Goal: Task Accomplishment & Management: Use online tool/utility

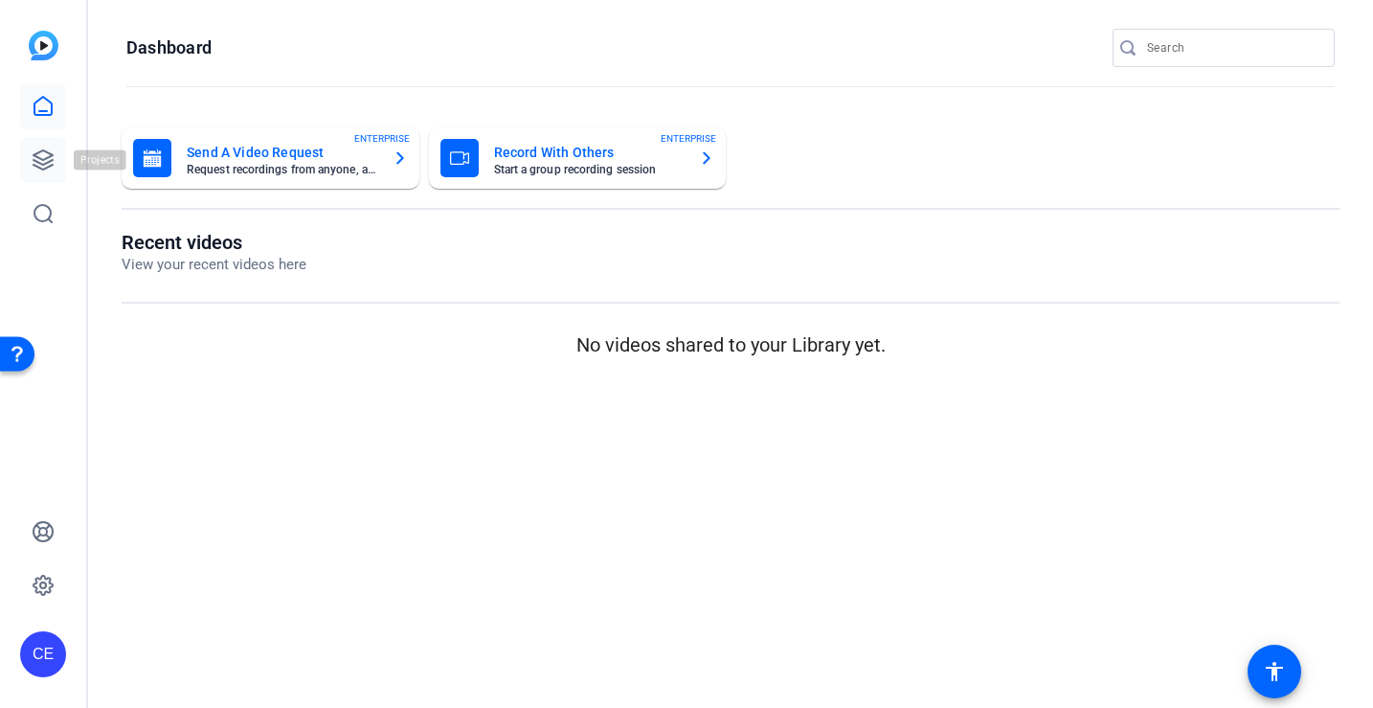
click at [37, 160] on icon at bounding box center [43, 159] width 23 height 23
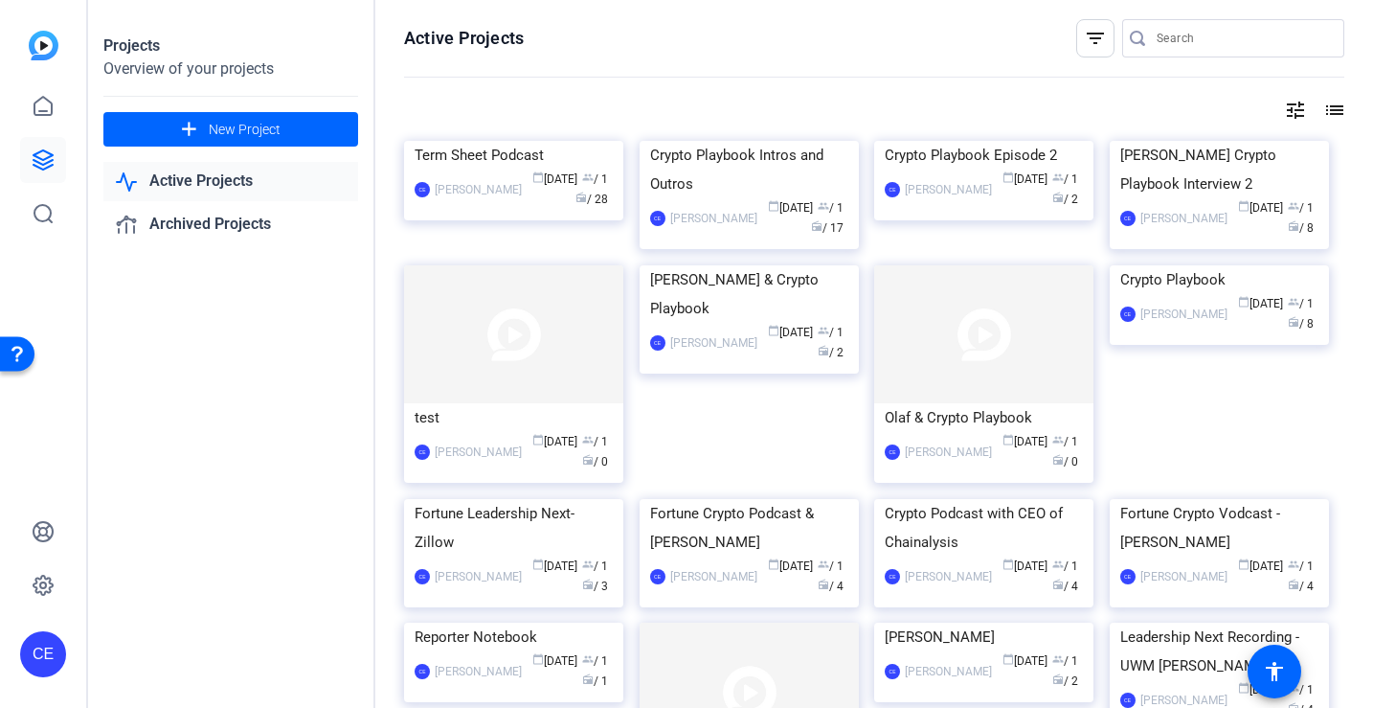
click at [587, 410] on div "test" at bounding box center [514, 417] width 198 height 29
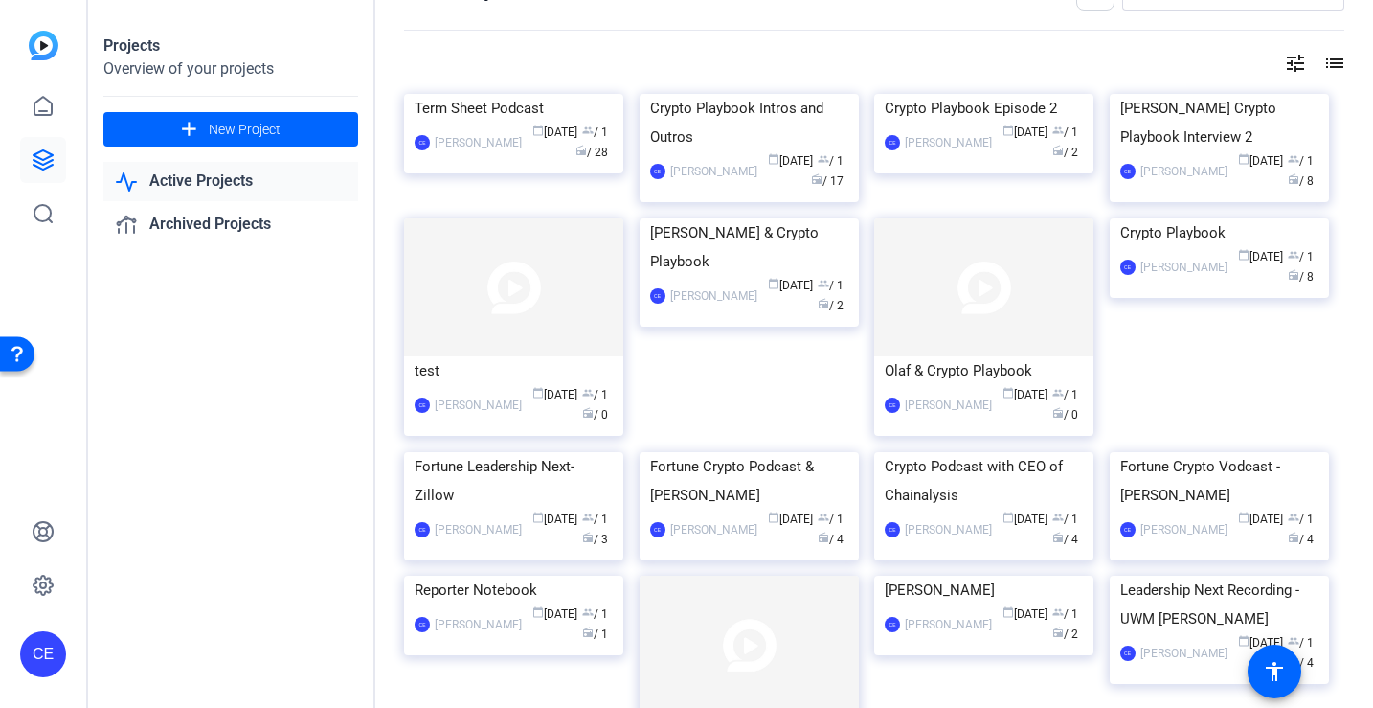
scroll to position [56, 0]
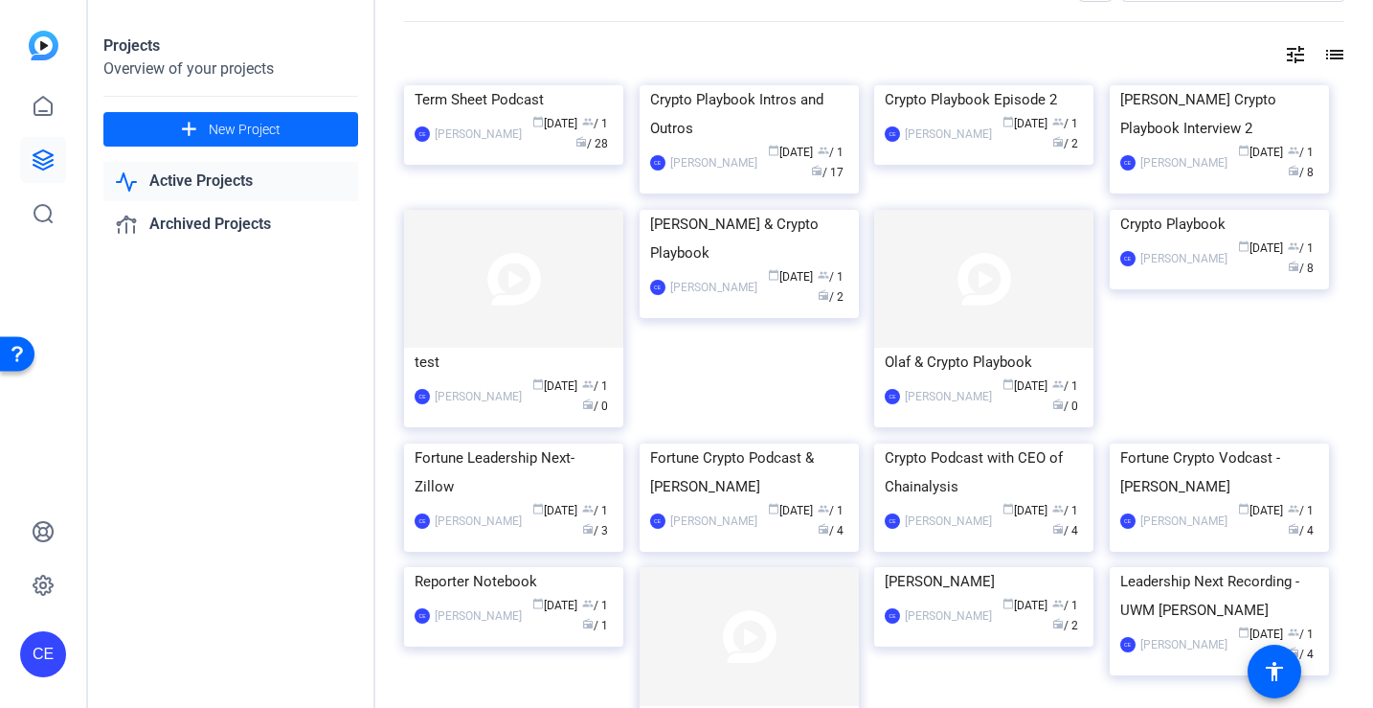
click at [308, 134] on span at bounding box center [230, 129] width 255 height 46
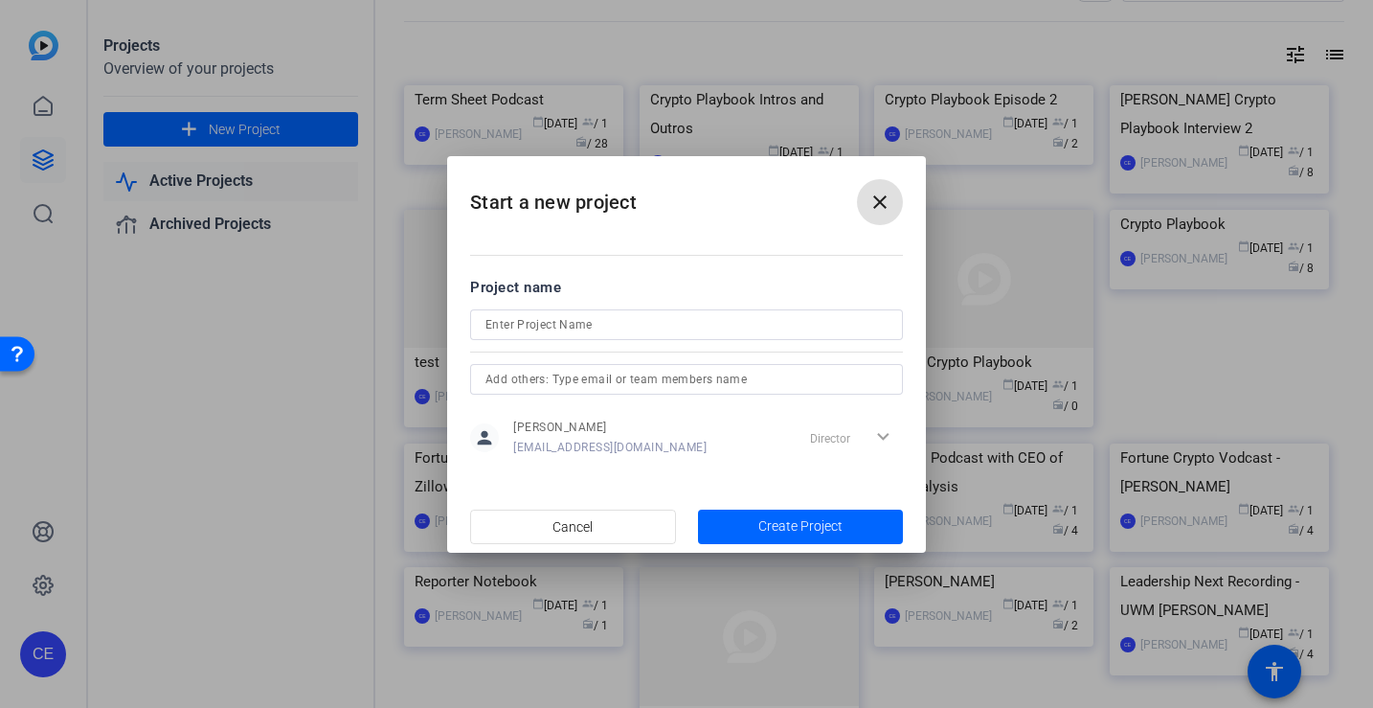
click at [896, 204] on span at bounding box center [880, 202] width 46 height 46
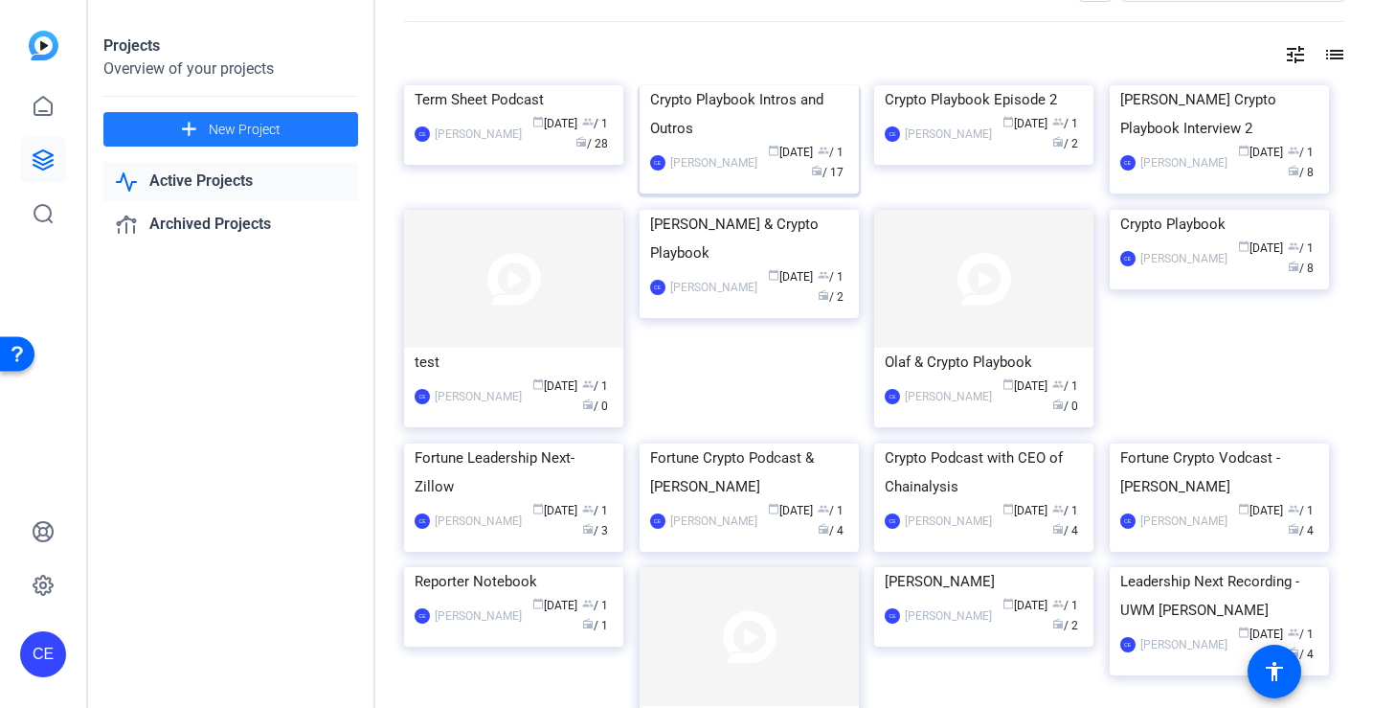
click at [720, 143] on div "Crypto Playbook Intros and Outros" at bounding box center [749, 113] width 198 height 57
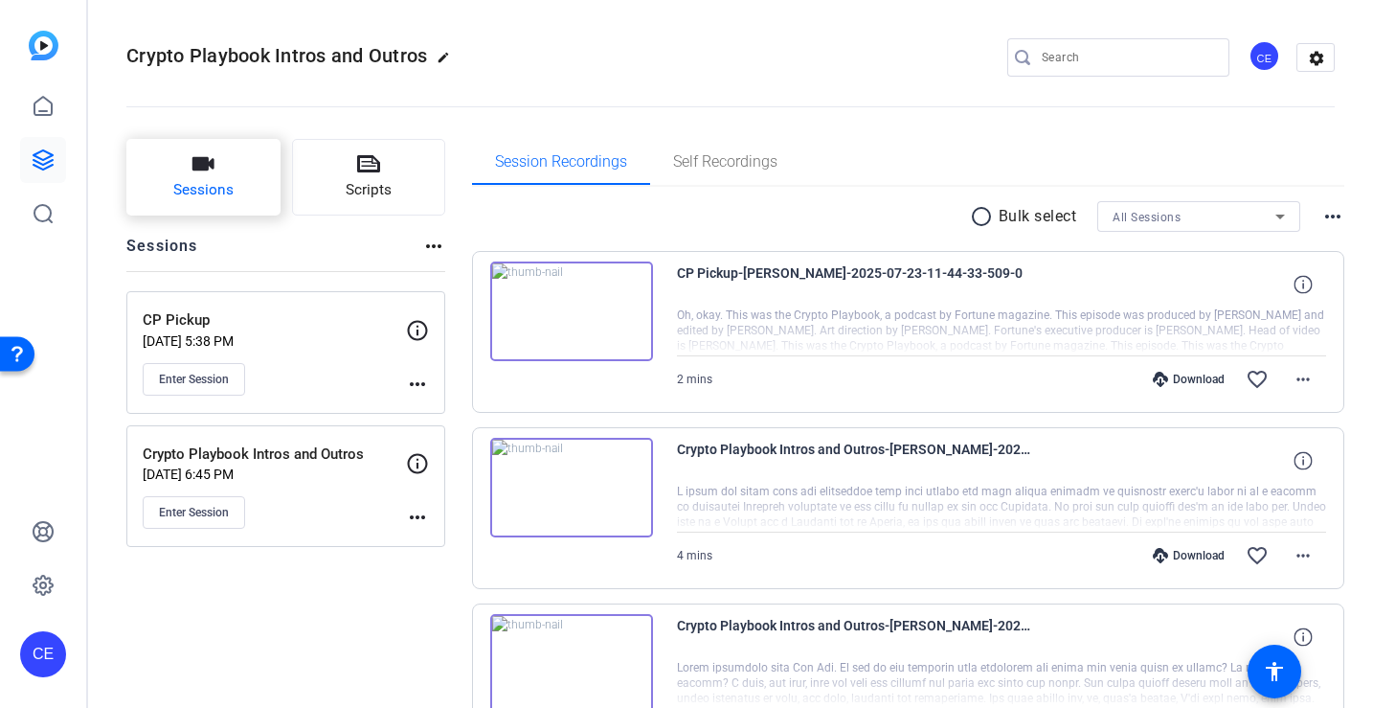
click at [205, 196] on span "Sessions" at bounding box center [203, 190] width 60 height 22
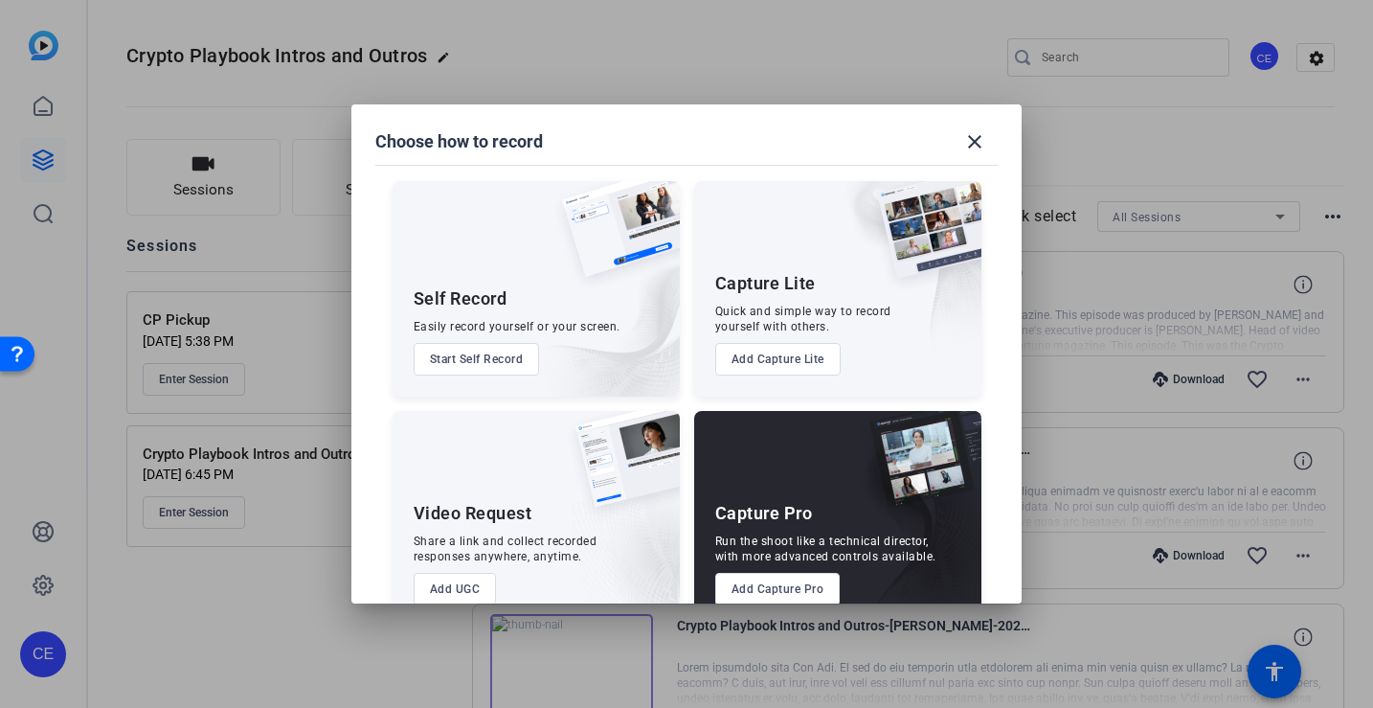
scroll to position [42, 0]
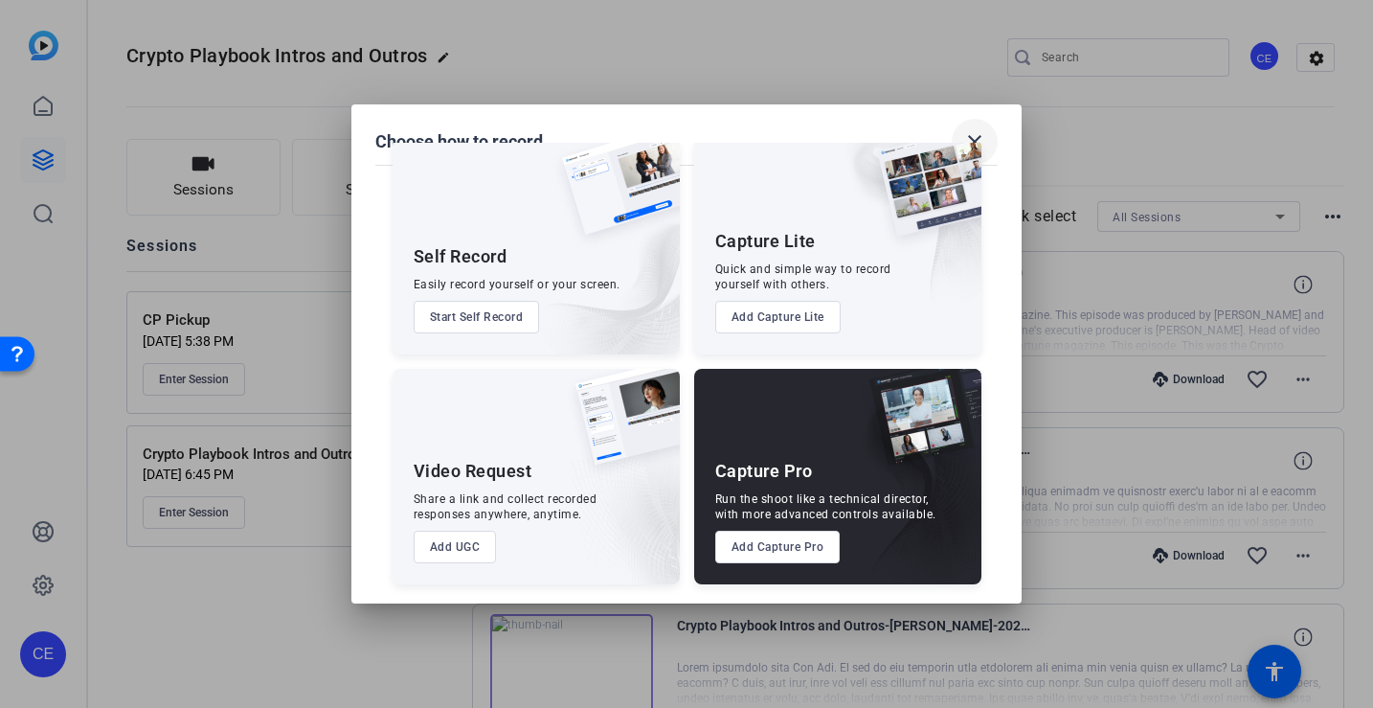
click at [978, 133] on mat-icon "close" at bounding box center [974, 141] width 23 height 23
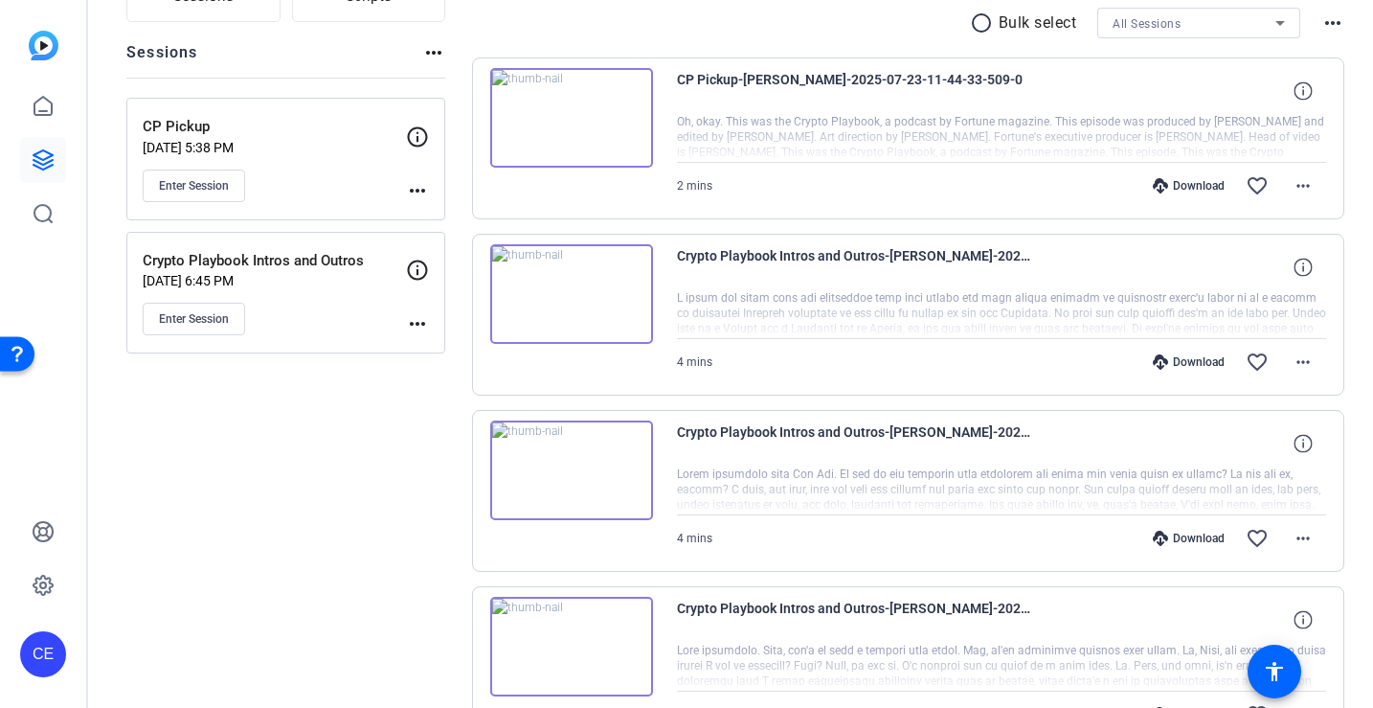
scroll to position [38, 0]
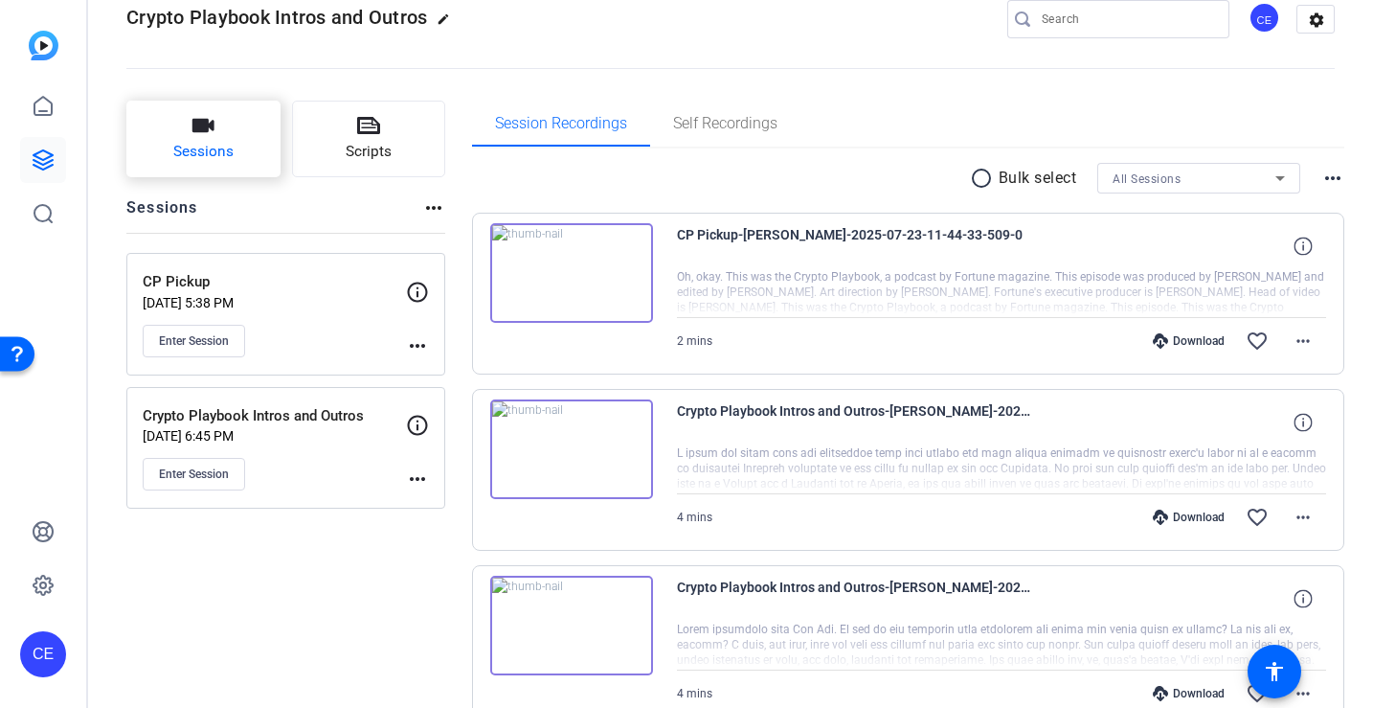
click at [235, 165] on button "Sessions" at bounding box center [203, 139] width 154 height 77
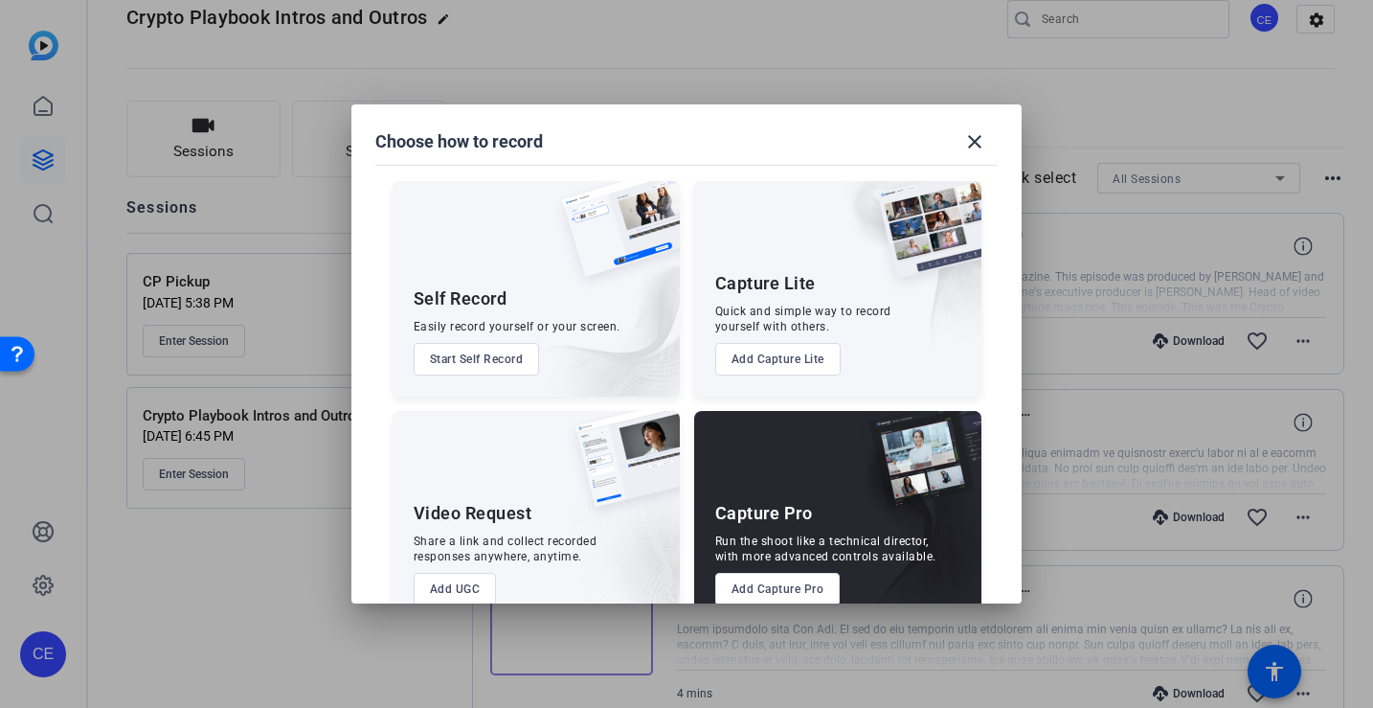
click at [796, 588] on button "Add Capture Pro" at bounding box center [777, 589] width 125 height 33
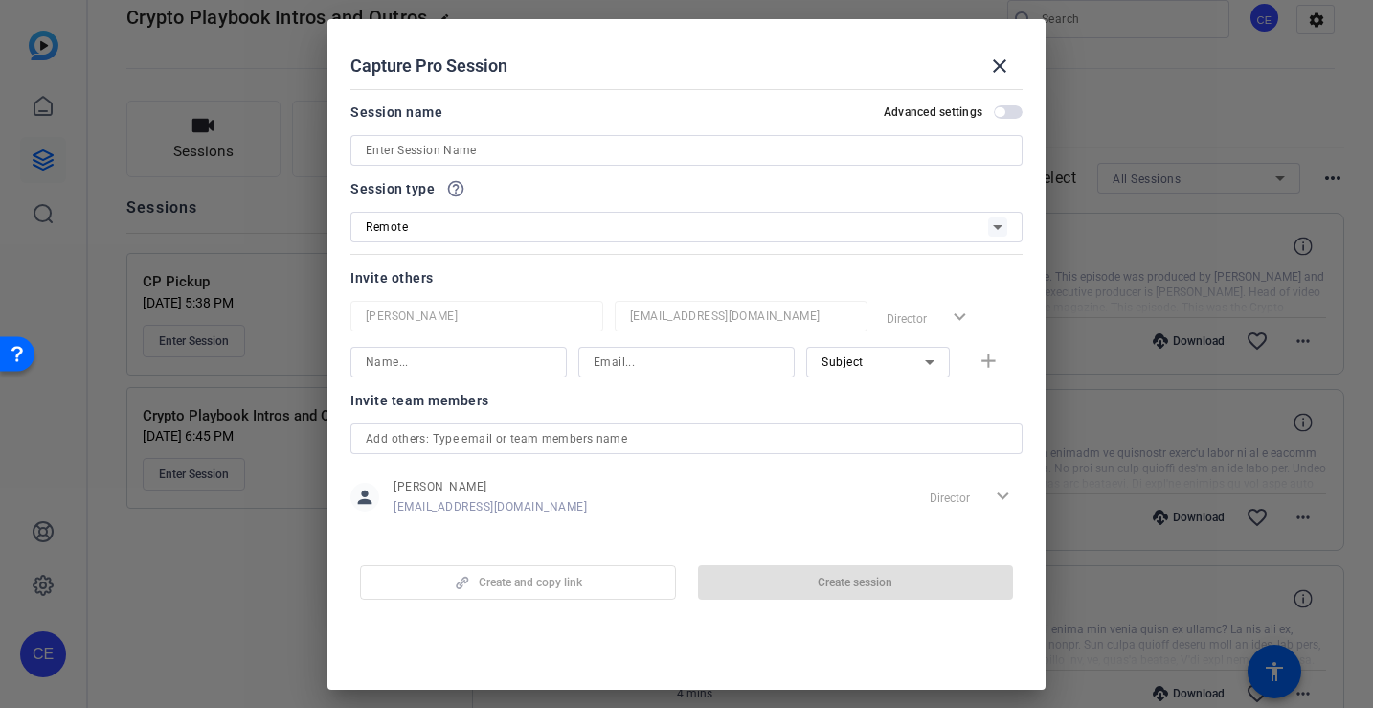
click at [705, 137] on div at bounding box center [687, 150] width 642 height 31
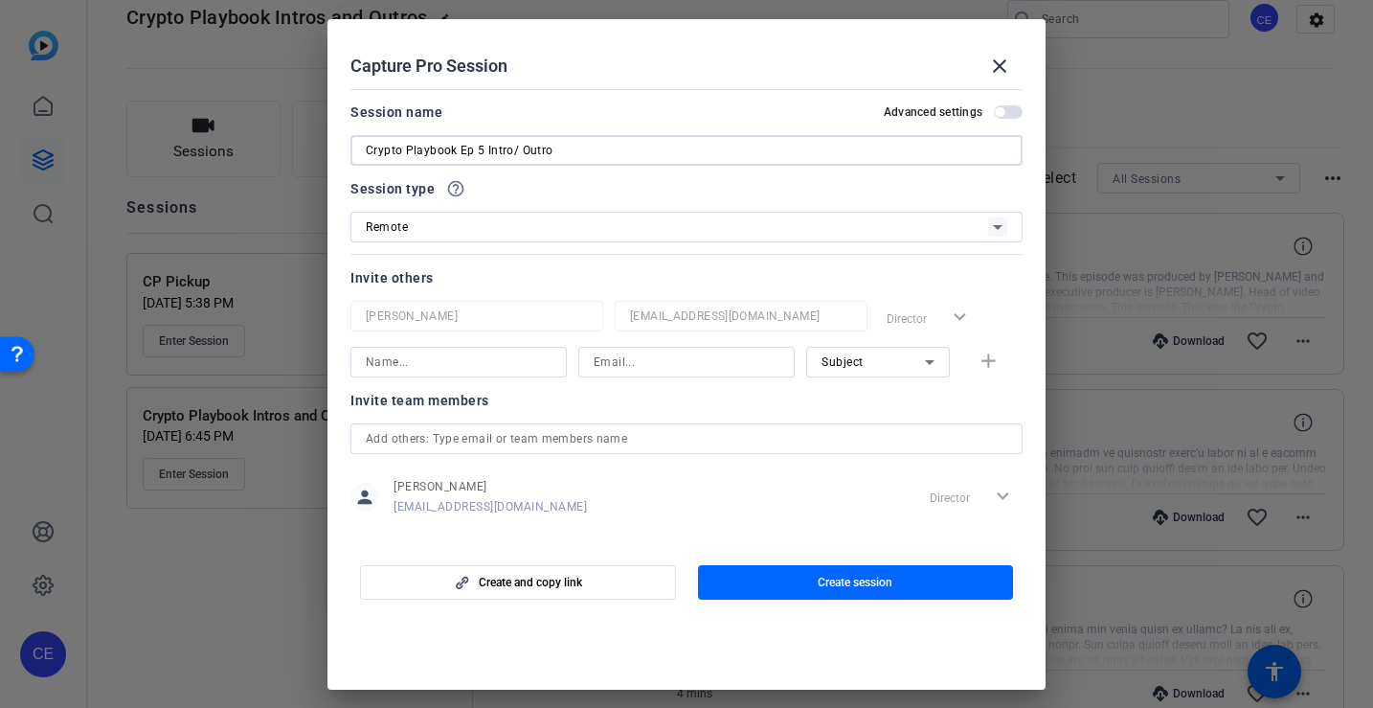
scroll to position [19, 0]
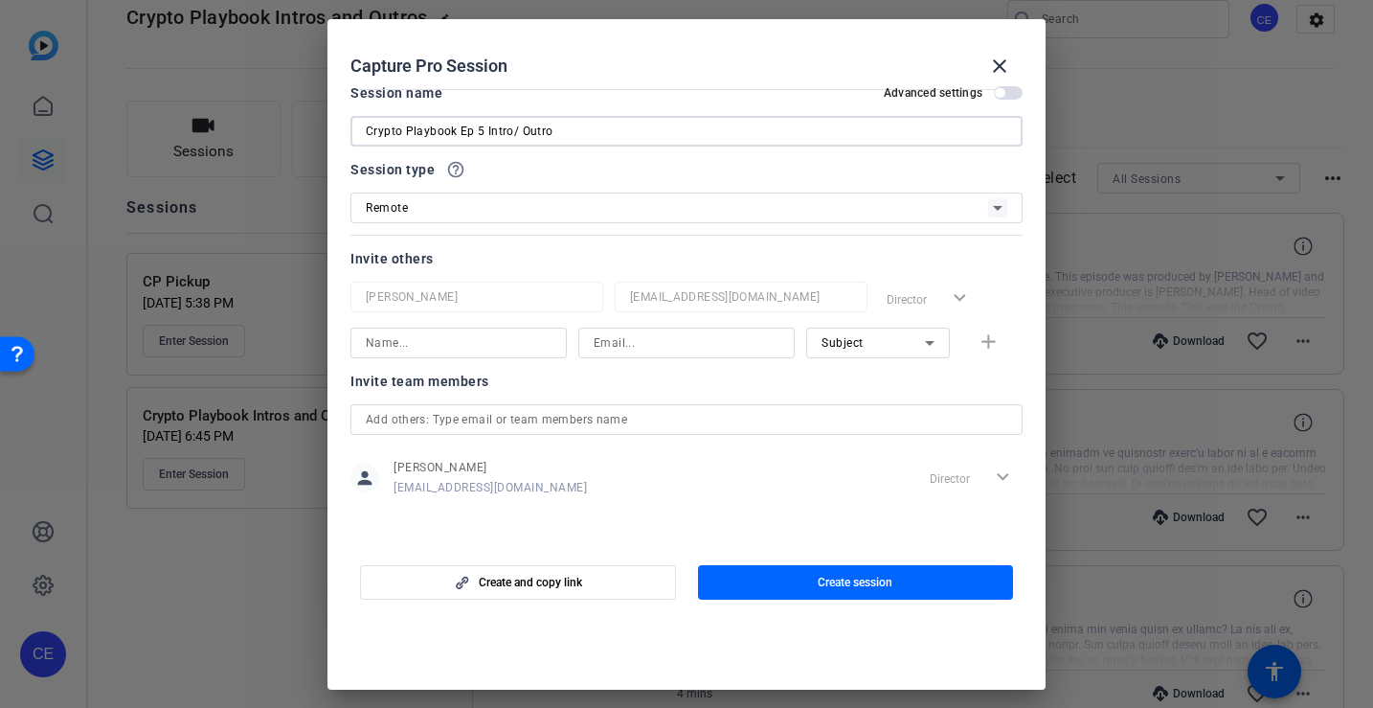
type input "Crypto Playbook Ep 5 Intro/ Outro"
click at [487, 339] on input at bounding box center [459, 342] width 186 height 23
type input "Jeff John Roberts"
click at [615, 347] on input at bounding box center [687, 342] width 186 height 23
type input "jeff.roberts@fortune.com"
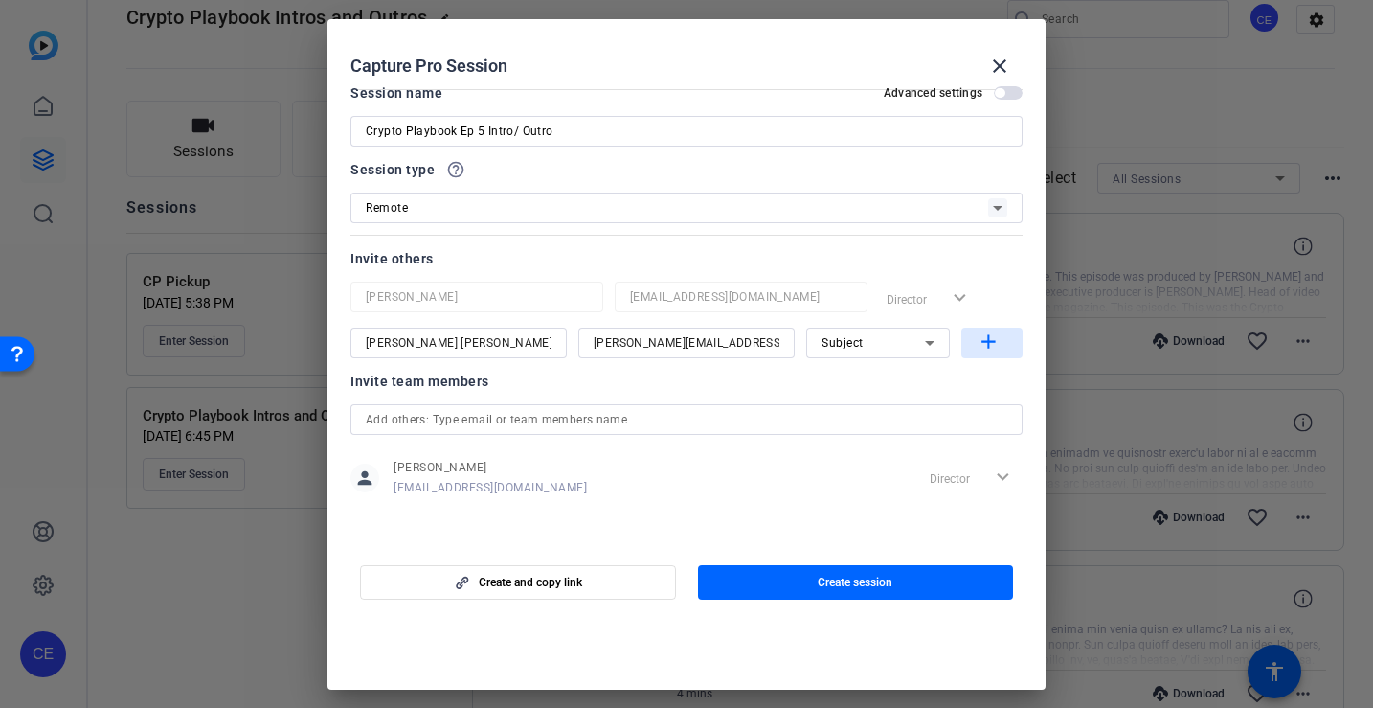
click at [1001, 337] on span "button" at bounding box center [992, 343] width 61 height 46
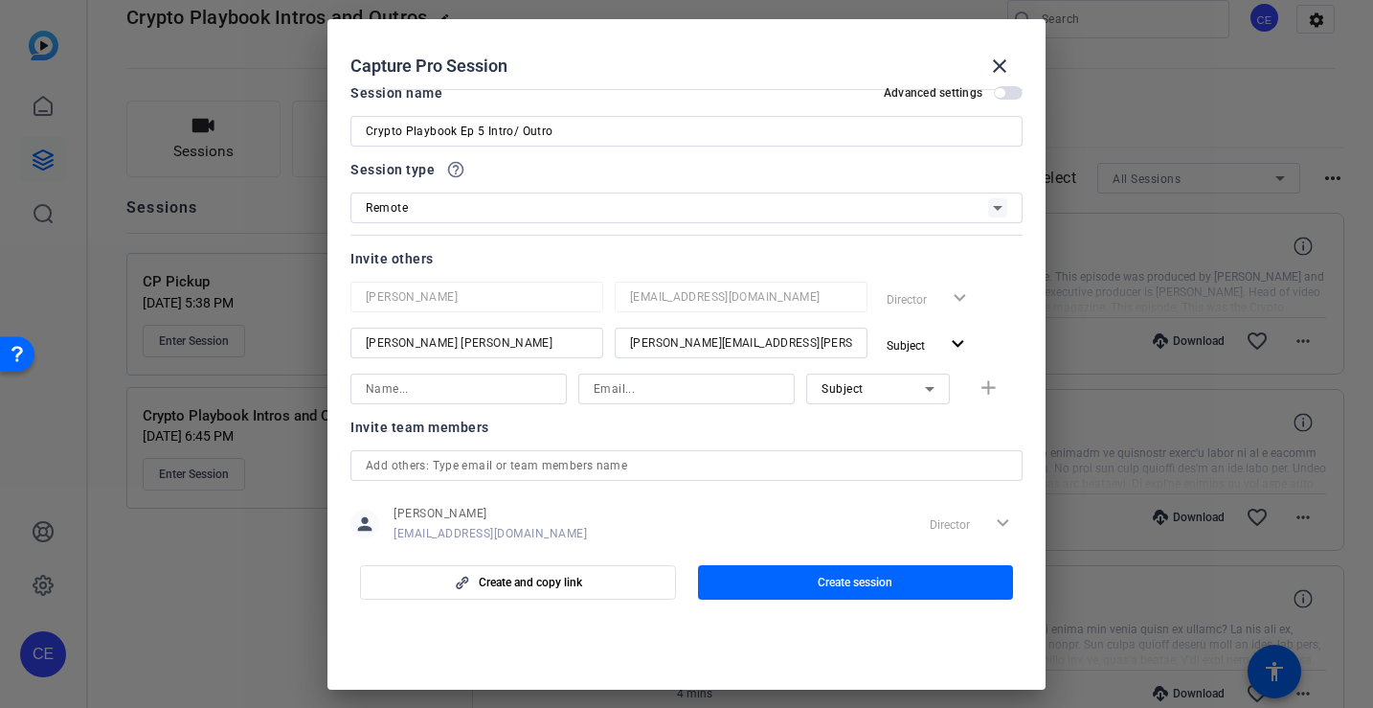
click at [446, 396] on input at bounding box center [459, 388] width 186 height 23
type input "Leo Schwartz"
click at [632, 381] on input at bounding box center [687, 388] width 186 height 23
type input "leo.schwartz@fortune.com"
click at [984, 395] on mat-icon "add" at bounding box center [989, 388] width 24 height 24
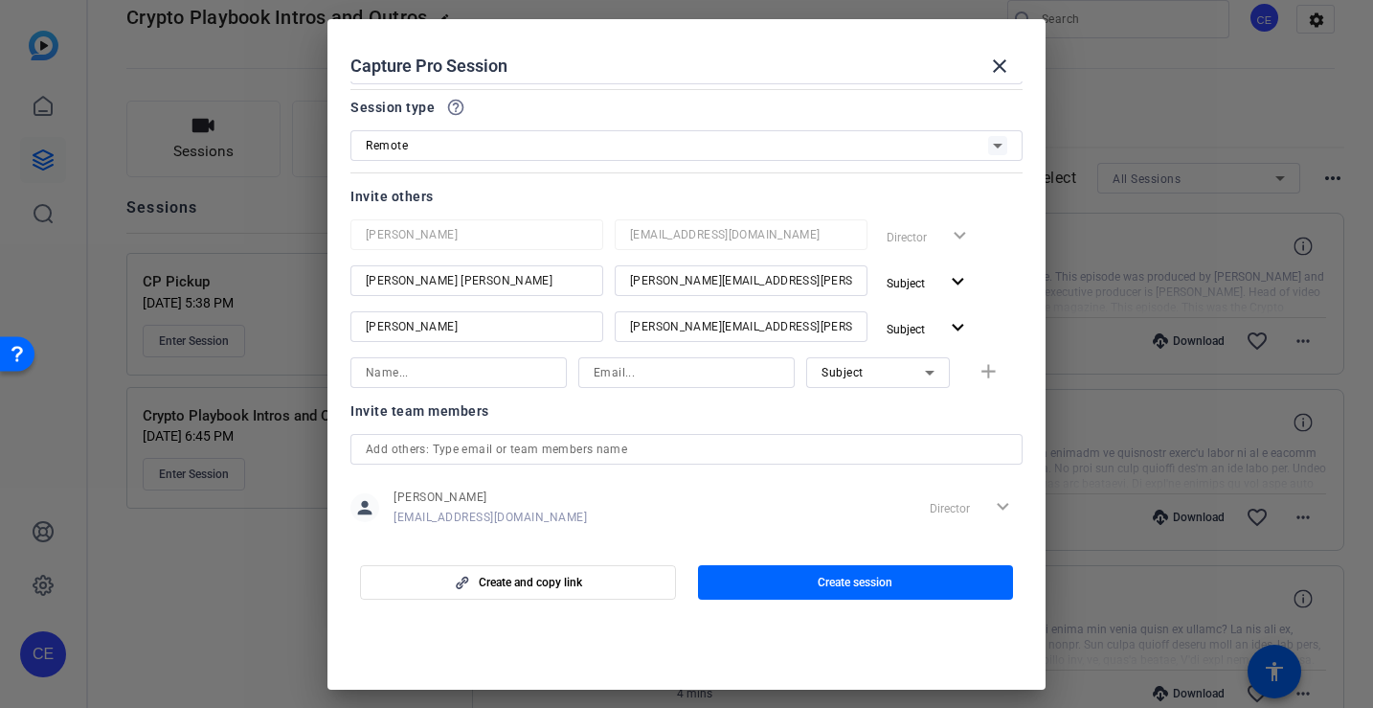
scroll to position [94, 0]
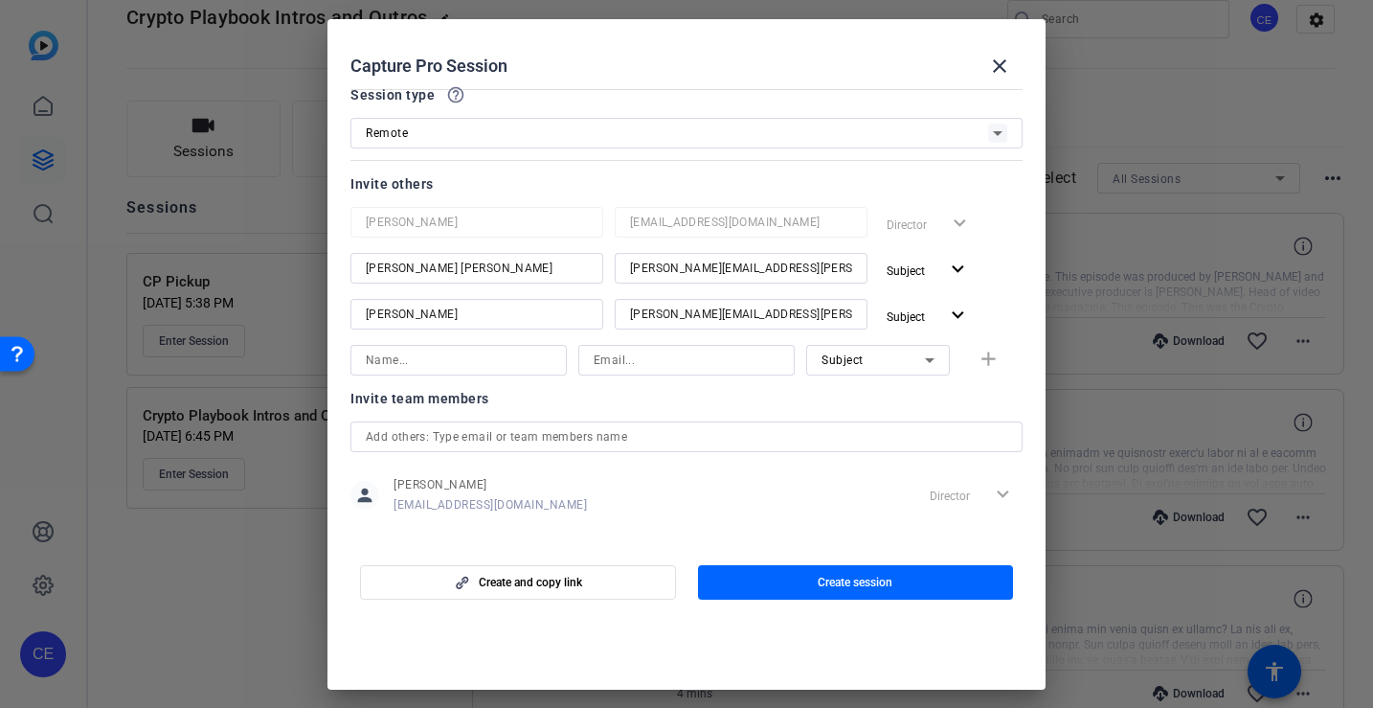
click at [532, 443] on input "text" at bounding box center [687, 436] width 642 height 23
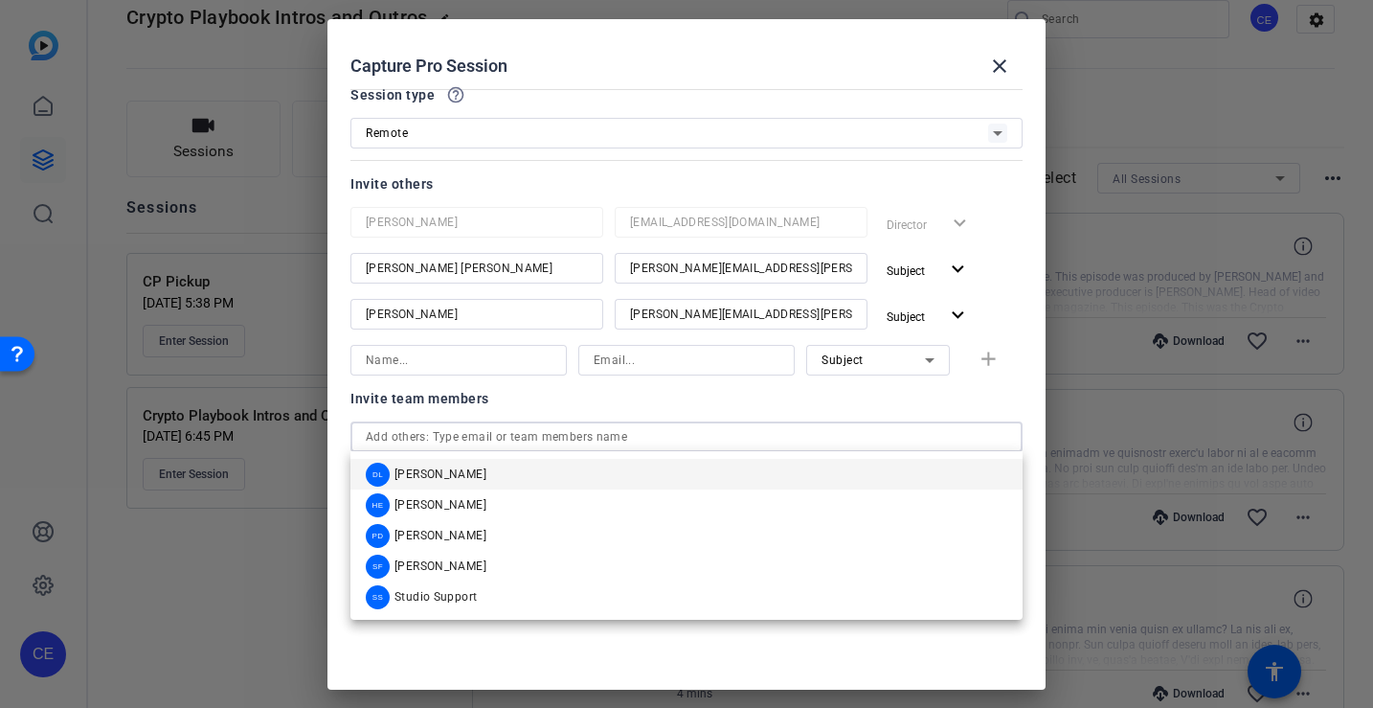
click at [534, 403] on div "Invite team members" at bounding box center [687, 398] width 672 height 23
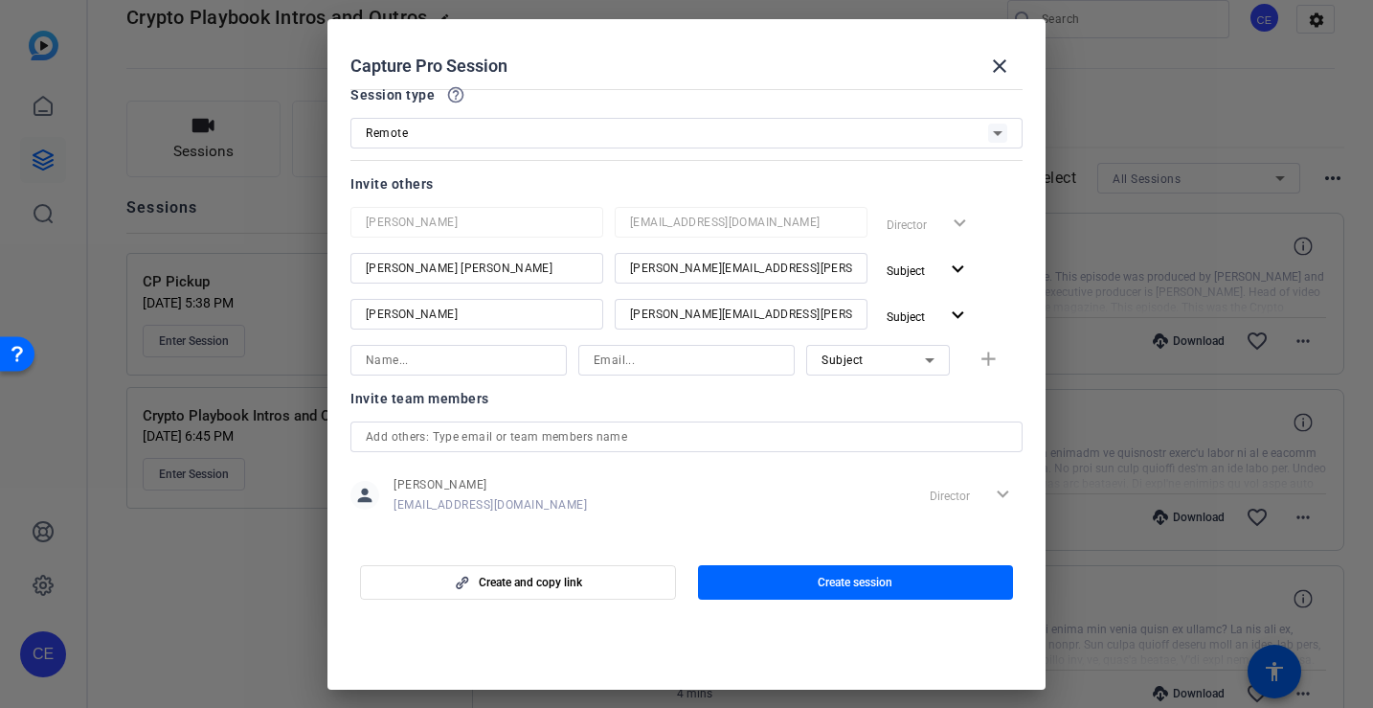
scroll to position [111, 0]
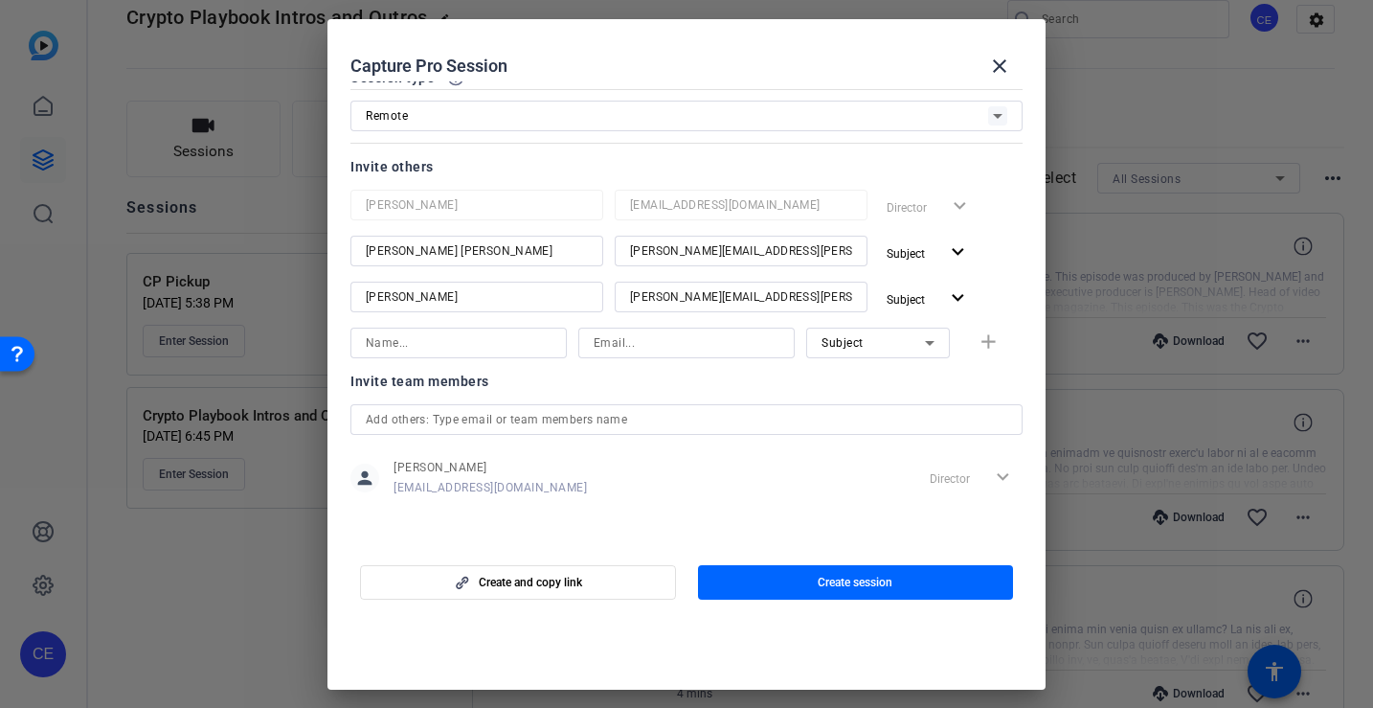
click at [521, 419] on input "text" at bounding box center [687, 419] width 642 height 23
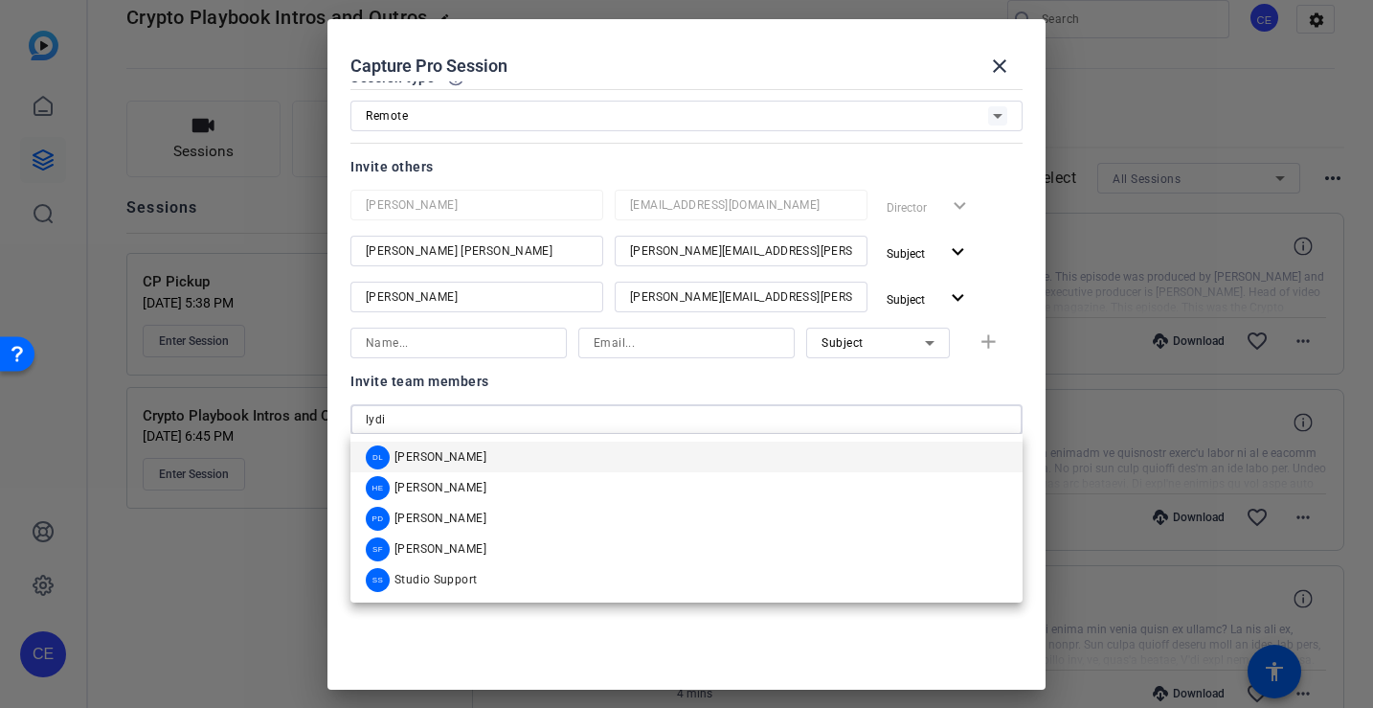
type input "lydia"
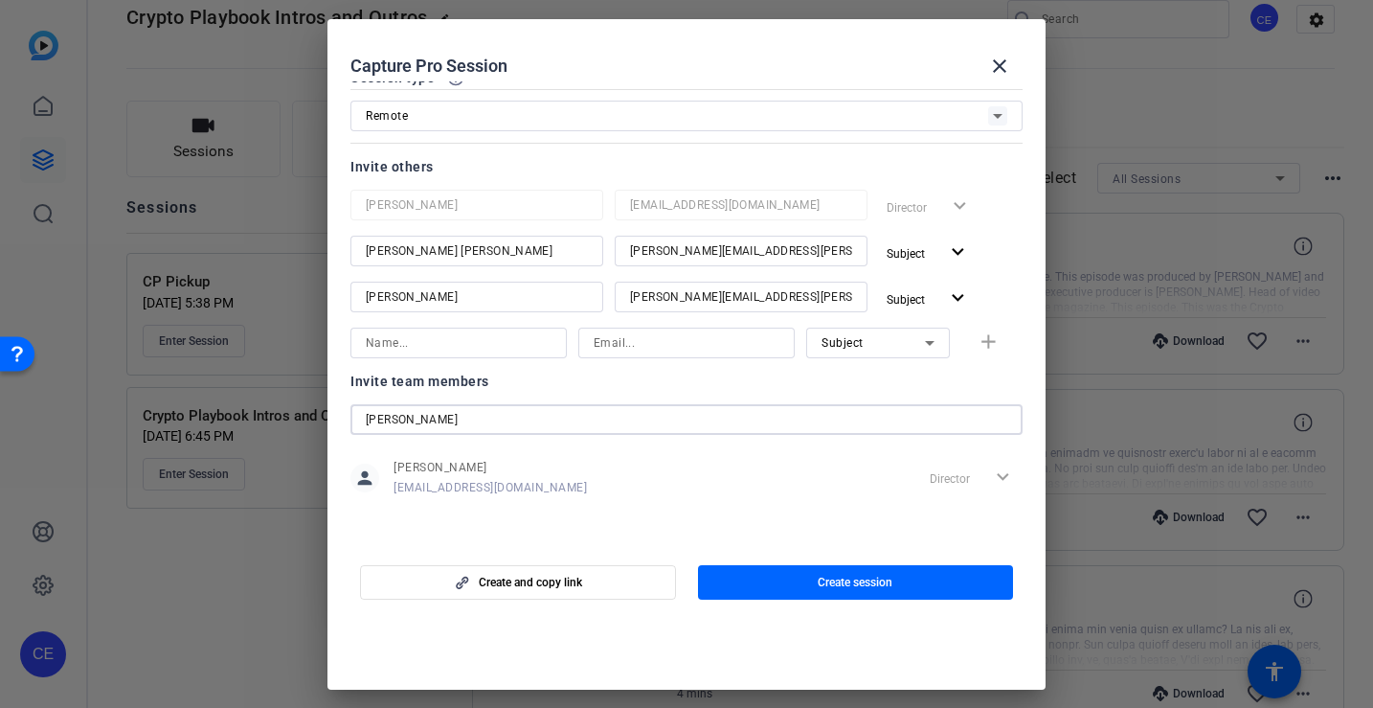
click at [493, 427] on input "lydia" at bounding box center [687, 419] width 642 height 23
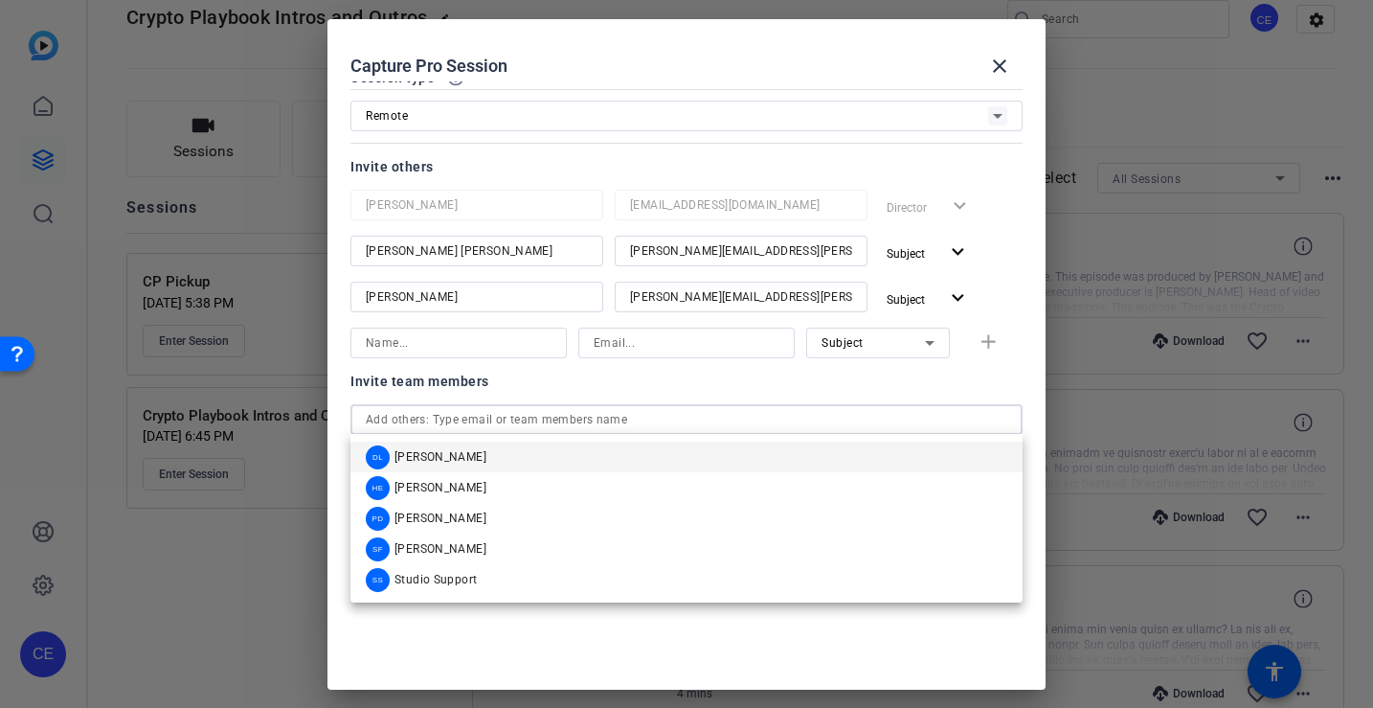
click at [474, 349] on input at bounding box center [459, 342] width 186 height 23
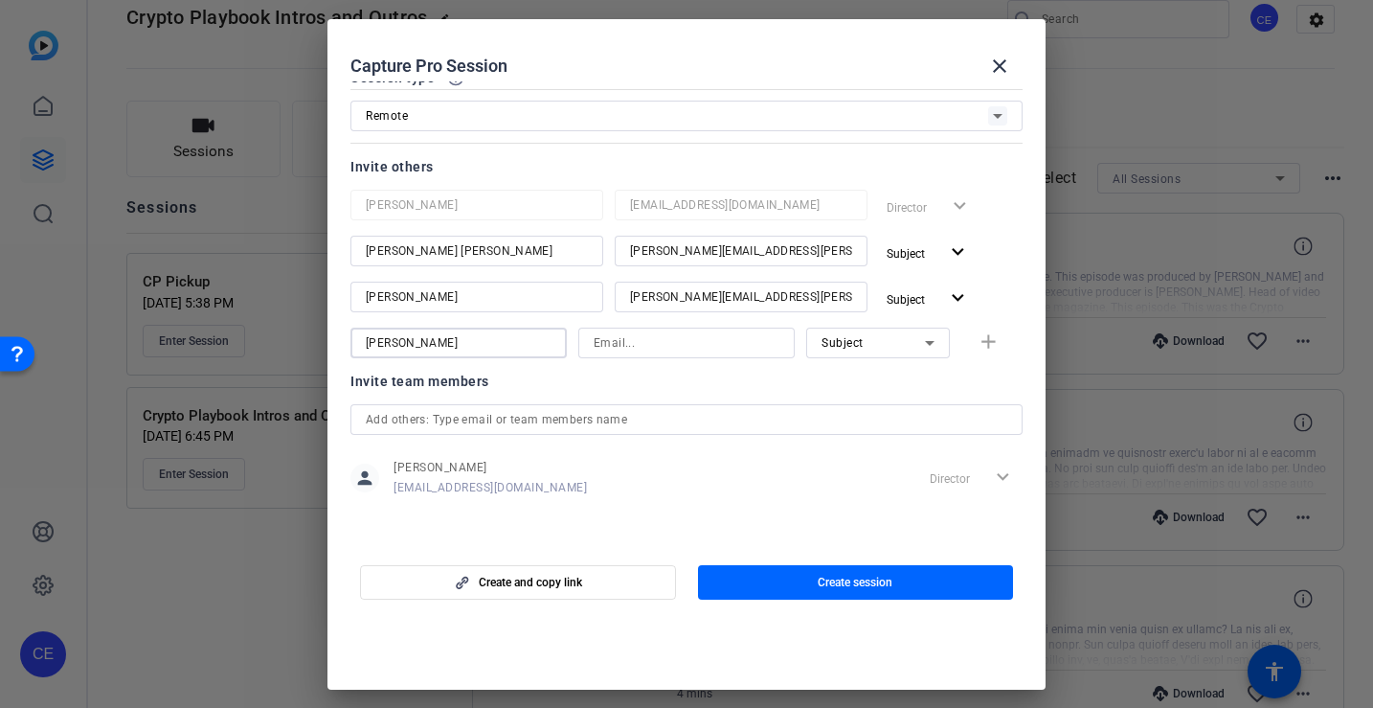
type input "[PERSON_NAME]"
click at [635, 341] on input at bounding box center [687, 342] width 186 height 23
type input "[PERSON_NAME][EMAIL_ADDRESS][PERSON_NAME][DOMAIN_NAME]"
click at [913, 348] on div "Subject" at bounding box center [873, 342] width 103 height 24
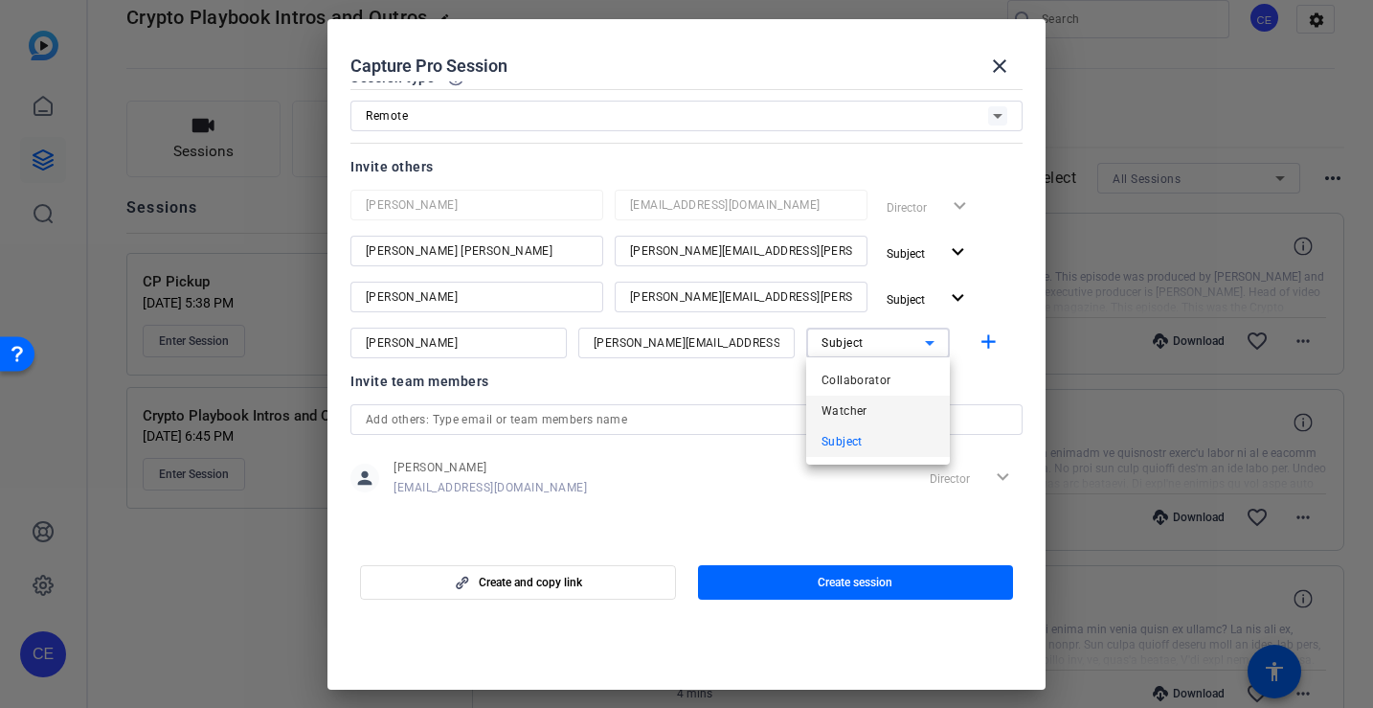
click at [894, 409] on mat-option "Watcher" at bounding box center [878, 411] width 144 height 31
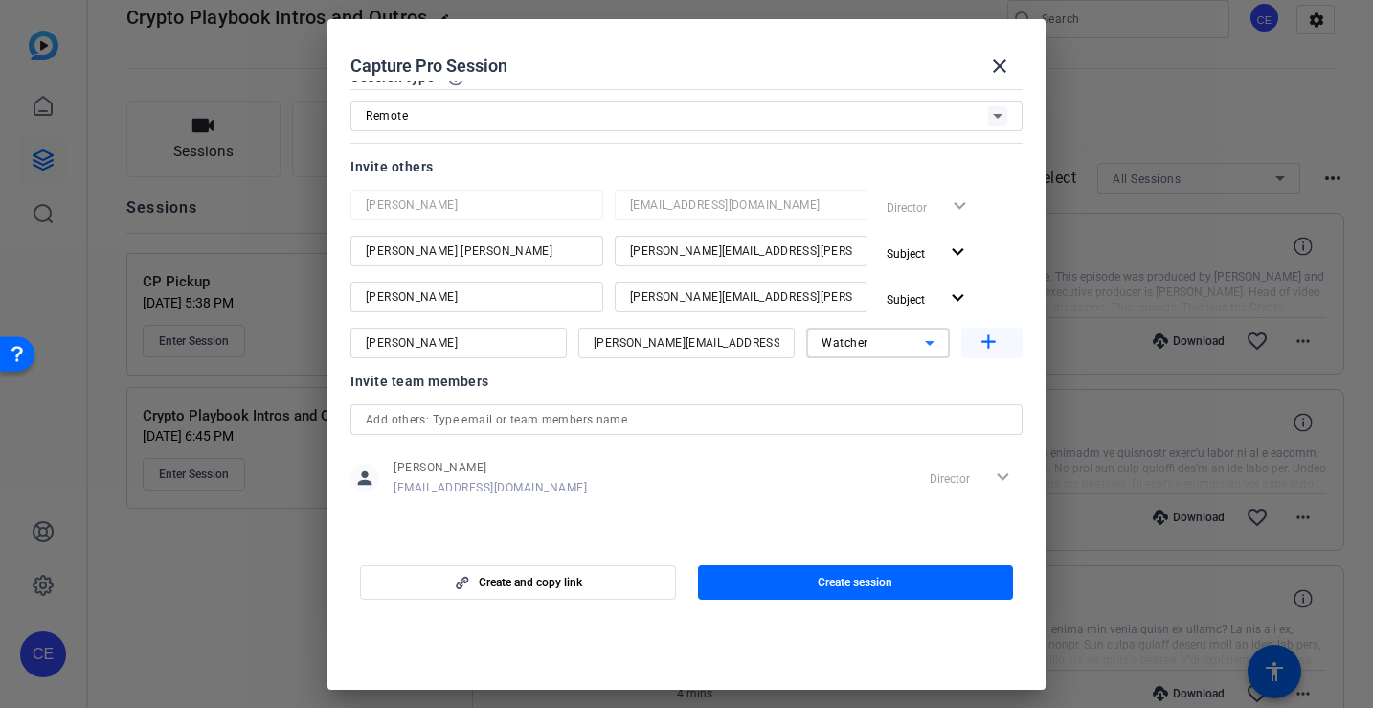
click at [991, 341] on mat-icon "add" at bounding box center [989, 342] width 24 height 24
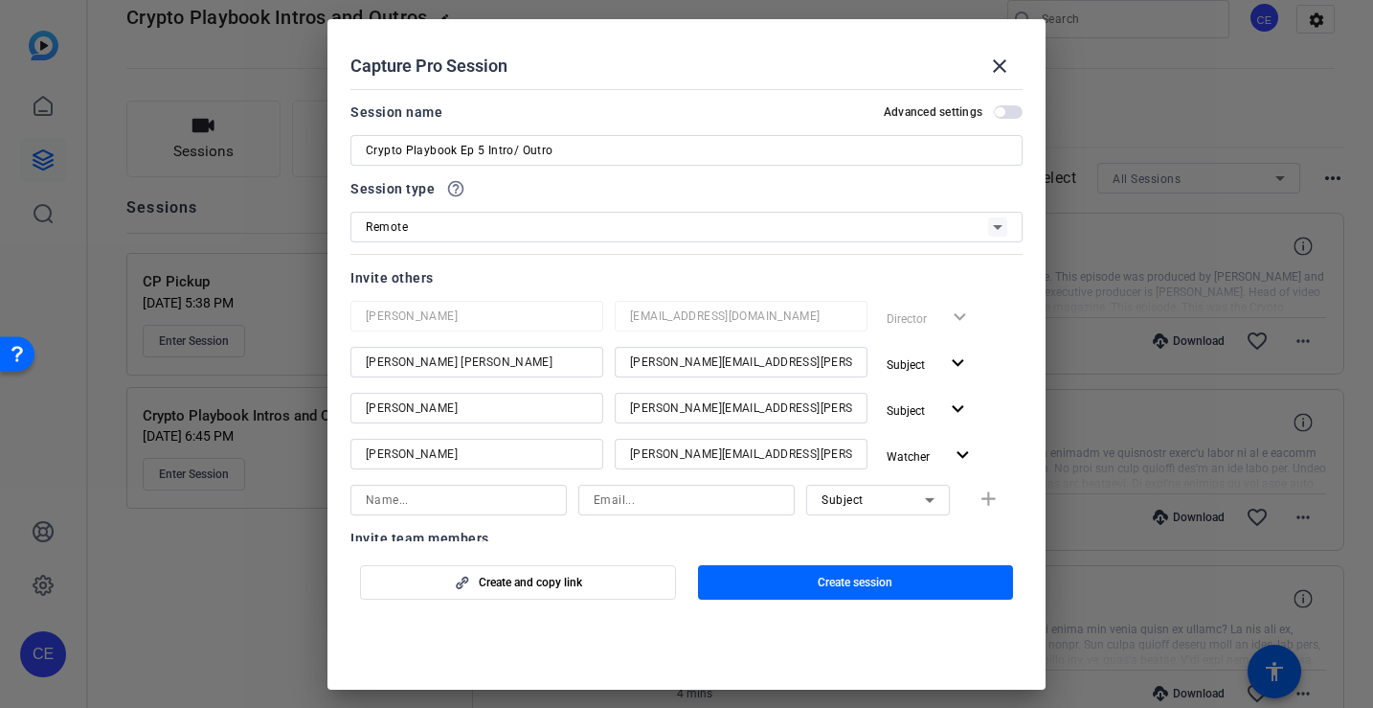
scroll to position [157, 0]
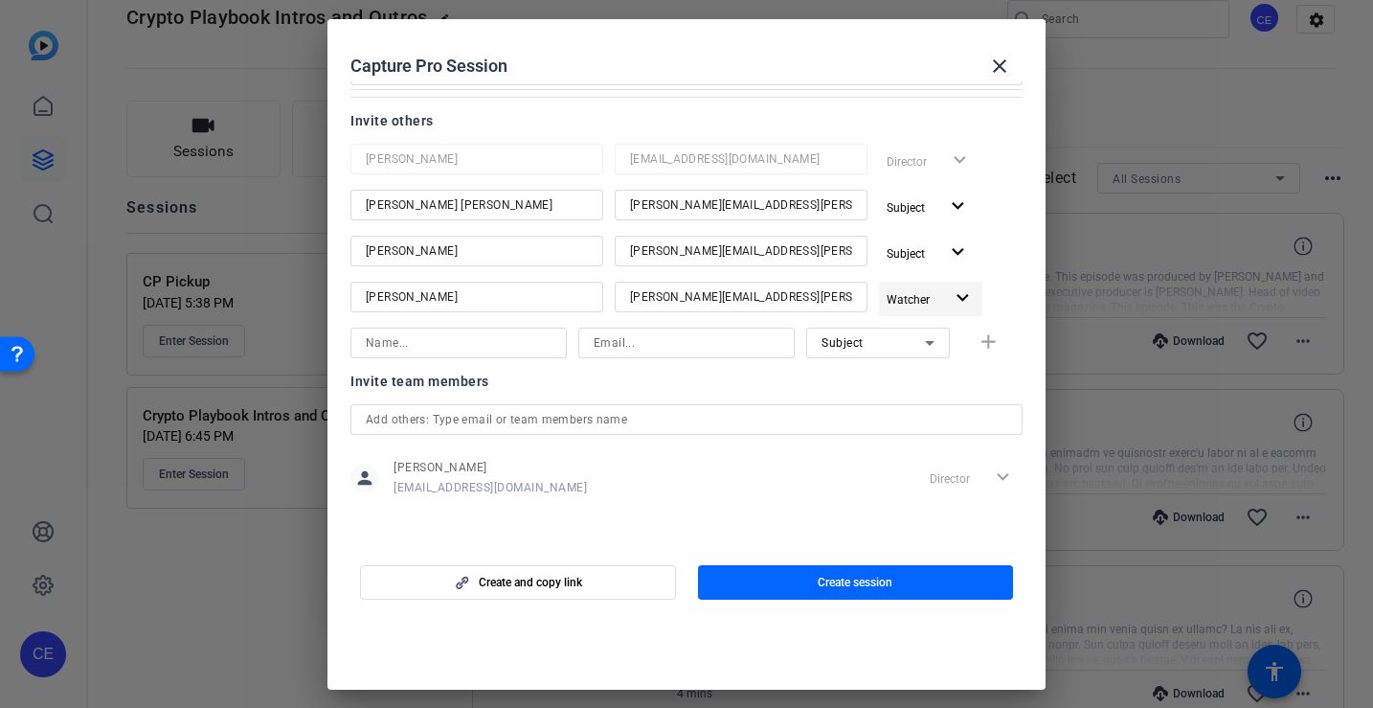
click at [940, 304] on span "Watcher" at bounding box center [915, 298] width 57 height 23
click at [956, 337] on span "Collaborator" at bounding box center [962, 336] width 70 height 13
click at [629, 588] on span "button" at bounding box center [518, 582] width 314 height 46
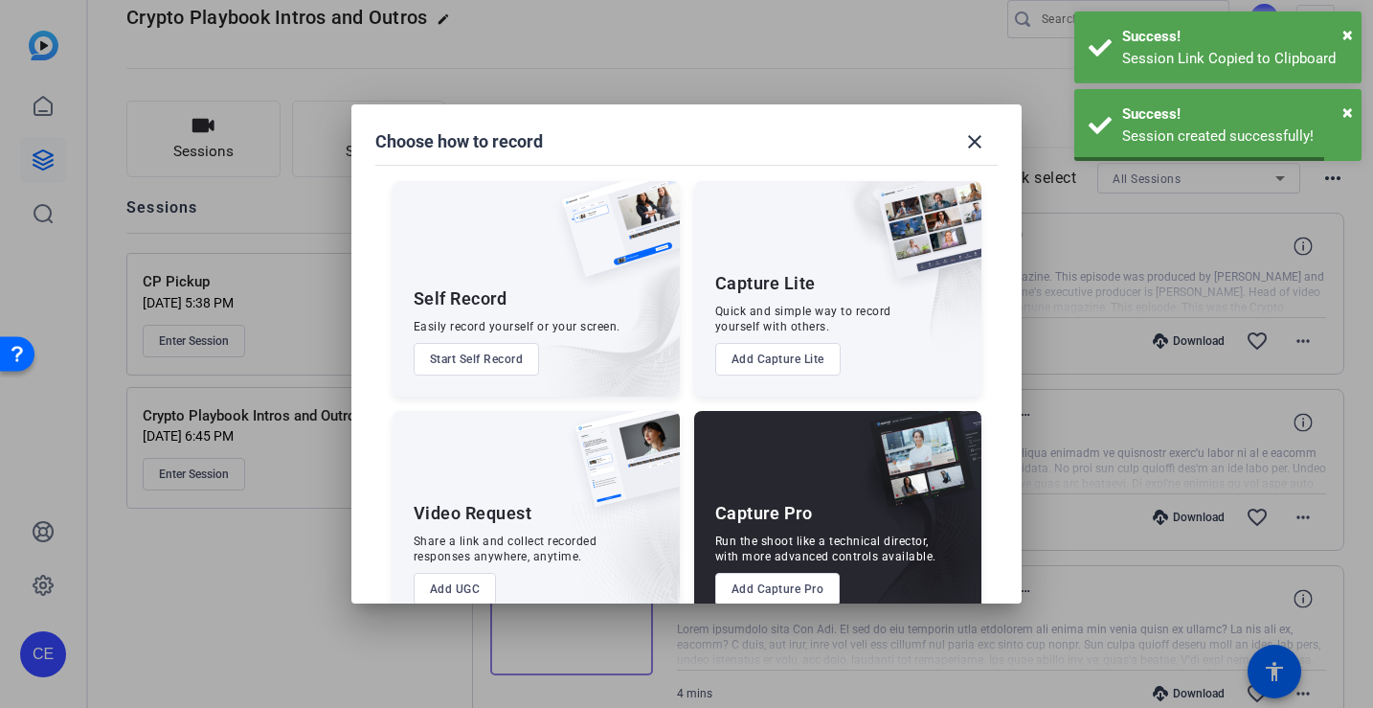
scroll to position [0, 0]
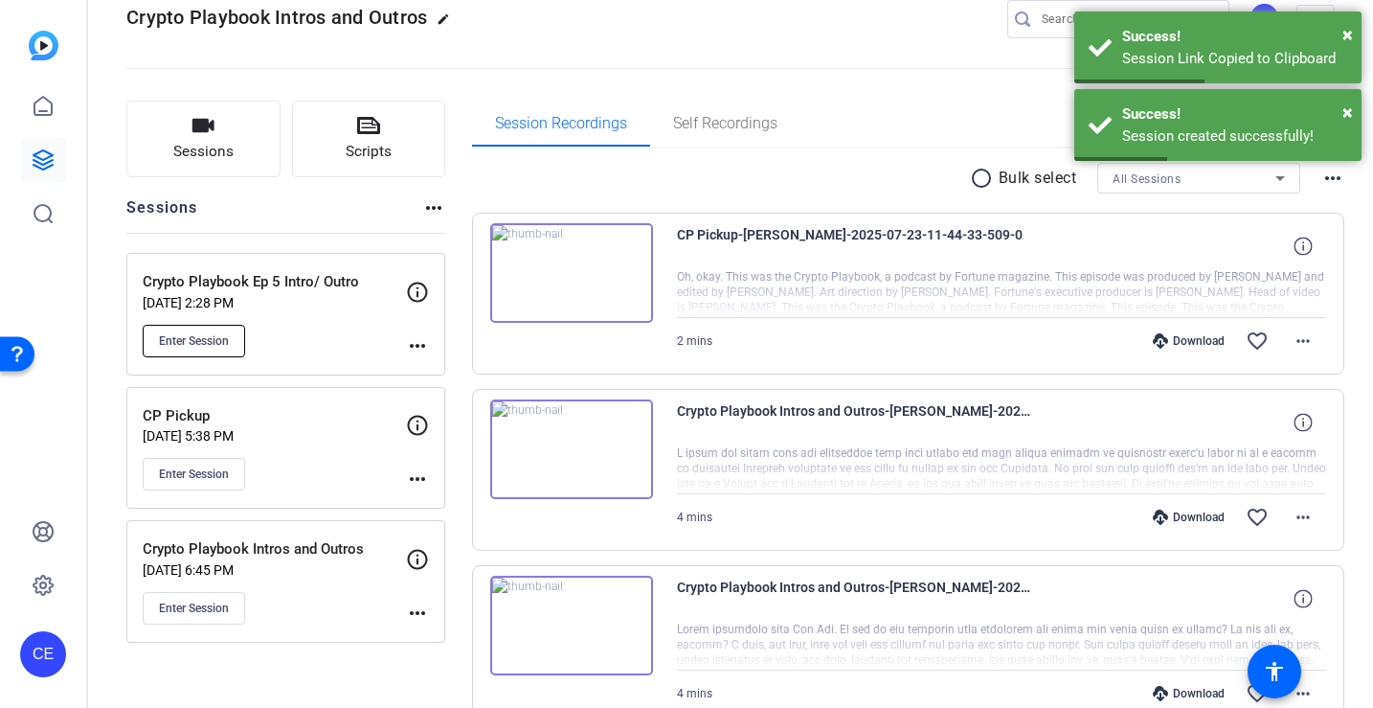
click at [210, 338] on span "Enter Session" at bounding box center [194, 340] width 70 height 15
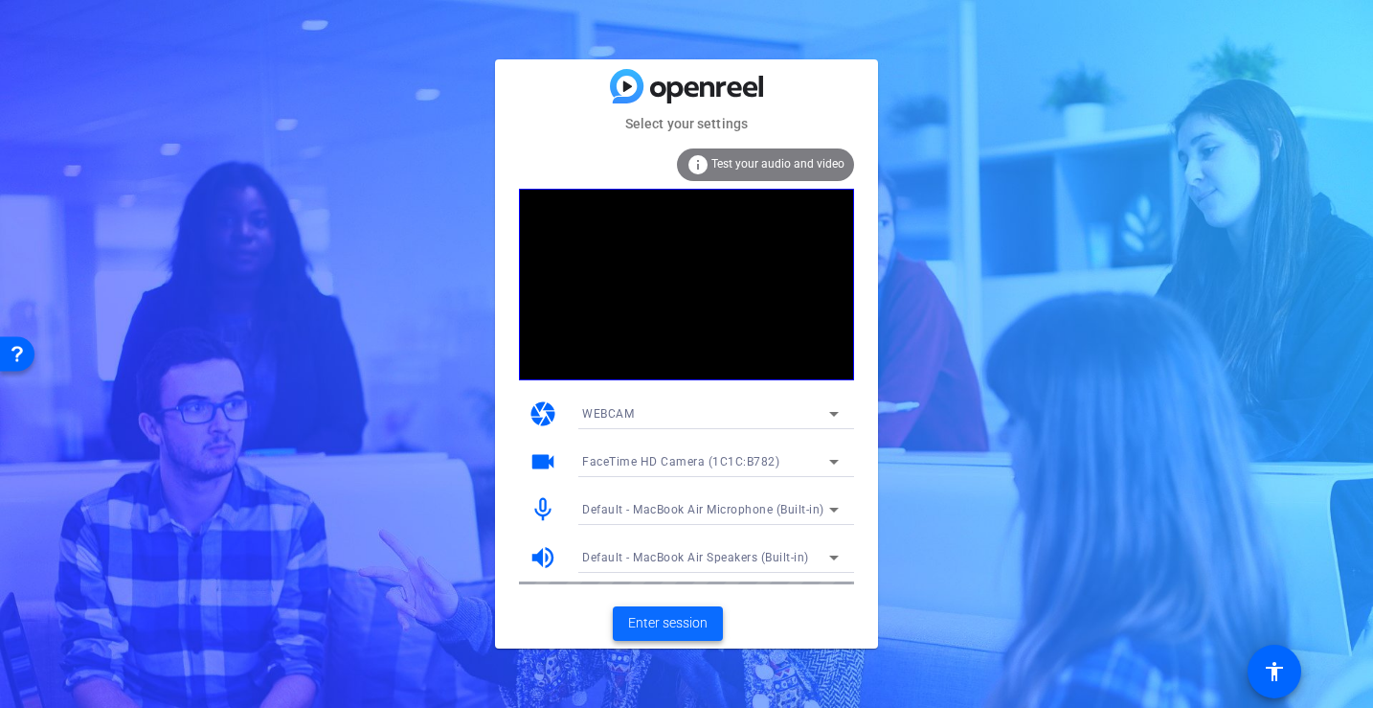
click at [662, 616] on span "Enter session" at bounding box center [667, 623] width 79 height 20
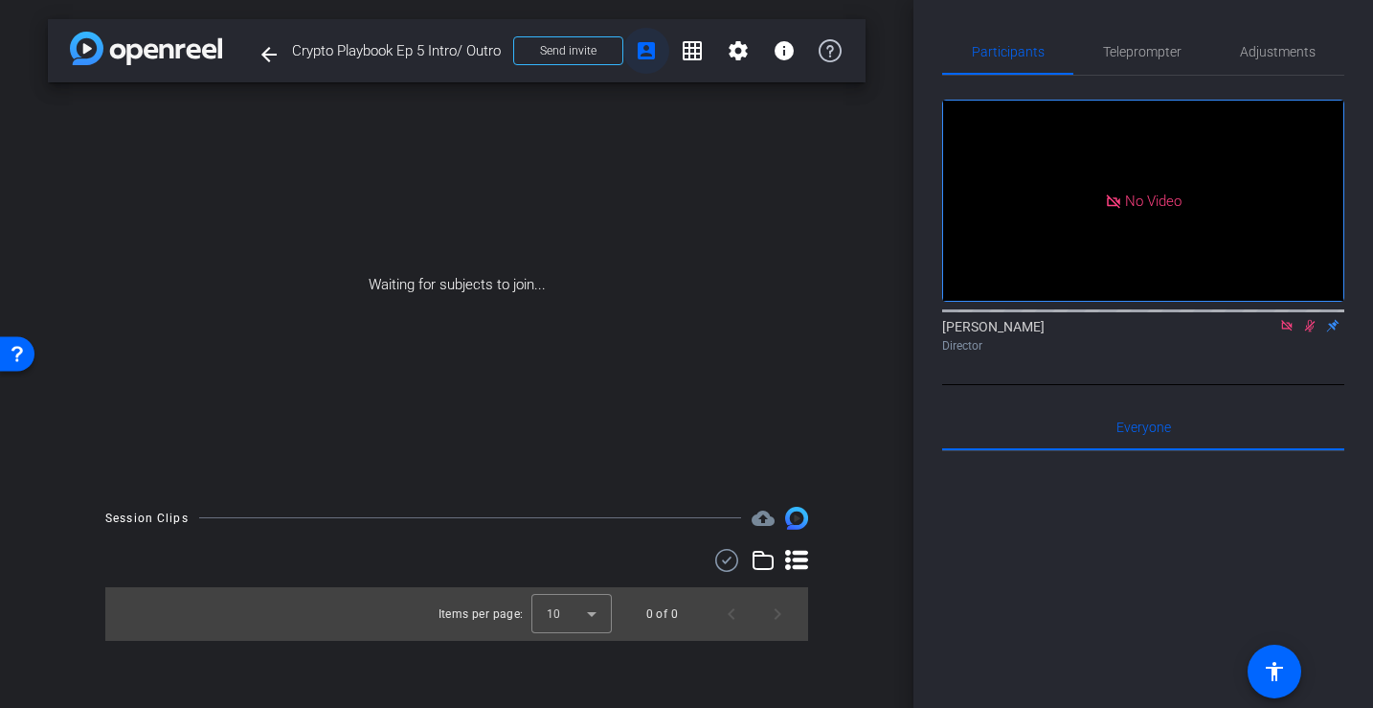
click at [645, 57] on mat-icon "account_box" at bounding box center [646, 50] width 23 height 23
click at [730, 65] on span at bounding box center [738, 51] width 46 height 46
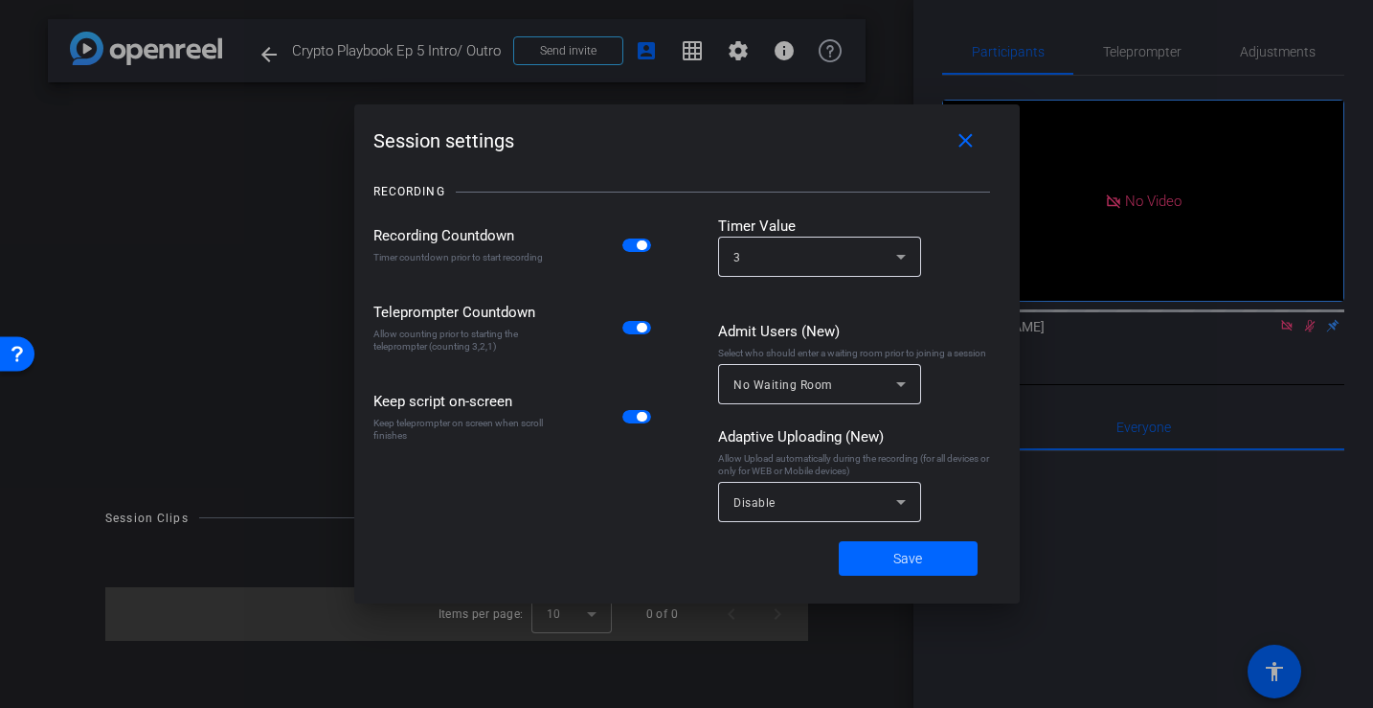
click at [732, 58] on div at bounding box center [686, 354] width 1373 height 708
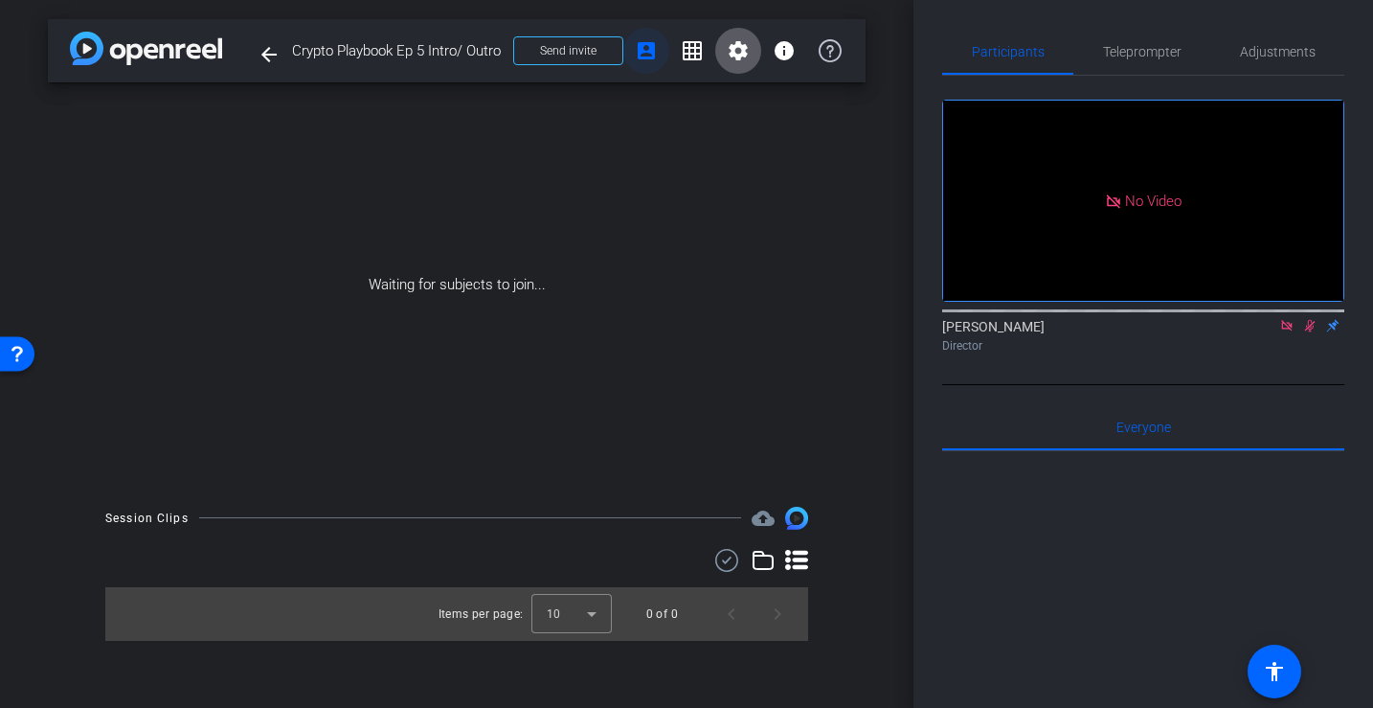
click at [648, 57] on mat-icon "account_box" at bounding box center [646, 50] width 23 height 23
click at [542, 55] on span "Send invite" at bounding box center [568, 50] width 57 height 15
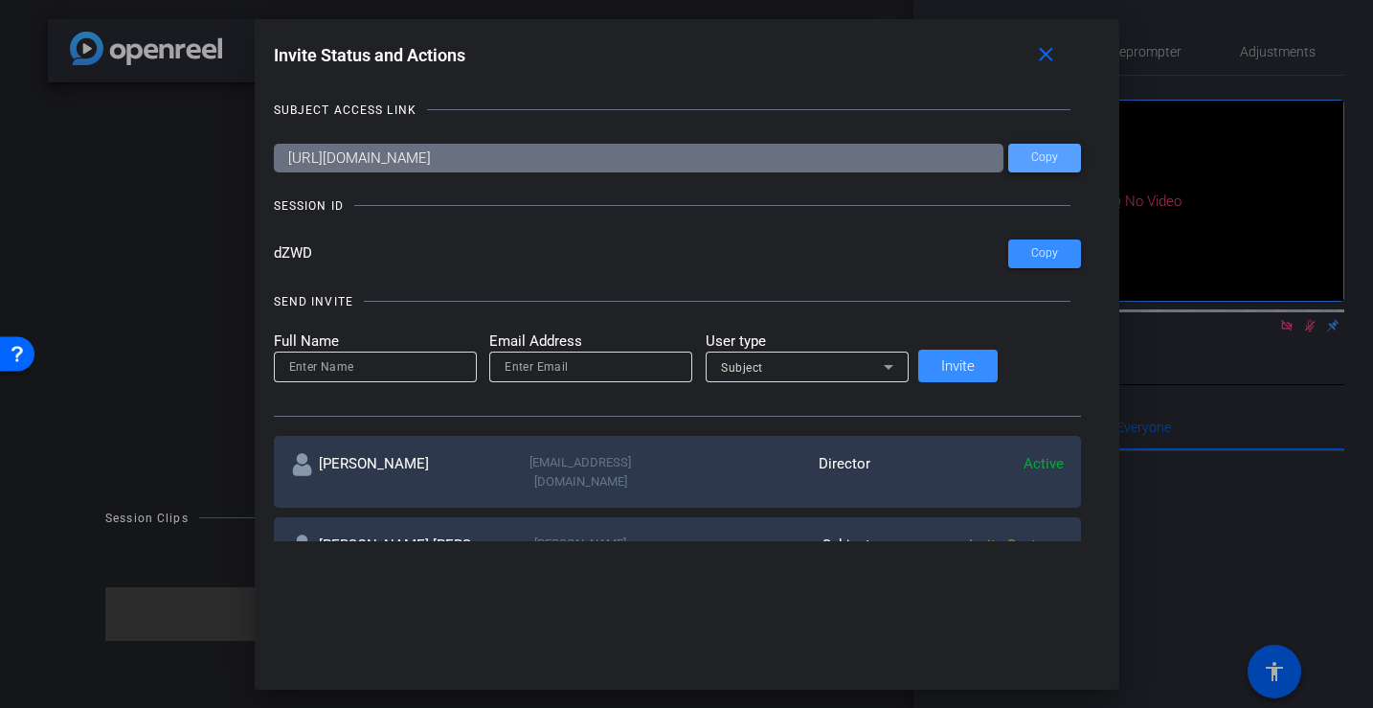
click at [1031, 156] on span "Copy" at bounding box center [1044, 157] width 27 height 14
click at [1008, 261] on span at bounding box center [1044, 254] width 73 height 46
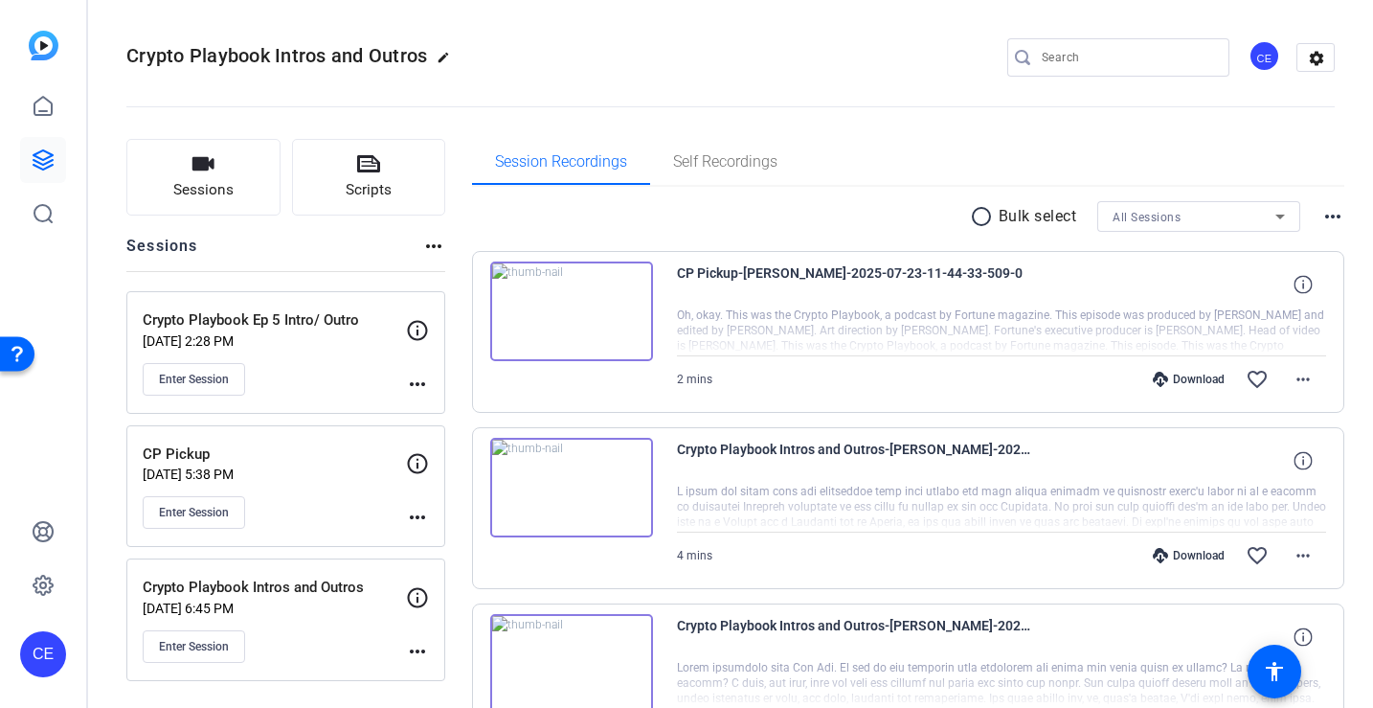
scroll to position [38, 0]
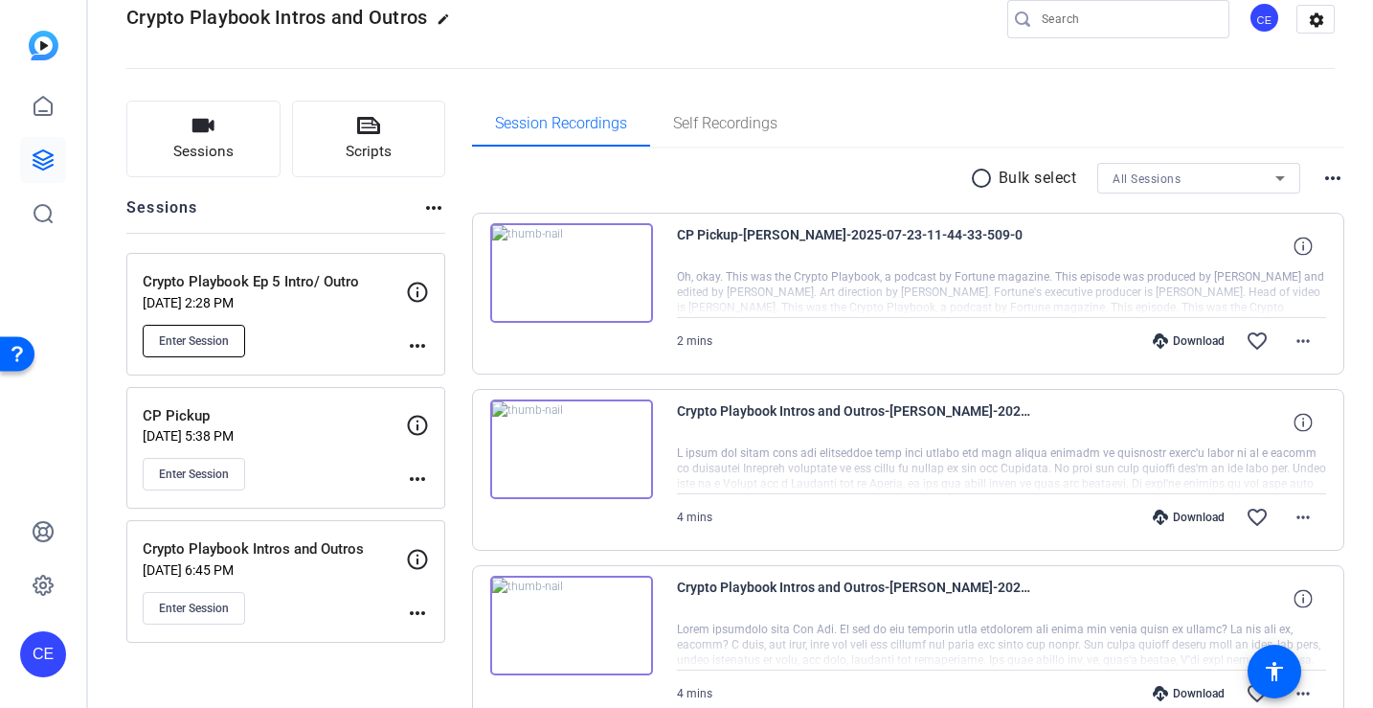
click at [209, 339] on span "Enter Session" at bounding box center [194, 340] width 70 height 15
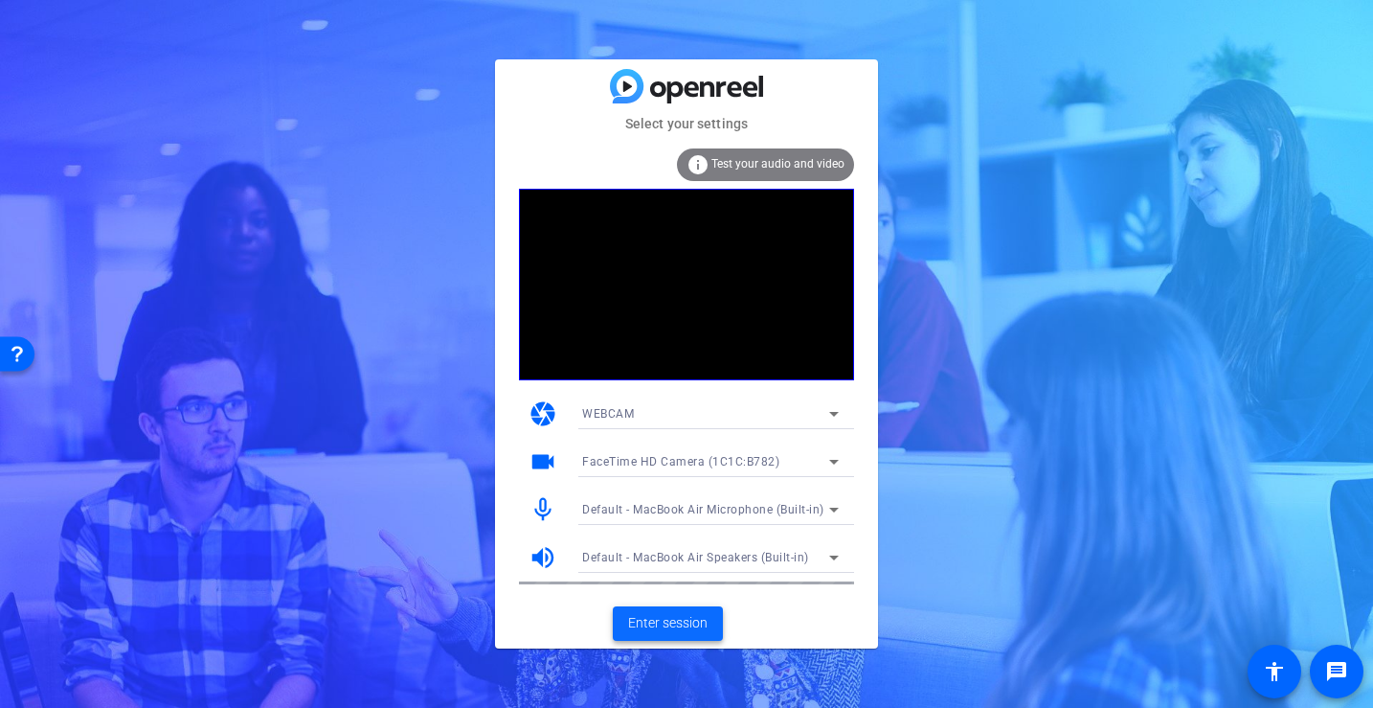
click at [713, 619] on span at bounding box center [668, 623] width 110 height 46
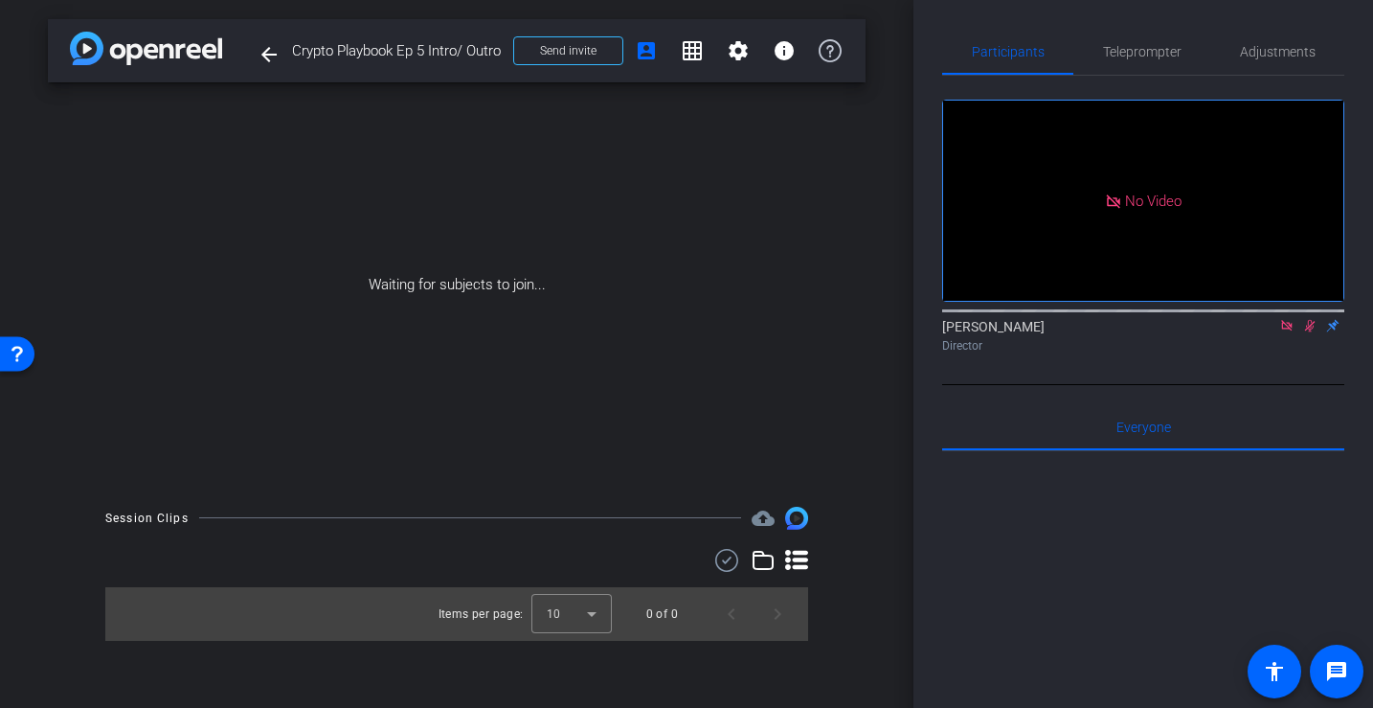
click at [1287, 332] on icon at bounding box center [1286, 325] width 15 height 13
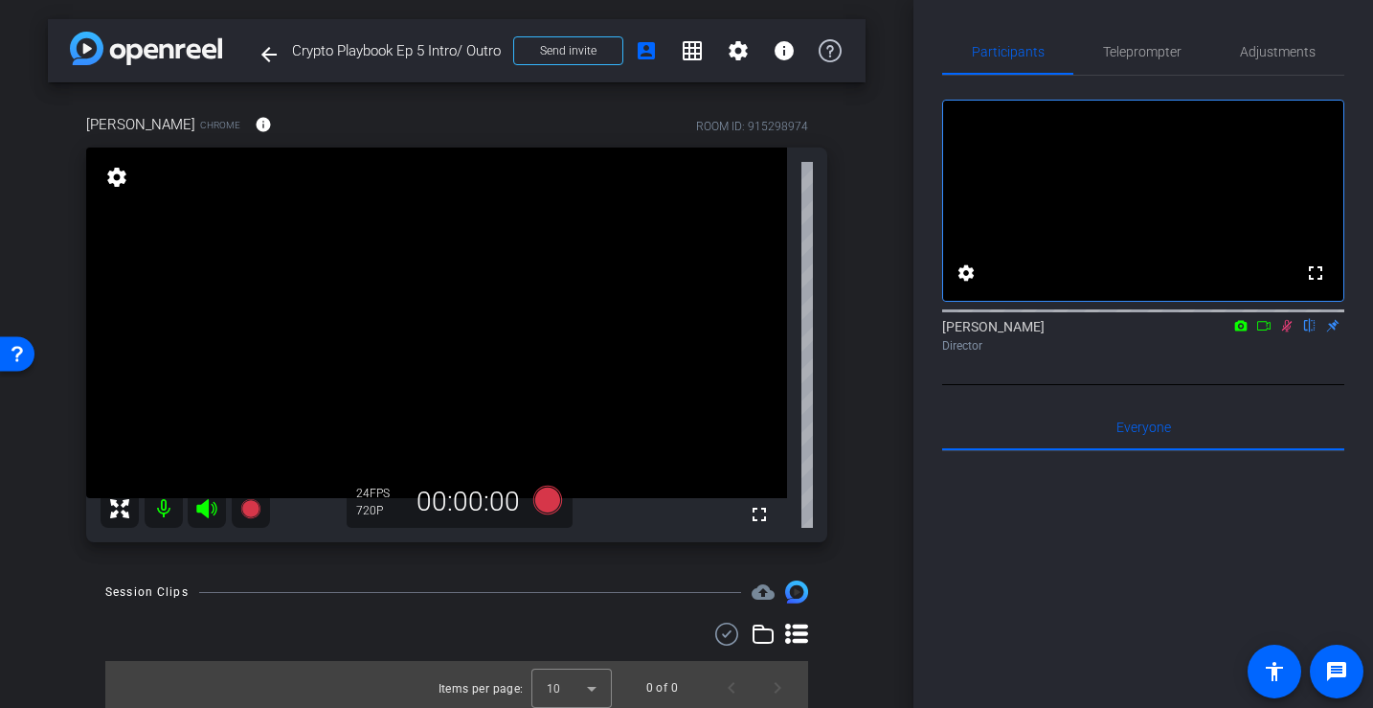
click at [1286, 332] on icon at bounding box center [1287, 326] width 11 height 12
click at [1143, 45] on span "Teleprompter" at bounding box center [1142, 51] width 79 height 13
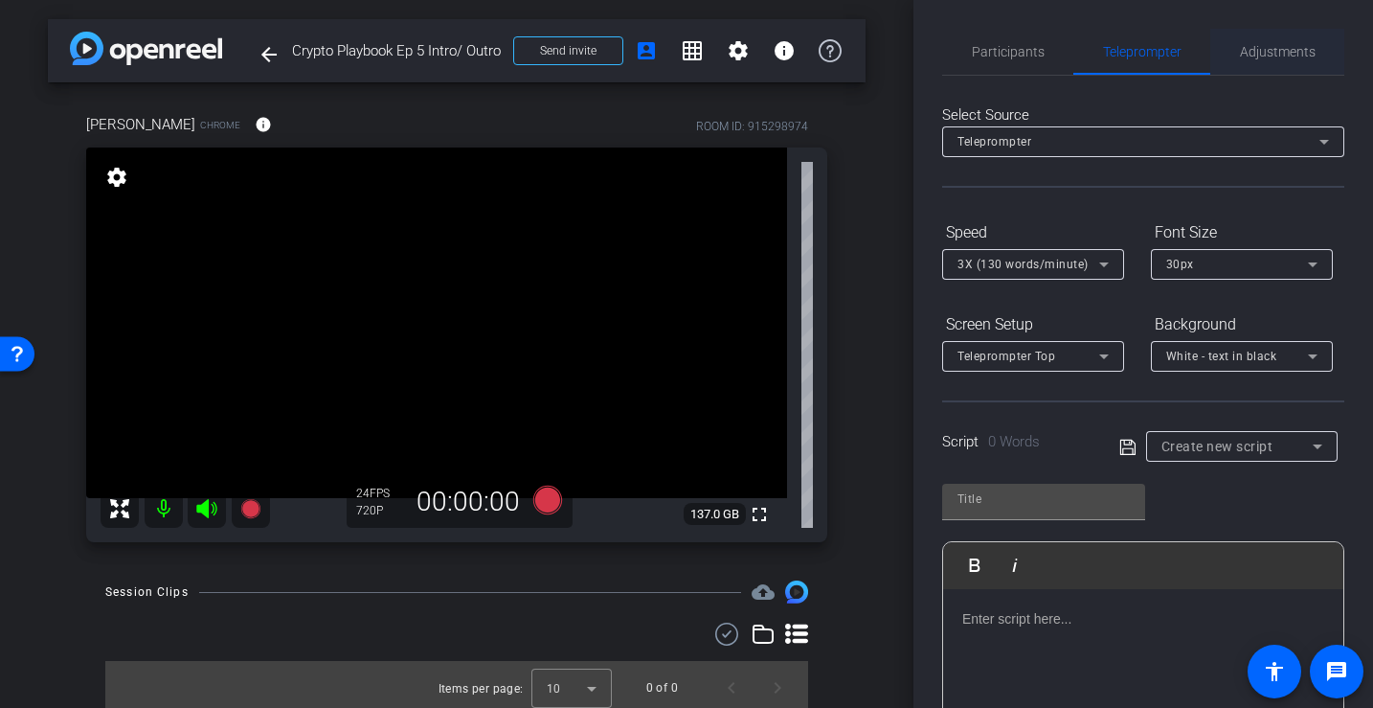
click at [1258, 52] on span "Adjustments" at bounding box center [1278, 51] width 76 height 13
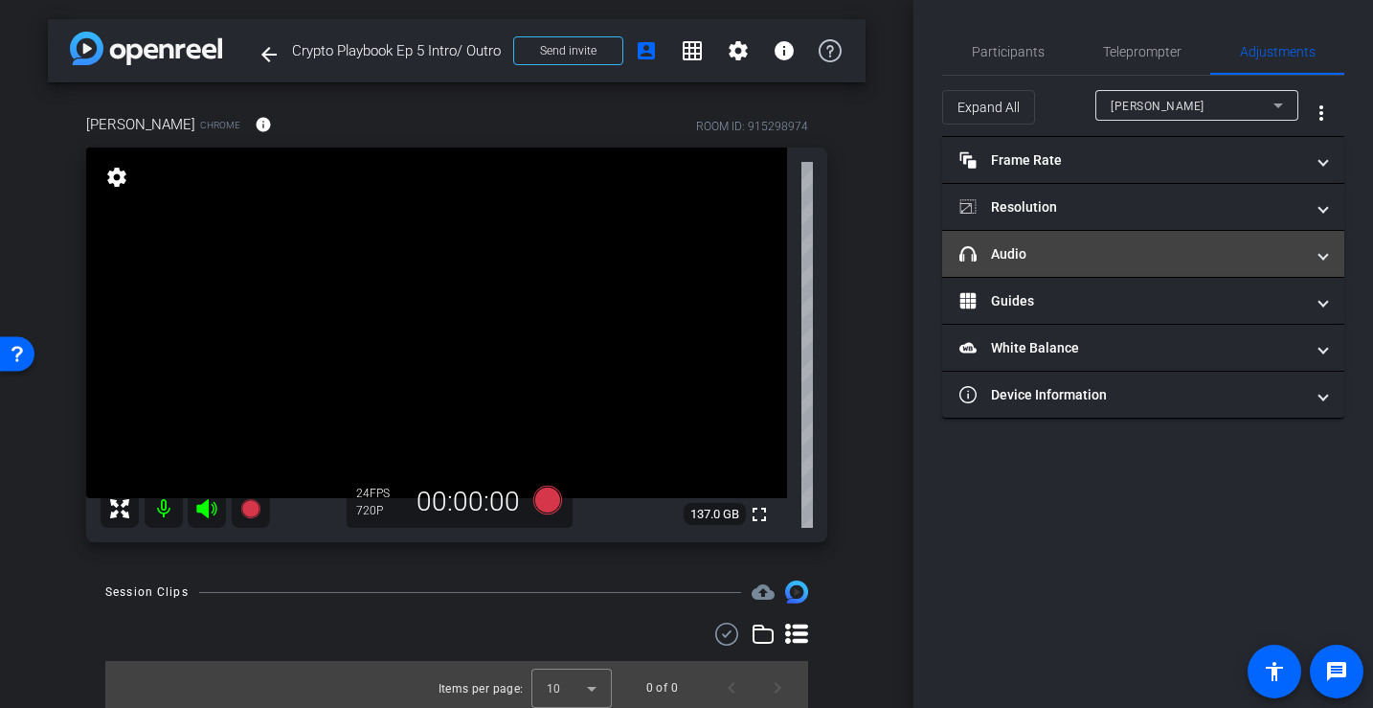
click at [1058, 247] on mat-panel-title "headphone icon Audio" at bounding box center [1132, 254] width 345 height 20
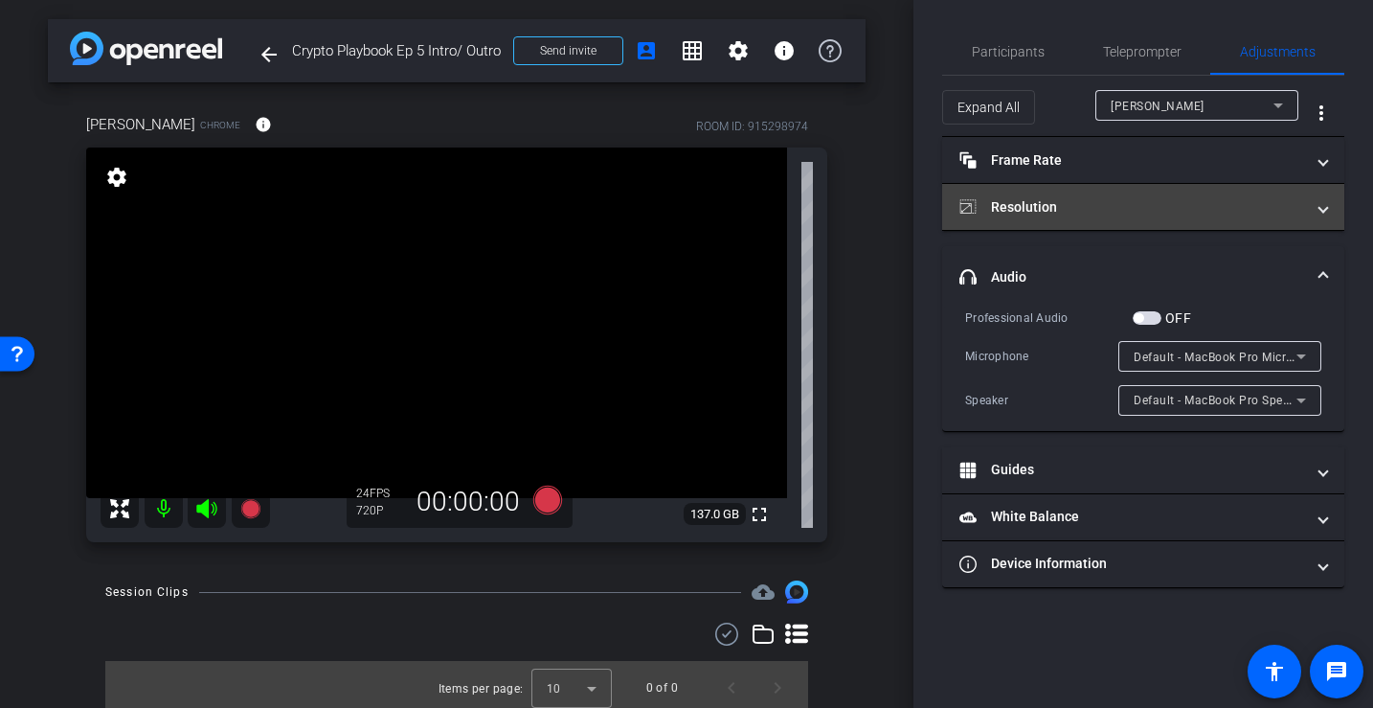
click at [1061, 199] on mat-panel-title "Resolution" at bounding box center [1132, 207] width 345 height 20
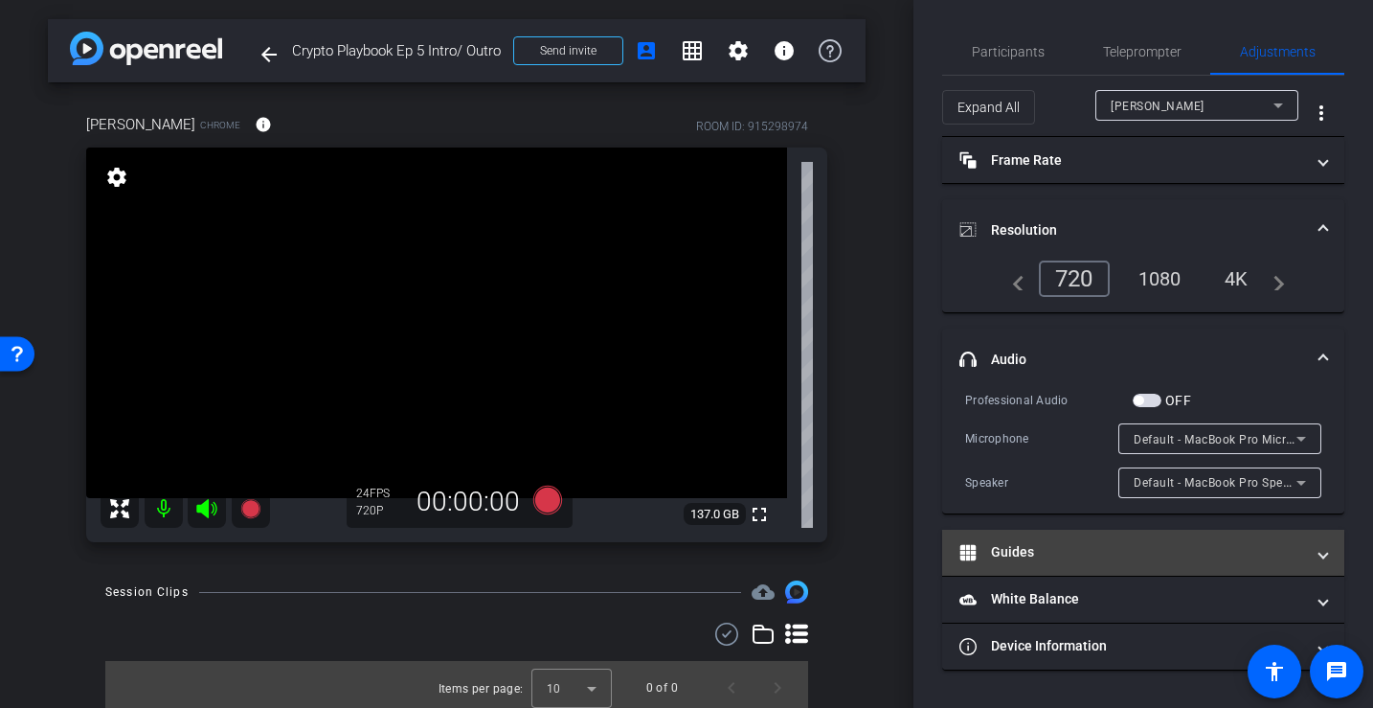
click at [1049, 534] on mat-expansion-panel-header "Guides" at bounding box center [1143, 553] width 402 height 46
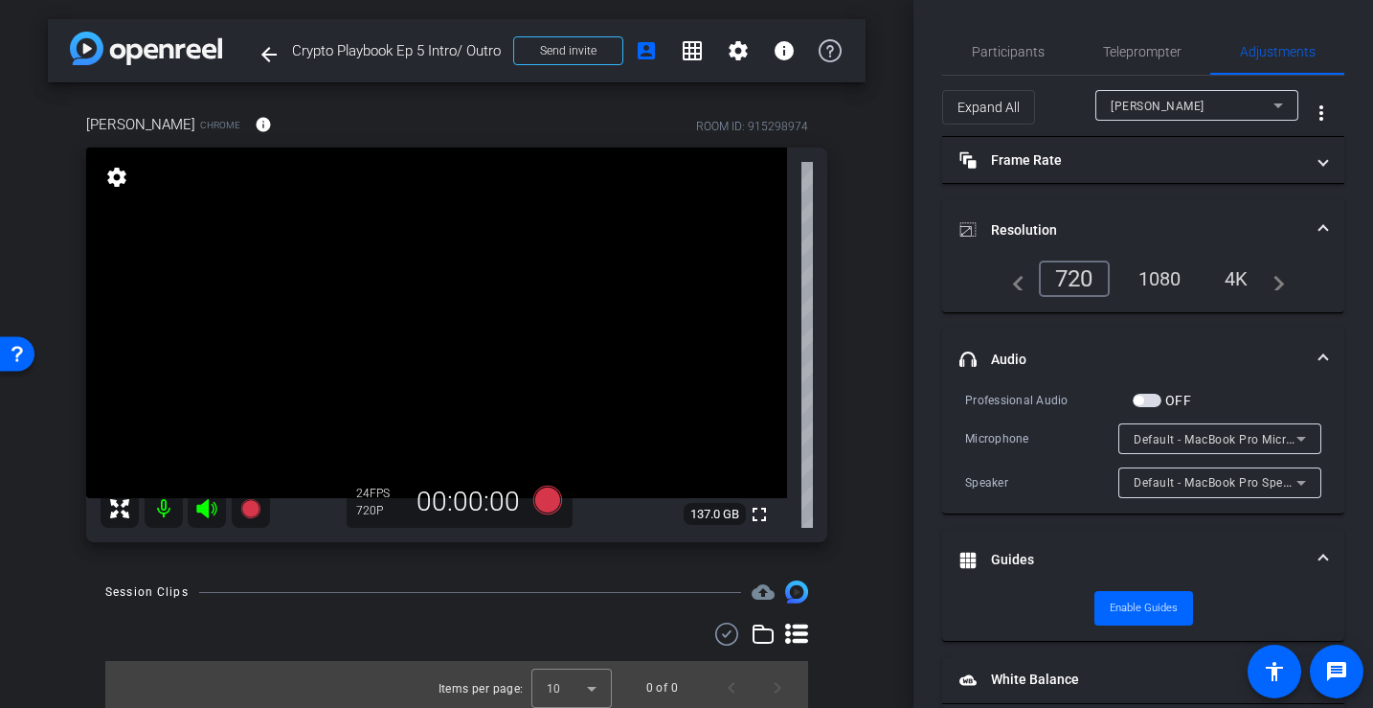
scroll to position [71, 0]
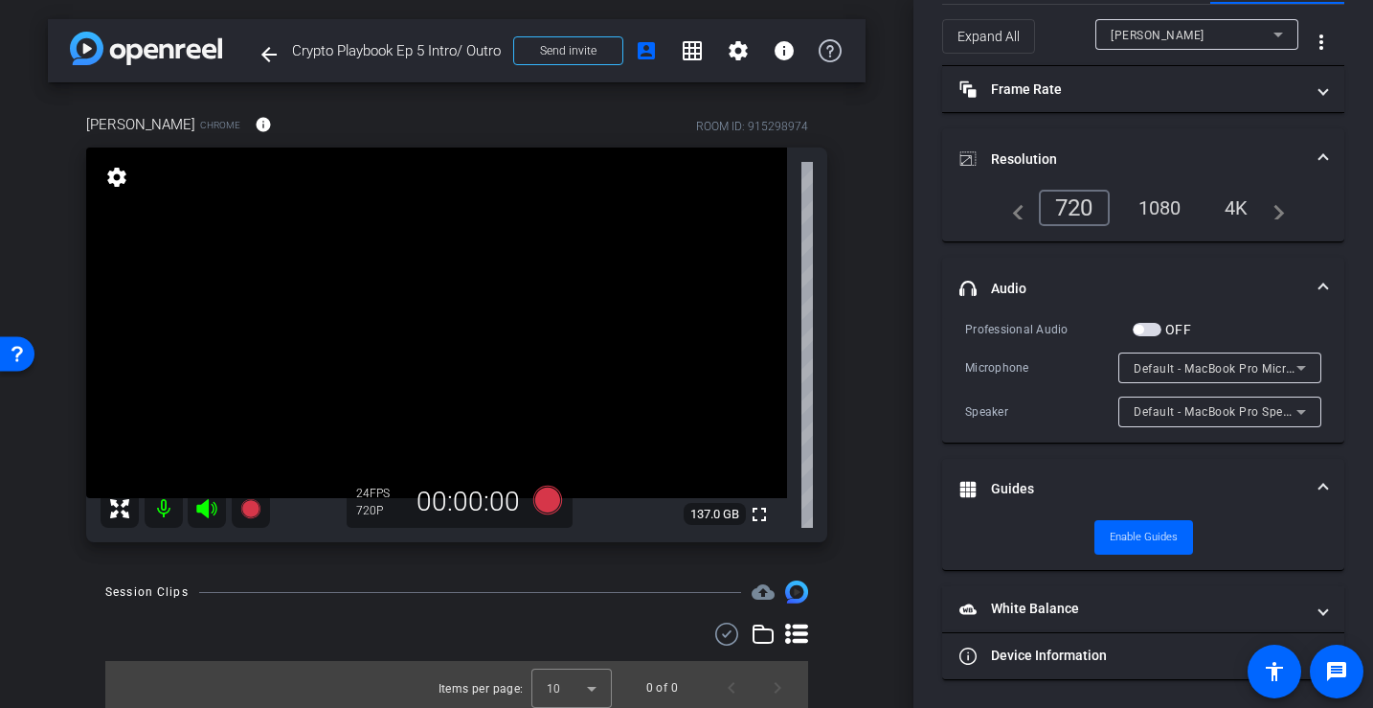
click at [1148, 330] on span "button" at bounding box center [1147, 329] width 29 height 13
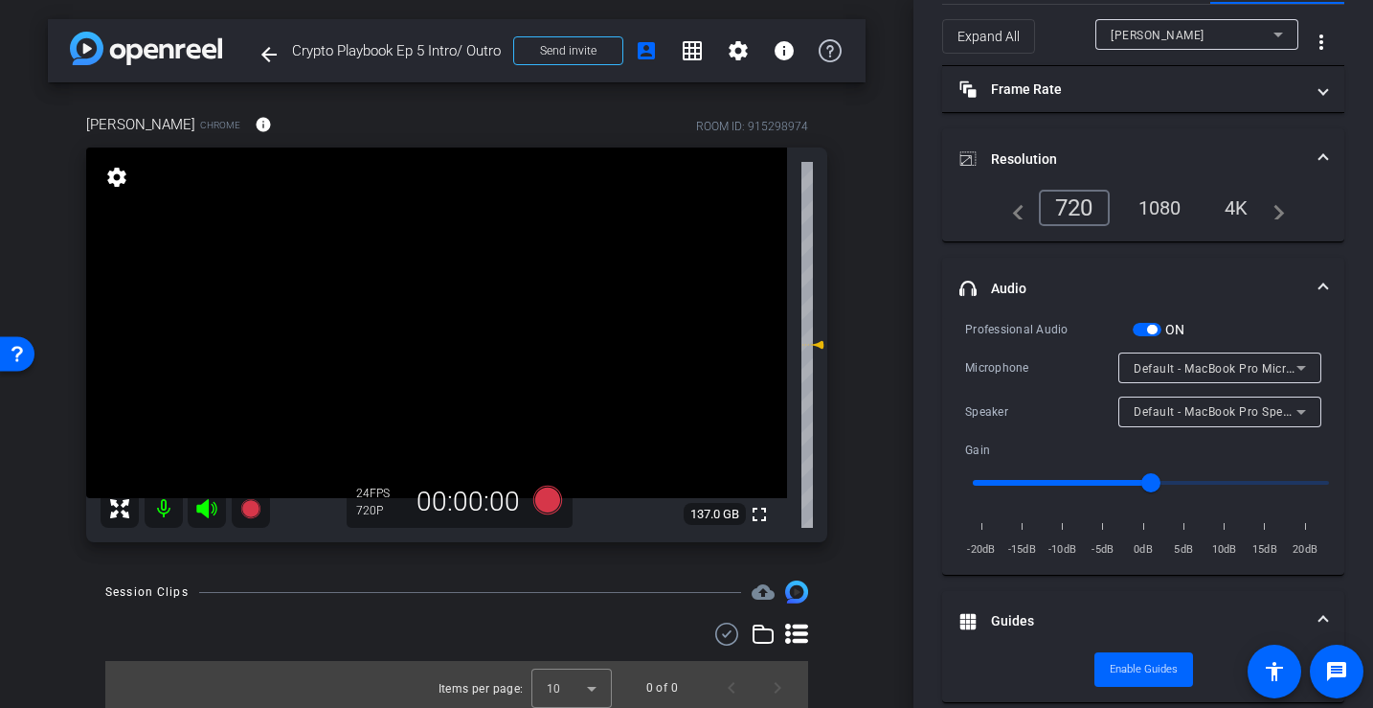
click at [1070, 482] on input "range" at bounding box center [1151, 483] width 396 height 42
click at [1102, 482] on input "range" at bounding box center [1151, 483] width 396 height 42
click at [1068, 484] on input "range" at bounding box center [1151, 483] width 396 height 42
click at [1087, 484] on input "range" at bounding box center [1151, 483] width 396 height 42
click at [1117, 482] on input "range" at bounding box center [1151, 483] width 396 height 42
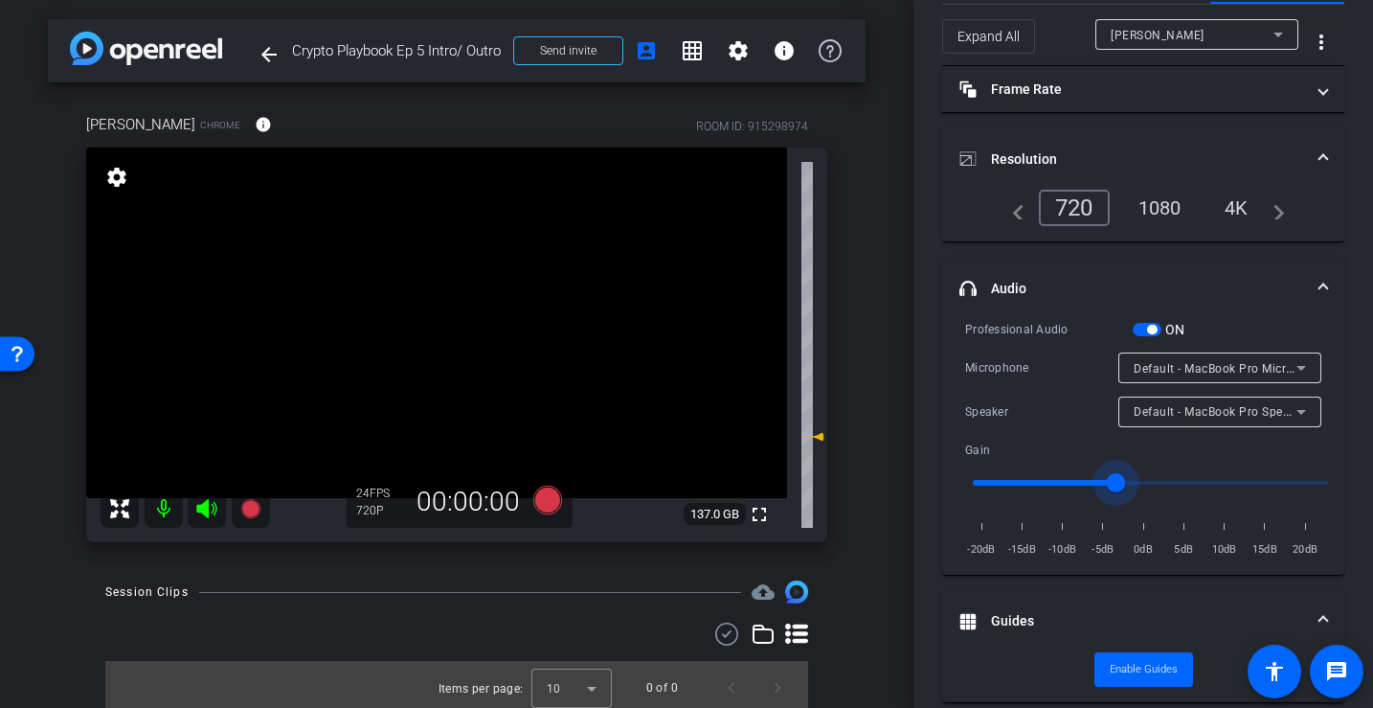
click at [1082, 481] on input "range" at bounding box center [1151, 483] width 396 height 42
click at [1063, 480] on input "range" at bounding box center [1151, 483] width 396 height 42
click at [1043, 484] on input "range" at bounding box center [1151, 483] width 396 height 42
click at [1077, 479] on input "range" at bounding box center [1151, 483] width 396 height 42
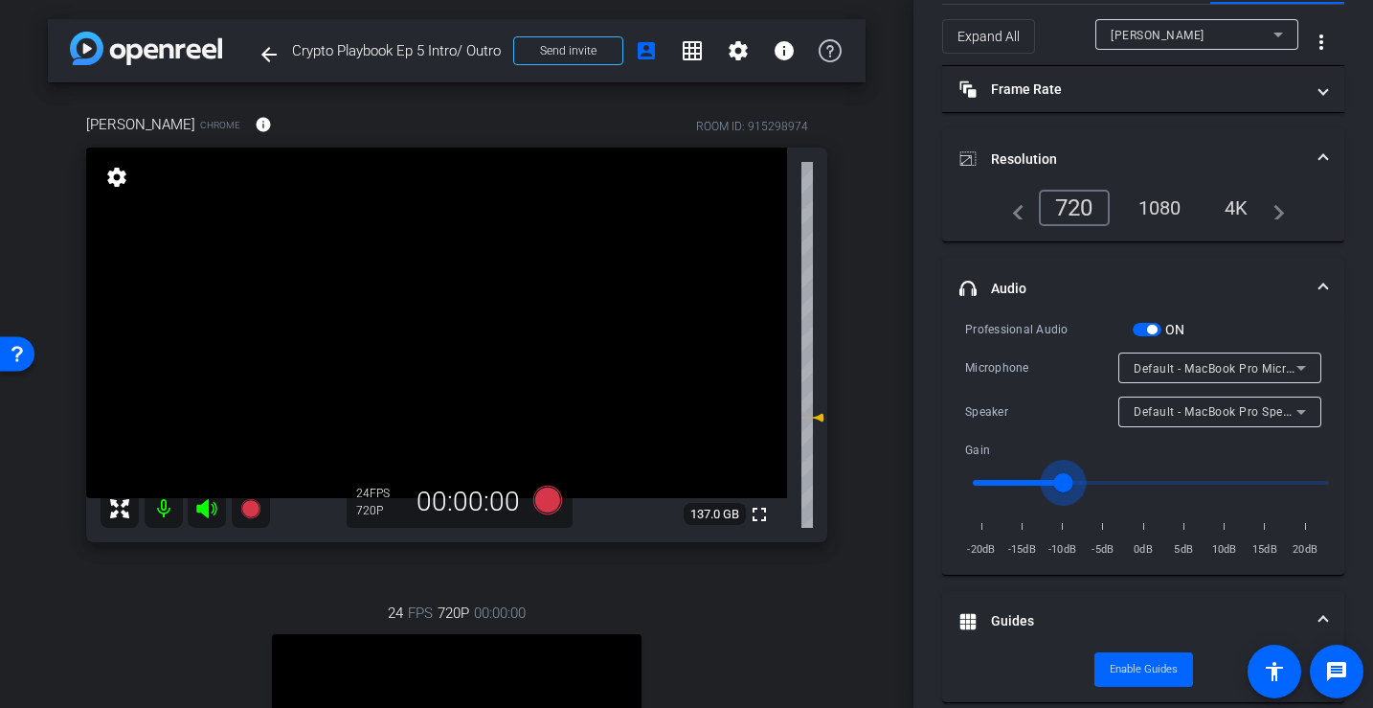
type input "0.5"
click at [1059, 479] on input "range" at bounding box center [1151, 483] width 396 height 42
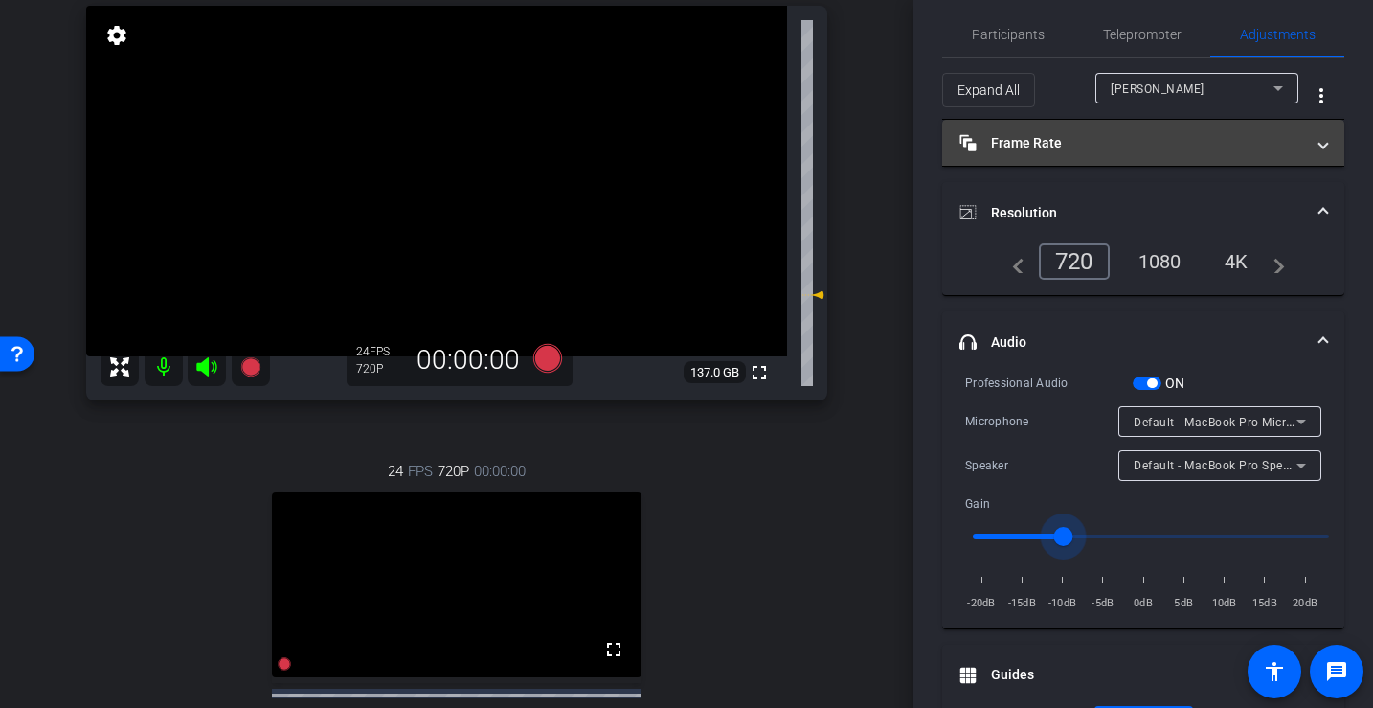
scroll to position [0, 0]
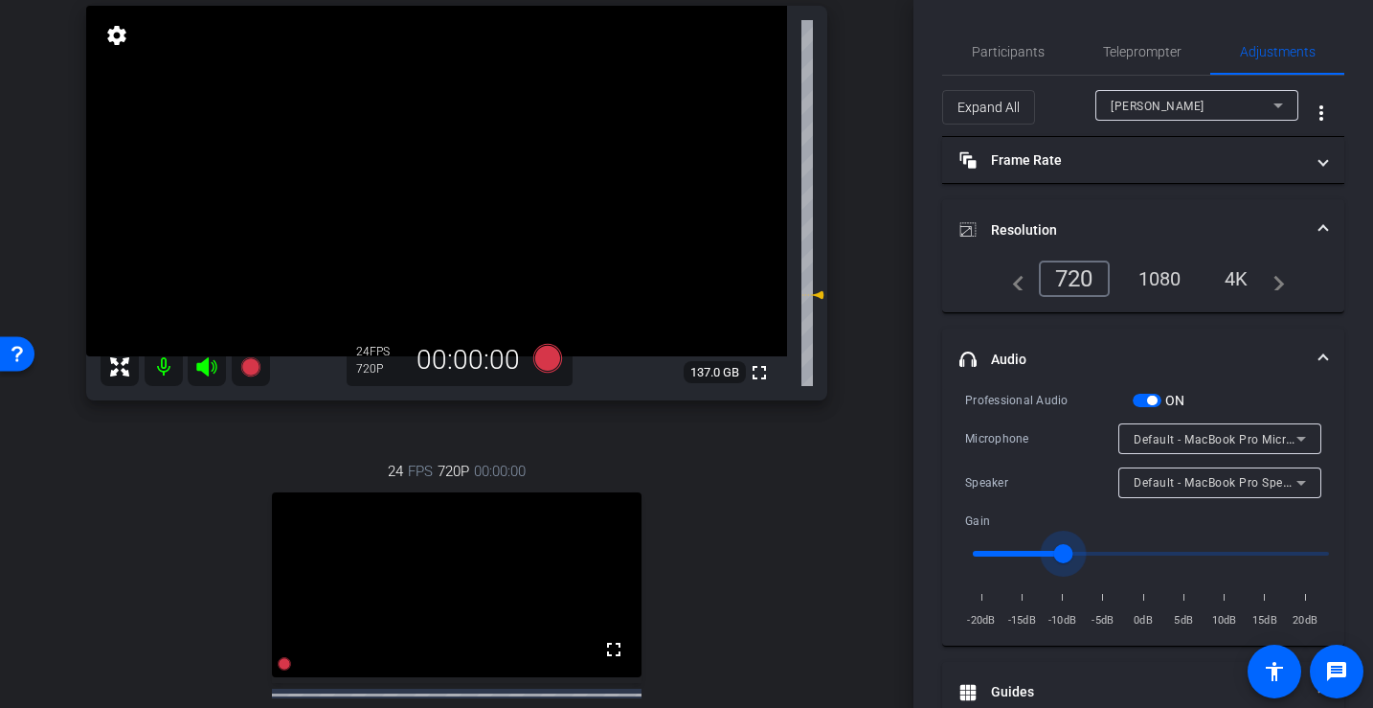
click at [1232, 95] on div "Leo Schwartz" at bounding box center [1192, 106] width 163 height 24
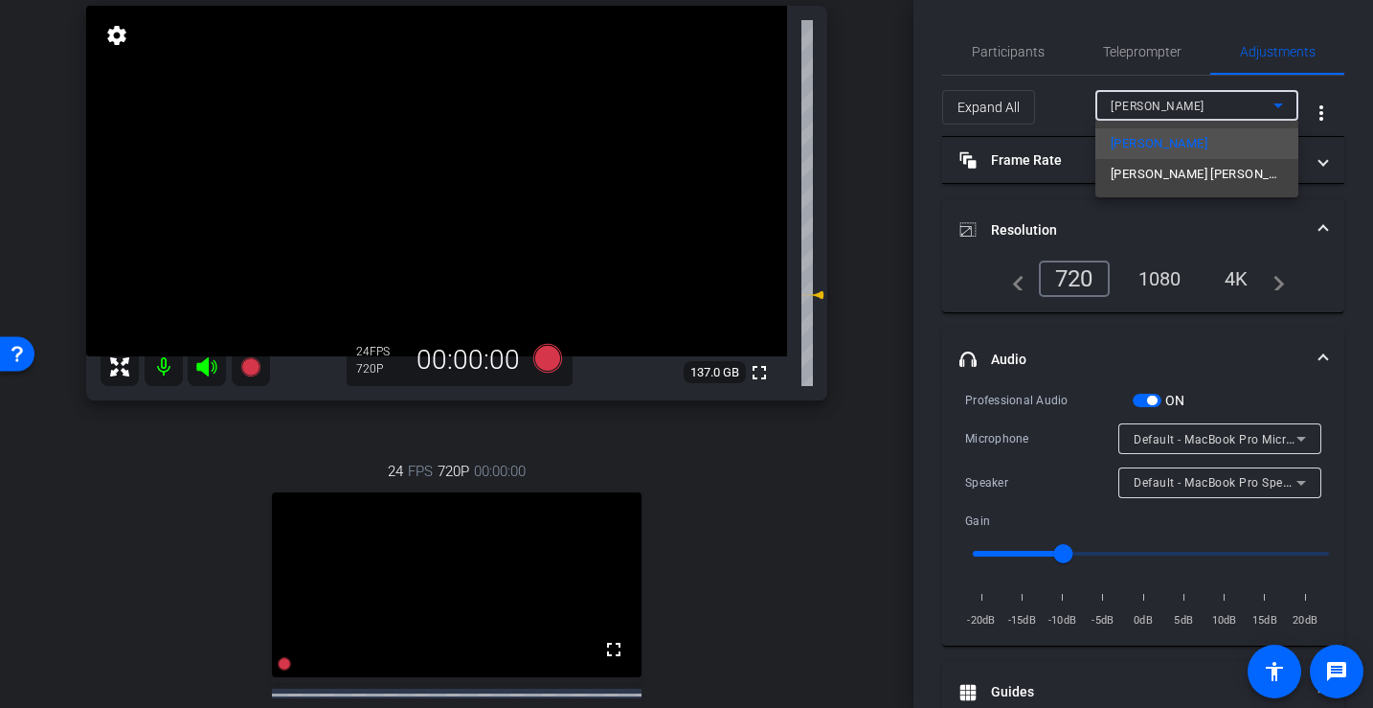
click at [1195, 172] on span "Jeff John Roberts" at bounding box center [1197, 174] width 172 height 23
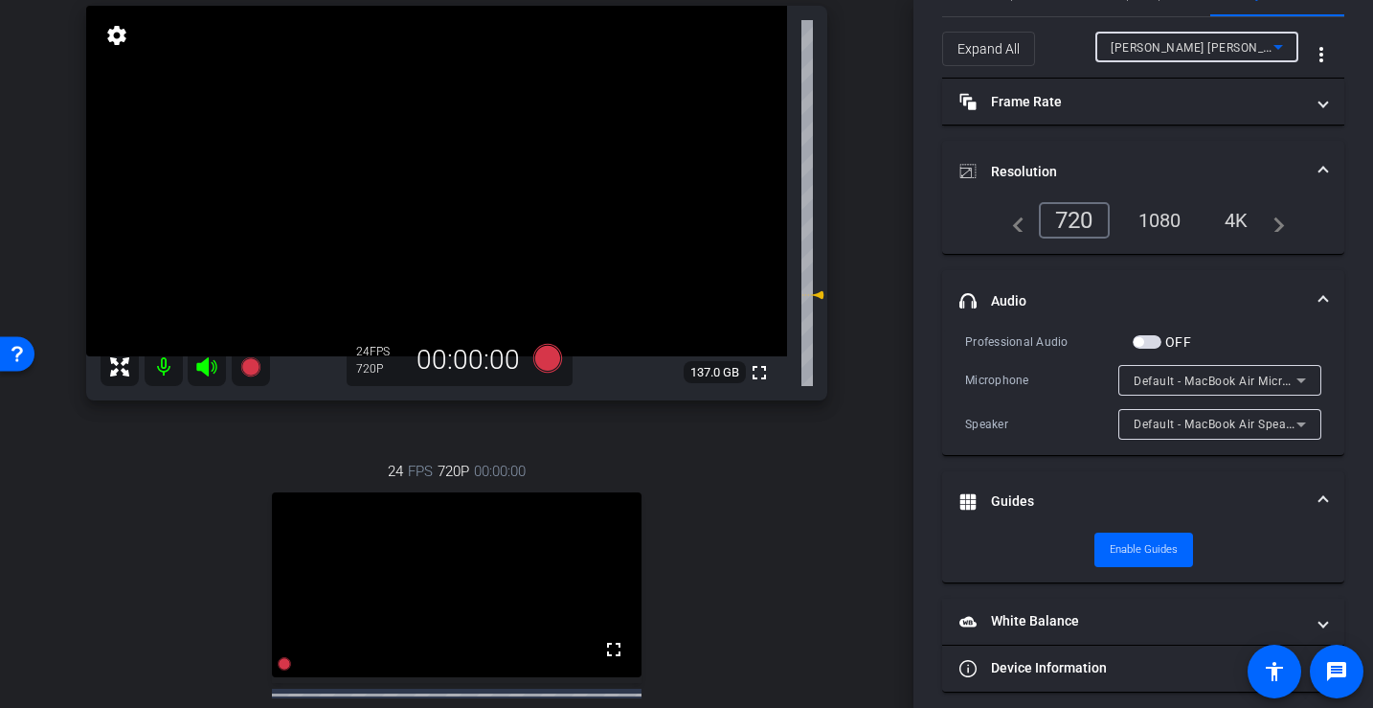
scroll to position [61, 0]
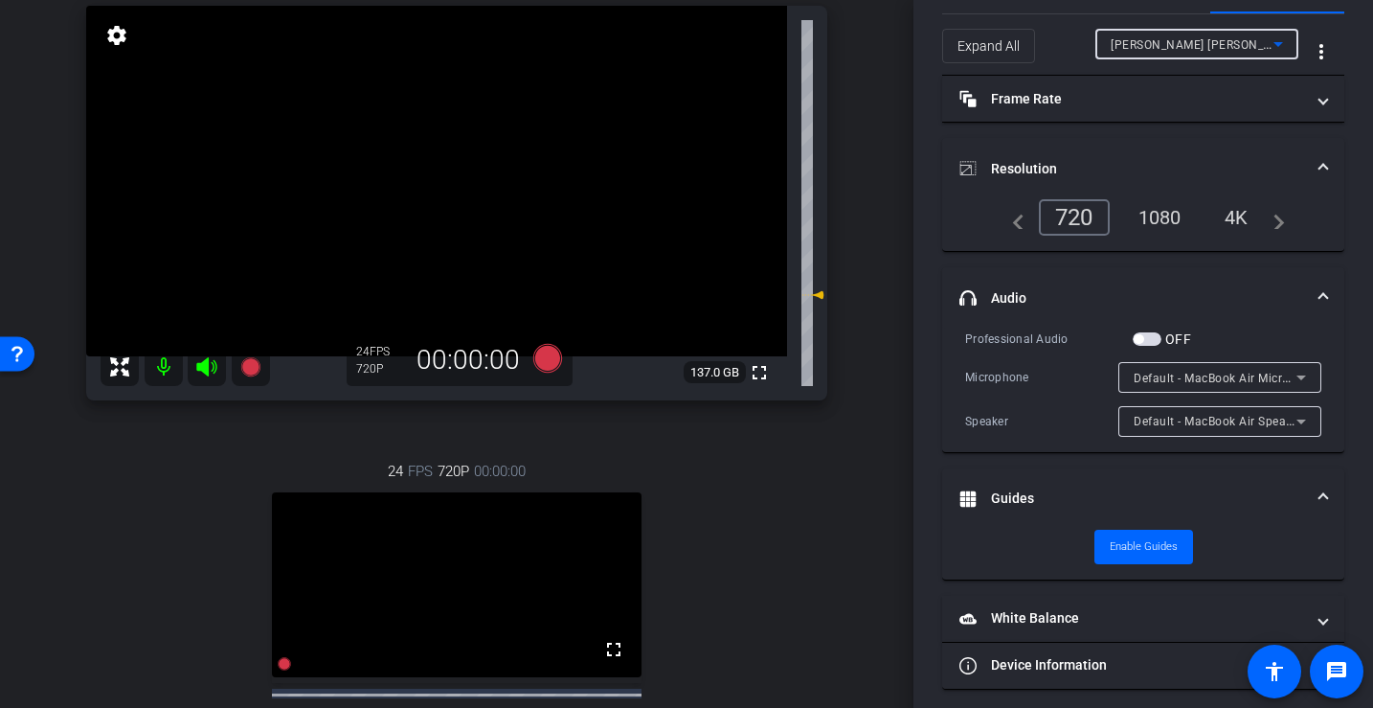
click at [1162, 329] on label "OFF" at bounding box center [1177, 338] width 30 height 19
click at [1161, 332] on button "OFF" at bounding box center [1147, 338] width 29 height 13
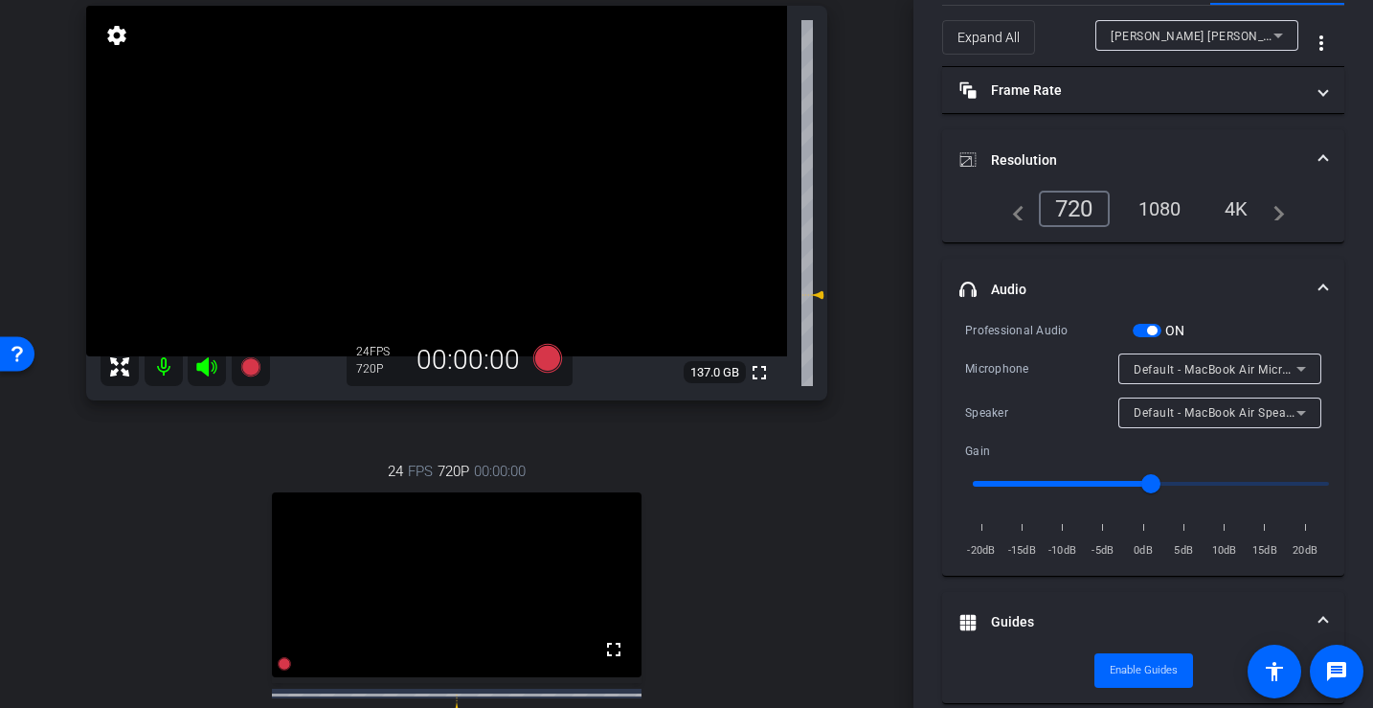
scroll to position [0, 0]
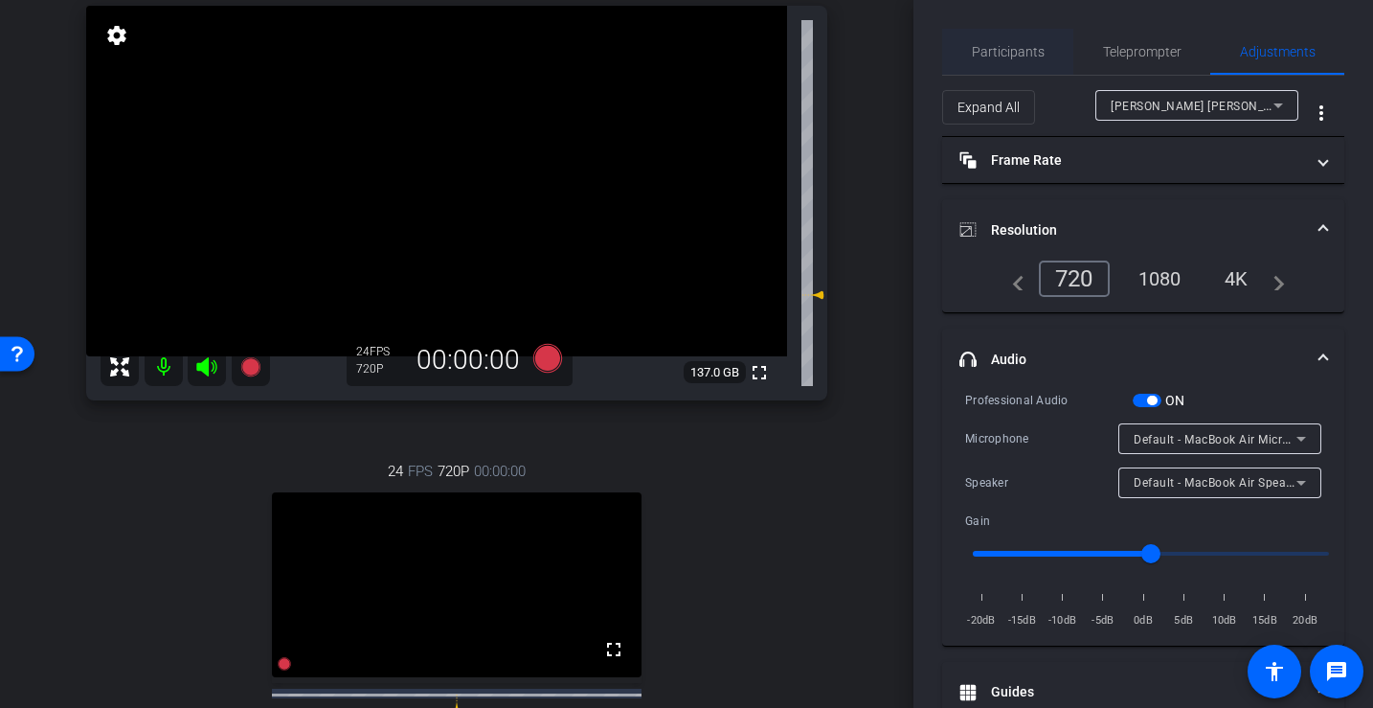
click at [1000, 58] on span "Participants" at bounding box center [1008, 51] width 73 height 13
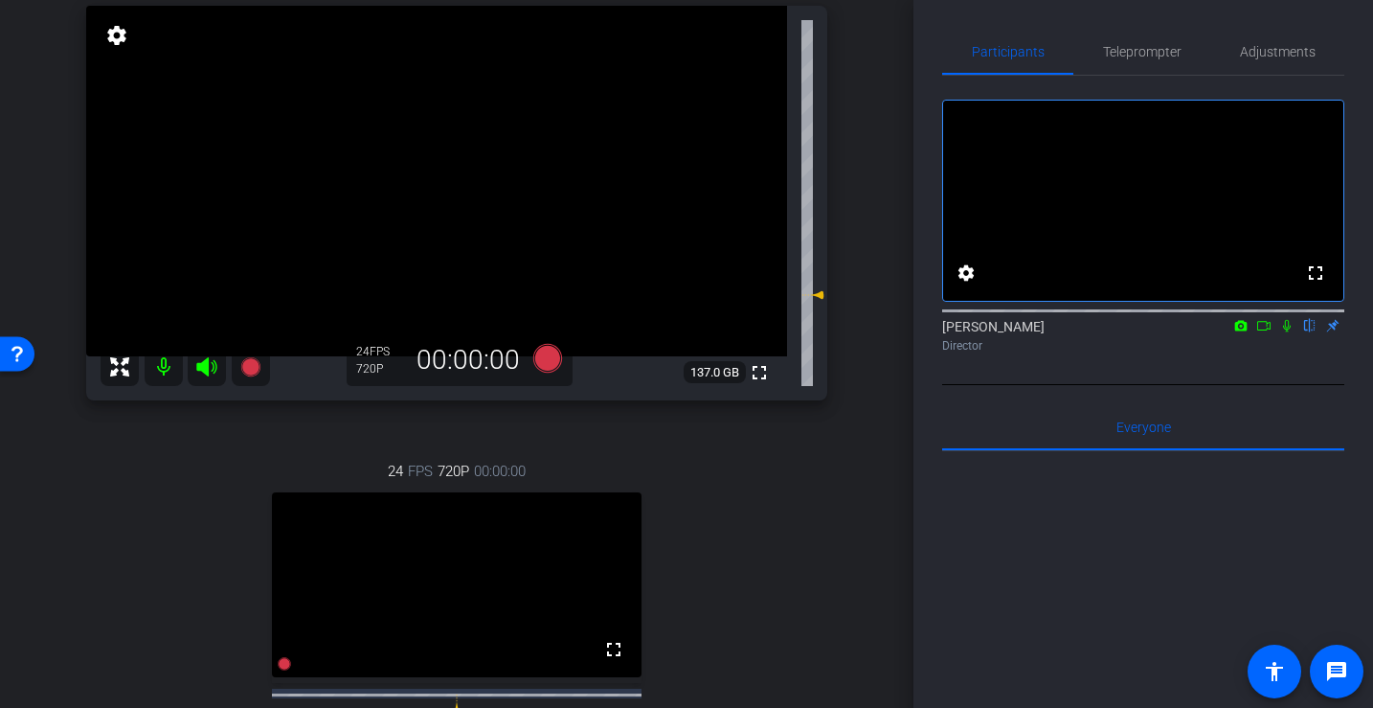
click at [1277, 334] on mat-icon at bounding box center [1287, 325] width 23 height 17
click at [1285, 332] on icon at bounding box center [1287, 326] width 11 height 12
click at [1289, 332] on icon at bounding box center [1286, 325] width 15 height 13
click at [1289, 332] on icon at bounding box center [1287, 326] width 11 height 12
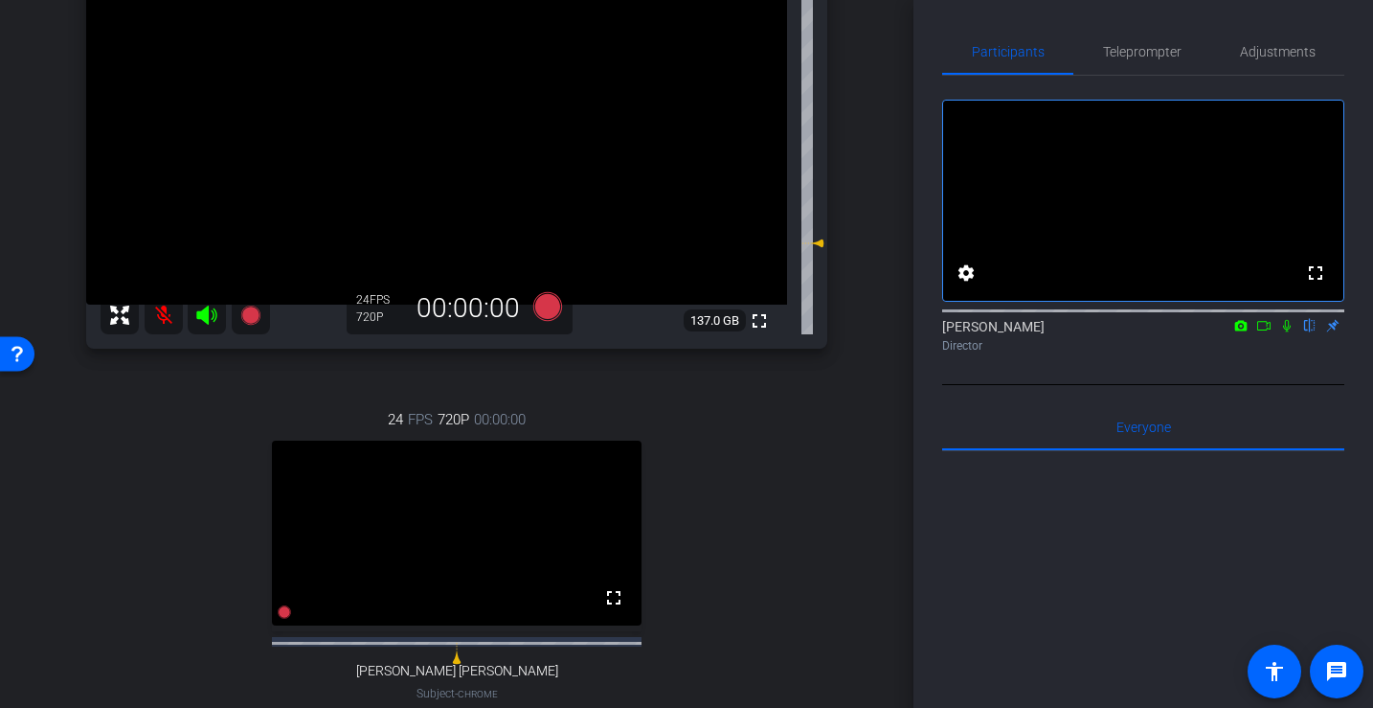
scroll to position [192, 0]
click at [1267, 54] on span "Adjustments" at bounding box center [1278, 51] width 76 height 13
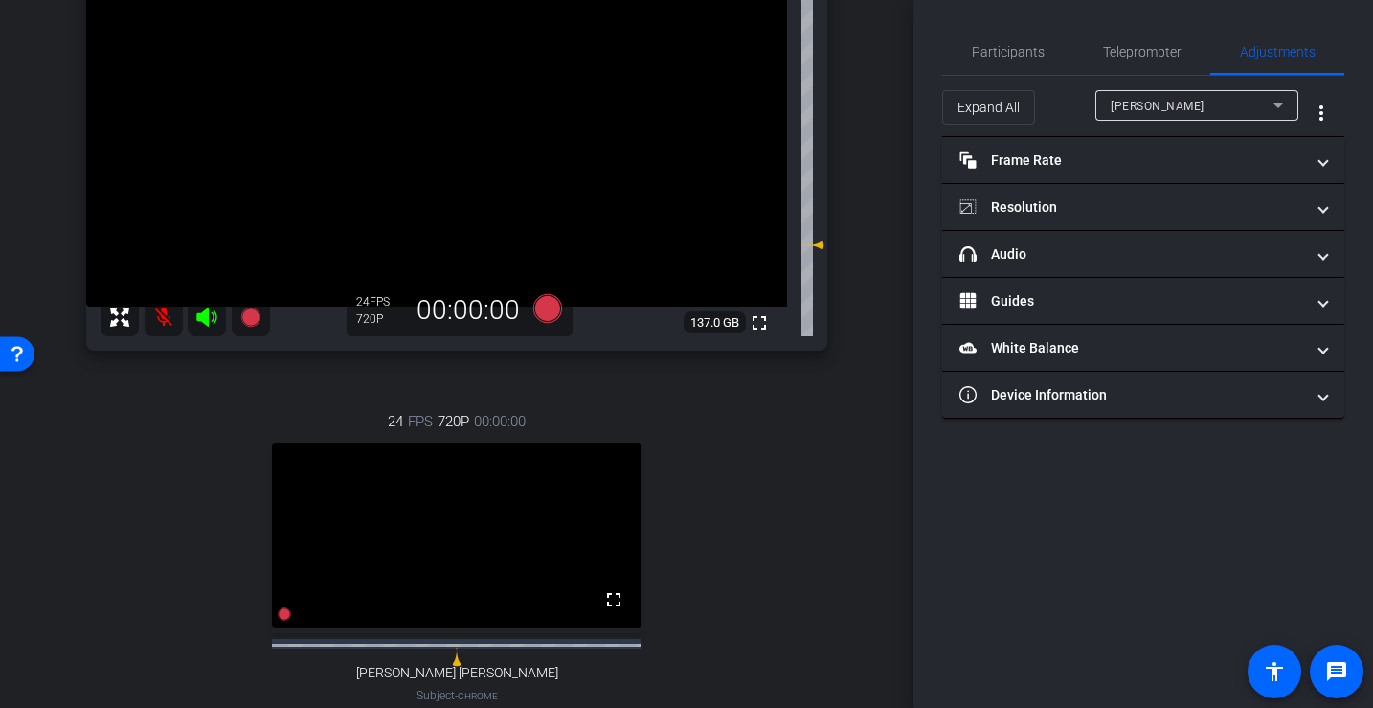
click at [1166, 110] on span "Leo Schwartz" at bounding box center [1158, 106] width 94 height 13
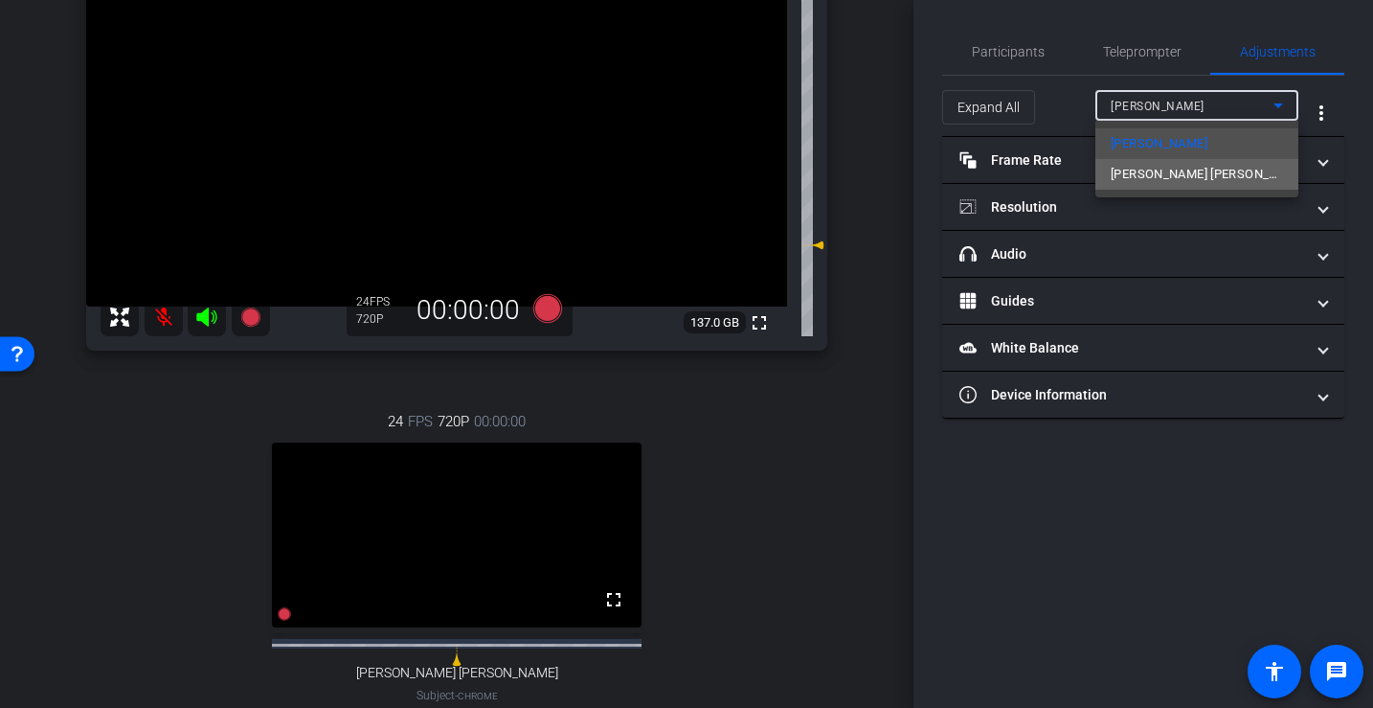
click at [1154, 173] on span "Jeff John Roberts" at bounding box center [1197, 174] width 172 height 23
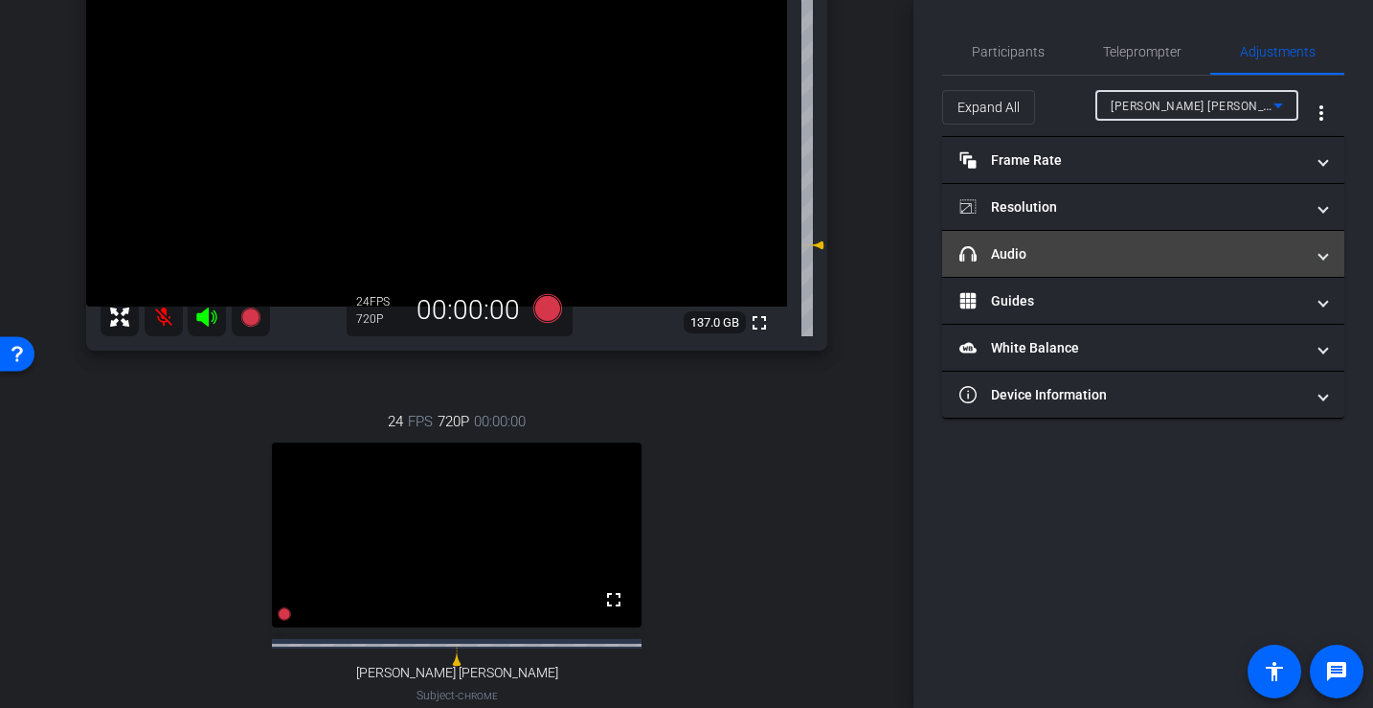
click at [1073, 252] on mat-panel-title "headphone icon Audio" at bounding box center [1132, 254] width 345 height 20
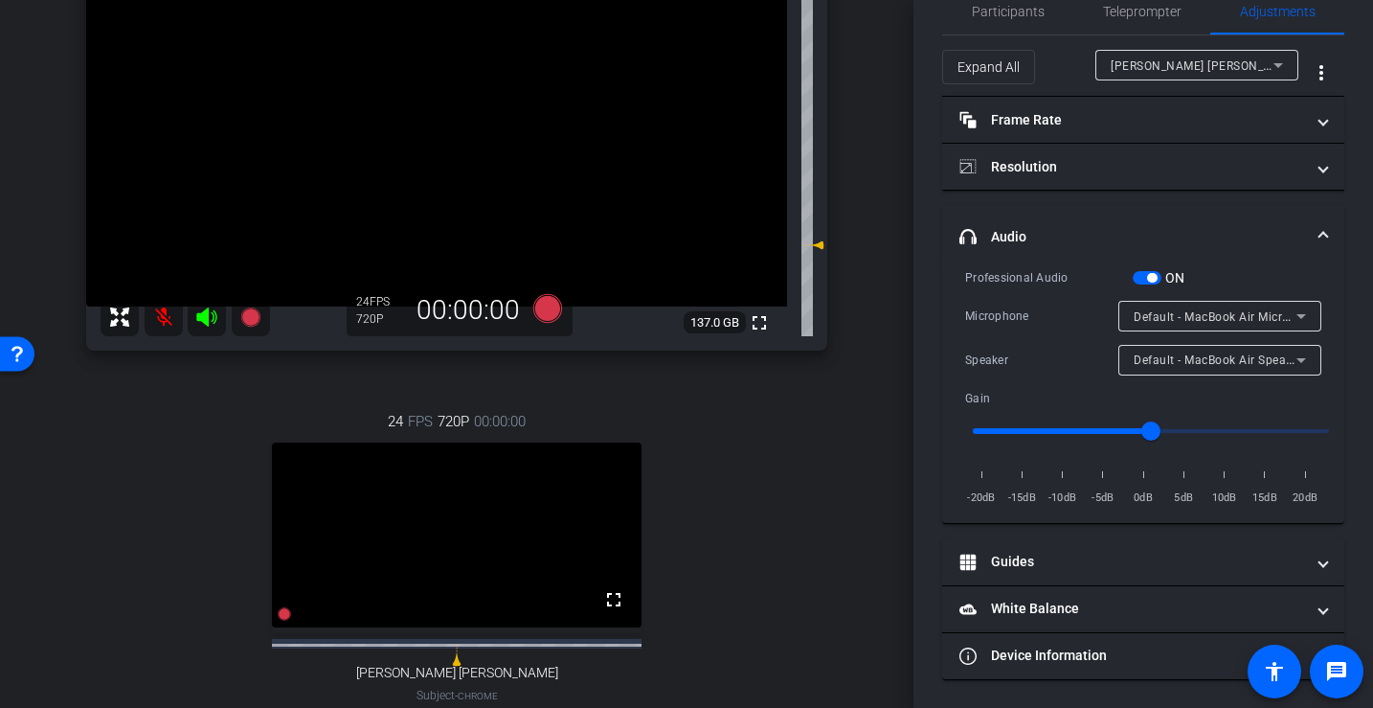
scroll to position [38, 0]
click at [1102, 426] on input "range" at bounding box center [1151, 433] width 396 height 42
click at [1134, 426] on input "range" at bounding box center [1151, 433] width 396 height 42
click at [1130, 439] on input "range" at bounding box center [1151, 433] width 396 height 42
click at [1106, 431] on input "range" at bounding box center [1151, 433] width 396 height 42
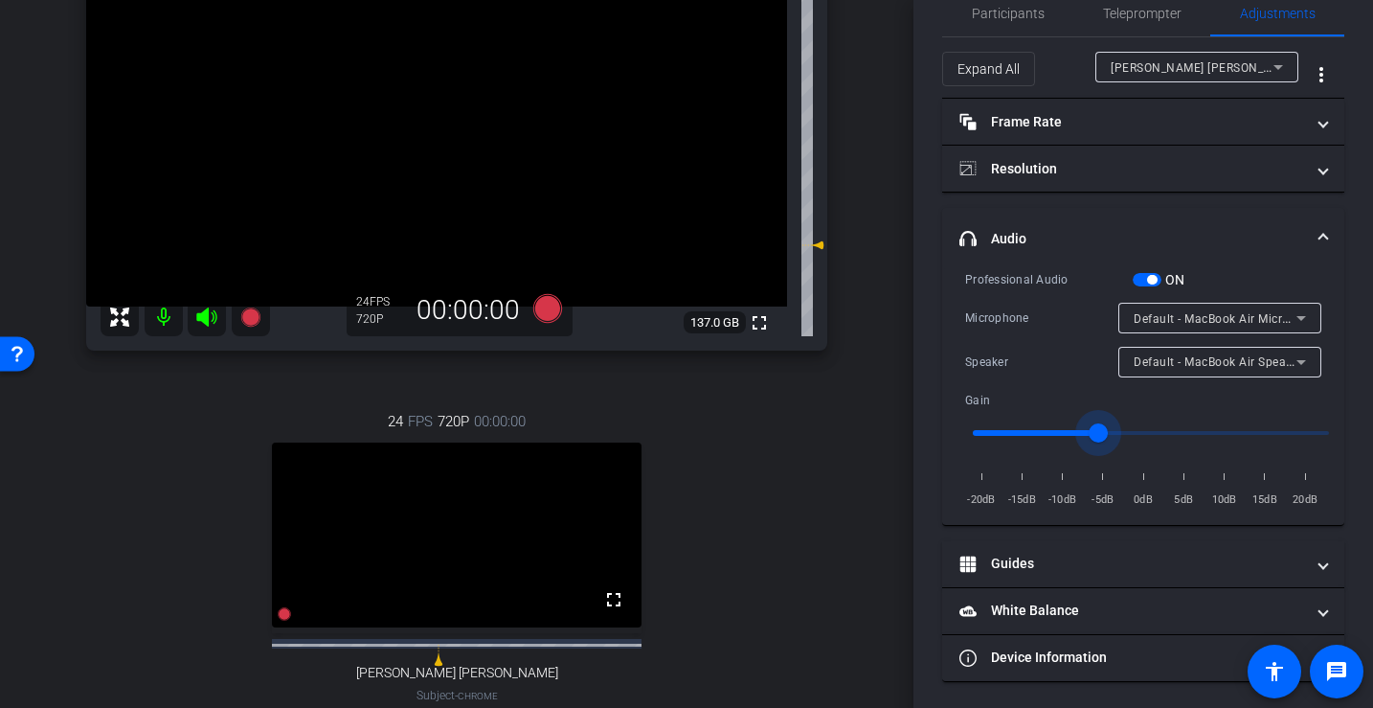
click at [1127, 432] on input "range" at bounding box center [1151, 433] width 396 height 42
type input "0.8"
click at [1109, 428] on input "range" at bounding box center [1151, 433] width 396 height 42
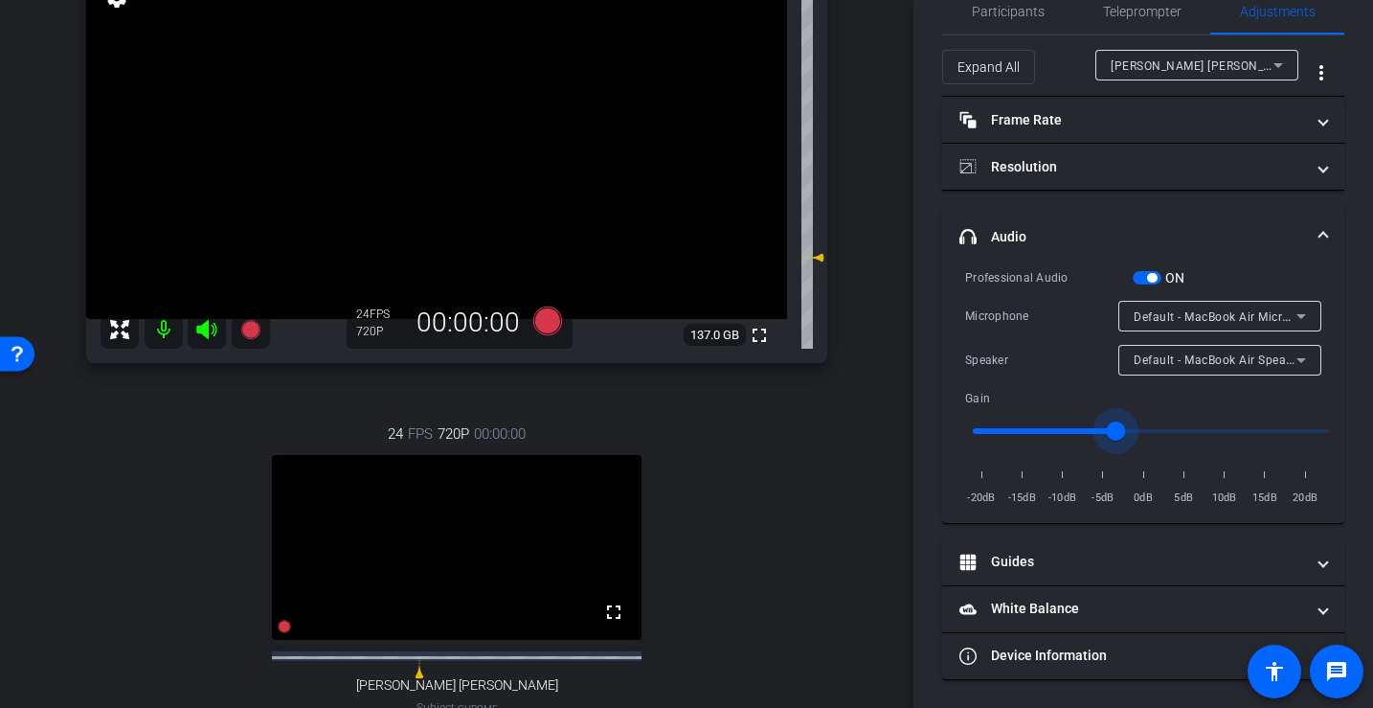
scroll to position [109, 0]
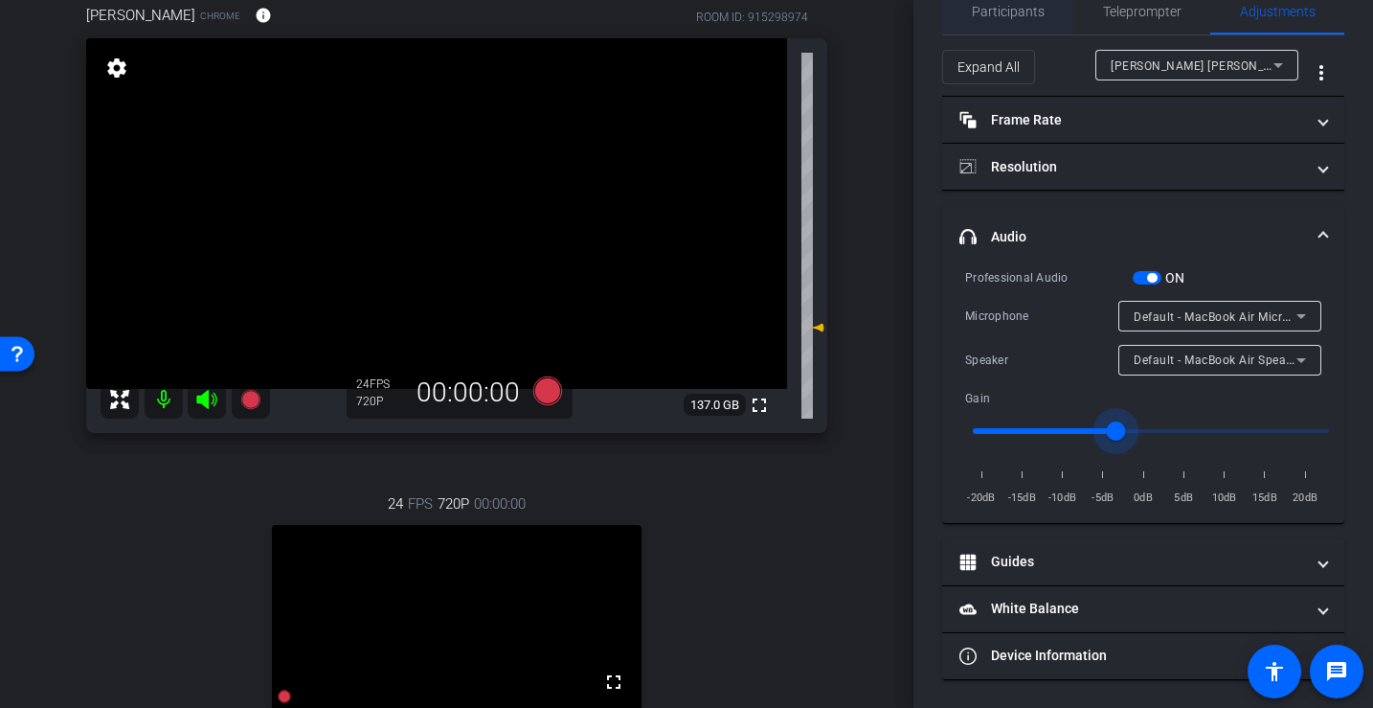
click at [1015, 10] on span "Participants" at bounding box center [1008, 11] width 73 height 13
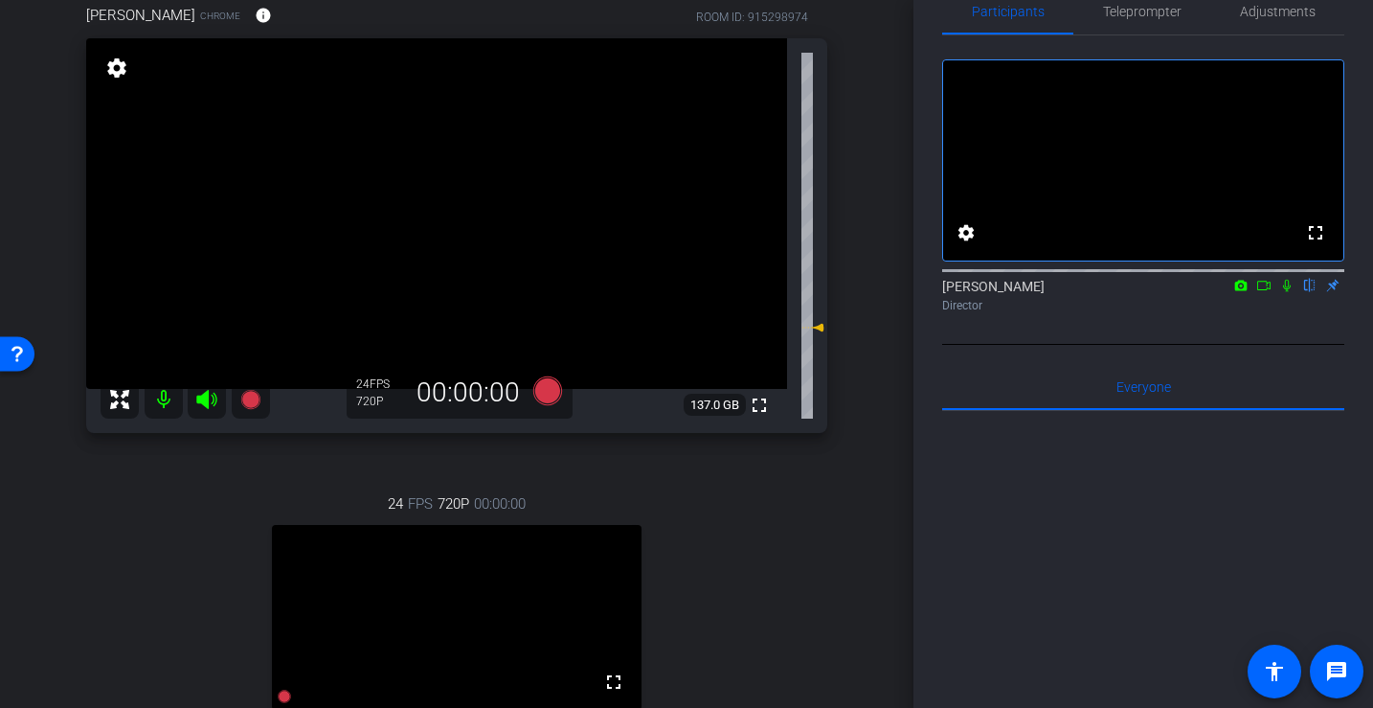
click at [1289, 292] on icon at bounding box center [1286, 285] width 15 height 13
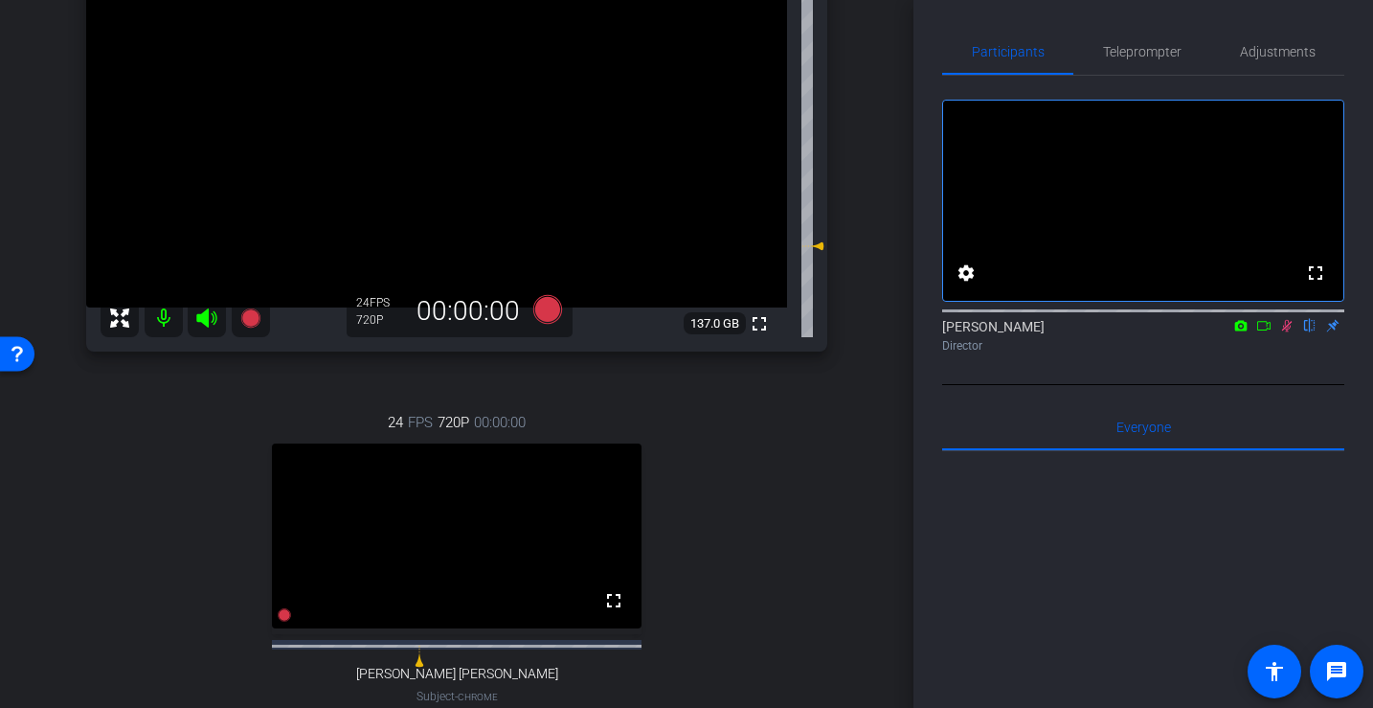
scroll to position [197, 0]
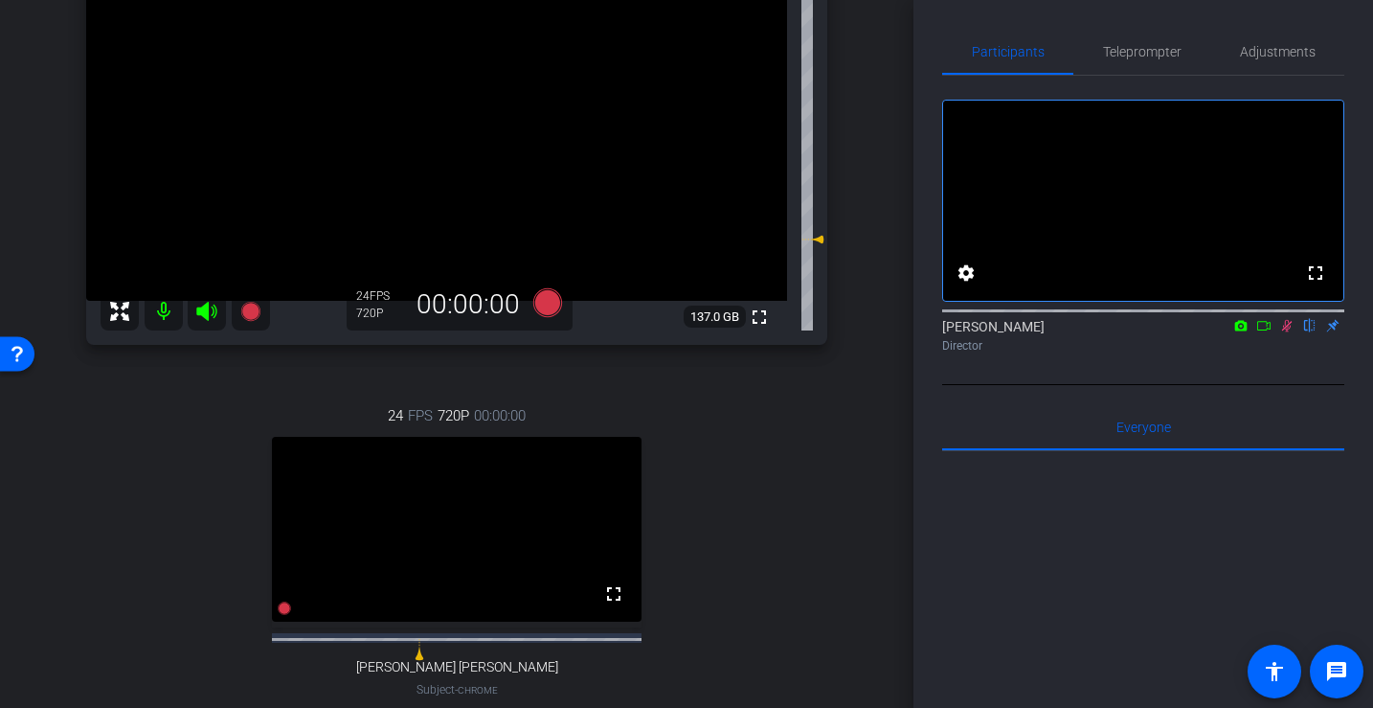
click at [1286, 332] on icon at bounding box center [1286, 325] width 15 height 13
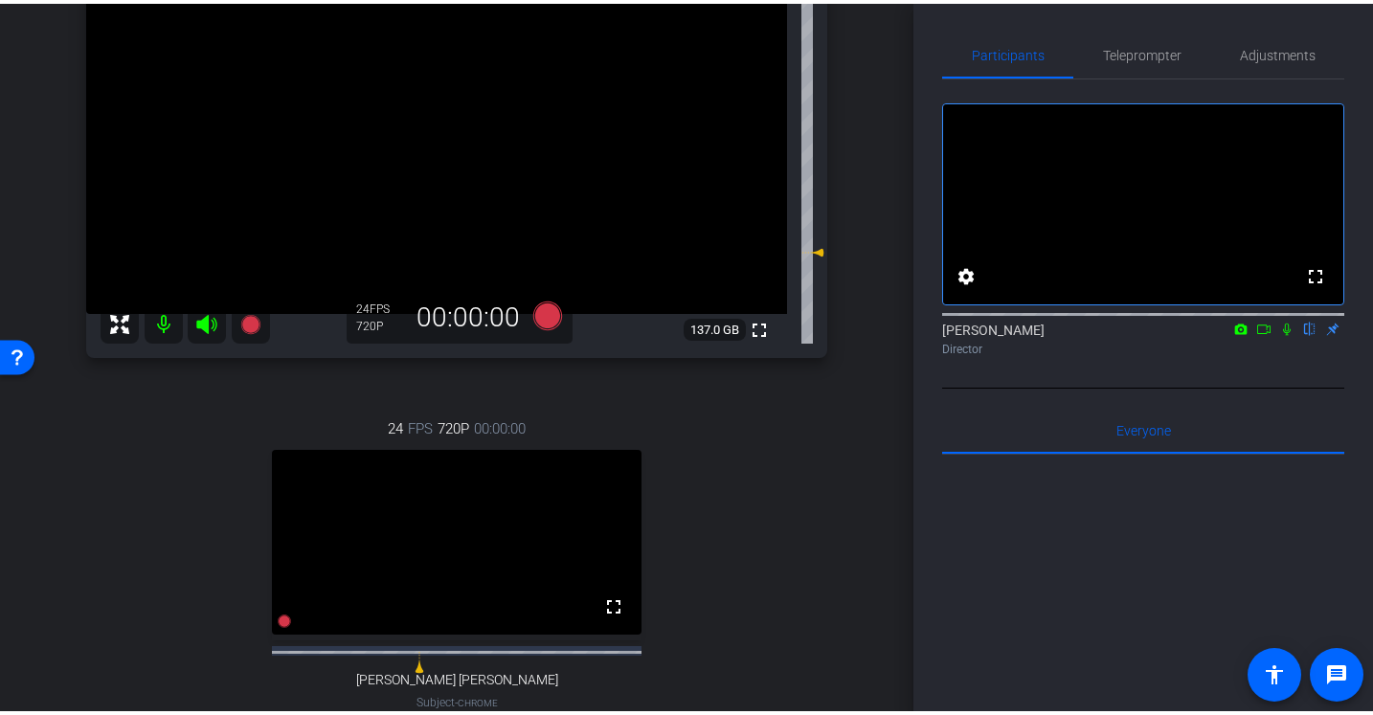
scroll to position [184, 0]
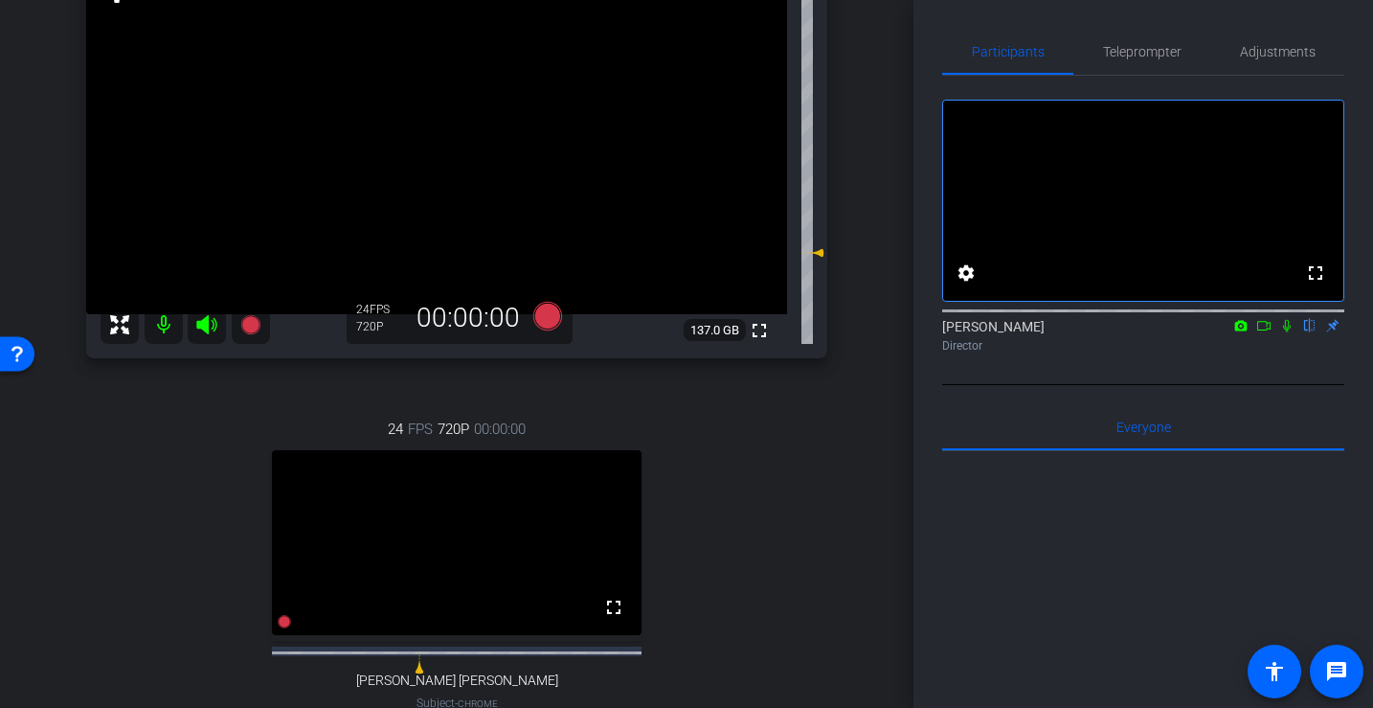
click at [1289, 332] on icon at bounding box center [1286, 325] width 15 height 13
click at [1288, 332] on icon at bounding box center [1287, 326] width 11 height 12
click at [1291, 332] on icon at bounding box center [1286, 325] width 15 height 13
click at [1286, 332] on icon at bounding box center [1286, 325] width 15 height 13
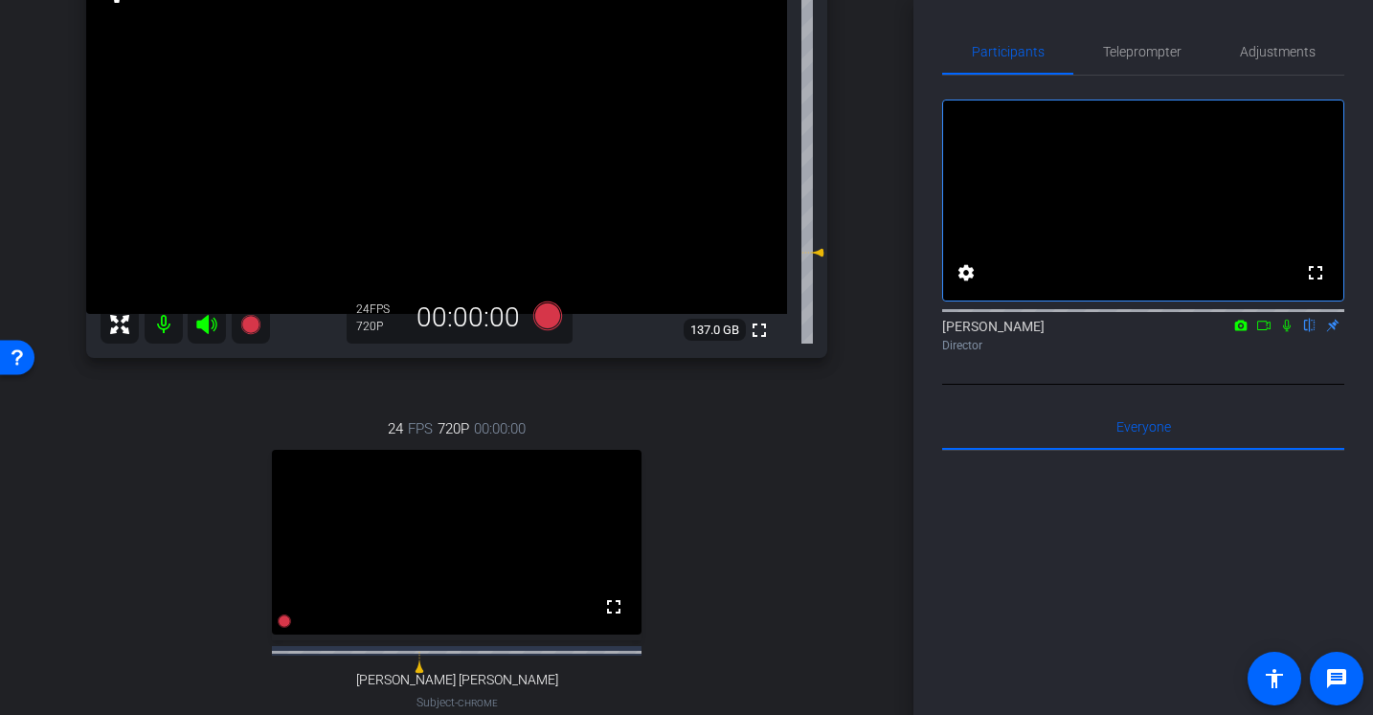
click at [1288, 332] on icon at bounding box center [1286, 325] width 15 height 13
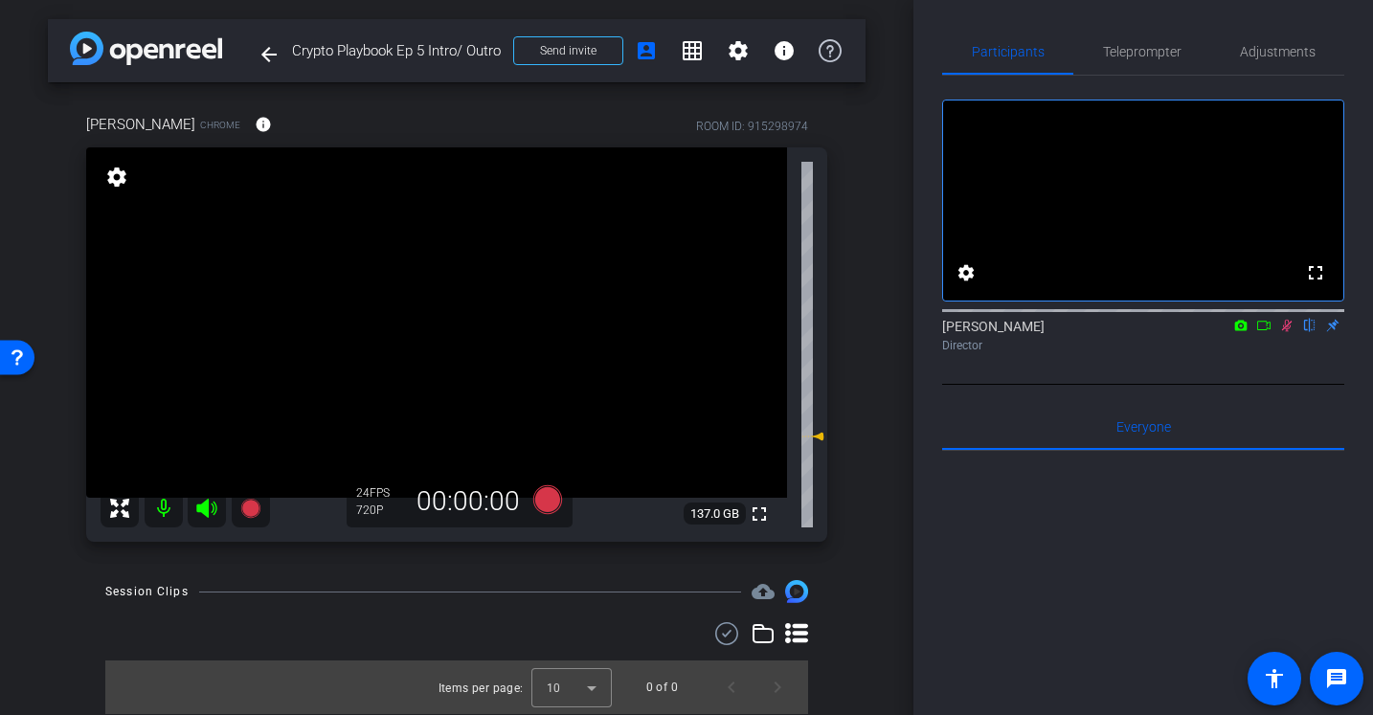
scroll to position [0, 0]
click at [1287, 332] on icon at bounding box center [1286, 325] width 15 height 13
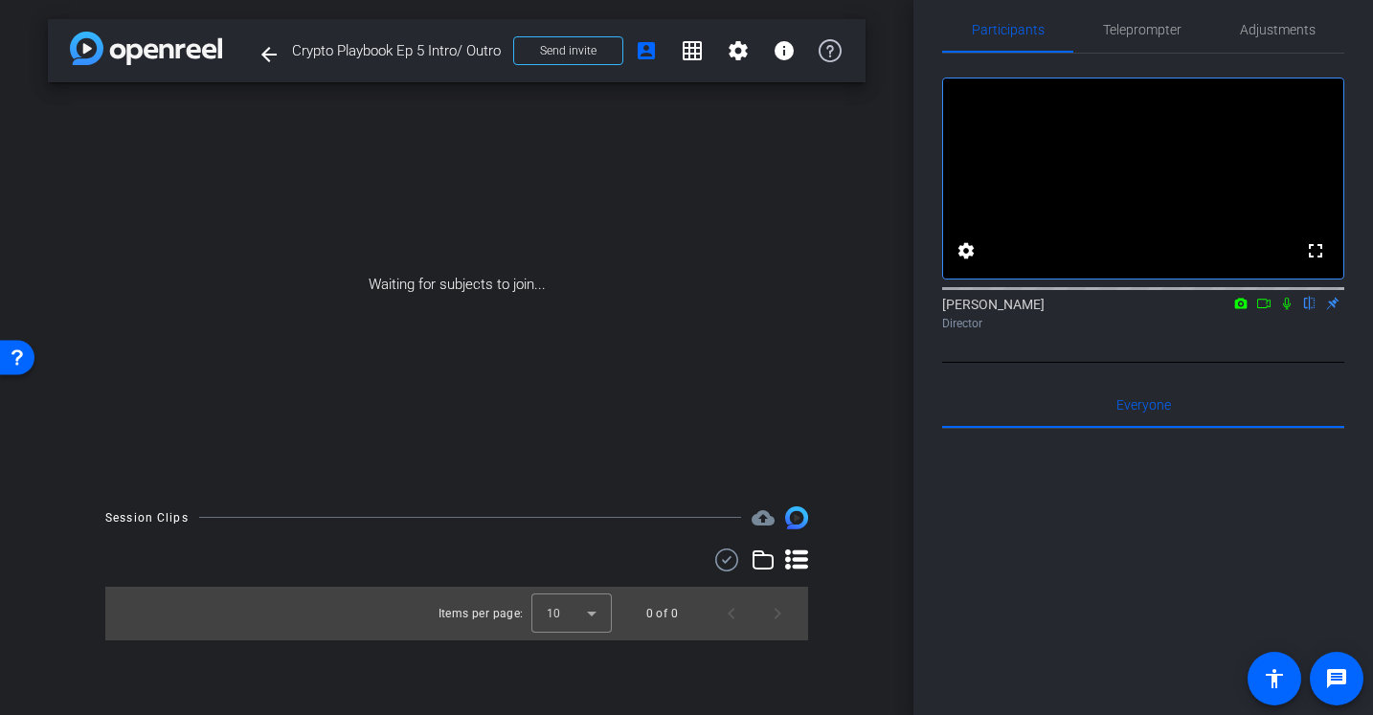
scroll to position [24, 0]
click at [1286, 308] on icon at bounding box center [1286, 301] width 15 height 13
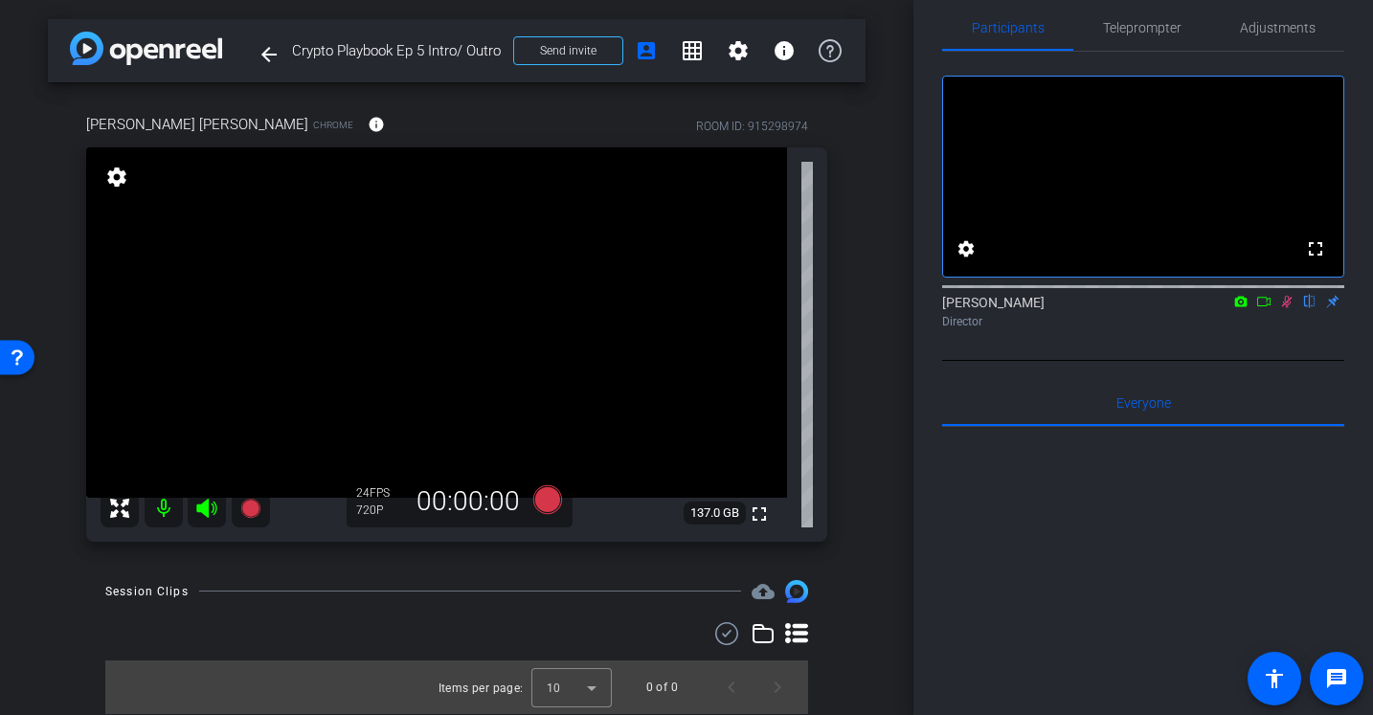
click at [1288, 308] on icon at bounding box center [1286, 301] width 15 height 13
click at [1166, 25] on span "Teleprompter" at bounding box center [1142, 27] width 79 height 13
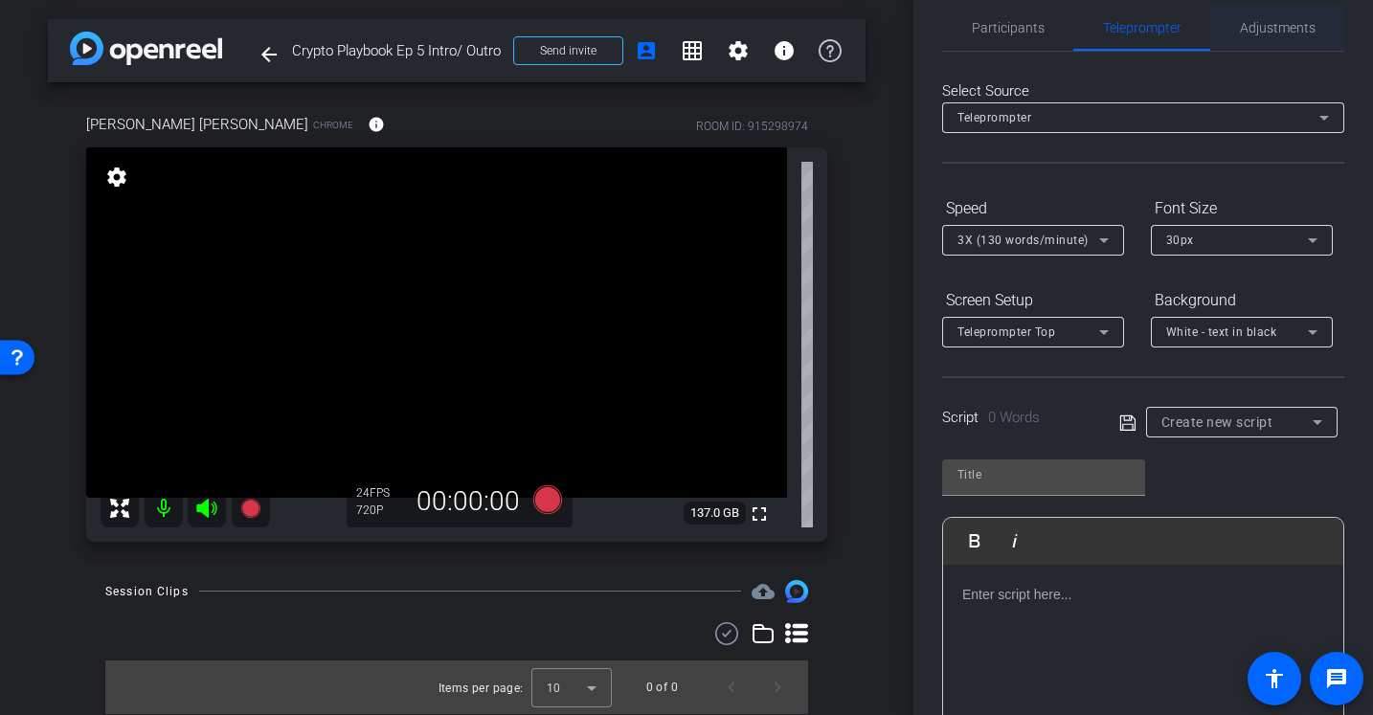
click at [1270, 37] on span "Adjustments" at bounding box center [1278, 28] width 76 height 46
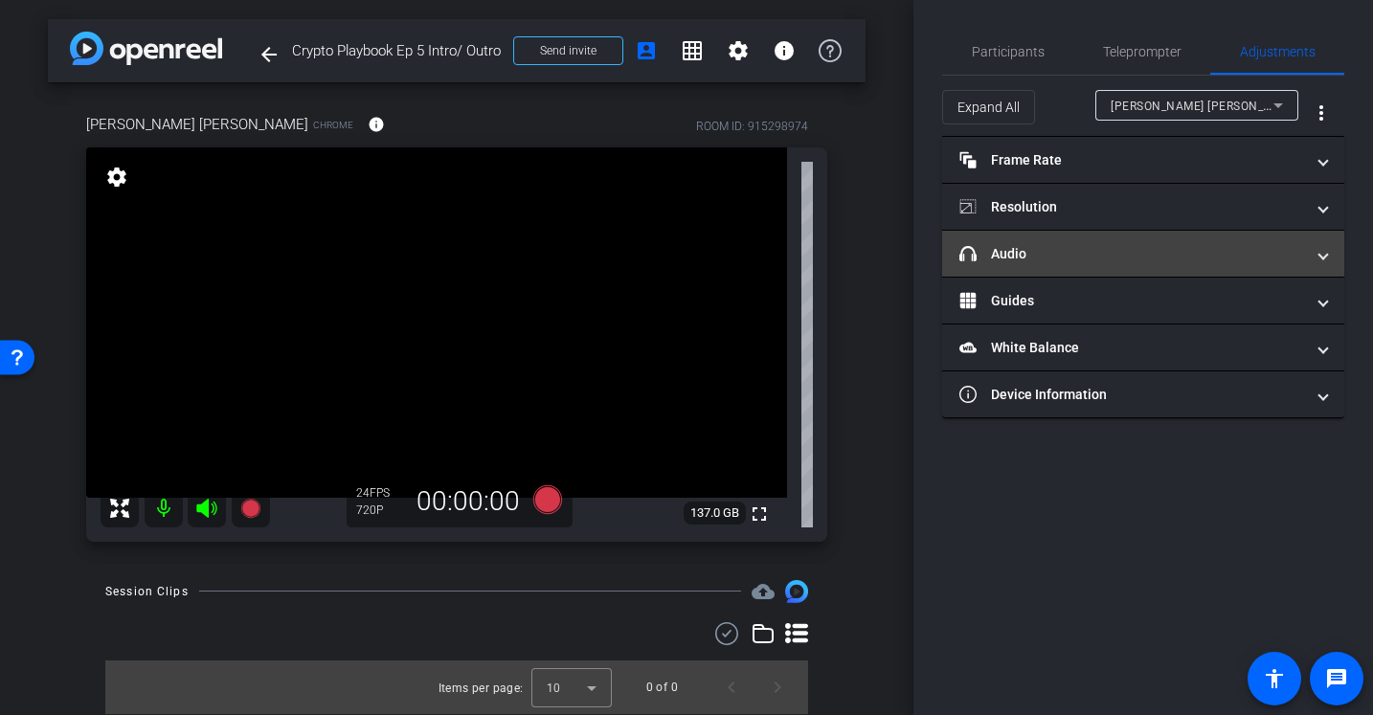
click at [1120, 240] on mat-expansion-panel-header "headphone icon Audio" at bounding box center [1143, 254] width 402 height 46
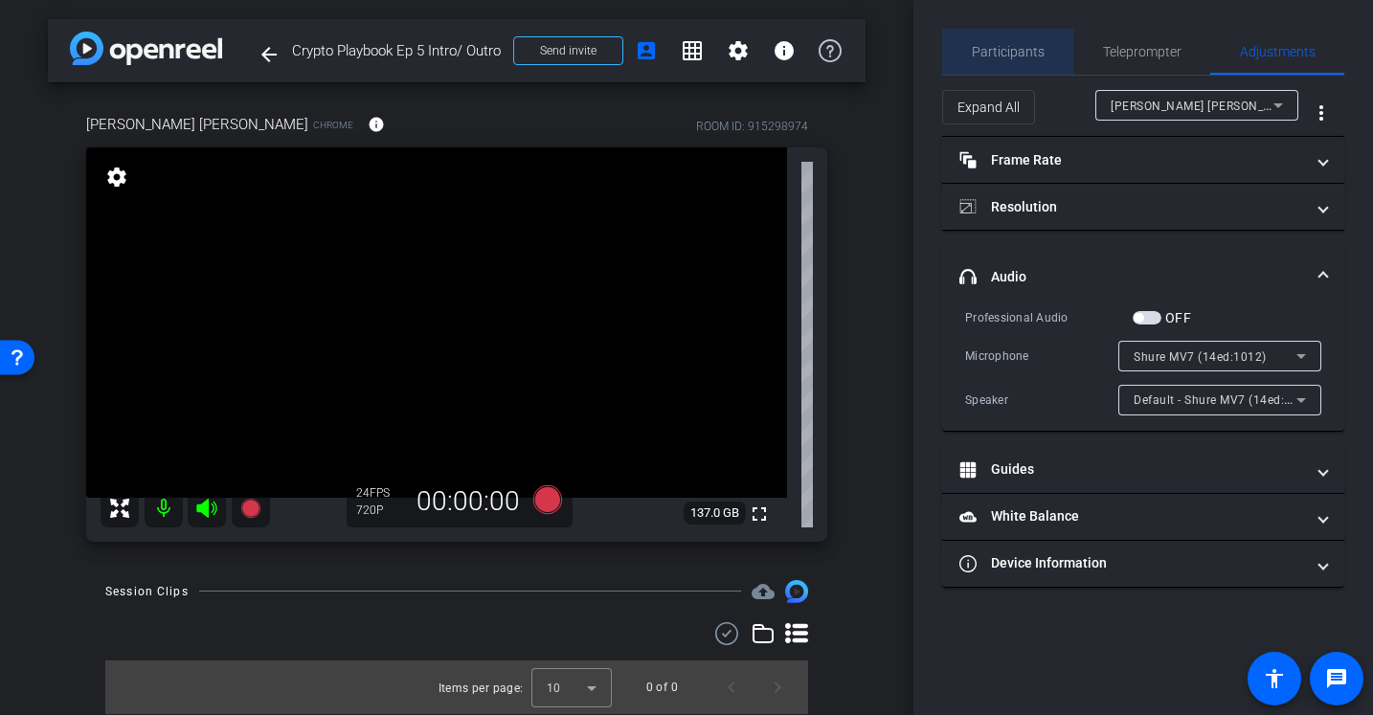
click at [1020, 45] on span "Participants" at bounding box center [1008, 51] width 73 height 13
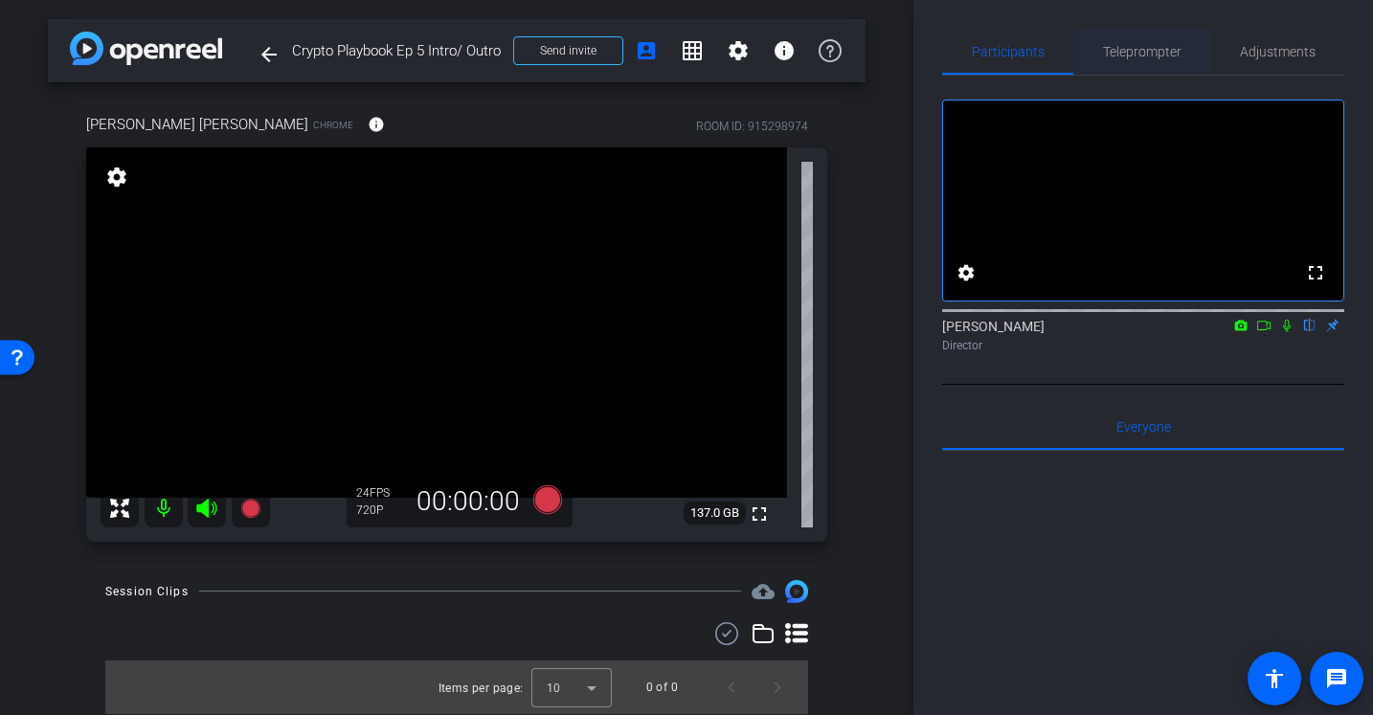
click at [1159, 57] on span "Teleprompter" at bounding box center [1142, 51] width 79 height 13
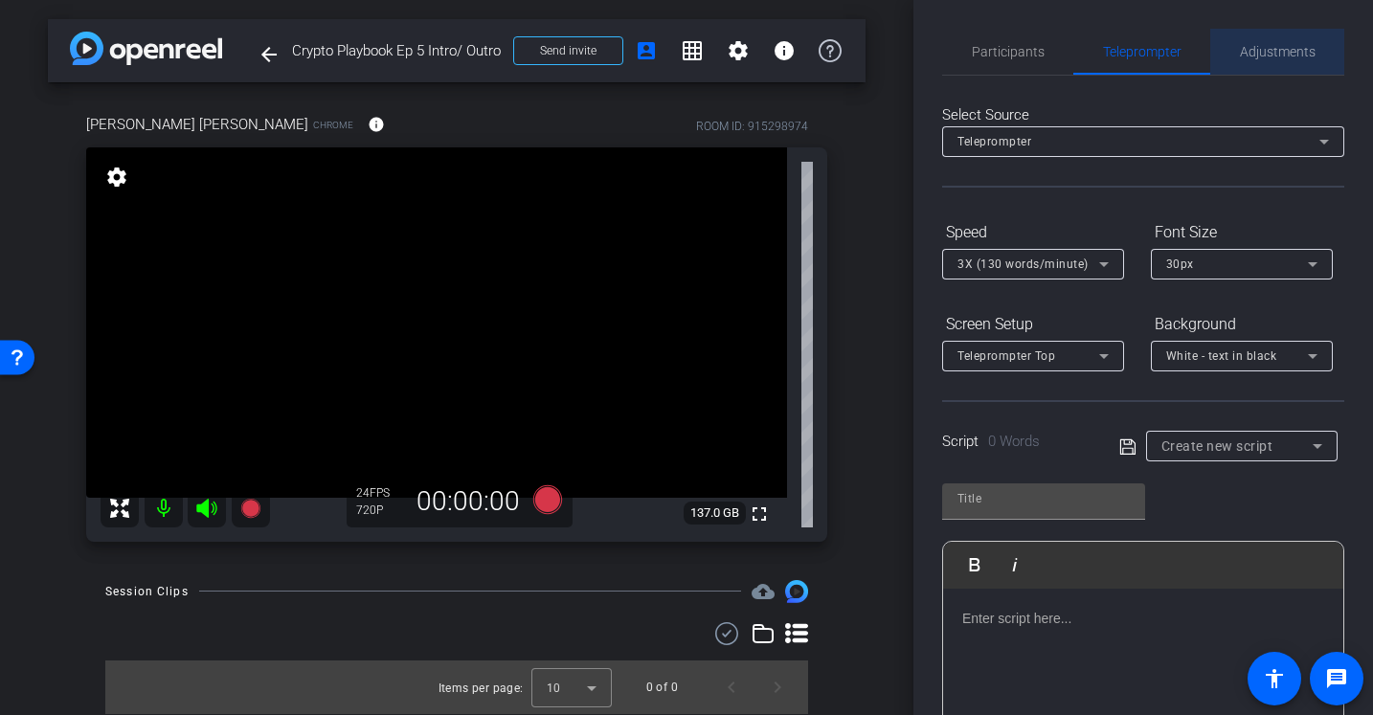
click at [1275, 57] on span "Adjustments" at bounding box center [1278, 51] width 76 height 13
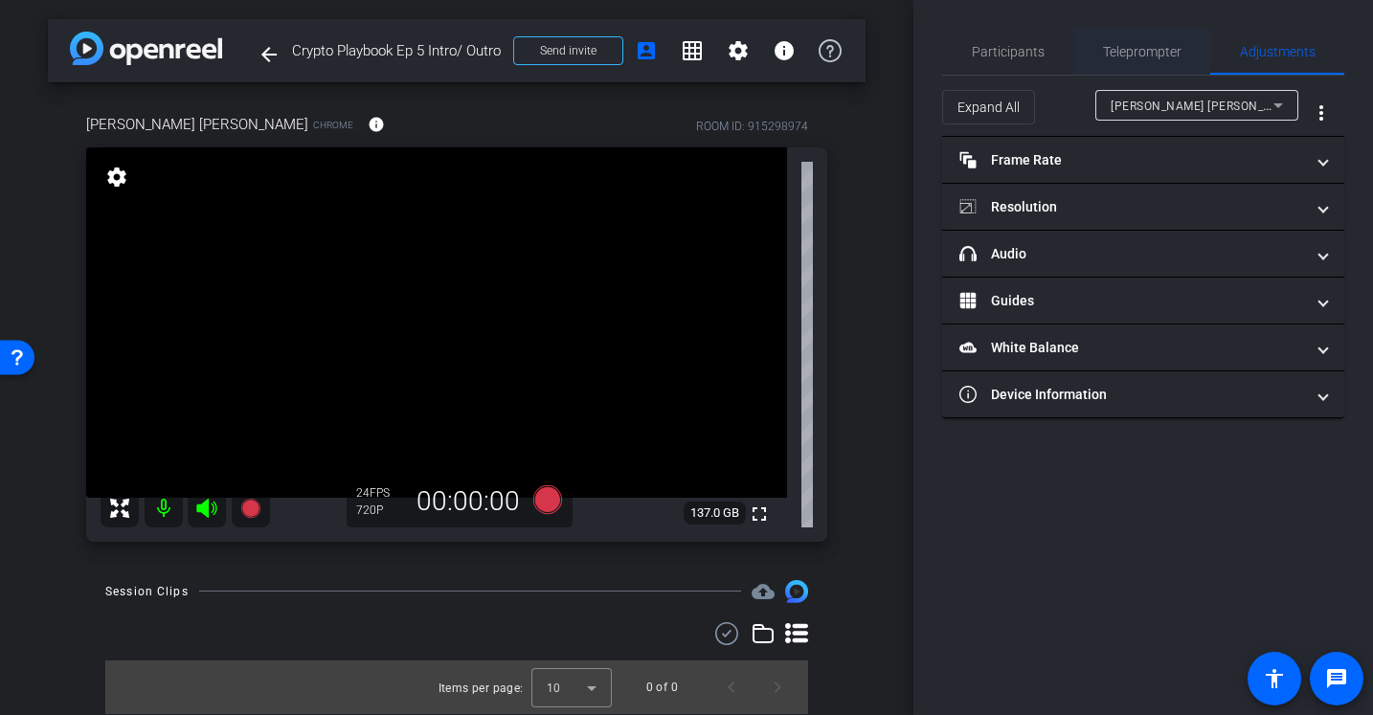
click at [1124, 50] on span "Teleprompter" at bounding box center [1142, 51] width 79 height 13
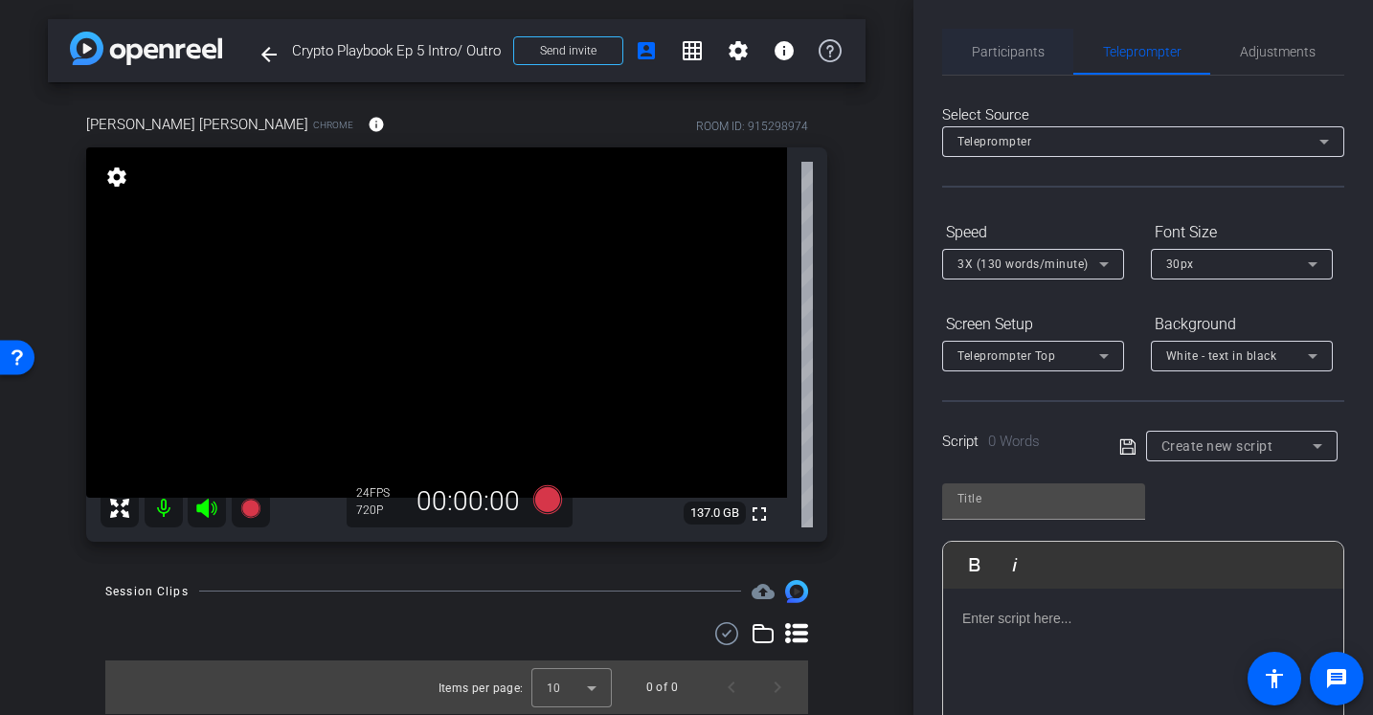
click at [1015, 42] on span "Participants" at bounding box center [1008, 52] width 73 height 46
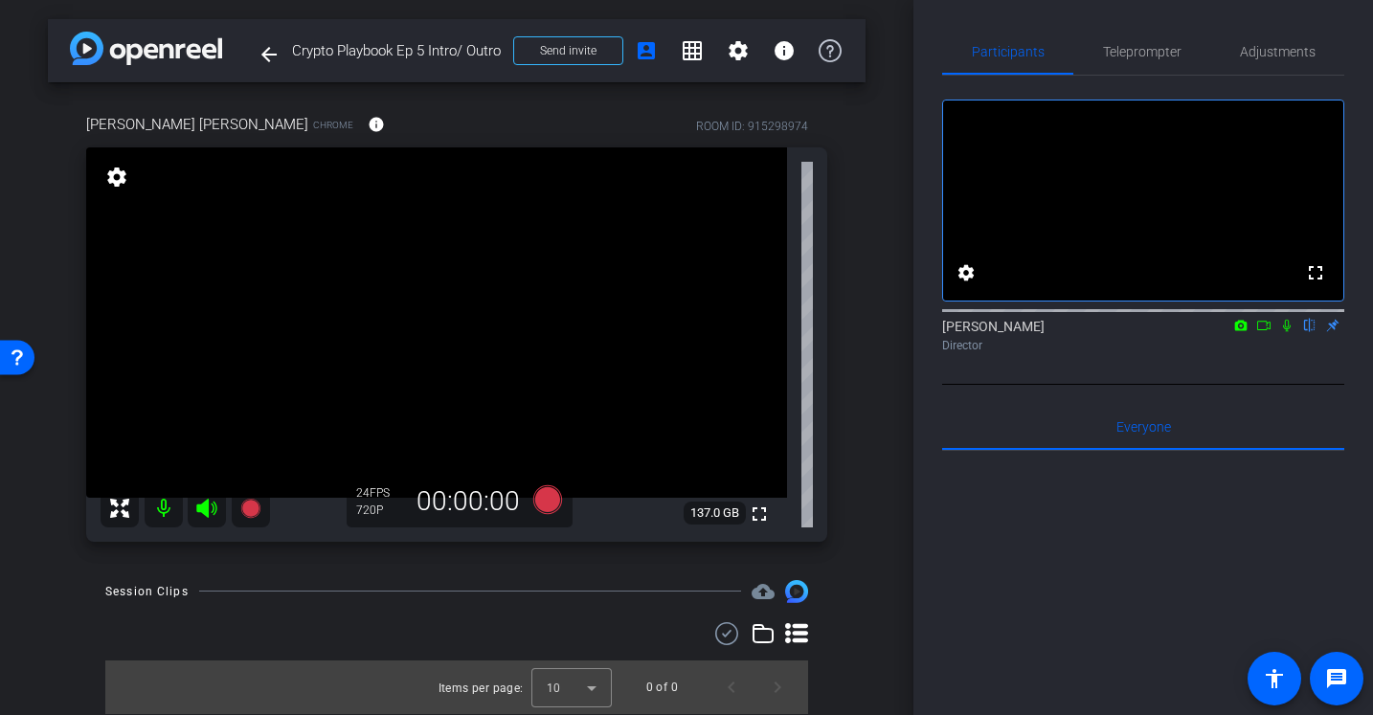
click at [1286, 332] on icon at bounding box center [1286, 325] width 15 height 13
click at [1157, 48] on span "Teleprompter" at bounding box center [1142, 51] width 79 height 13
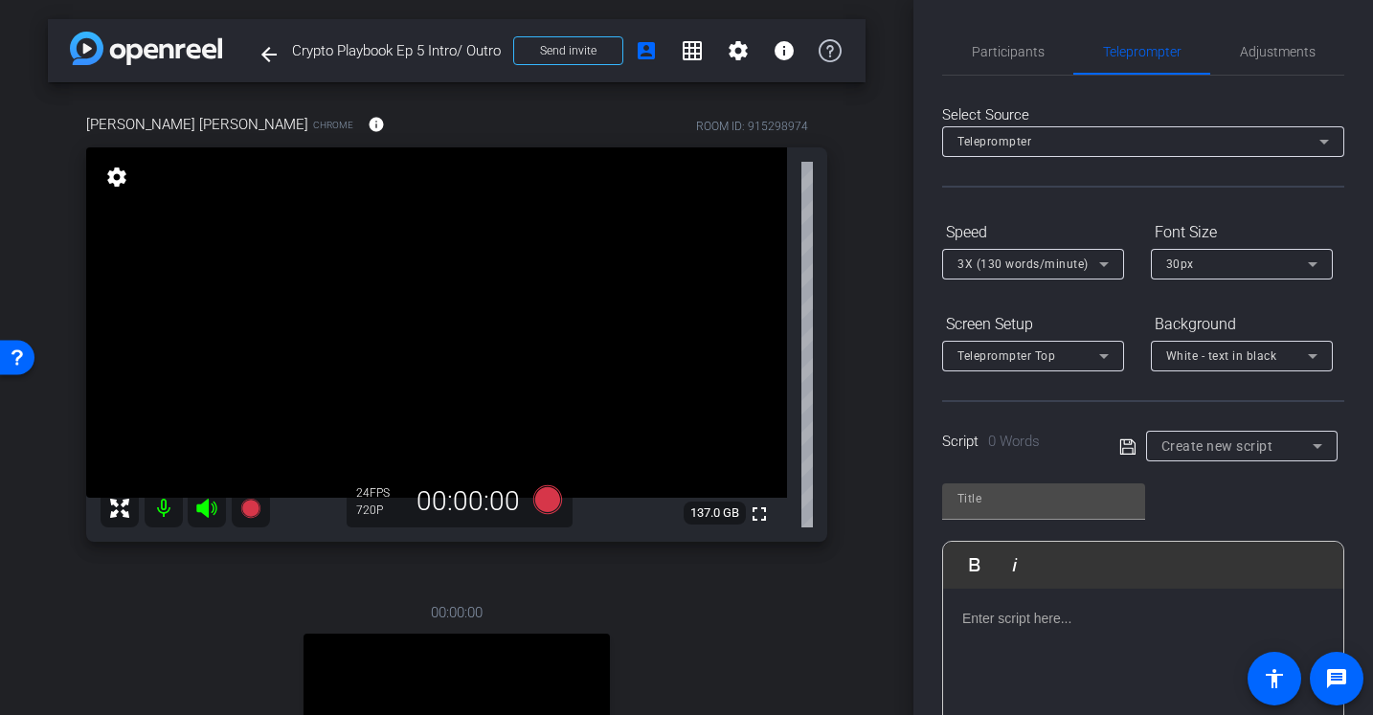
scroll to position [276, 0]
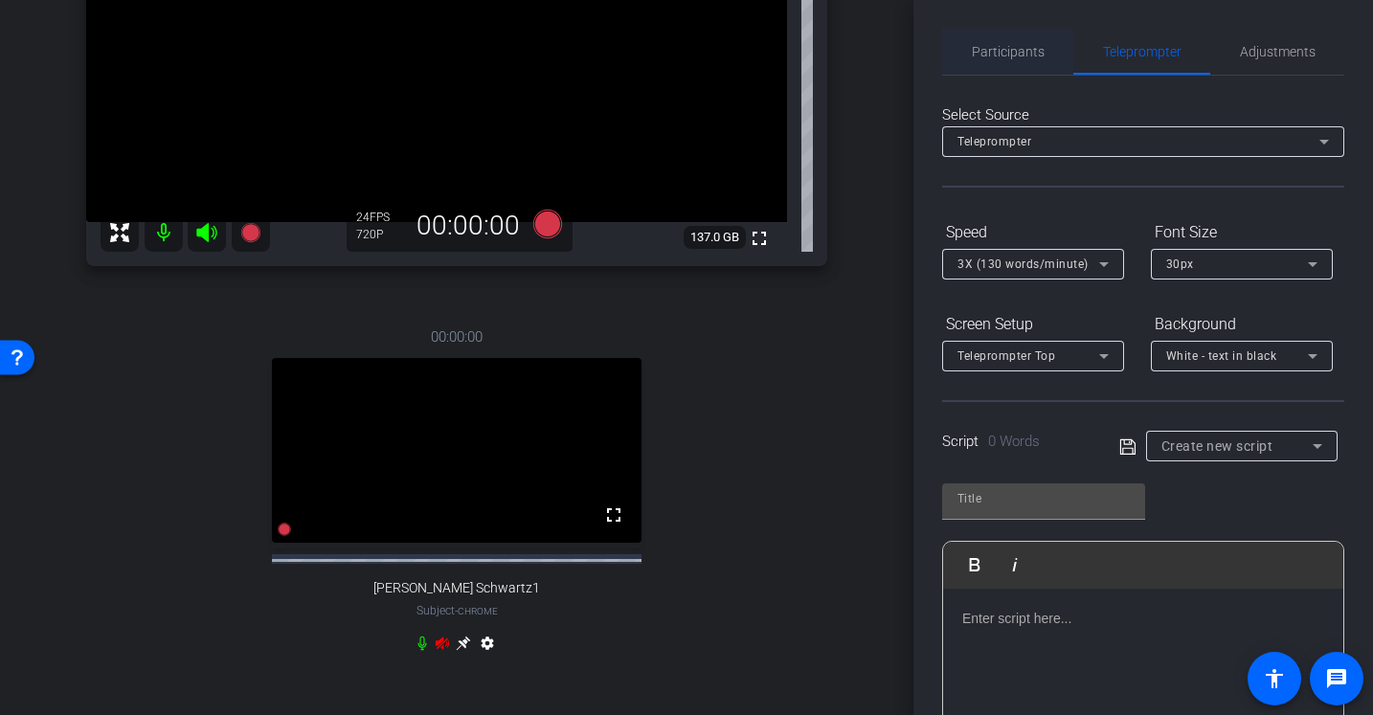
click at [1015, 40] on span "Participants" at bounding box center [1008, 52] width 73 height 46
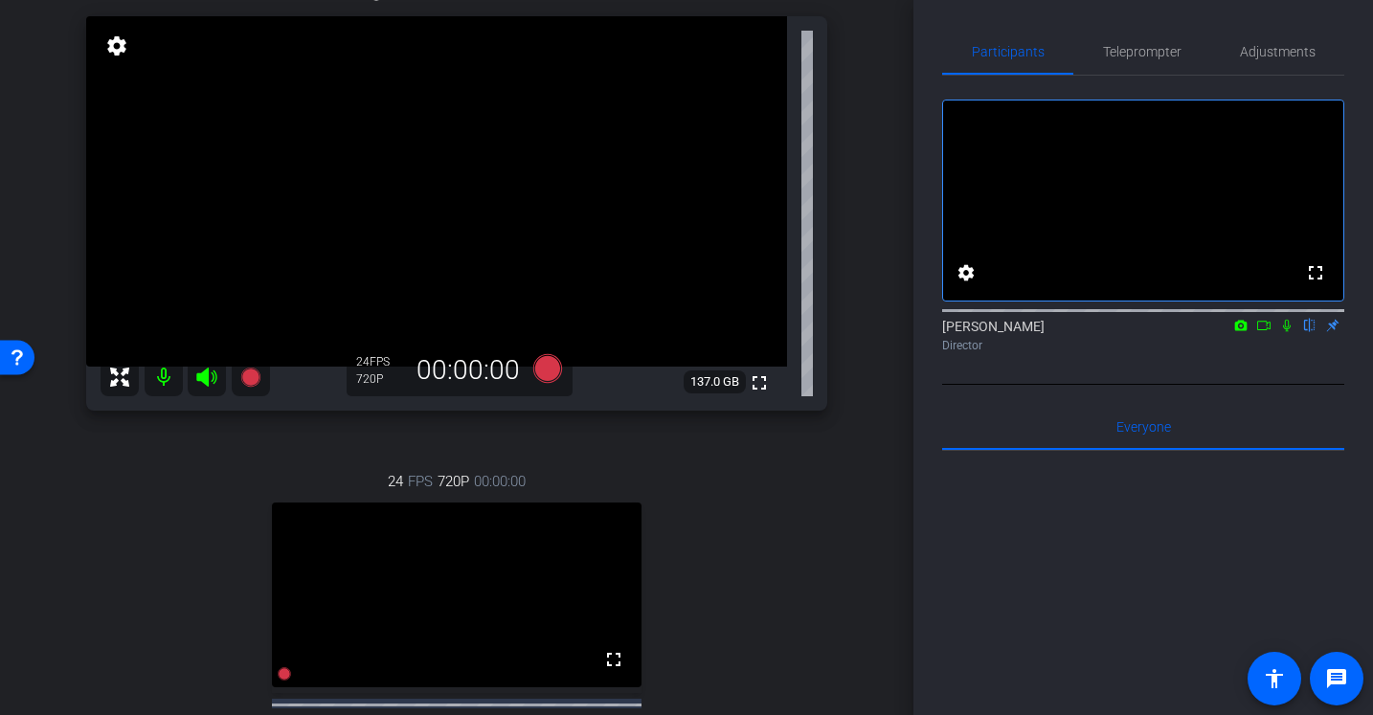
scroll to position [227, 0]
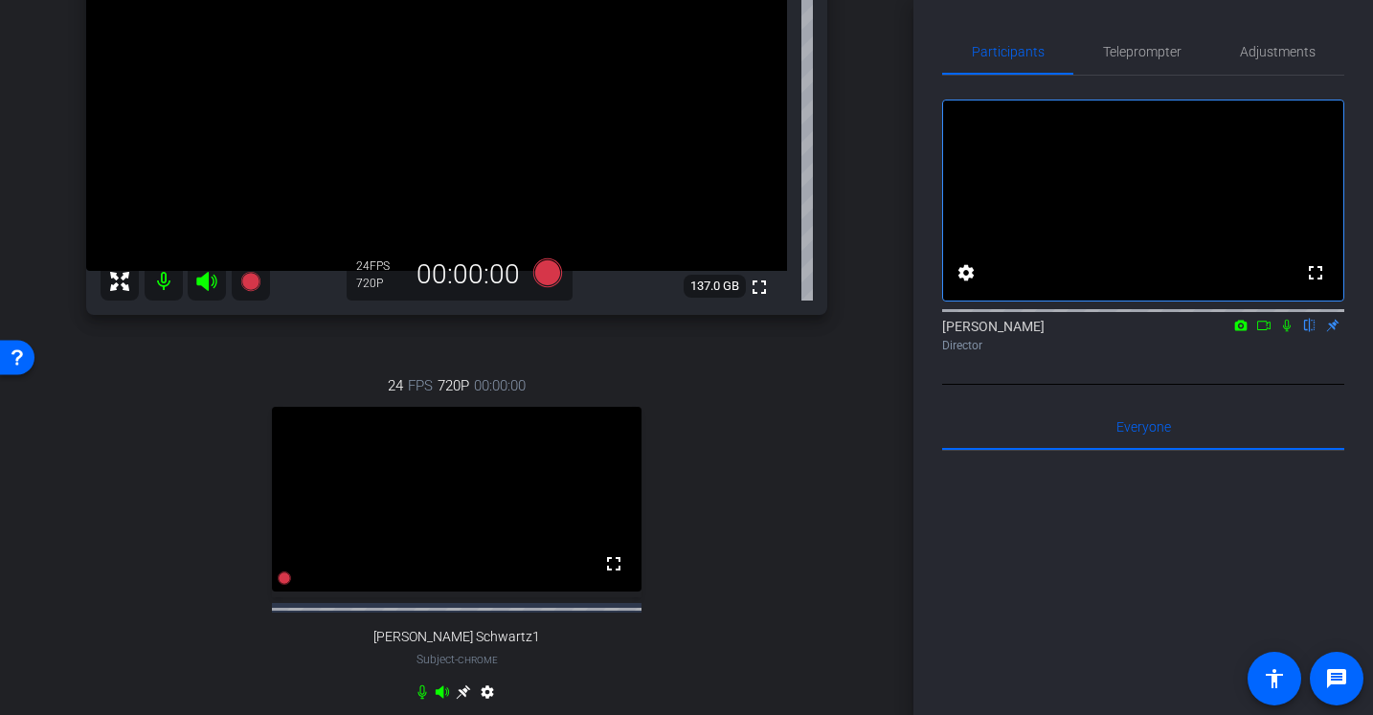
click at [1287, 332] on icon at bounding box center [1287, 326] width 8 height 12
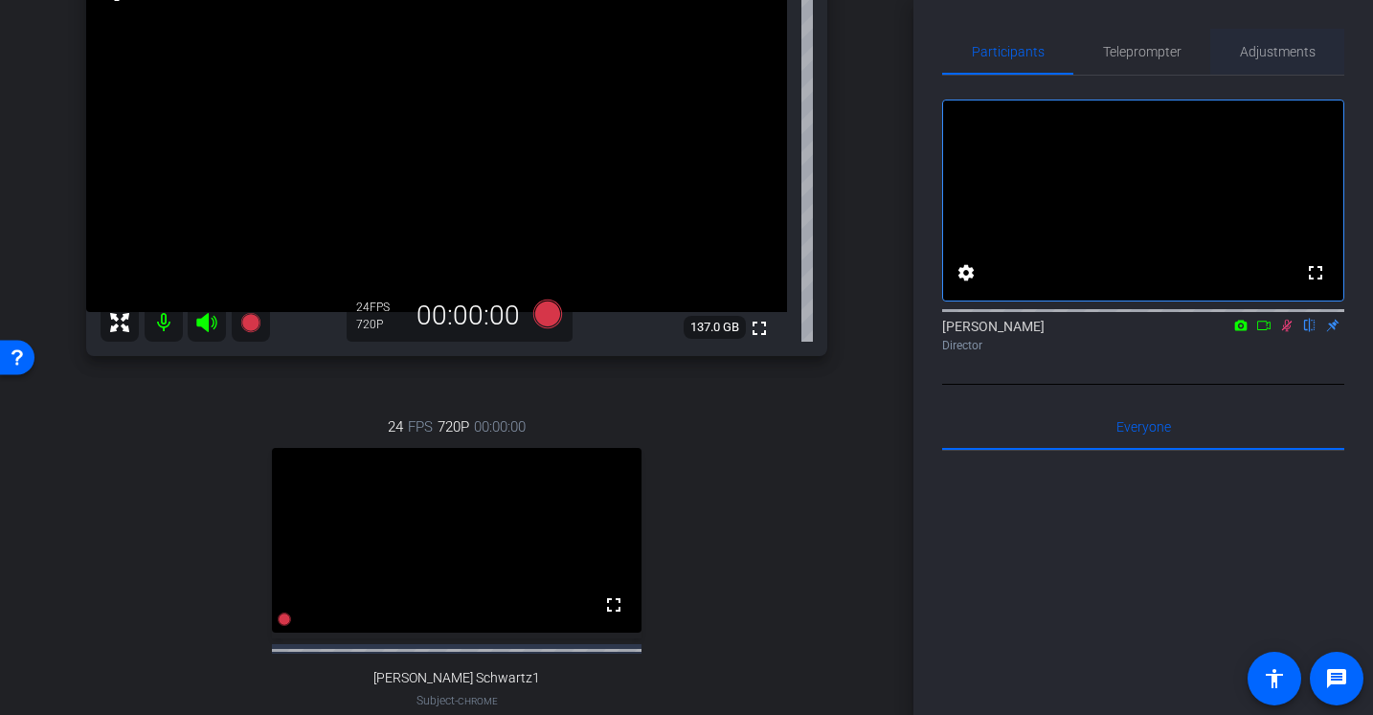
click at [1299, 47] on span "Adjustments" at bounding box center [1278, 51] width 76 height 13
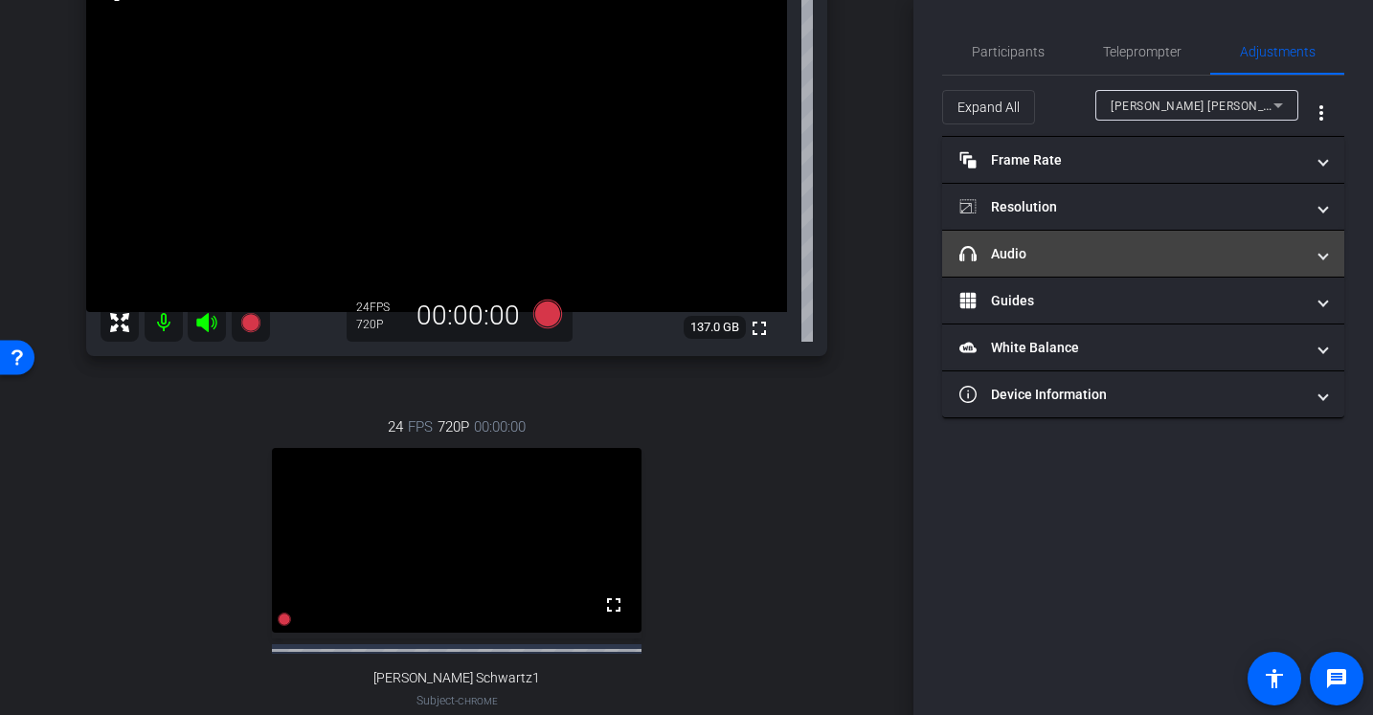
click at [1098, 257] on mat-panel-title "headphone icon Audio" at bounding box center [1132, 254] width 345 height 20
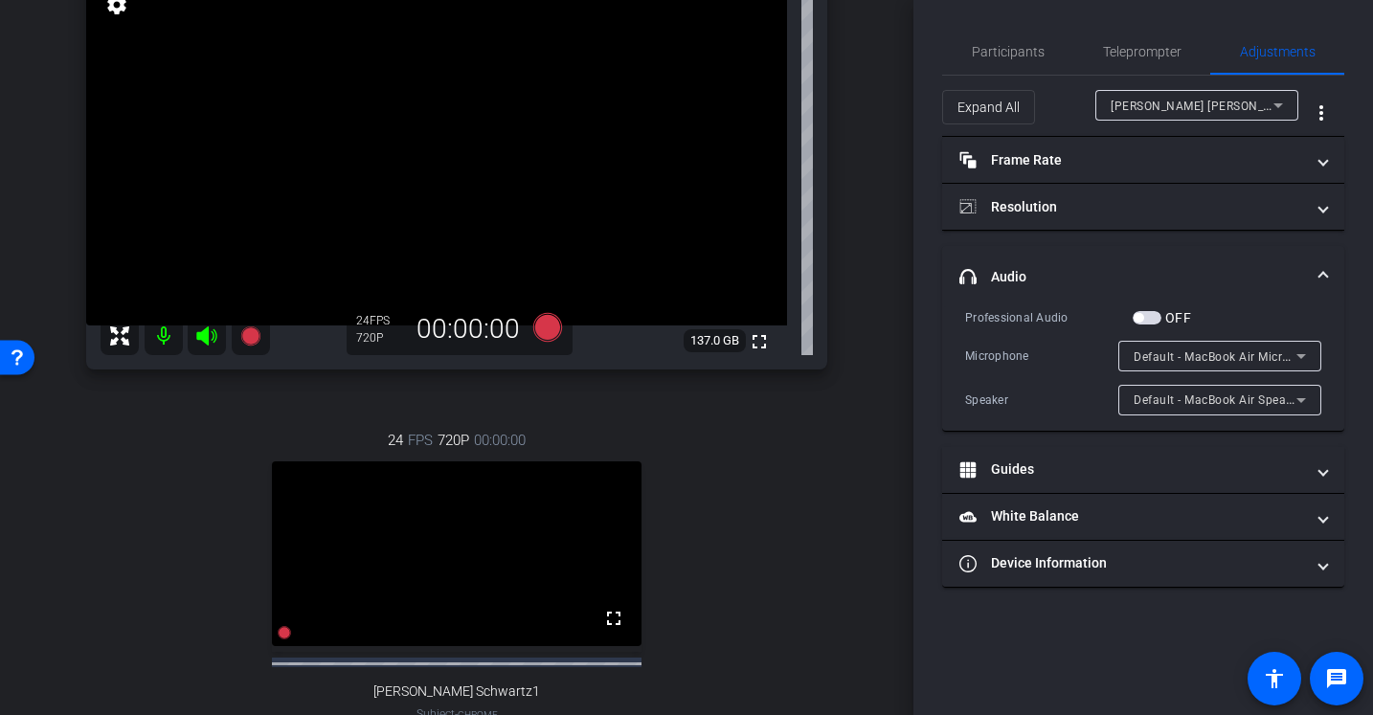
scroll to position [169, 0]
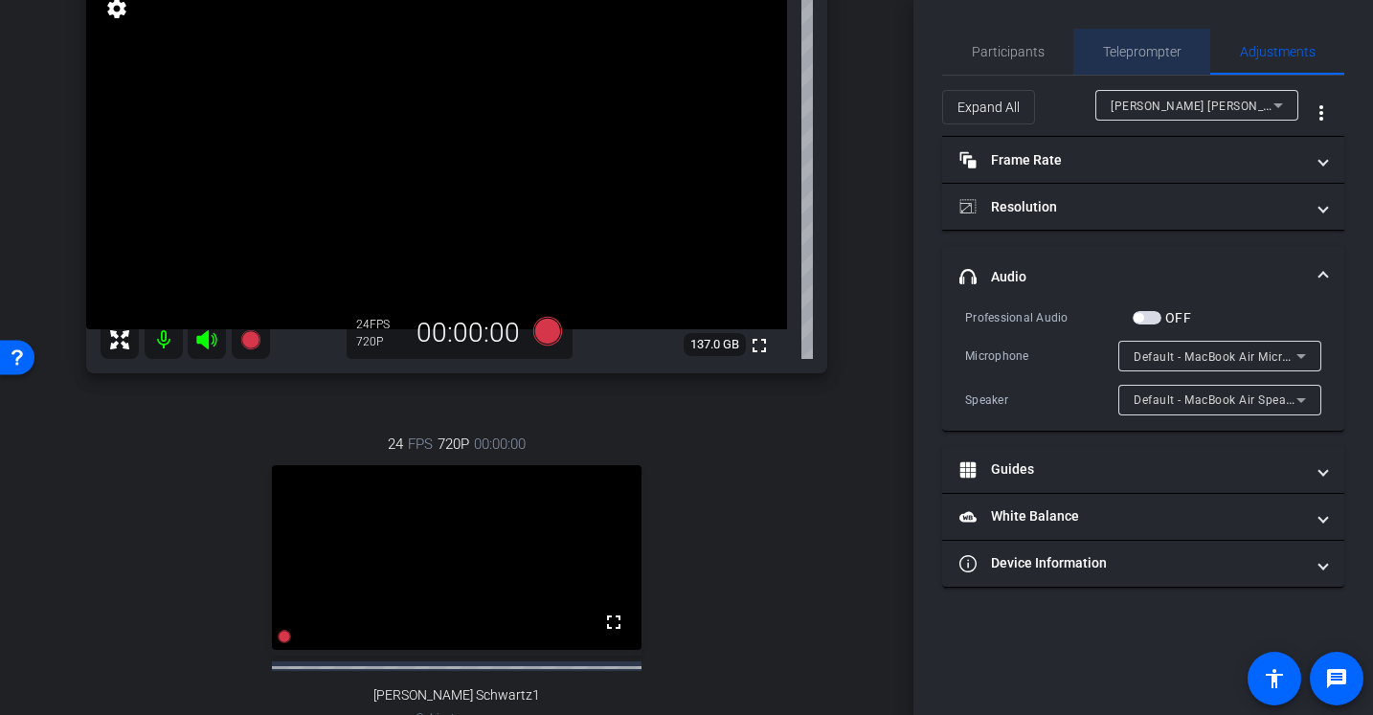
click at [1124, 59] on span "Teleprompter" at bounding box center [1142, 52] width 79 height 46
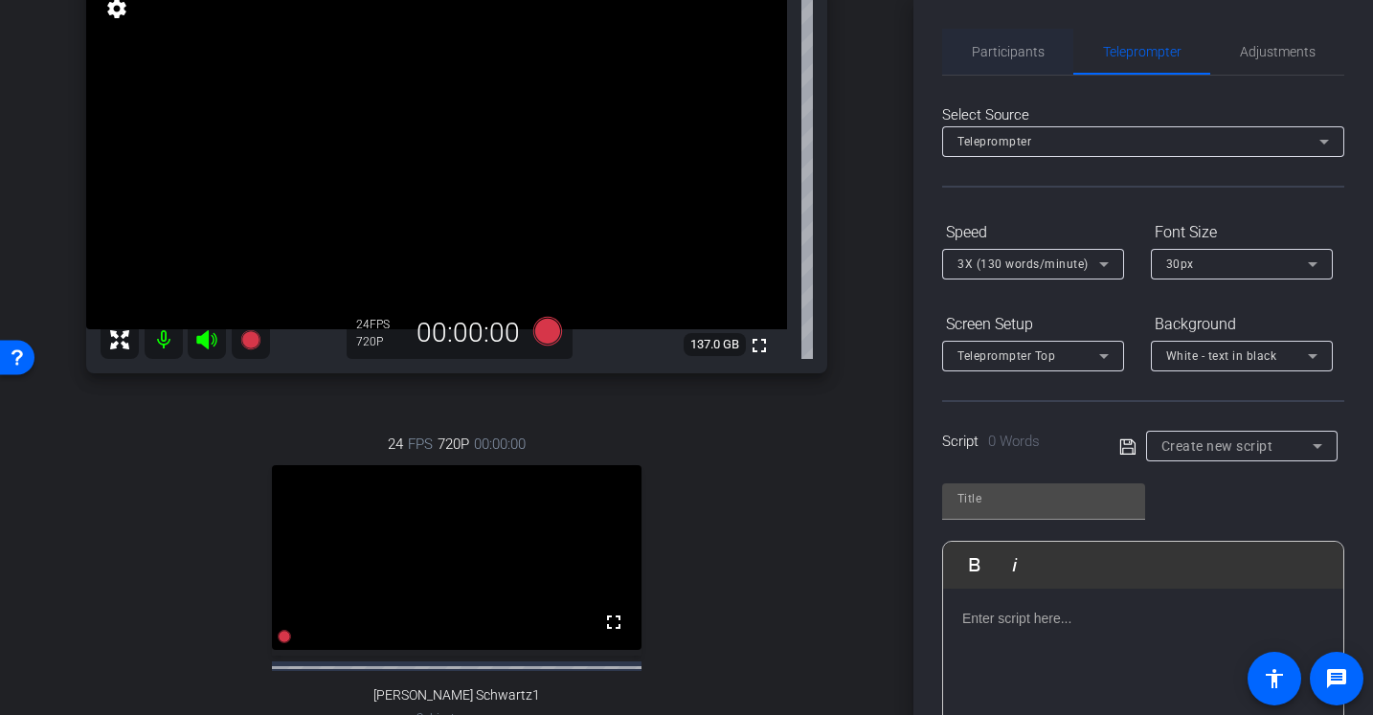
click at [1004, 57] on span "Participants" at bounding box center [1008, 51] width 73 height 13
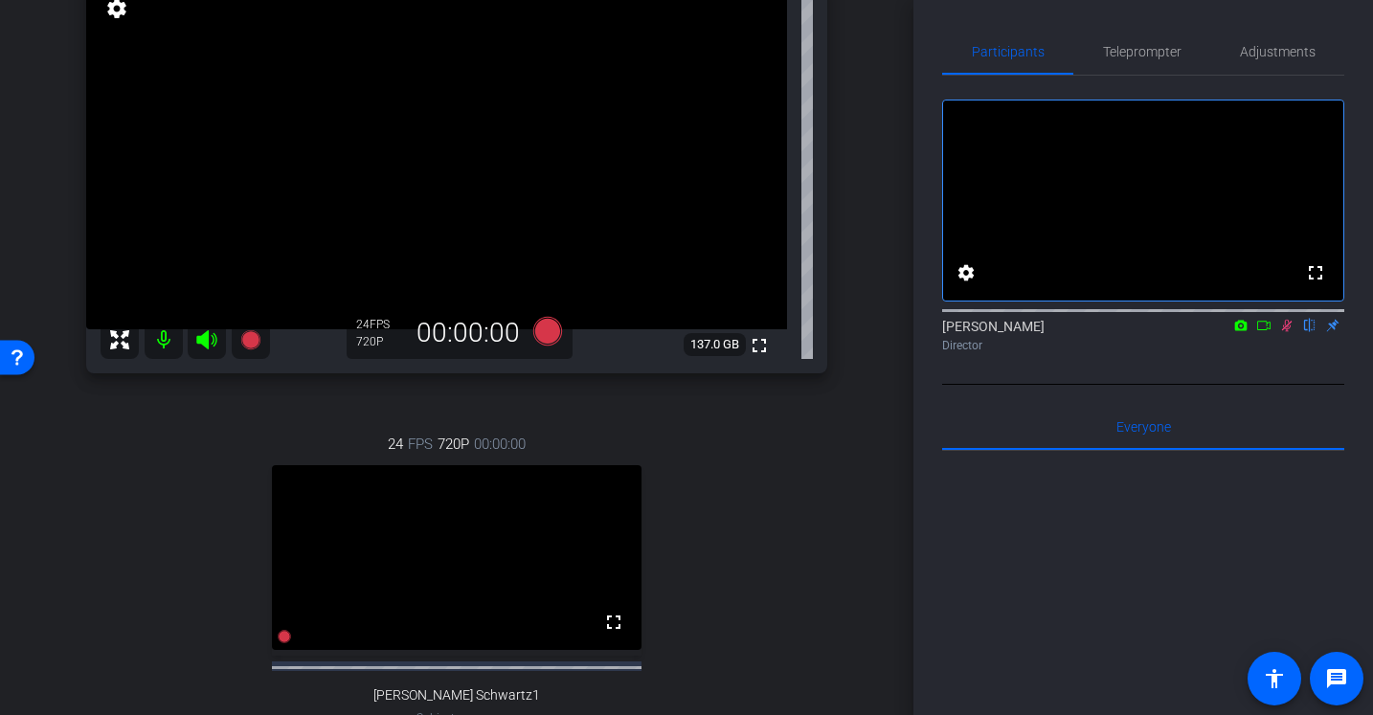
click at [1281, 332] on icon at bounding box center [1286, 325] width 15 height 13
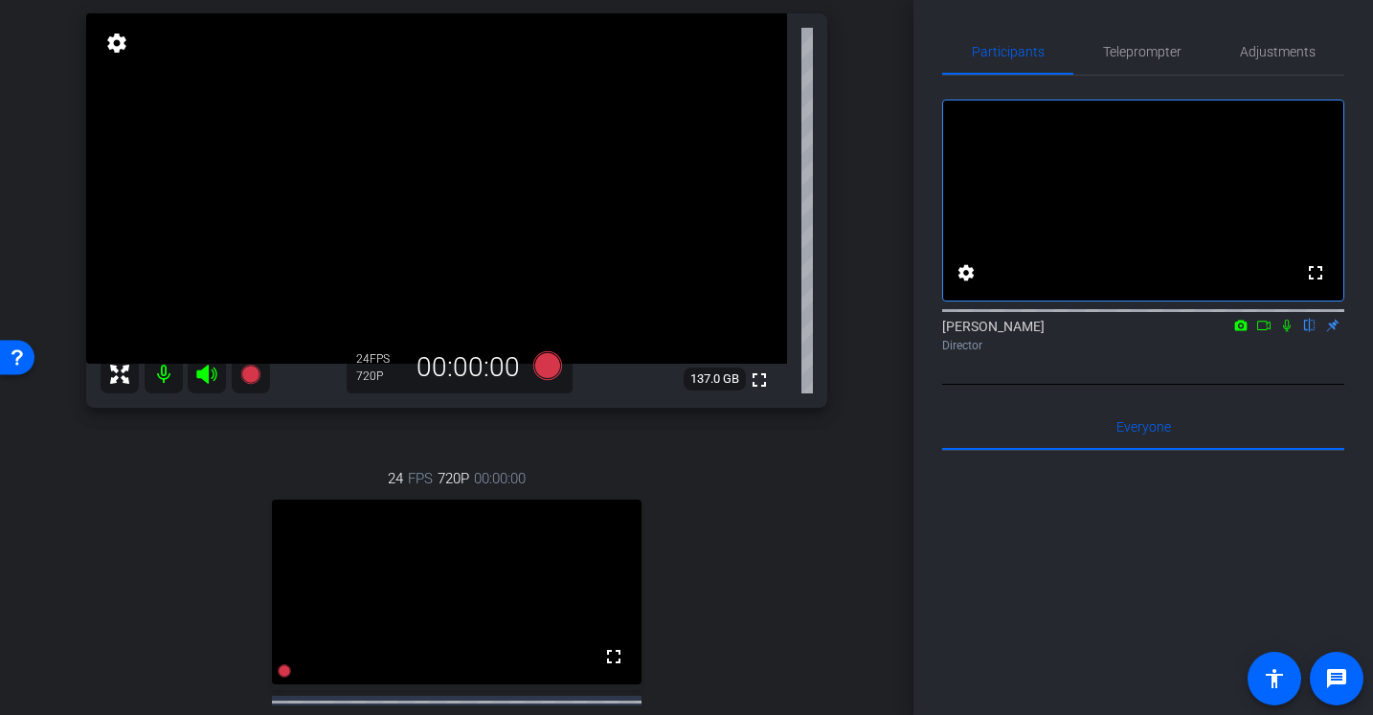
scroll to position [144, 0]
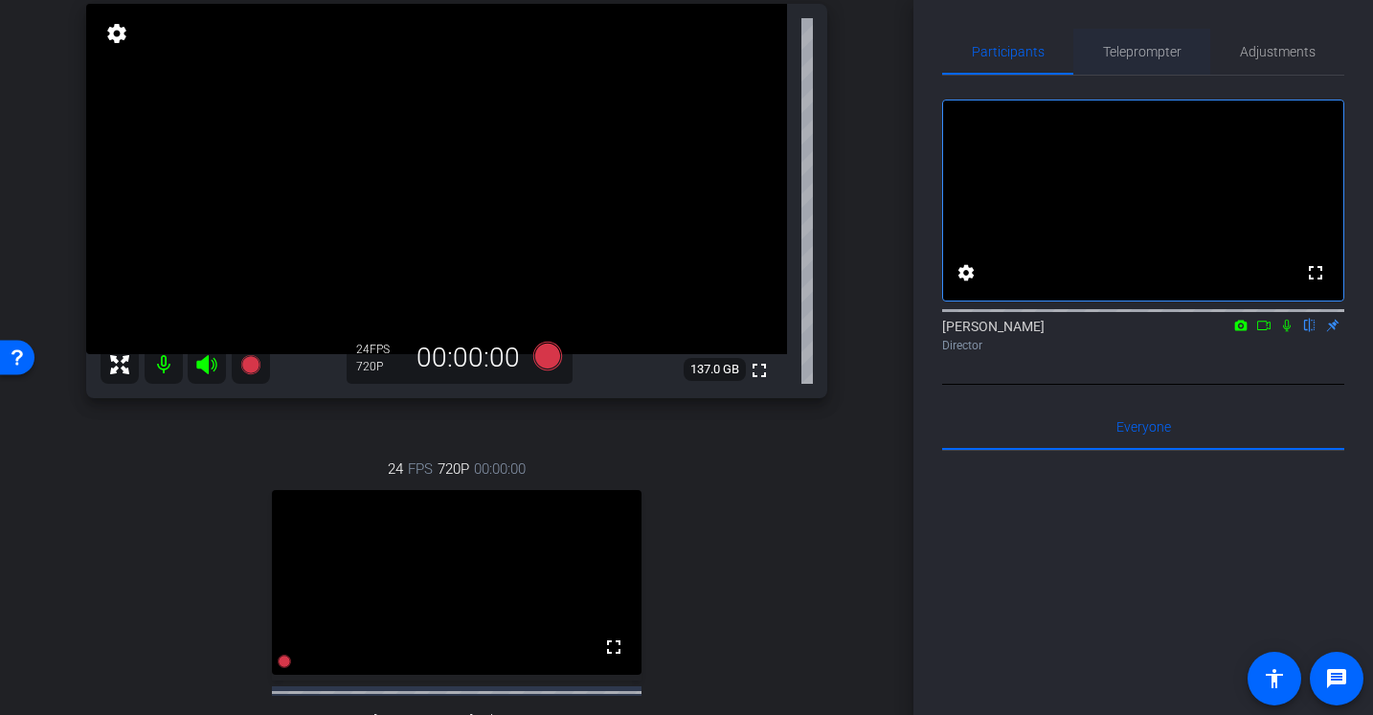
click at [1138, 47] on span "Teleprompter" at bounding box center [1142, 51] width 79 height 13
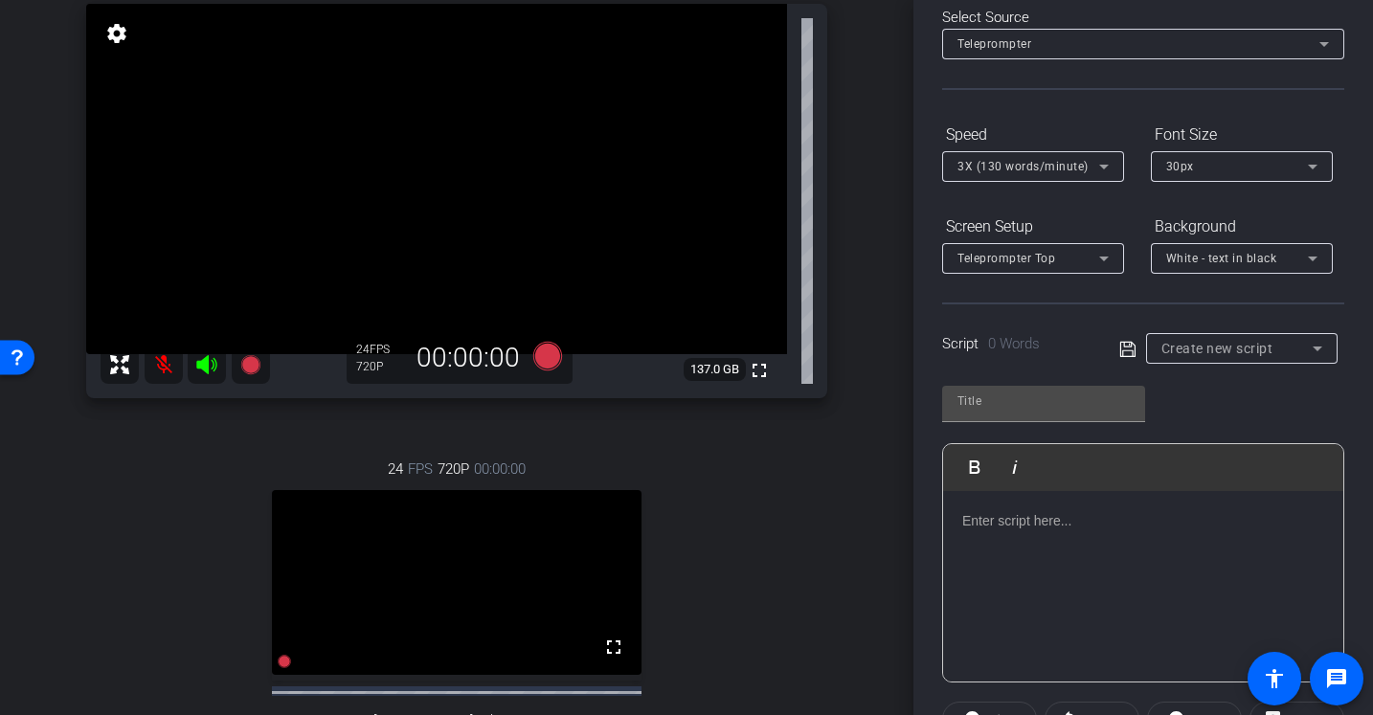
click at [1084, 591] on div at bounding box center [1143, 587] width 400 height 192
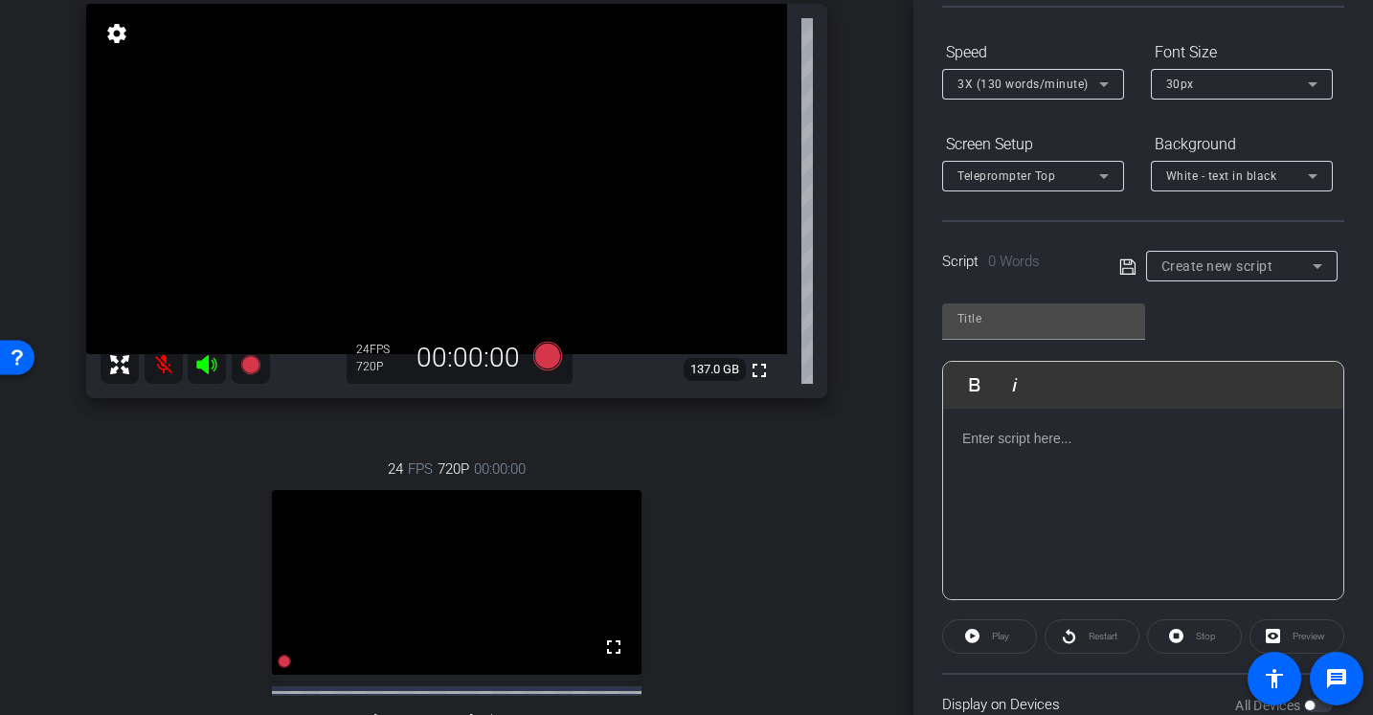
scroll to position [181, 0]
click at [1073, 491] on div at bounding box center [1143, 504] width 400 height 192
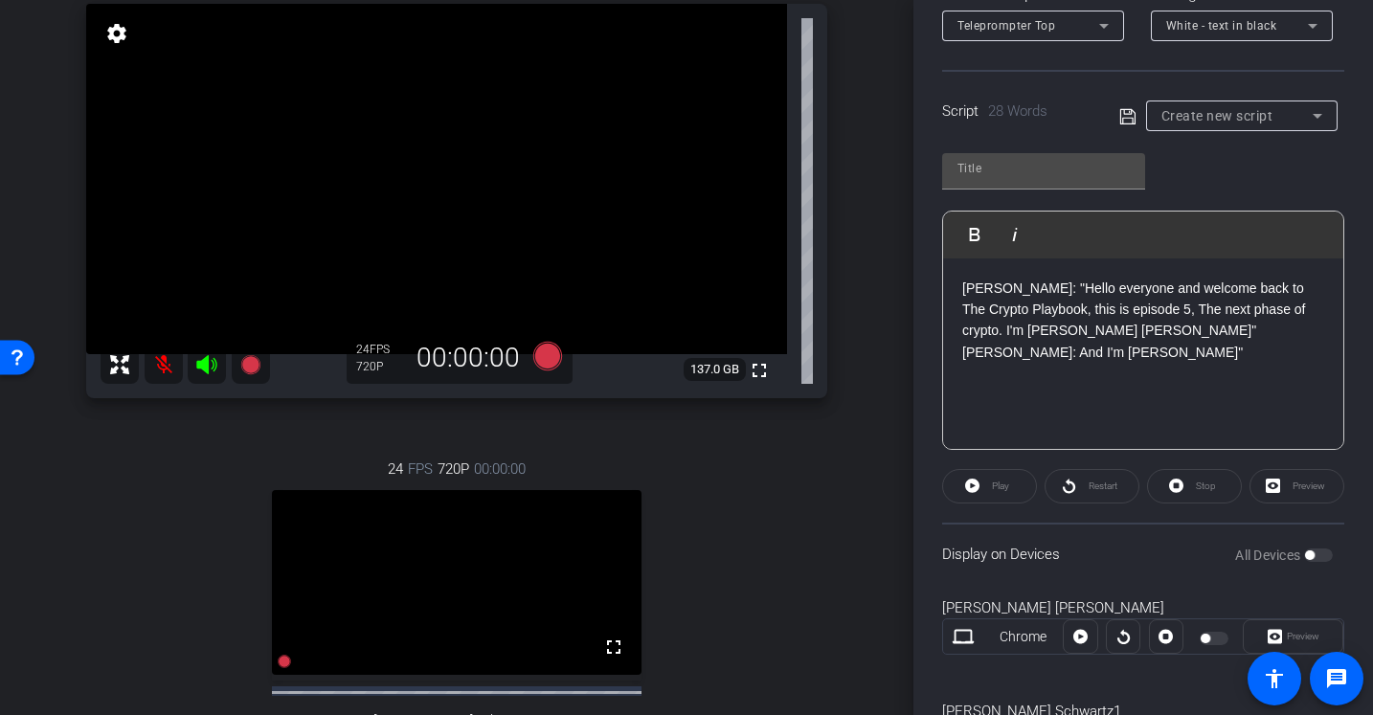
scroll to position [336, 0]
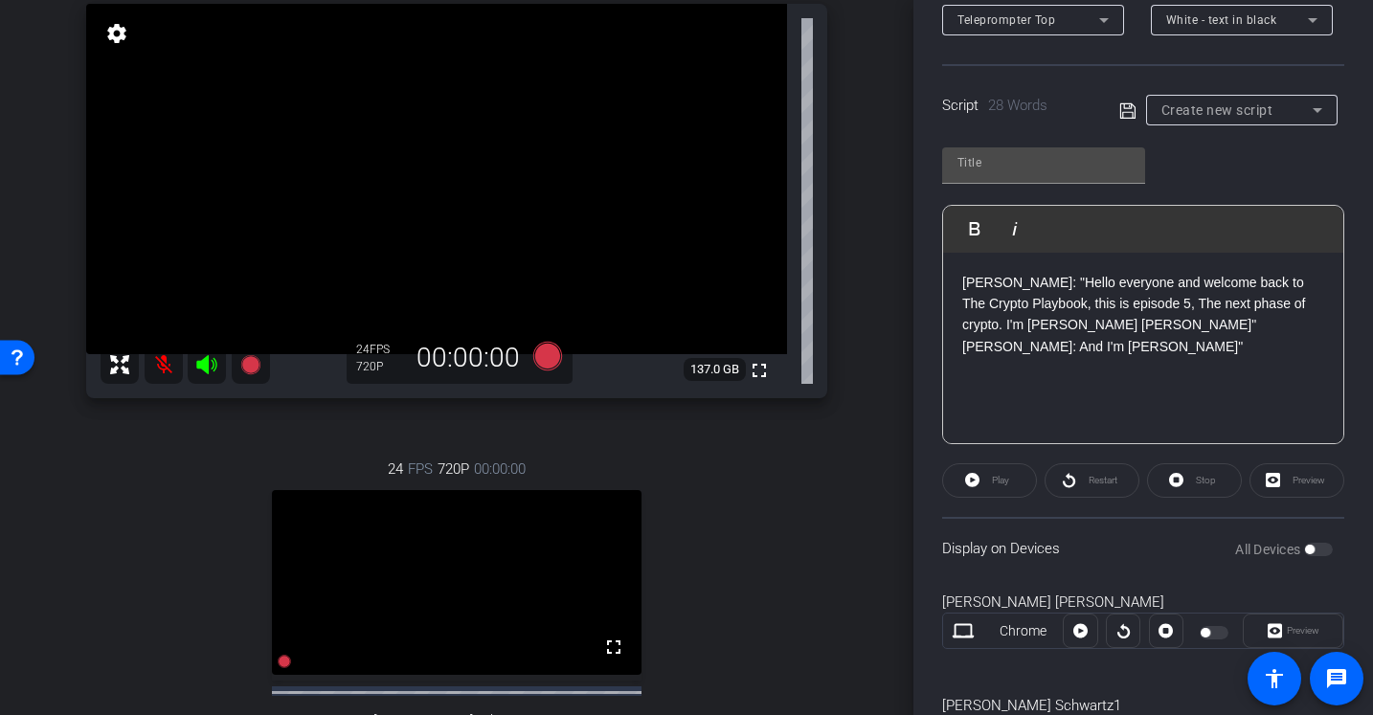
click at [1325, 473] on div "Preview" at bounding box center [1297, 481] width 95 height 34
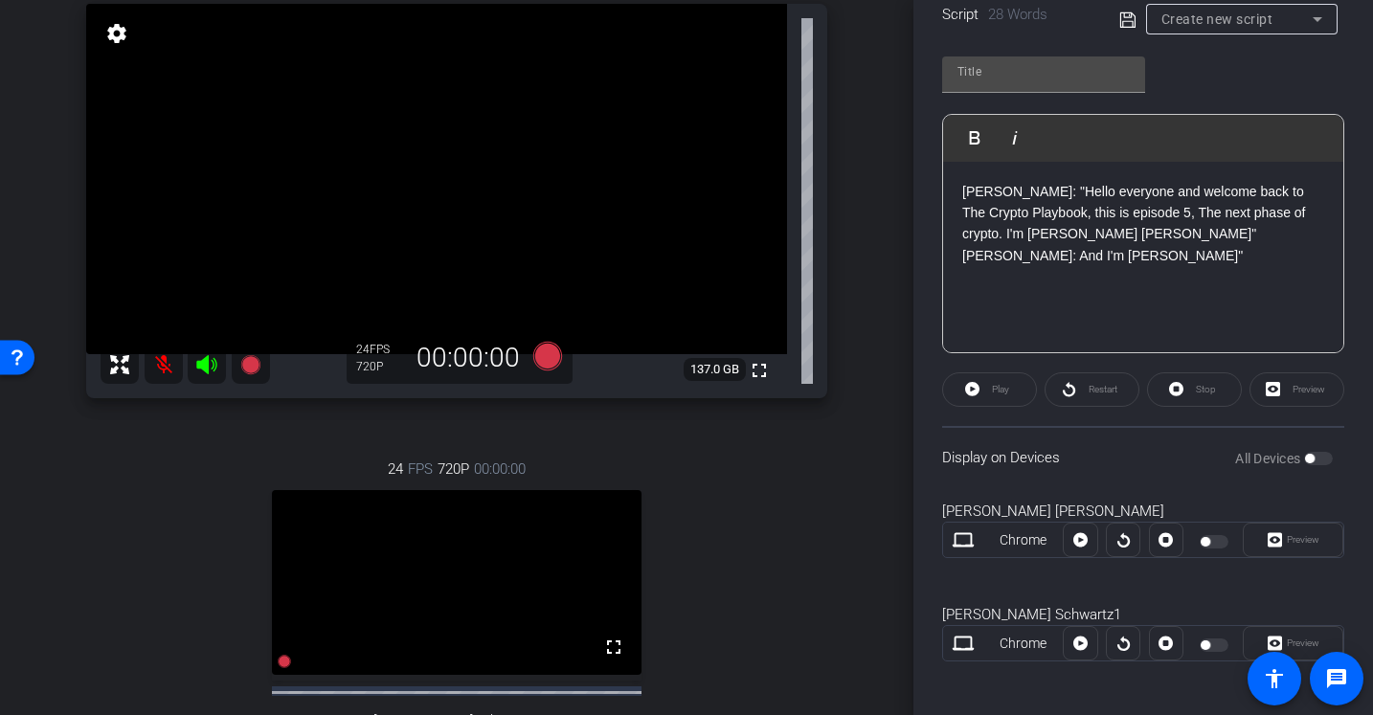
scroll to position [435, 0]
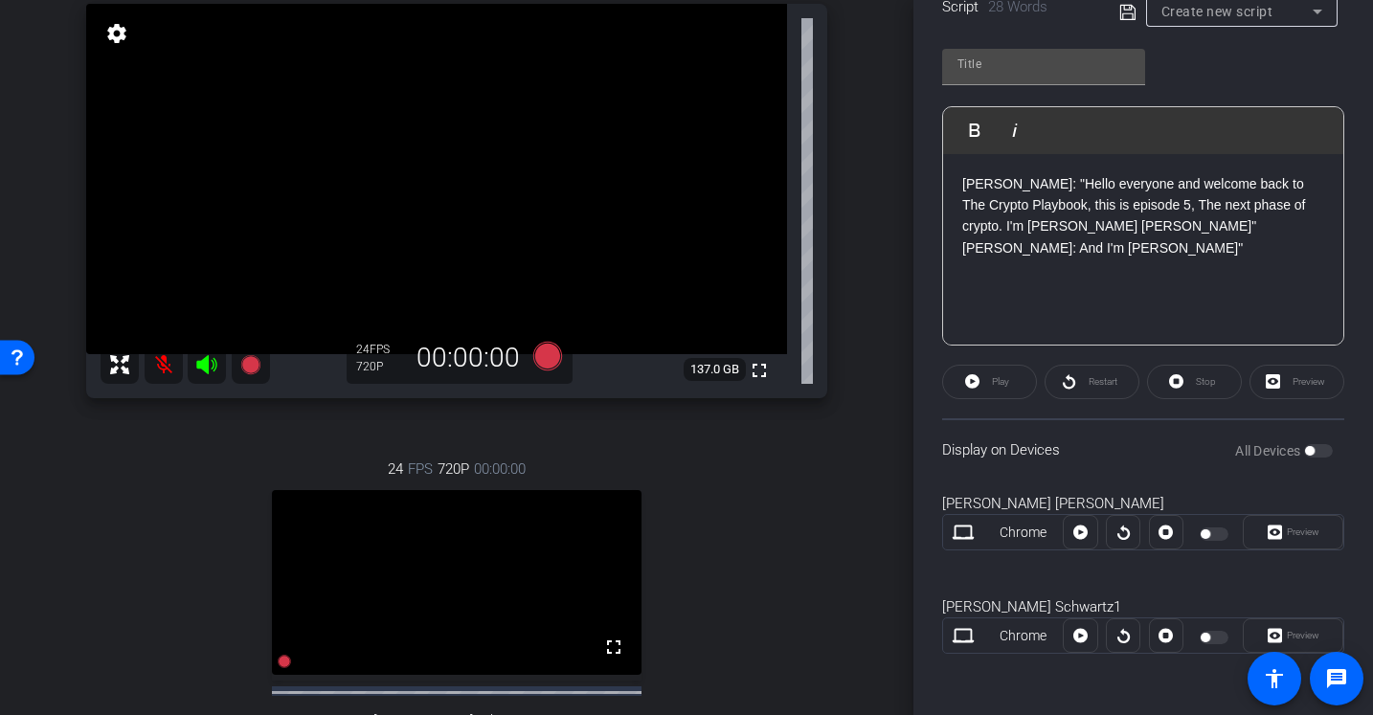
click at [1300, 536] on div "Preview" at bounding box center [1293, 532] width 101 height 34
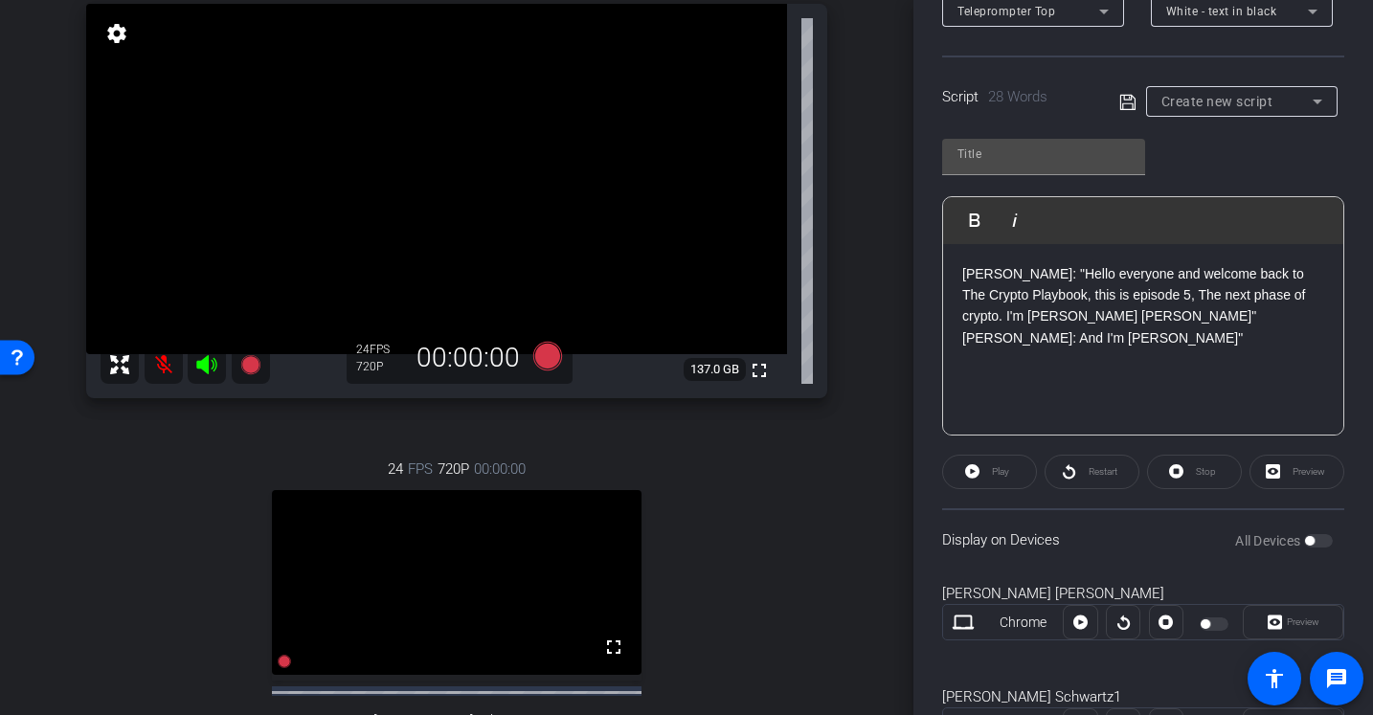
scroll to position [311, 0]
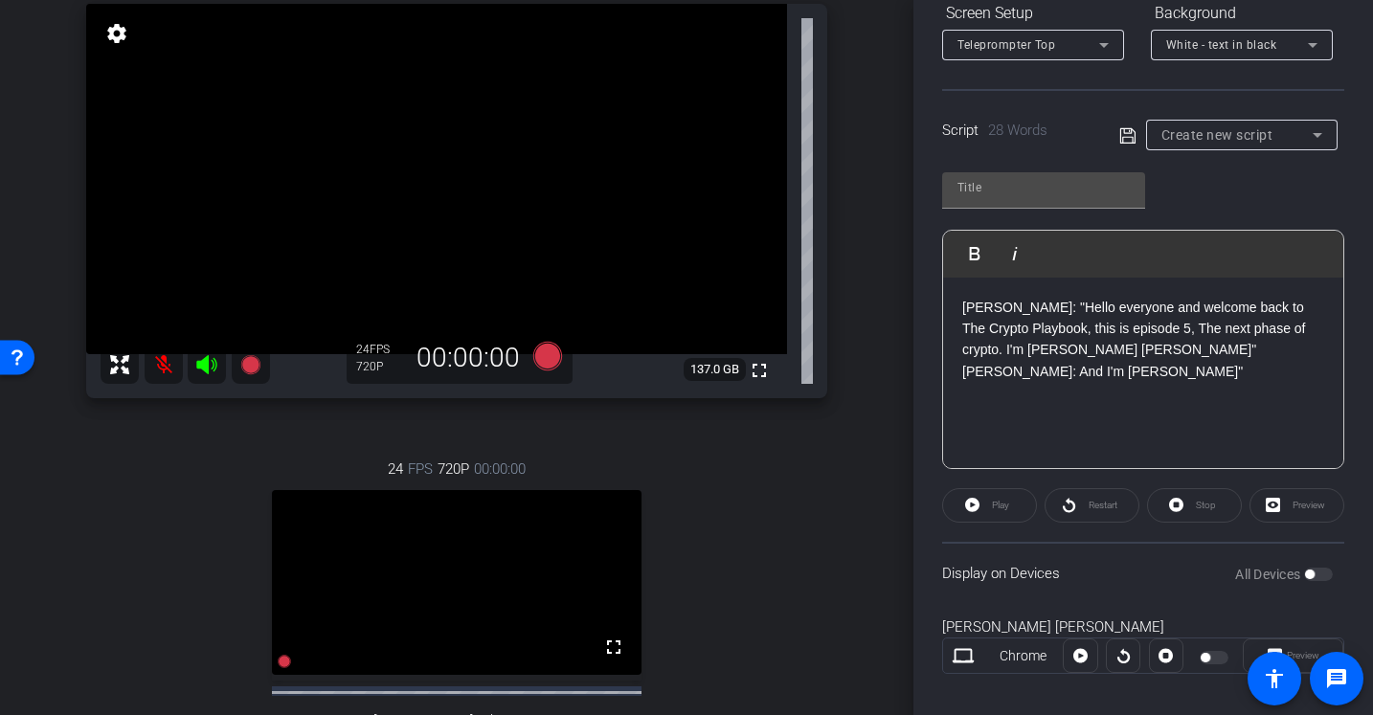
click at [1155, 407] on div "Jeff: "Hello everyone and welcome back to The Crypto Playbook, this is episode …" at bounding box center [1143, 374] width 400 height 192
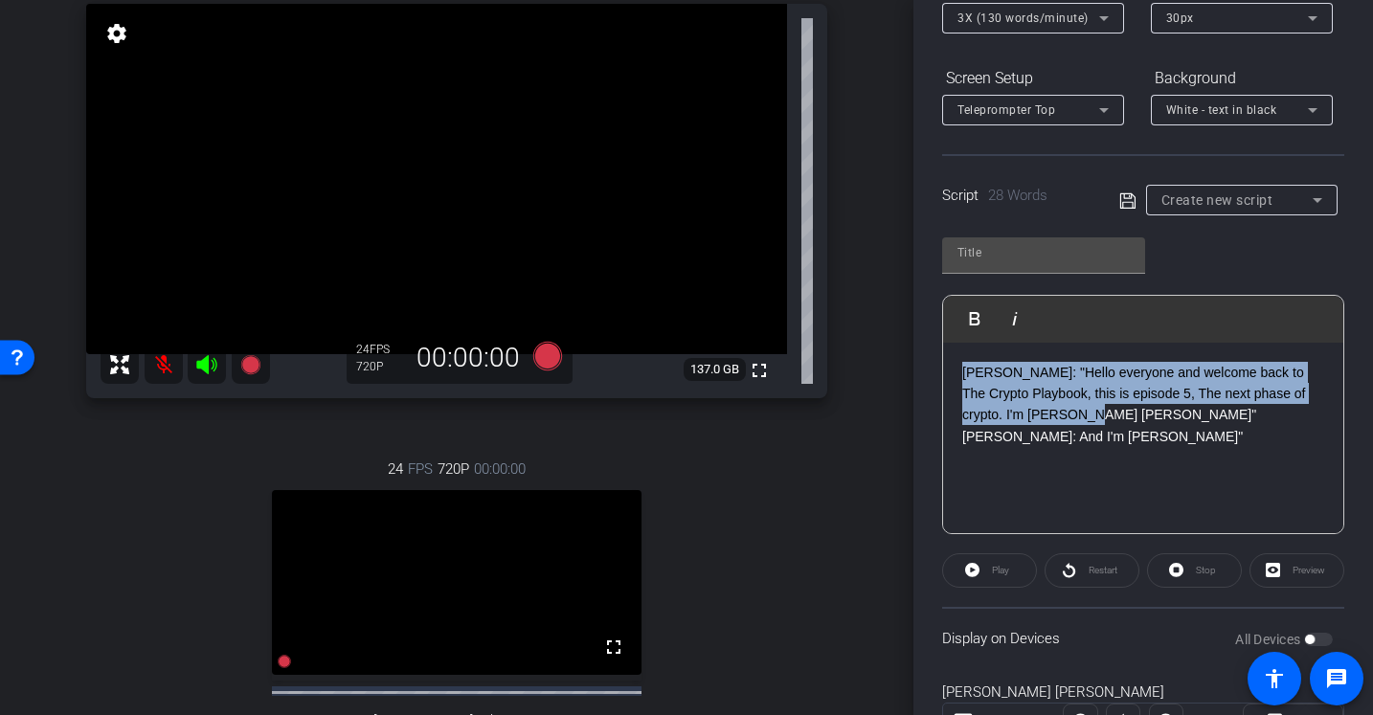
drag, startPoint x: 1173, startPoint y: 415, endPoint x: 963, endPoint y: 369, distance: 214.7
click at [963, 369] on p "Jeff: "Hello everyone and welcome back to The Crypto Playbook, this is episode …" at bounding box center [1143, 405] width 362 height 86
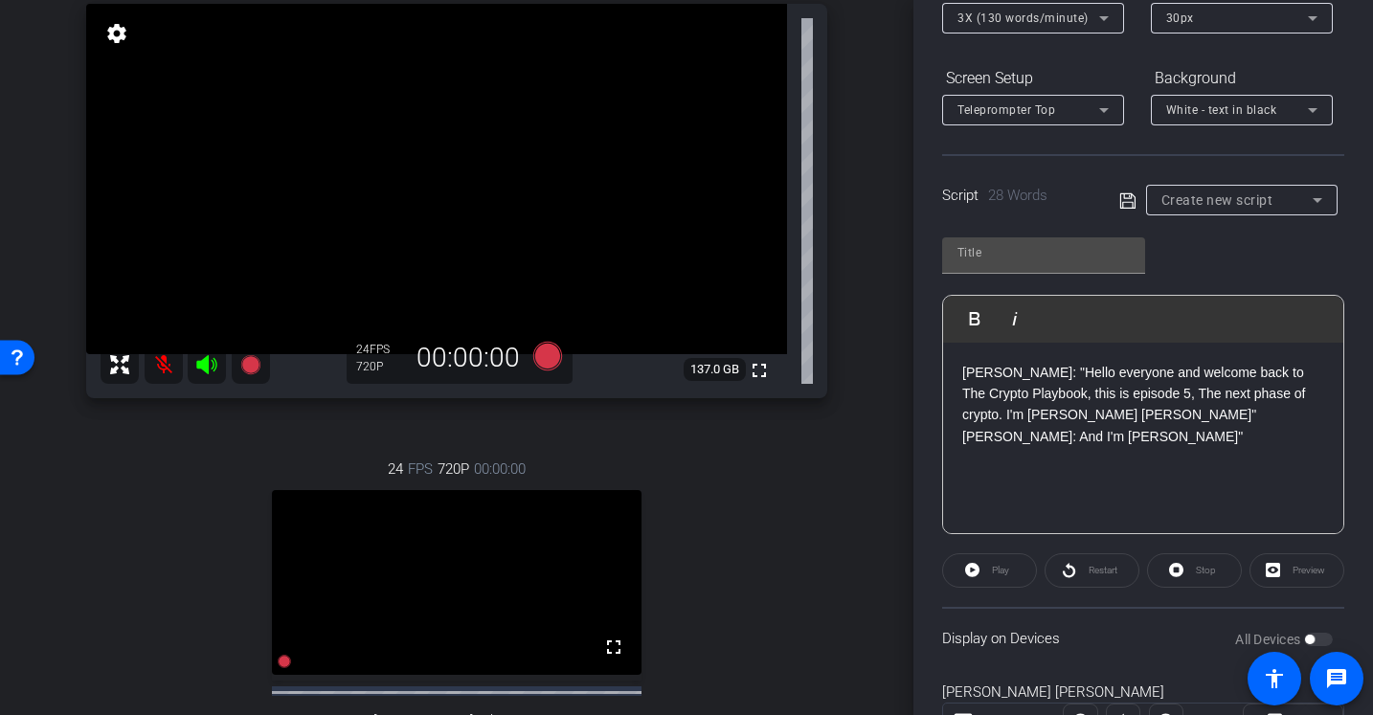
click at [963, 369] on p "Jeff: "Hello everyone and welcome back to The Crypto Playbook, this is episode …" at bounding box center [1143, 405] width 362 height 86
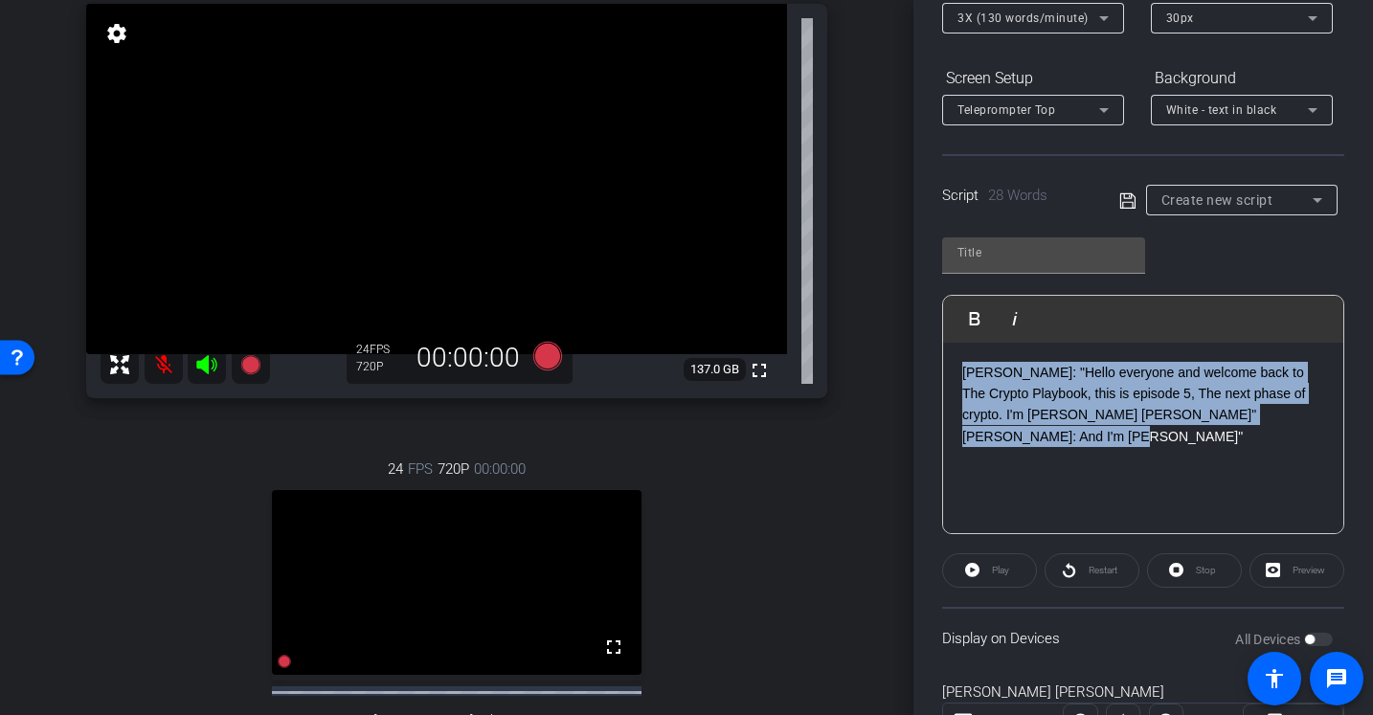
drag, startPoint x: 1151, startPoint y: 446, endPoint x: 926, endPoint y: 354, distance: 243.1
click at [926, 354] on div "Participants Teleprompter Adjustments settings Ceylan Ersoy flip Director Every…" at bounding box center [1144, 357] width 460 height 715
copy p "Jeff: "Hello everyone and welcome back to The Crypto Playbook, this is episode …"
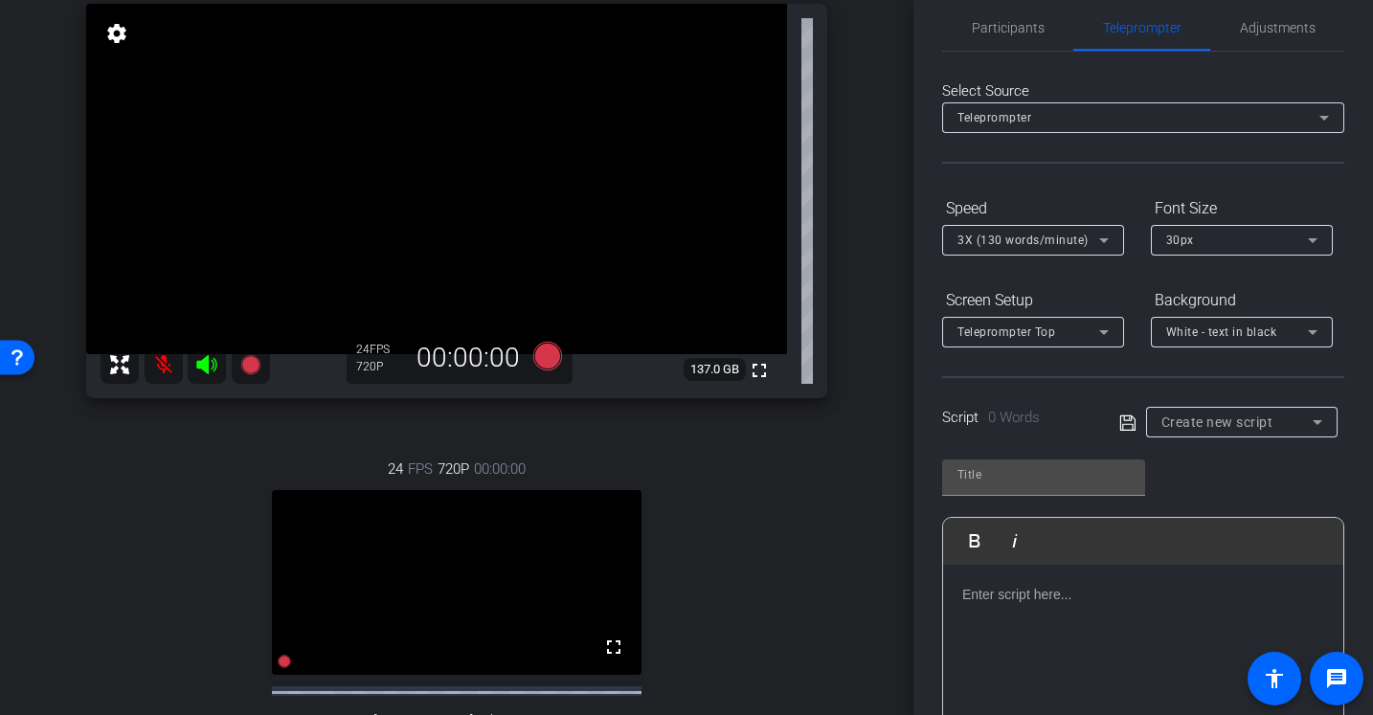
scroll to position [0, 0]
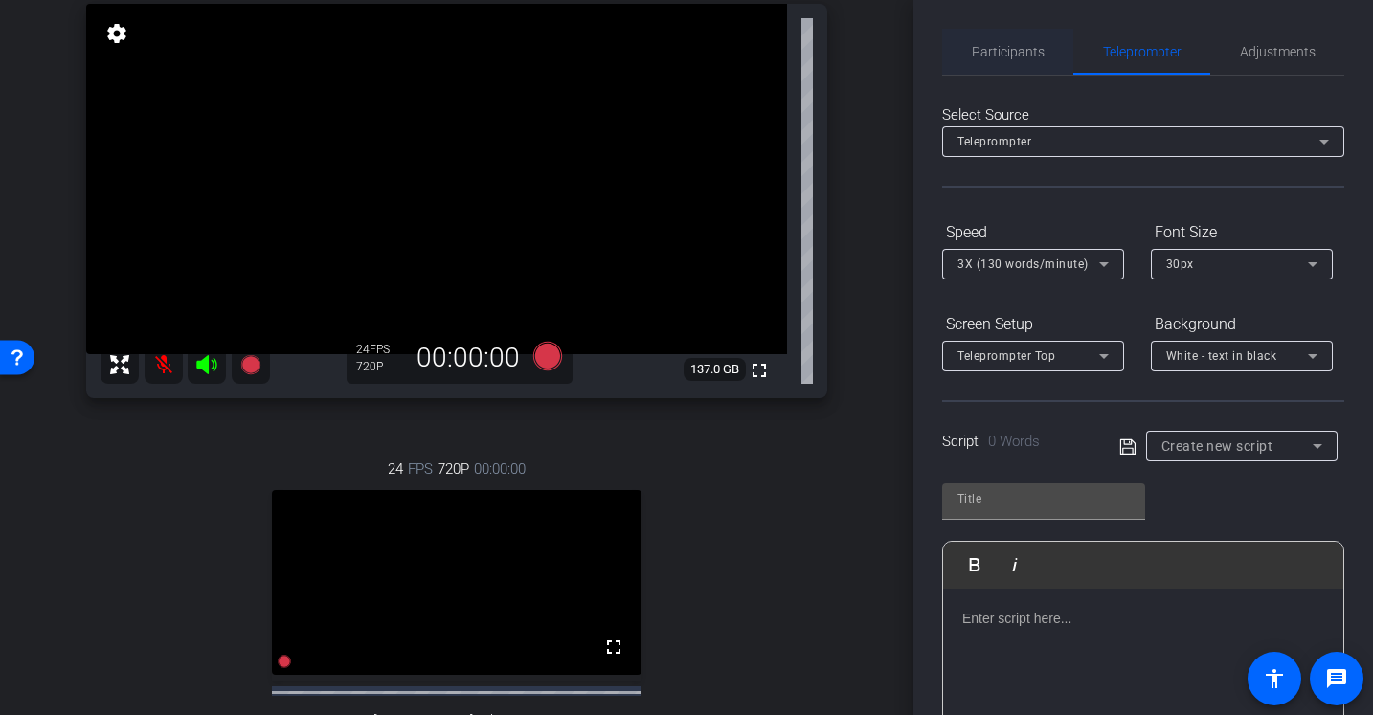
click at [1000, 57] on span "Participants" at bounding box center [1008, 51] width 73 height 13
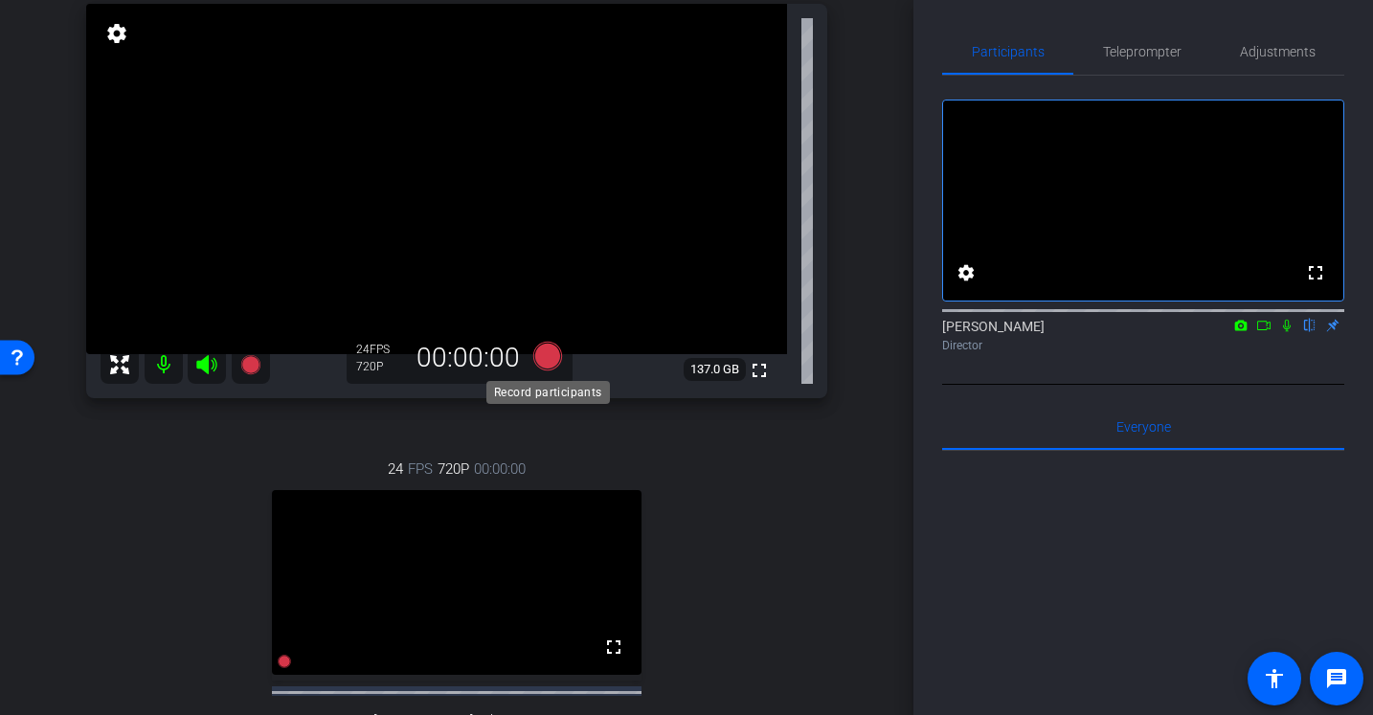
click at [544, 358] on icon at bounding box center [547, 356] width 29 height 29
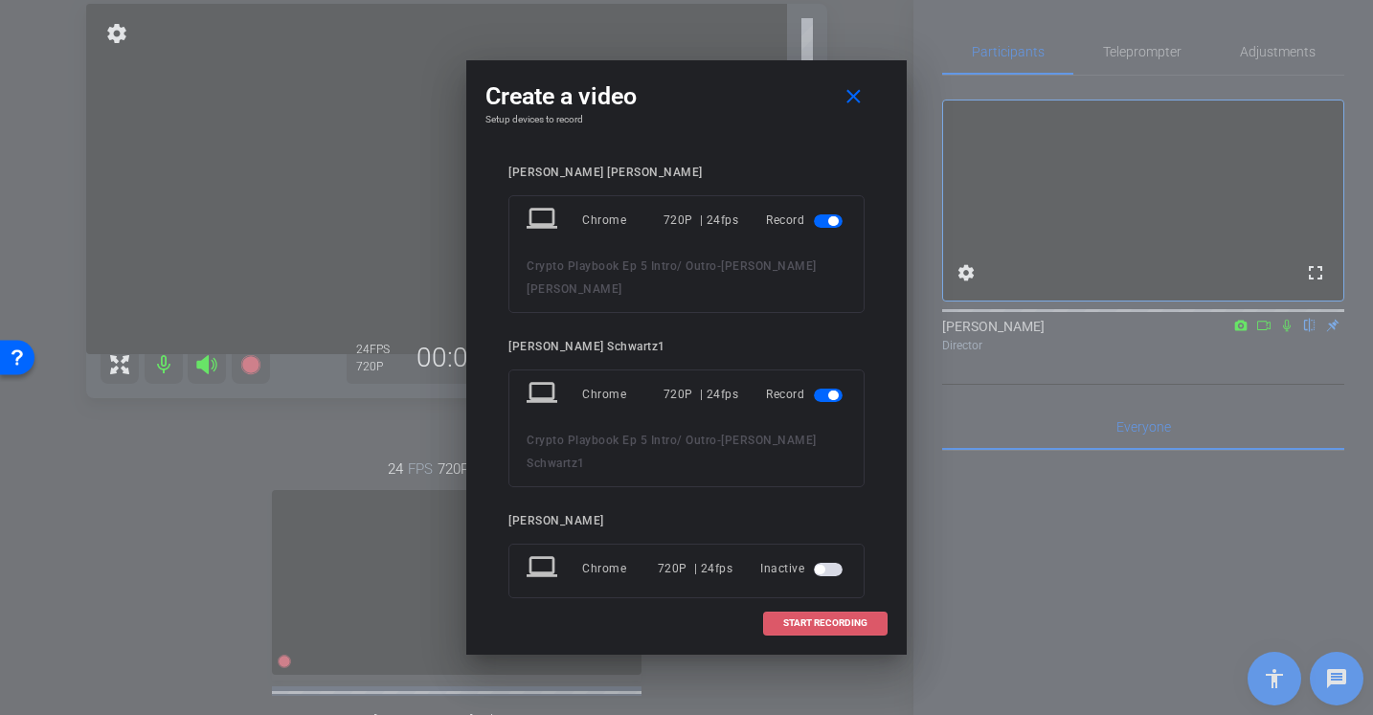
click at [791, 620] on span "START RECORDING" at bounding box center [825, 624] width 84 height 10
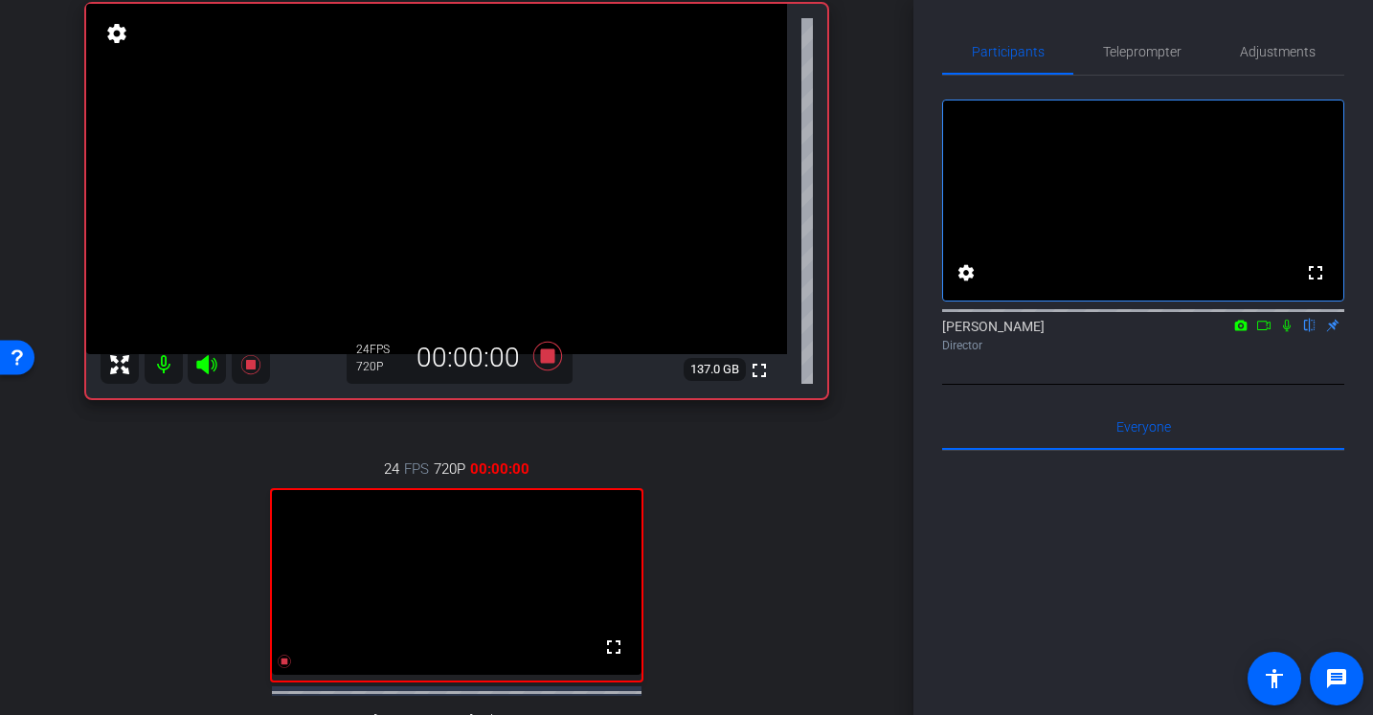
click at [1286, 332] on icon at bounding box center [1286, 325] width 15 height 13
click at [1290, 332] on icon at bounding box center [1287, 326] width 11 height 12
click at [1287, 332] on icon at bounding box center [1286, 325] width 15 height 13
click at [1292, 332] on icon at bounding box center [1286, 325] width 15 height 13
click at [1286, 332] on icon at bounding box center [1286, 325] width 15 height 13
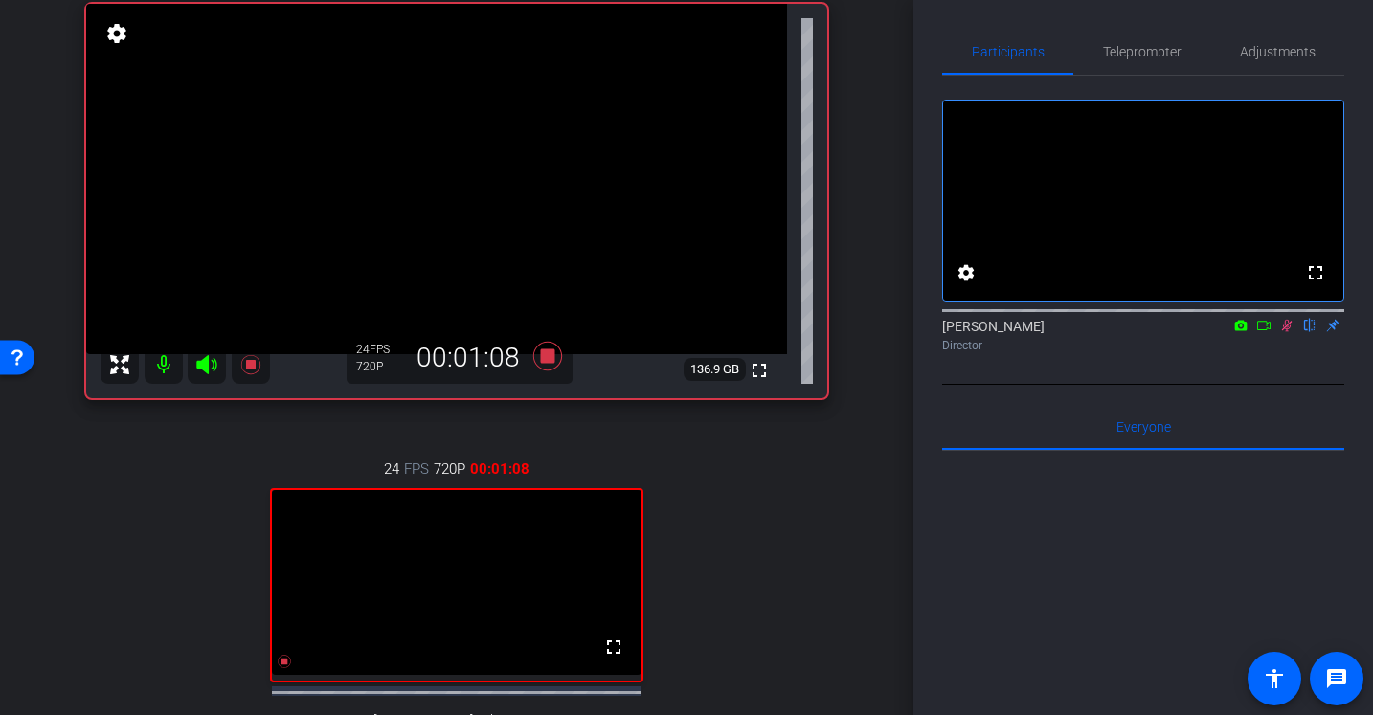
click at [1286, 332] on icon at bounding box center [1286, 325] width 15 height 13
click at [1292, 332] on icon at bounding box center [1286, 325] width 15 height 13
click at [1285, 332] on icon at bounding box center [1286, 325] width 15 height 13
click at [1287, 332] on icon at bounding box center [1286, 325] width 15 height 13
click at [1286, 332] on icon at bounding box center [1287, 326] width 11 height 12
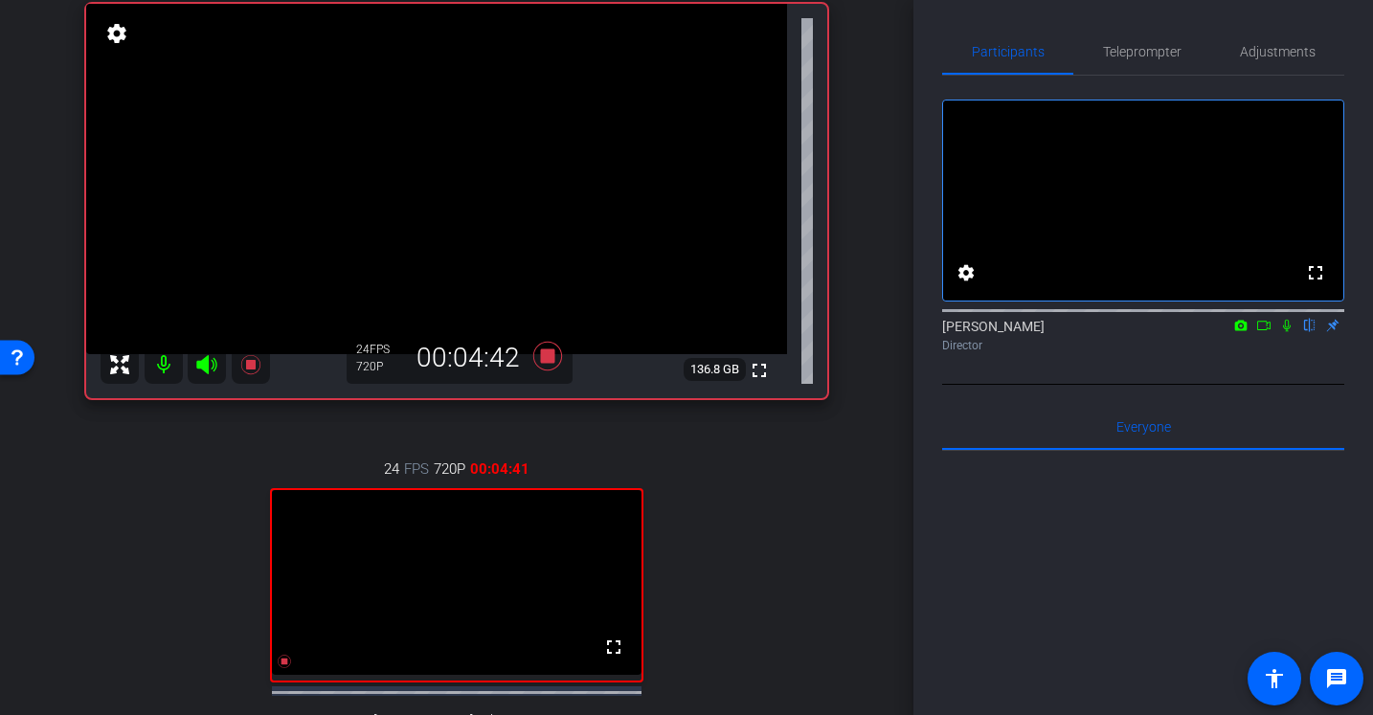
click at [1287, 332] on icon at bounding box center [1286, 325] width 15 height 13
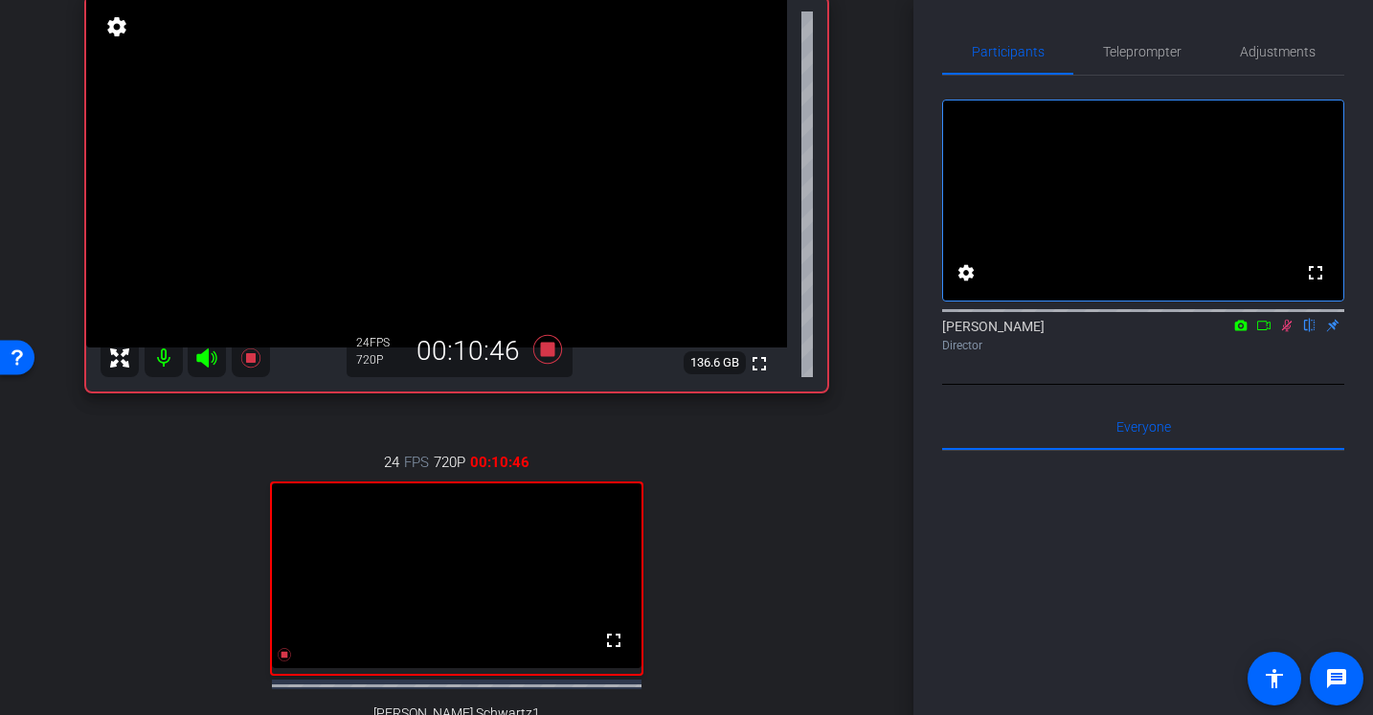
scroll to position [149, 0]
click at [1288, 332] on icon at bounding box center [1287, 326] width 11 height 12
click at [542, 351] on icon at bounding box center [547, 350] width 29 height 29
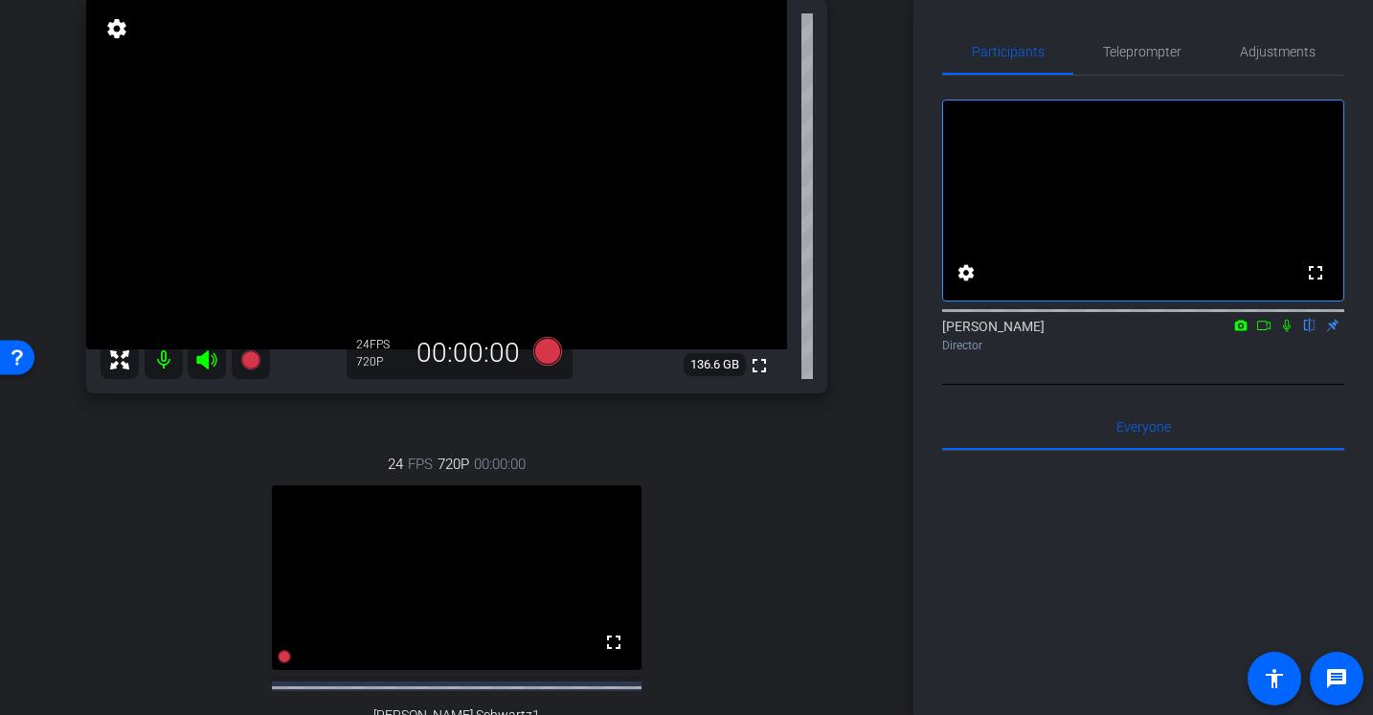
scroll to position [147, 0]
click at [549, 355] on icon at bounding box center [547, 352] width 29 height 29
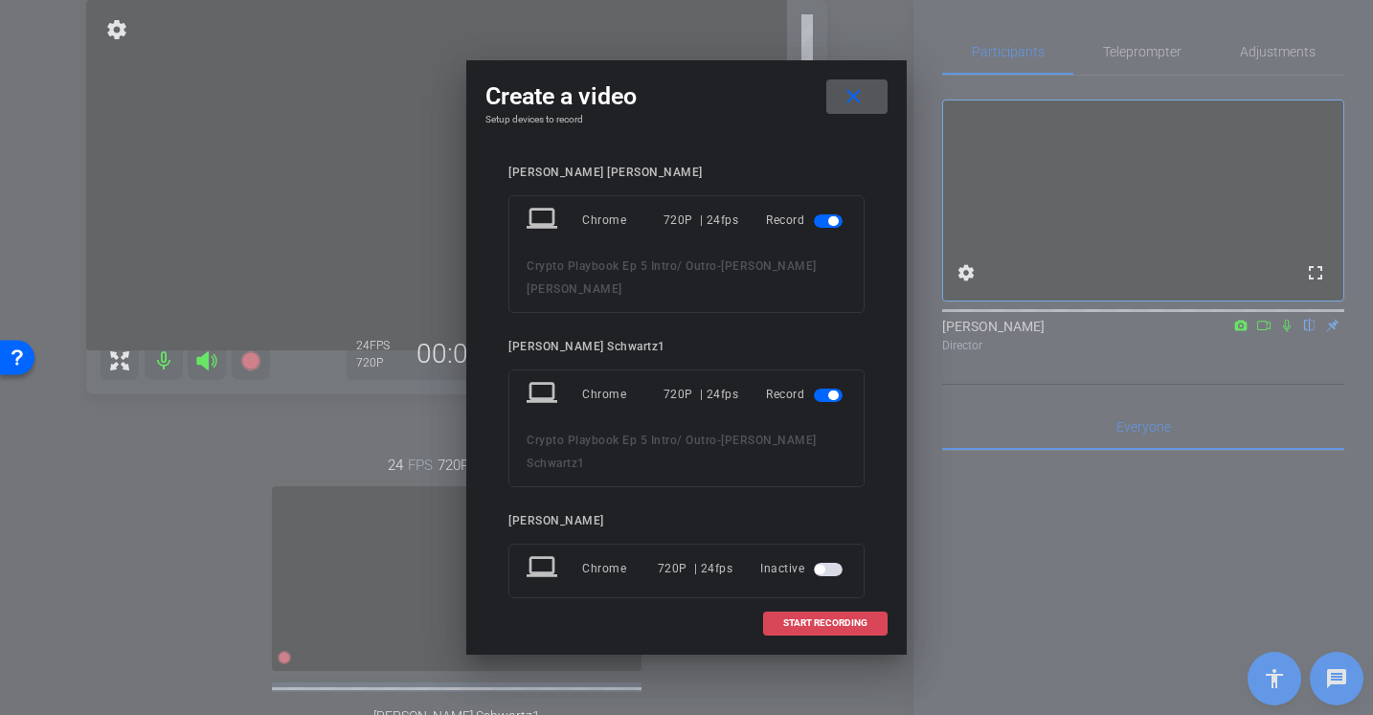
click at [814, 620] on span "START RECORDING" at bounding box center [825, 624] width 84 height 10
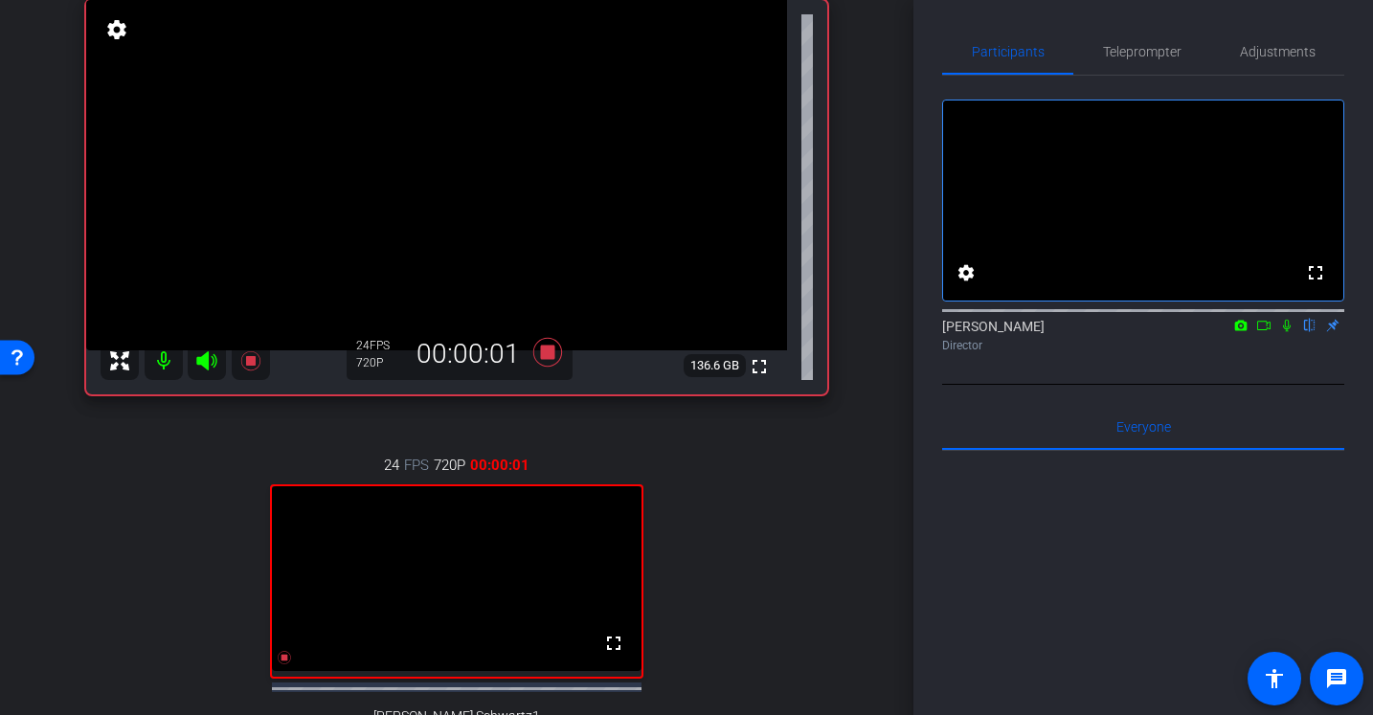
click at [1288, 332] on icon at bounding box center [1287, 326] width 8 height 12
click at [549, 351] on icon at bounding box center [547, 352] width 29 height 29
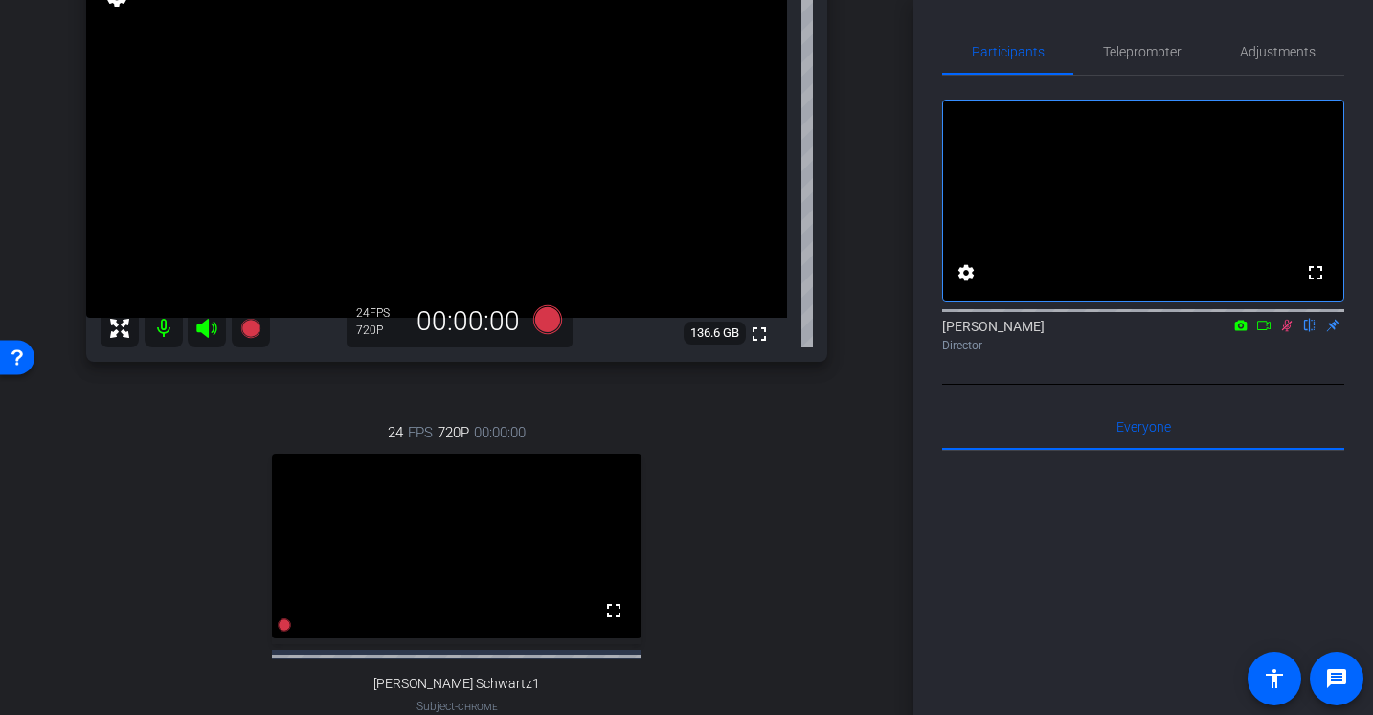
scroll to position [244, 0]
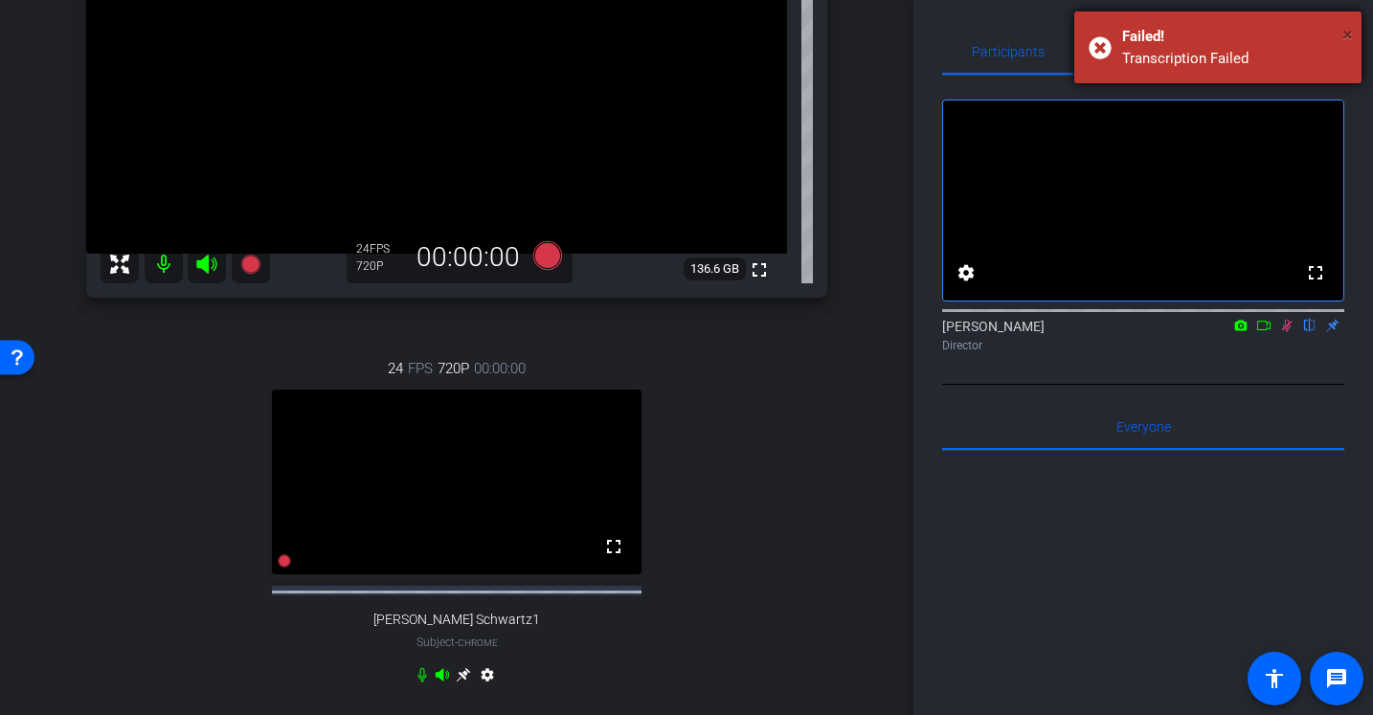
click at [1350, 29] on span "×" at bounding box center [1348, 34] width 11 height 23
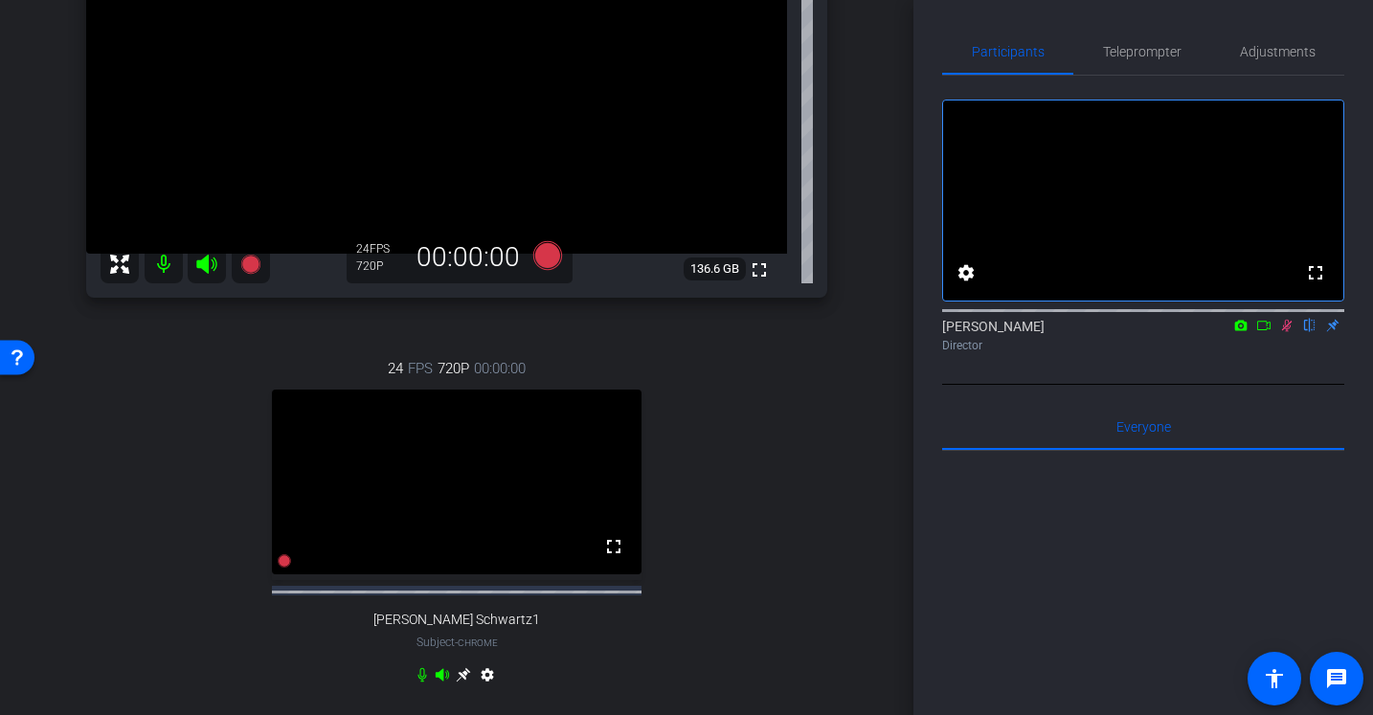
click at [1281, 332] on icon at bounding box center [1286, 325] width 15 height 13
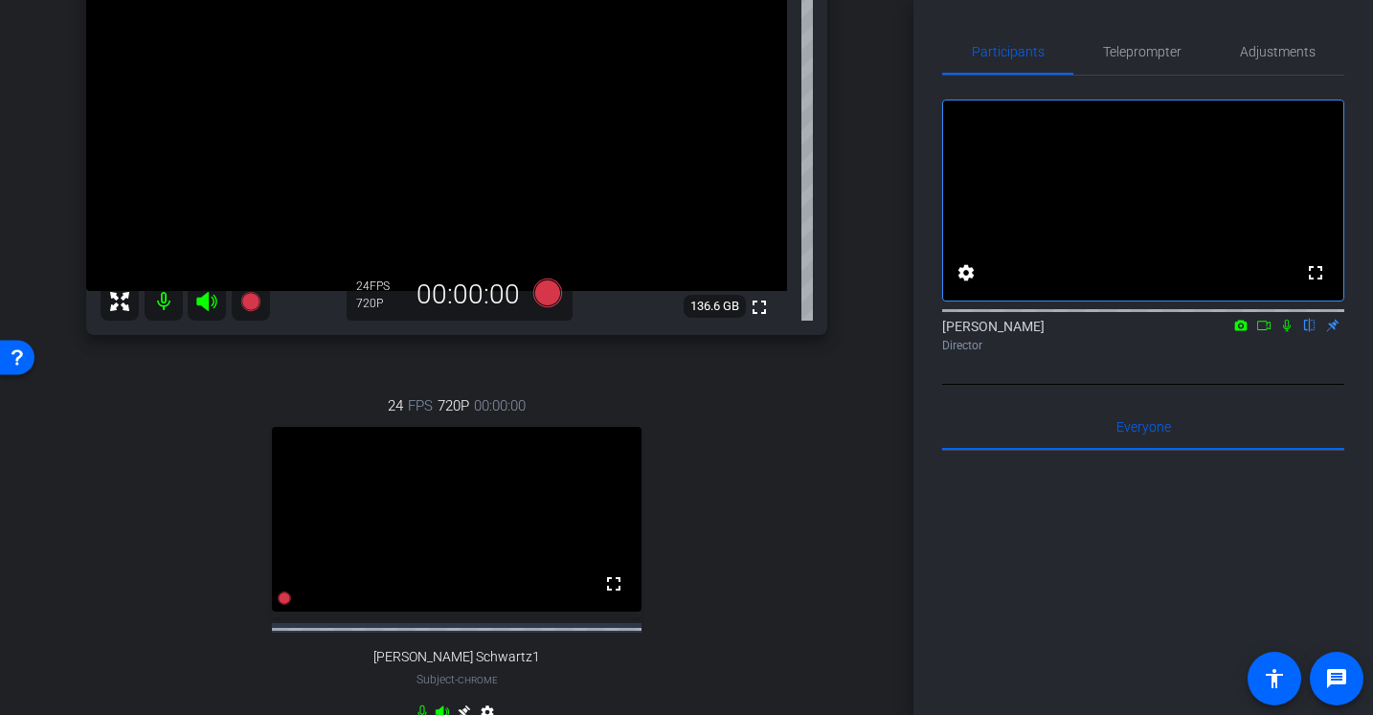
scroll to position [200, 0]
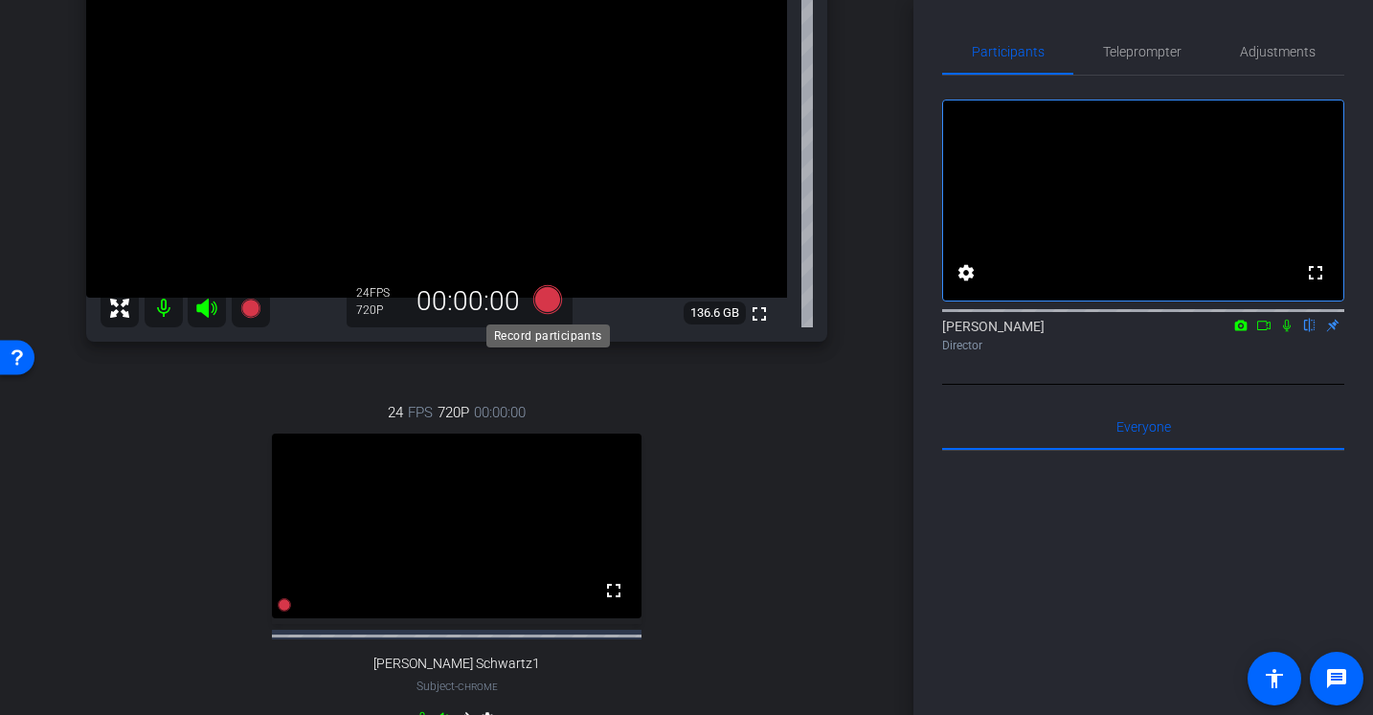
click at [547, 299] on icon at bounding box center [547, 299] width 29 height 29
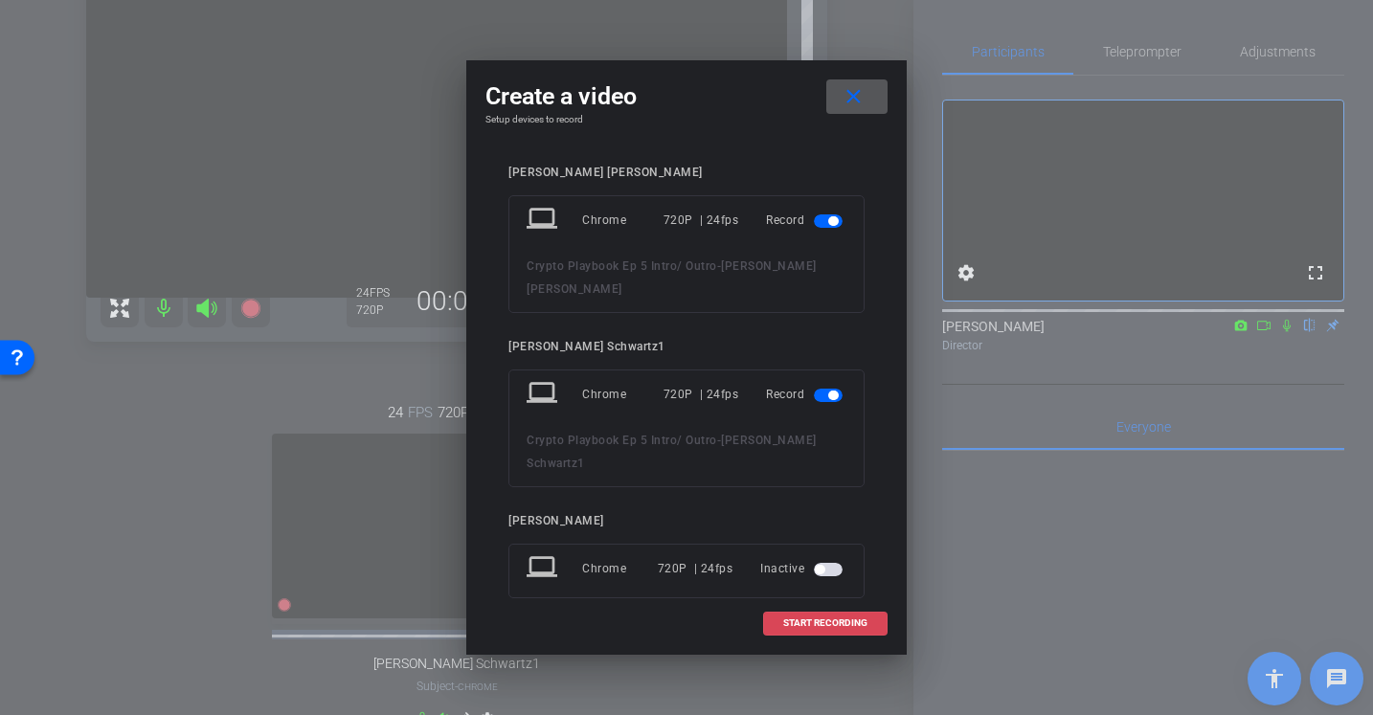
click at [823, 622] on span "START RECORDING" at bounding box center [825, 624] width 84 height 10
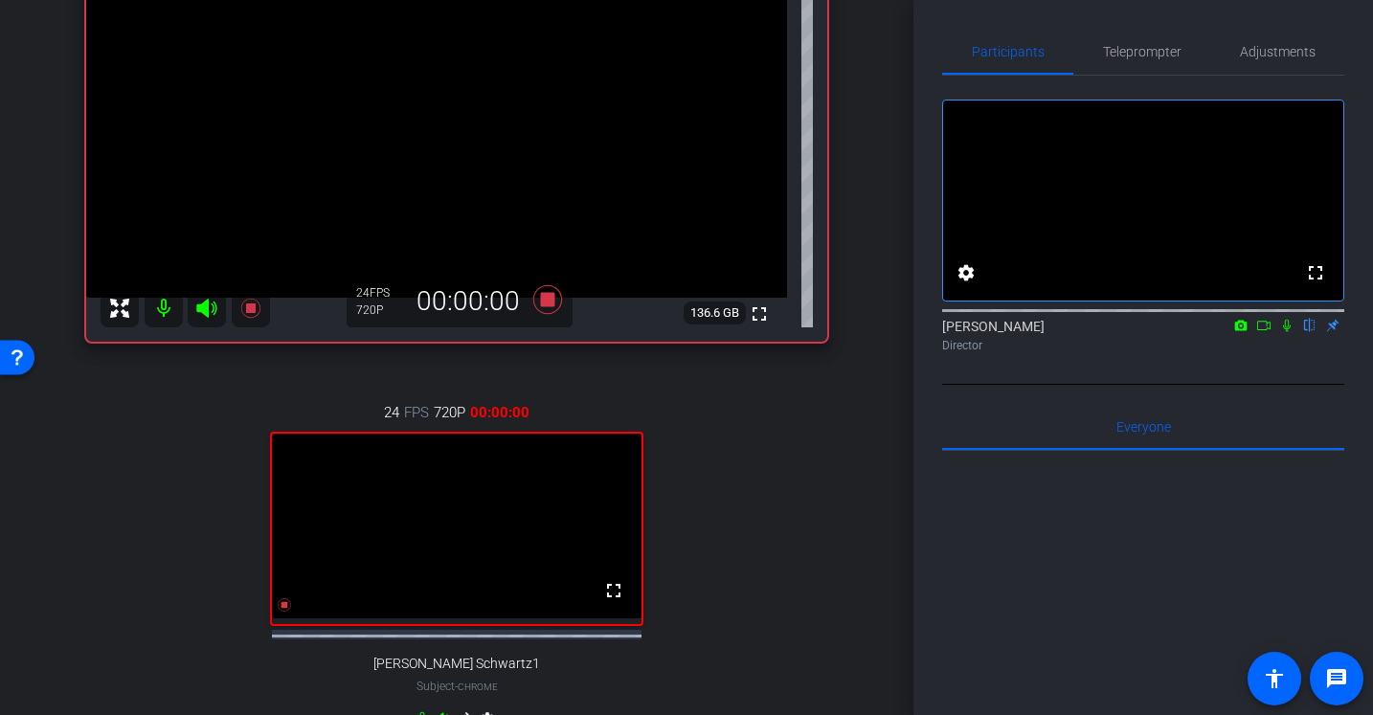
click at [1289, 332] on icon at bounding box center [1286, 325] width 15 height 13
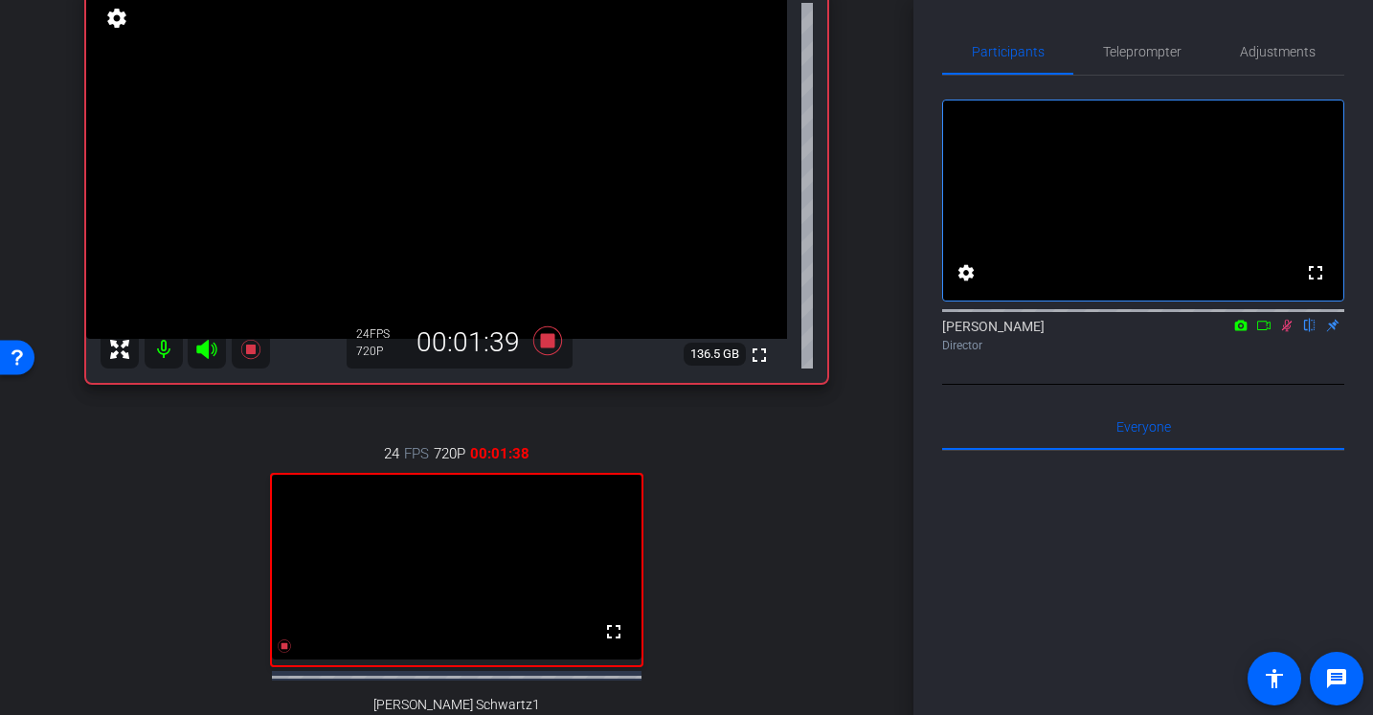
scroll to position [158, 0]
click at [1284, 332] on icon at bounding box center [1287, 326] width 11 height 12
click at [1286, 332] on icon at bounding box center [1287, 326] width 8 height 12
click at [1286, 332] on icon at bounding box center [1287, 326] width 11 height 12
click at [1291, 332] on icon at bounding box center [1286, 325] width 15 height 13
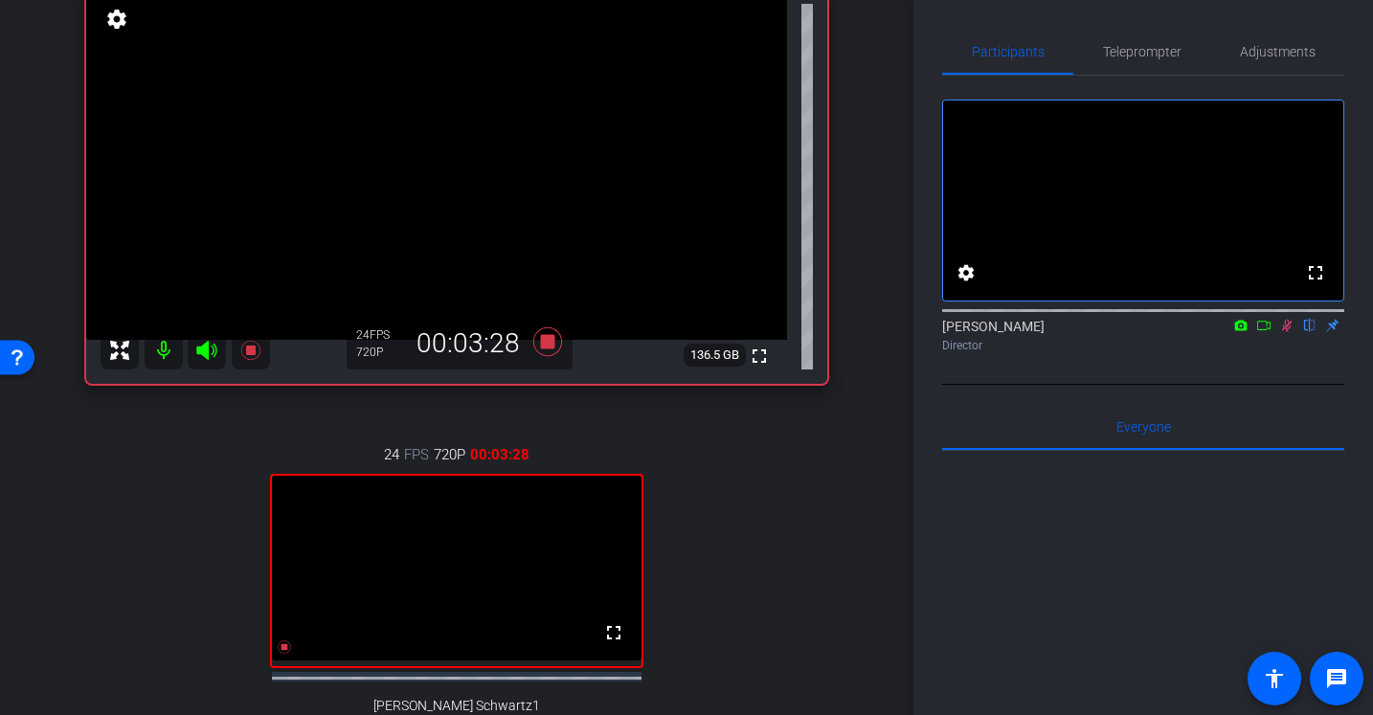
click at [1288, 334] on mat-icon at bounding box center [1287, 325] width 23 height 17
click at [1283, 332] on icon at bounding box center [1287, 326] width 8 height 12
click at [1288, 332] on icon at bounding box center [1286, 325] width 15 height 13
click at [543, 340] on icon at bounding box center [547, 341] width 29 height 29
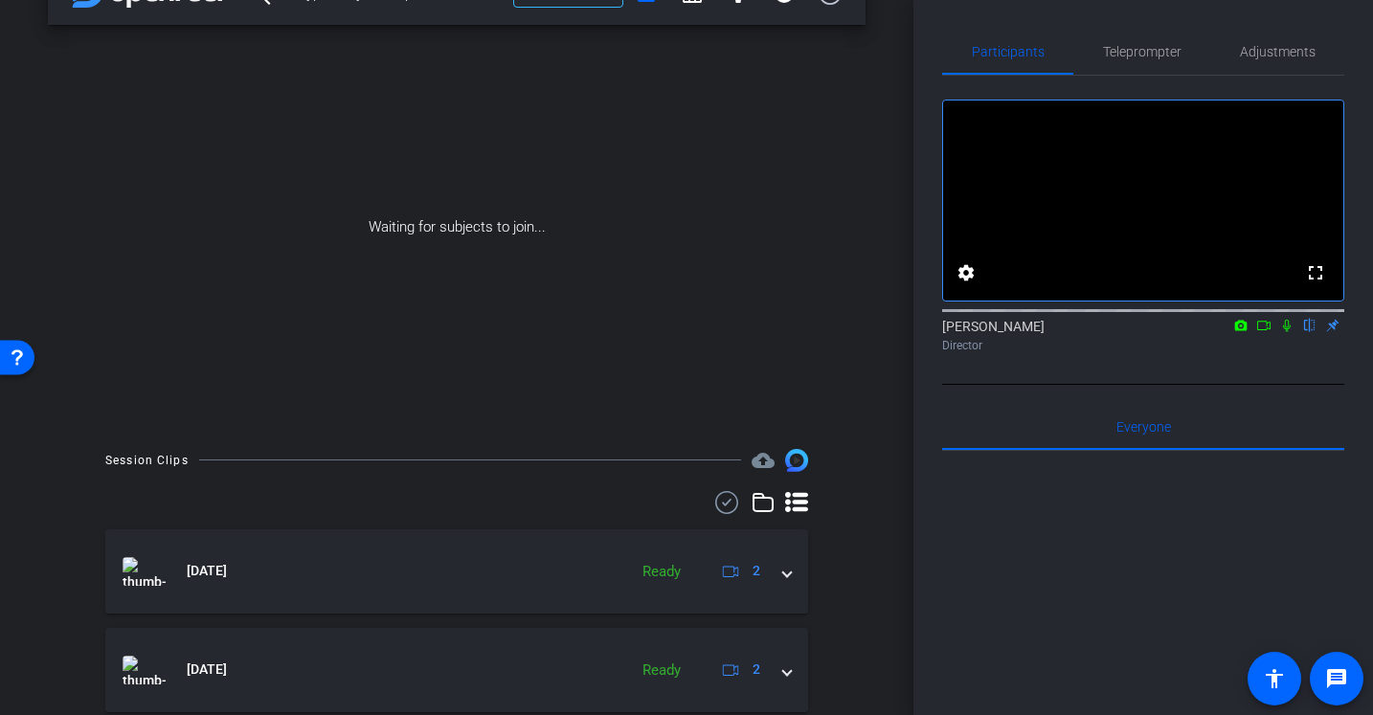
scroll to position [0, 0]
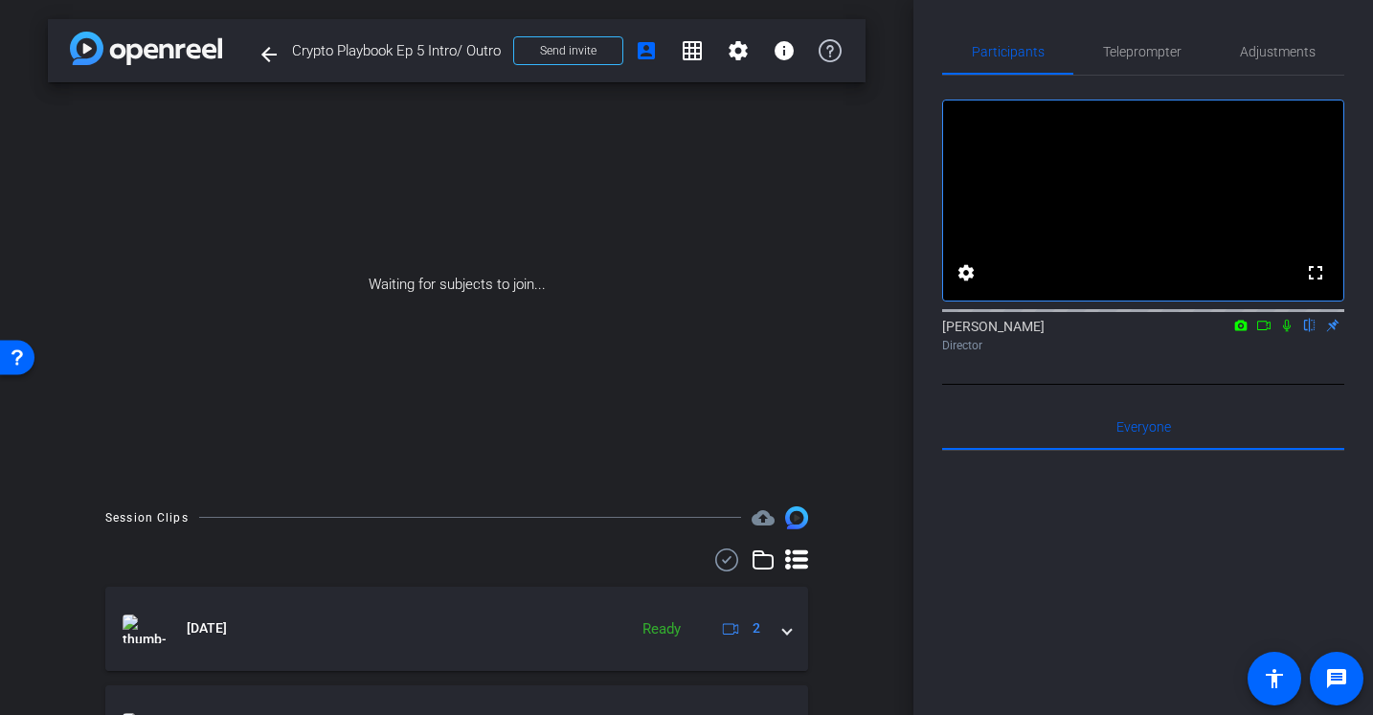
click at [1271, 332] on icon at bounding box center [1264, 325] width 15 height 13
click at [1300, 334] on mat-icon at bounding box center [1310, 325] width 23 height 17
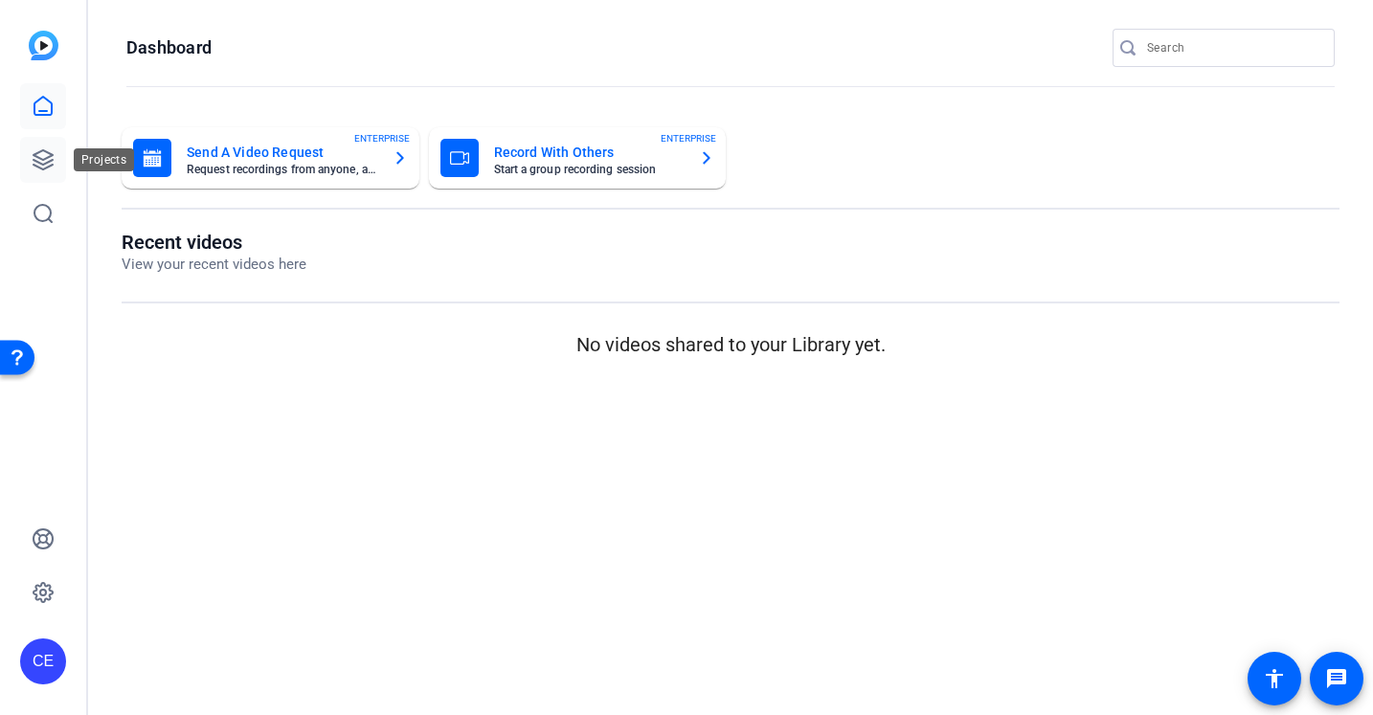
click at [39, 161] on icon at bounding box center [43, 159] width 23 height 23
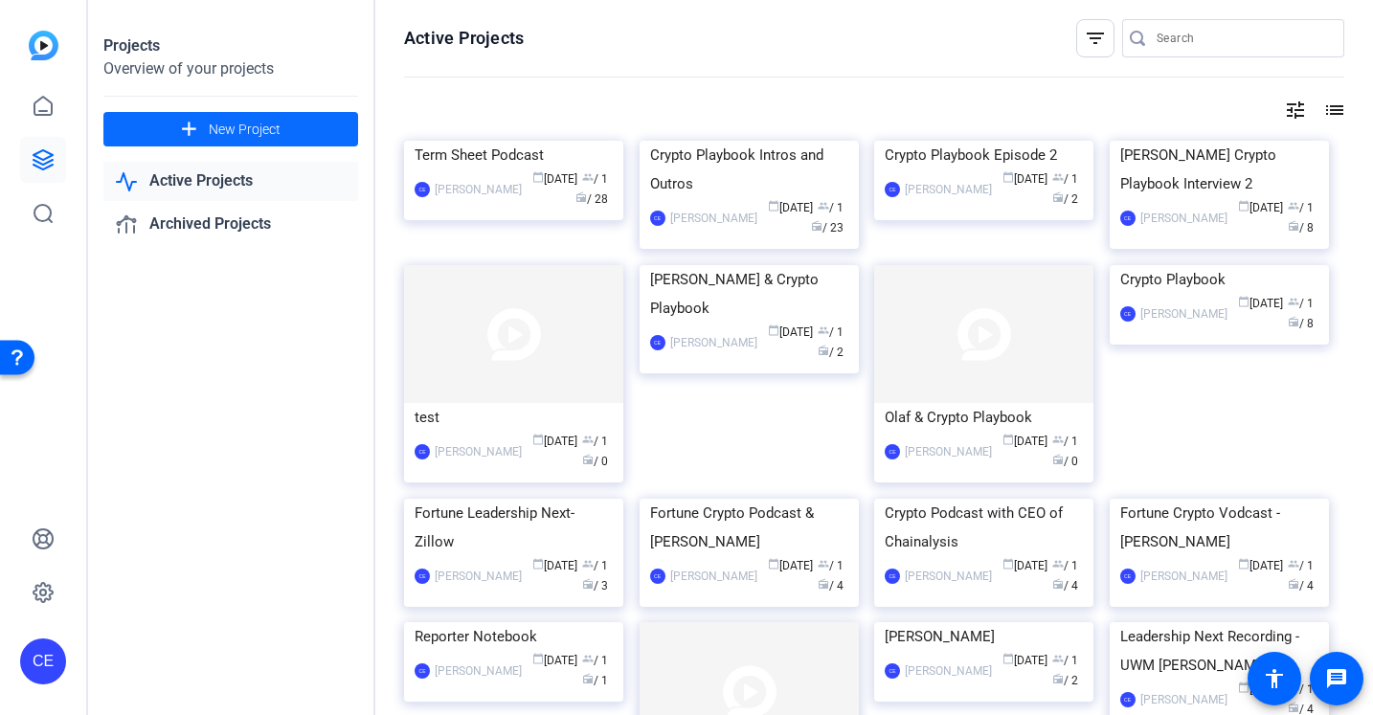
click at [186, 126] on mat-icon "add" at bounding box center [189, 130] width 24 height 24
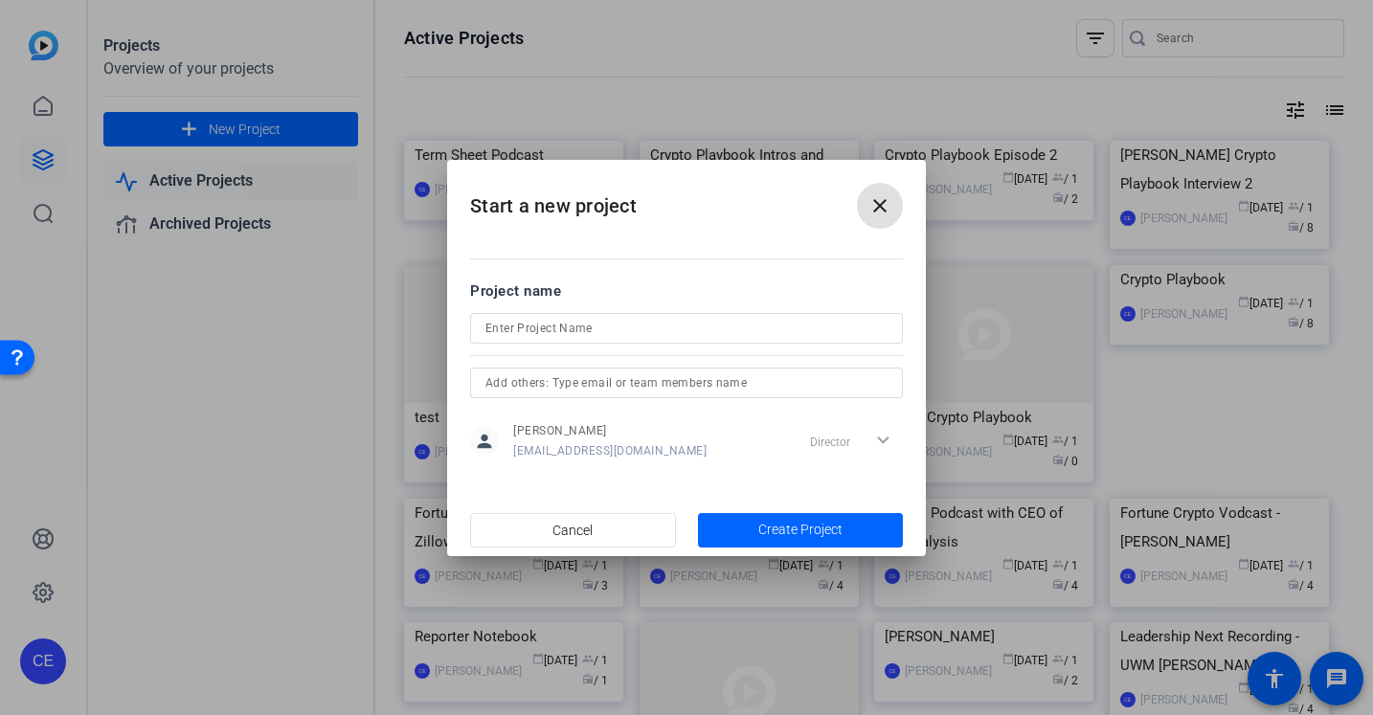
click at [550, 331] on input at bounding box center [687, 328] width 402 height 23
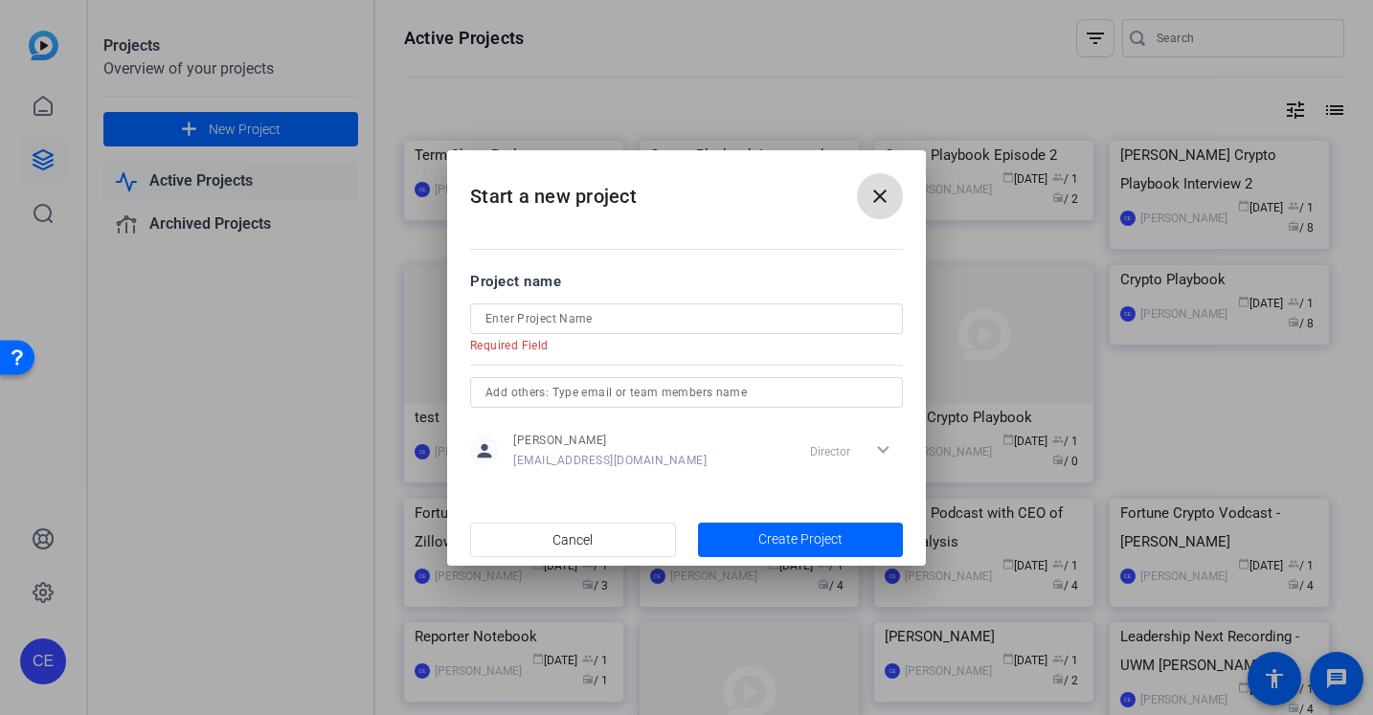
click at [873, 203] on mat-icon "close" at bounding box center [880, 196] width 23 height 23
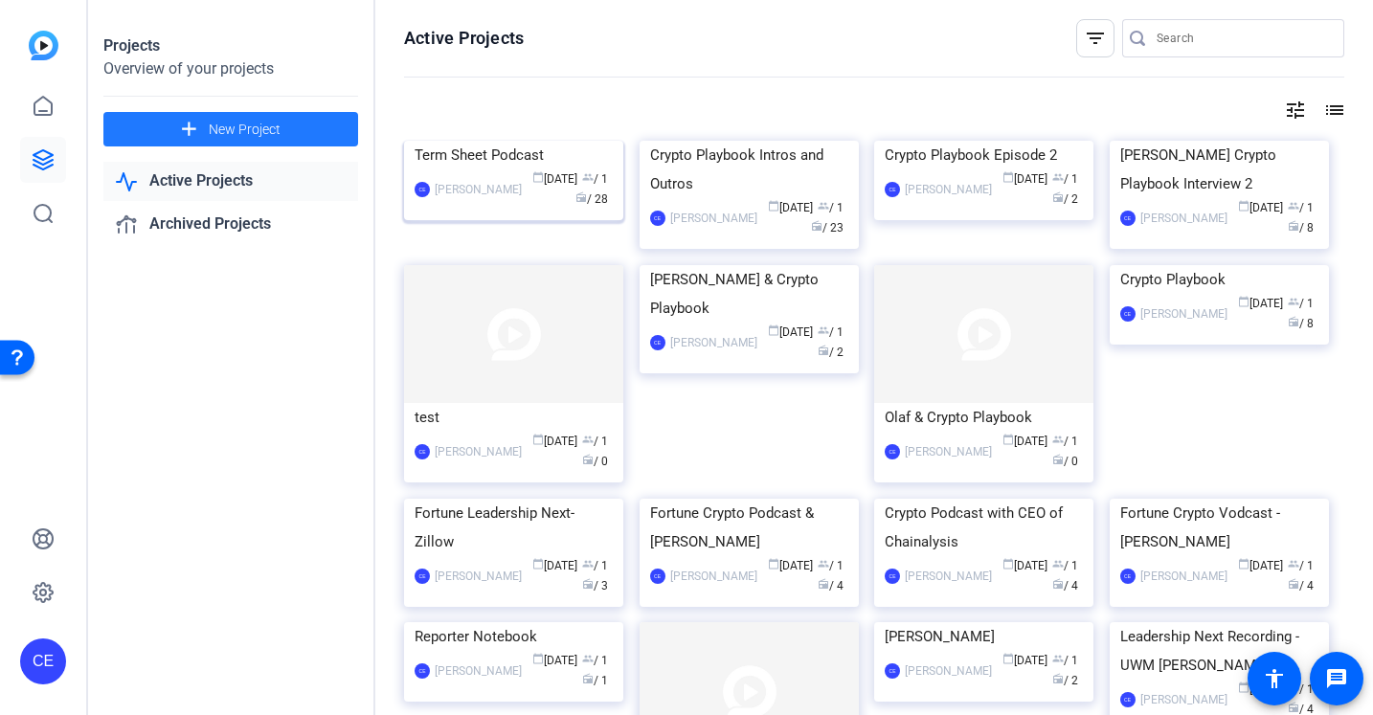
click at [485, 170] on div "Term Sheet Podcast" at bounding box center [514, 155] width 198 height 29
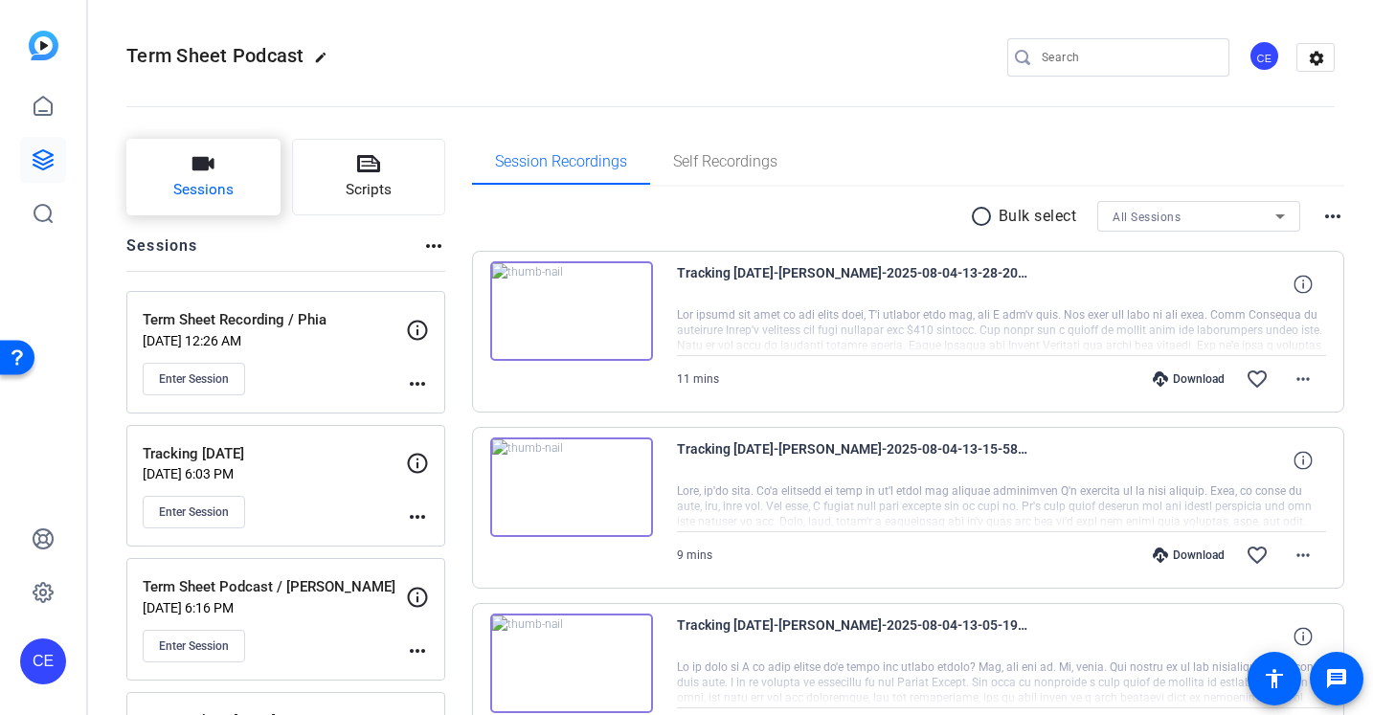
click at [208, 182] on span "Sessions" at bounding box center [203, 190] width 60 height 22
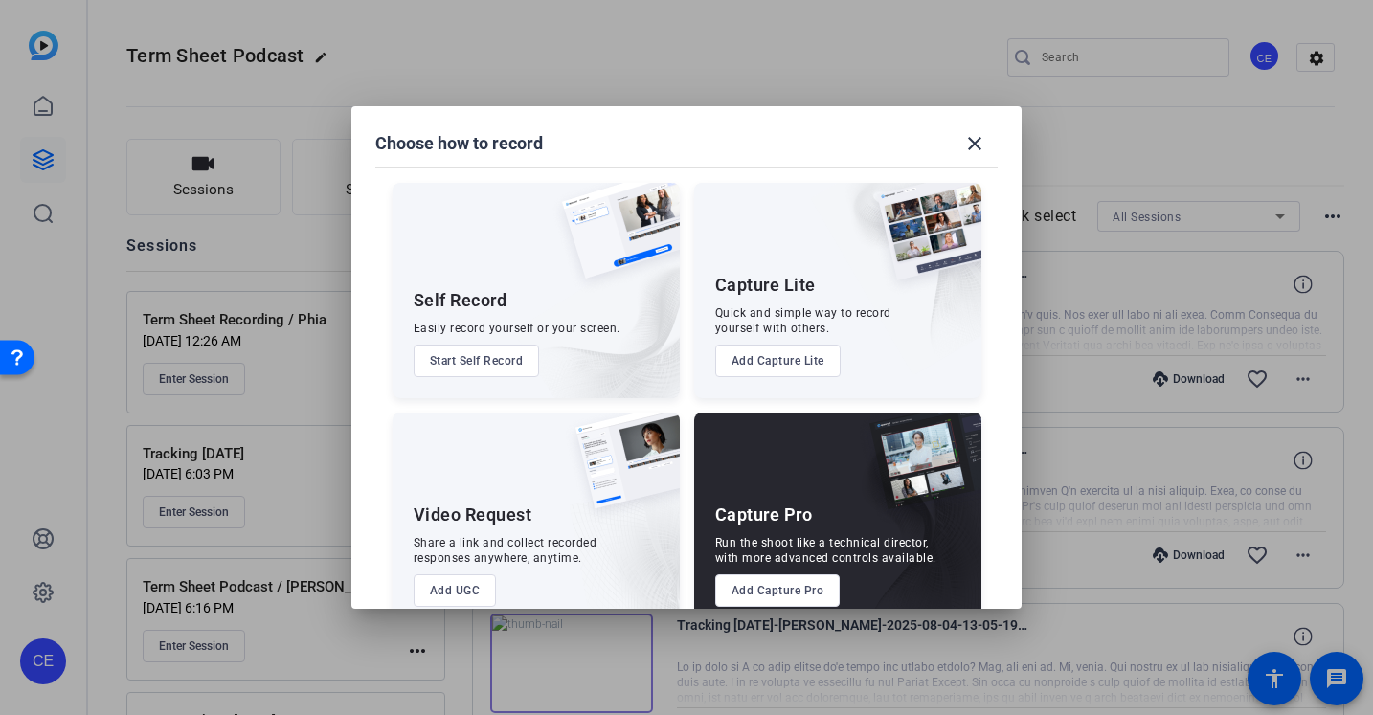
click at [740, 599] on button "Add Capture Pro" at bounding box center [777, 591] width 125 height 33
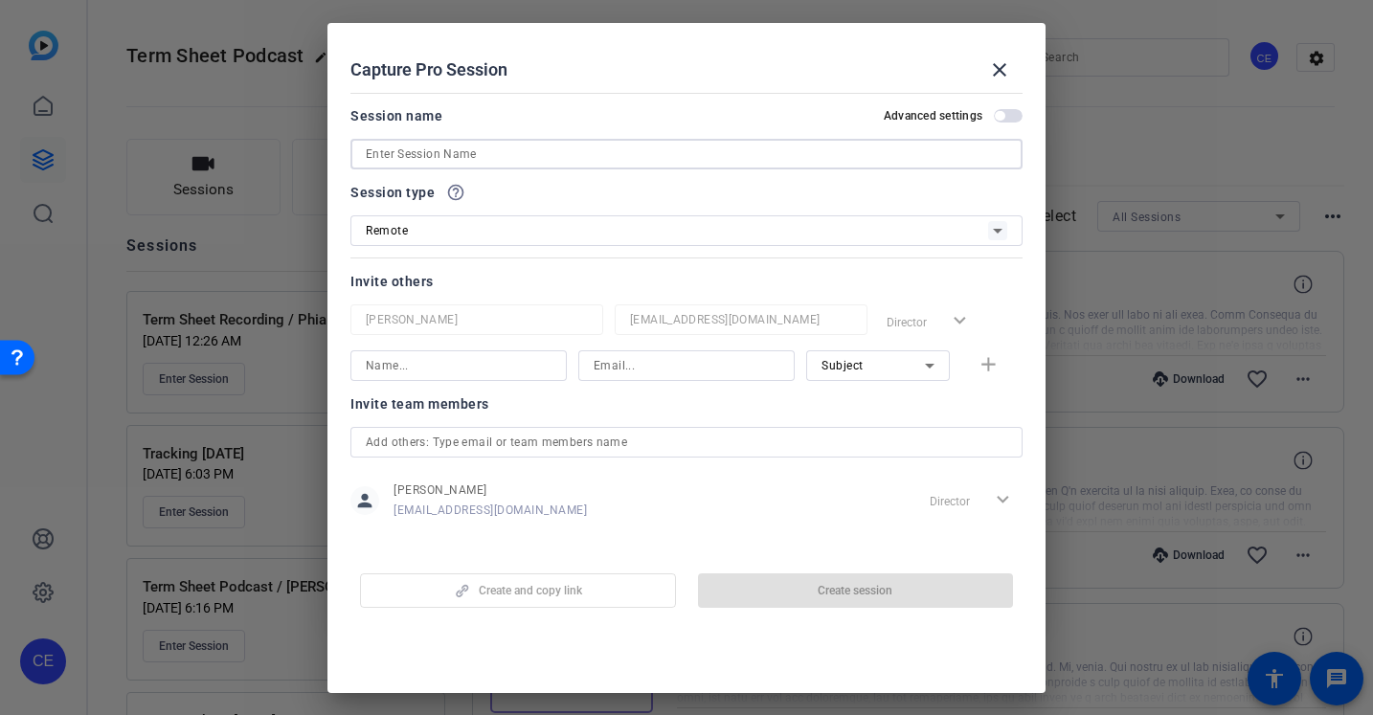
click at [526, 154] on input at bounding box center [687, 154] width 642 height 23
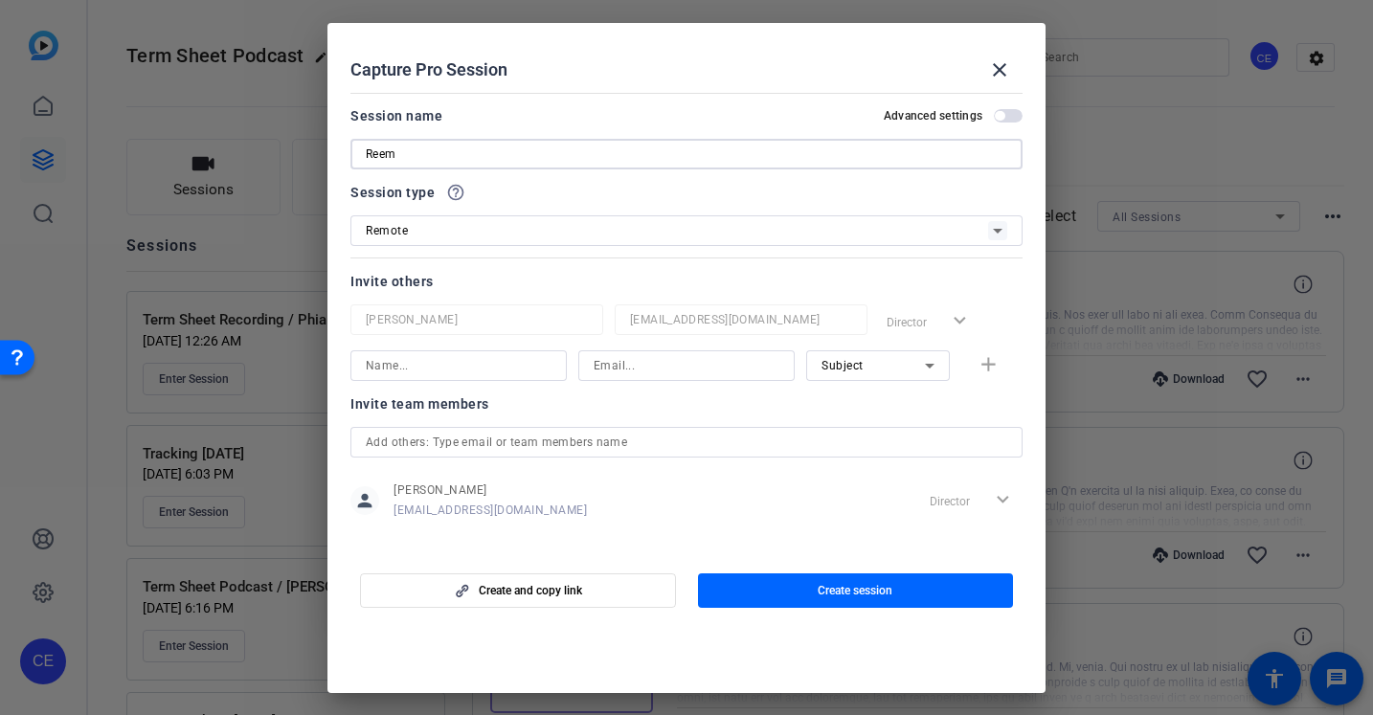
click at [476, 157] on input "Reem" at bounding box center [687, 154] width 642 height 23
click at [518, 363] on input at bounding box center [459, 365] width 186 height 23
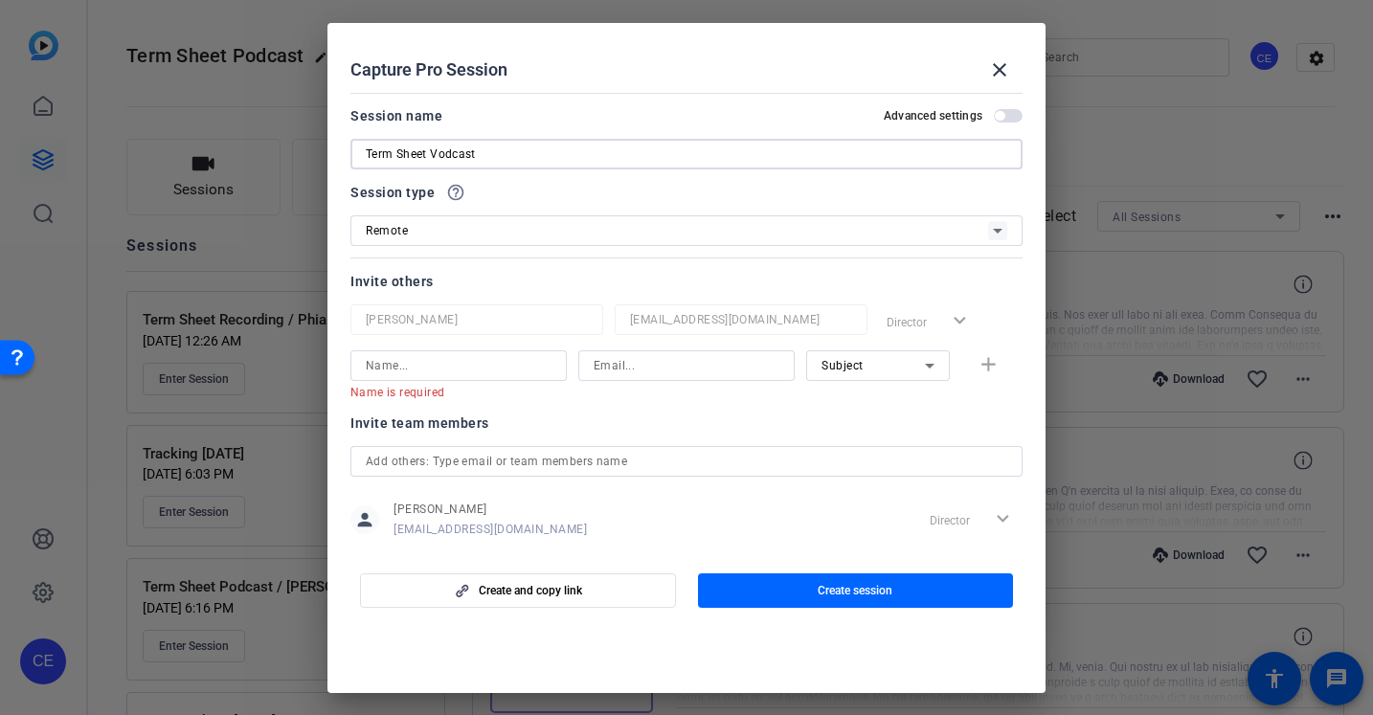
click at [558, 154] on input "Term Sheet Vodcast" at bounding box center [687, 154] width 642 height 23
type input "Term Sheet Vodcast / [PERSON_NAME]"
click at [471, 362] on input at bounding box center [459, 365] width 186 height 23
click at [845, 370] on span "Subject" at bounding box center [843, 365] width 42 height 13
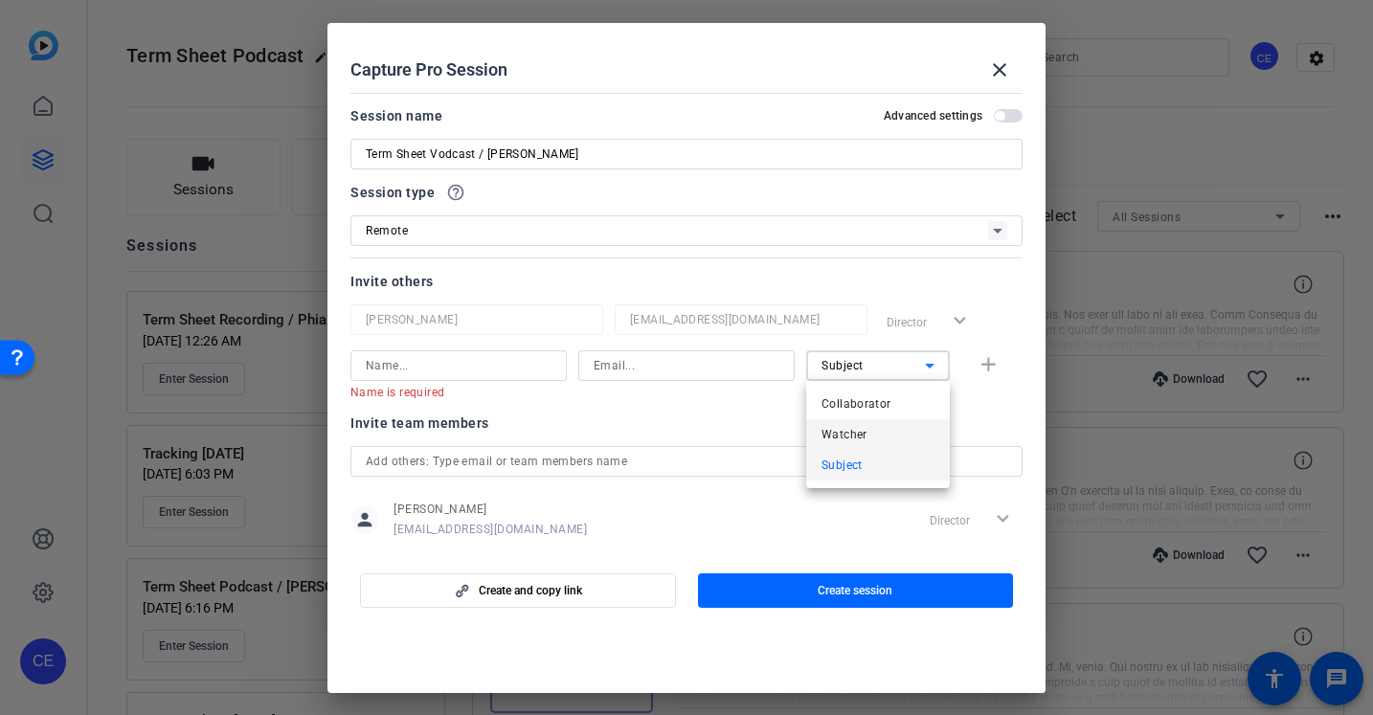
click at [833, 428] on span "Watcher" at bounding box center [845, 434] width 46 height 23
click at [517, 366] on input at bounding box center [459, 365] width 186 height 23
click at [617, 351] on div at bounding box center [687, 366] width 186 height 31
paste input "[EMAIL_ADDRESS][DOMAIN_NAME]"
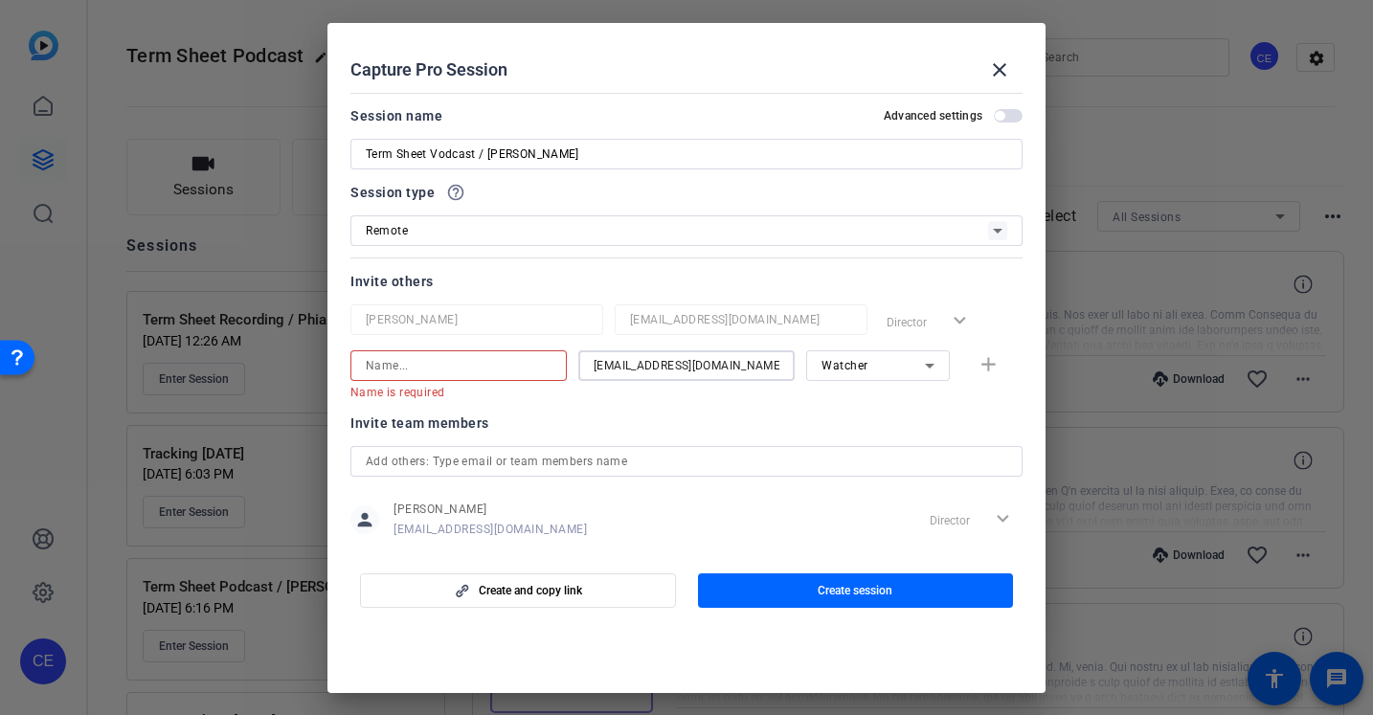
type input "[EMAIL_ADDRESS][DOMAIN_NAME]"
click at [470, 360] on input at bounding box center [459, 365] width 186 height 23
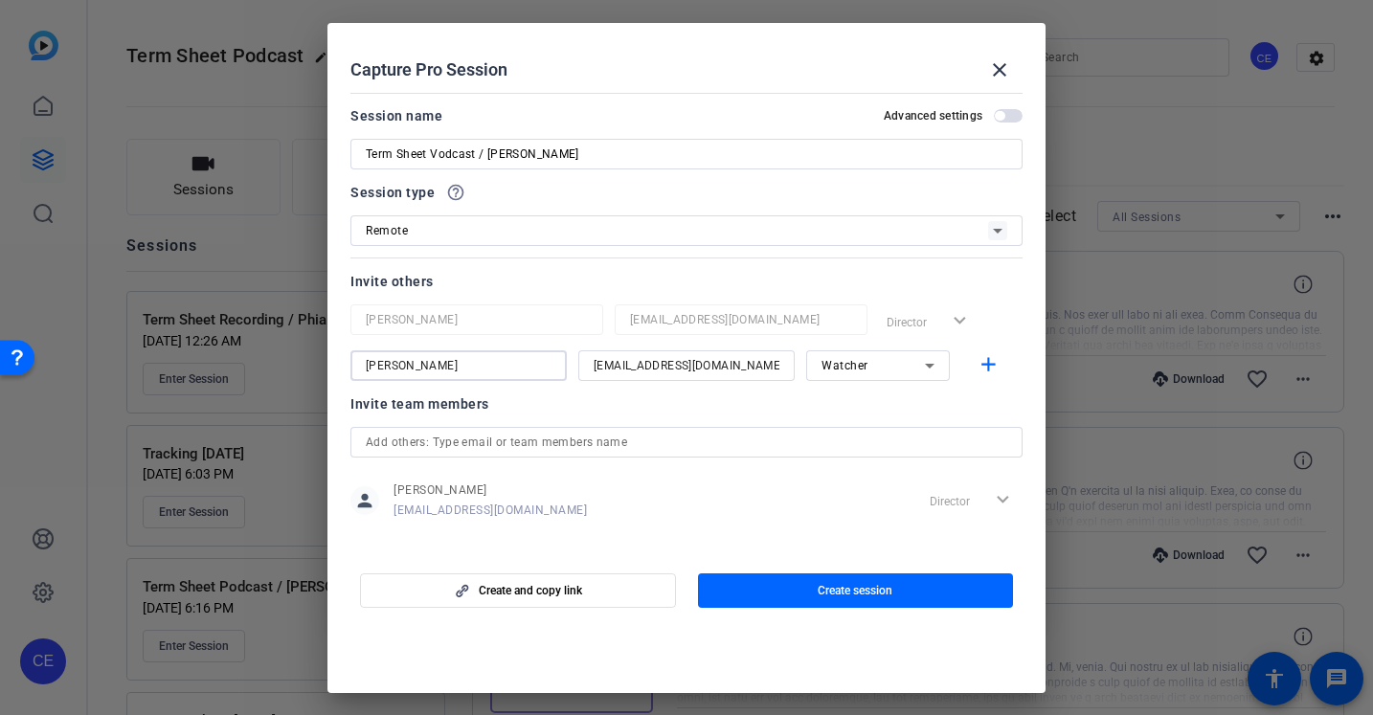
type input "[PERSON_NAME]"
click at [667, 452] on input "text" at bounding box center [687, 442] width 642 height 23
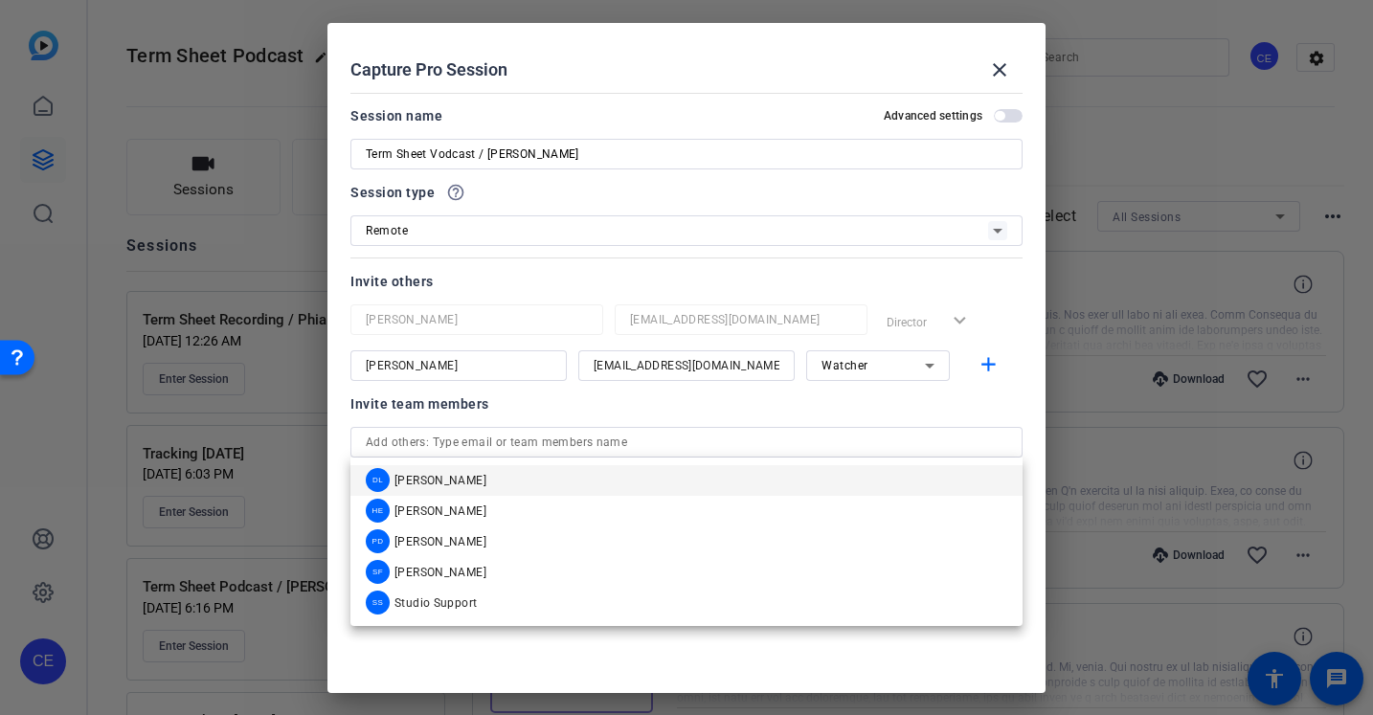
click at [673, 418] on div "Invite team members person Ceylan Ersoy ceylan.ersoy@fortune.com Director expan…" at bounding box center [687, 468] width 672 height 151
click at [664, 441] on input "text" at bounding box center [687, 442] width 642 height 23
click at [991, 368] on mat-icon "add" at bounding box center [989, 365] width 24 height 24
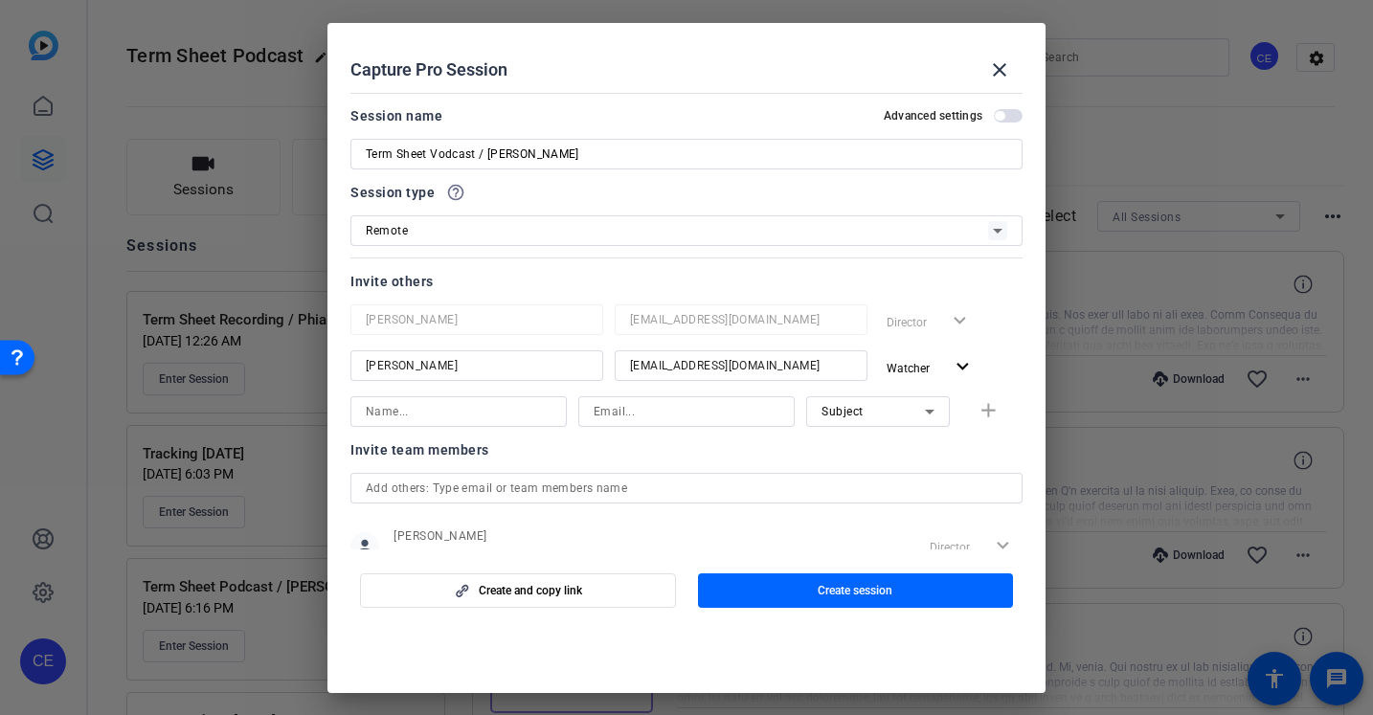
click at [505, 418] on input at bounding box center [459, 411] width 186 height 23
type input "[PERSON_NAME]"
click at [627, 403] on input at bounding box center [687, 411] width 186 height 23
type input "[PERSON_NAME][EMAIL_ADDRESS][PERSON_NAME][DOMAIN_NAME]"
click at [866, 399] on div "Subject" at bounding box center [873, 411] width 103 height 24
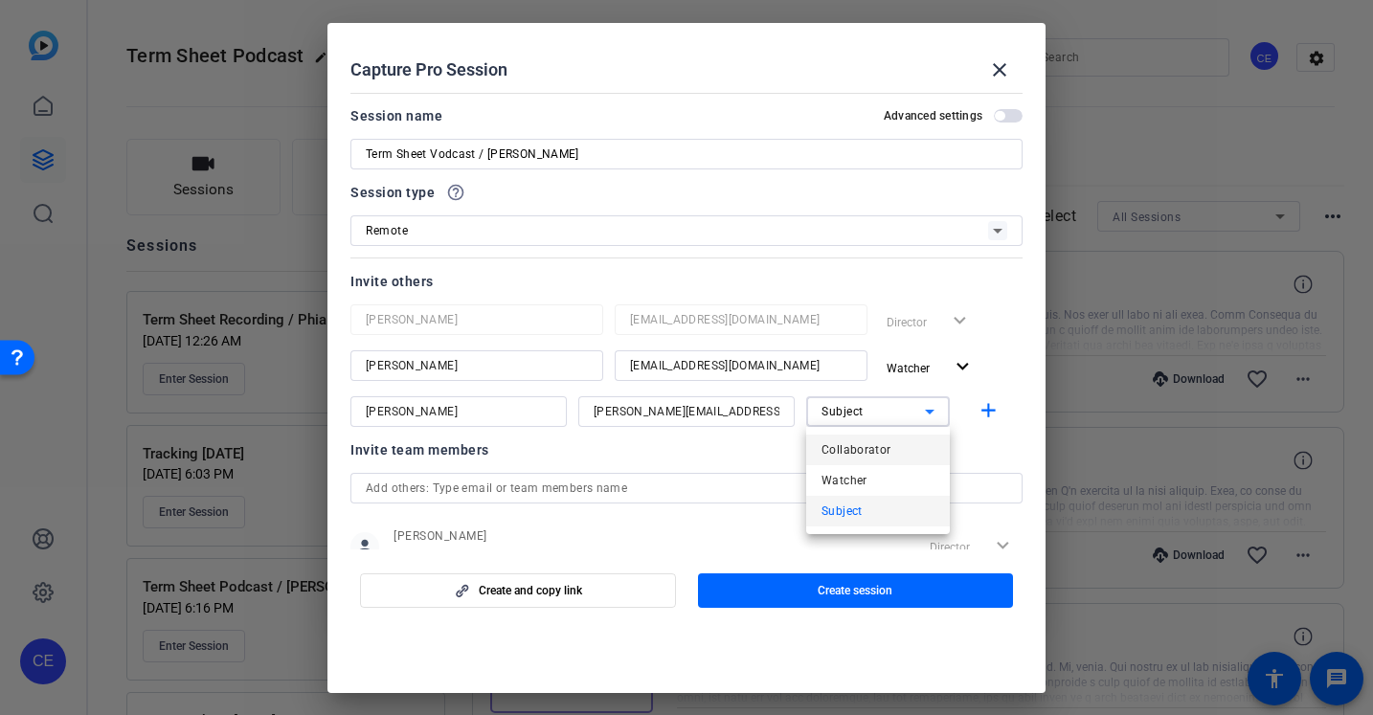
click at [896, 455] on mat-option "Collaborator" at bounding box center [878, 450] width 144 height 31
click at [984, 412] on mat-icon "add" at bounding box center [989, 411] width 24 height 24
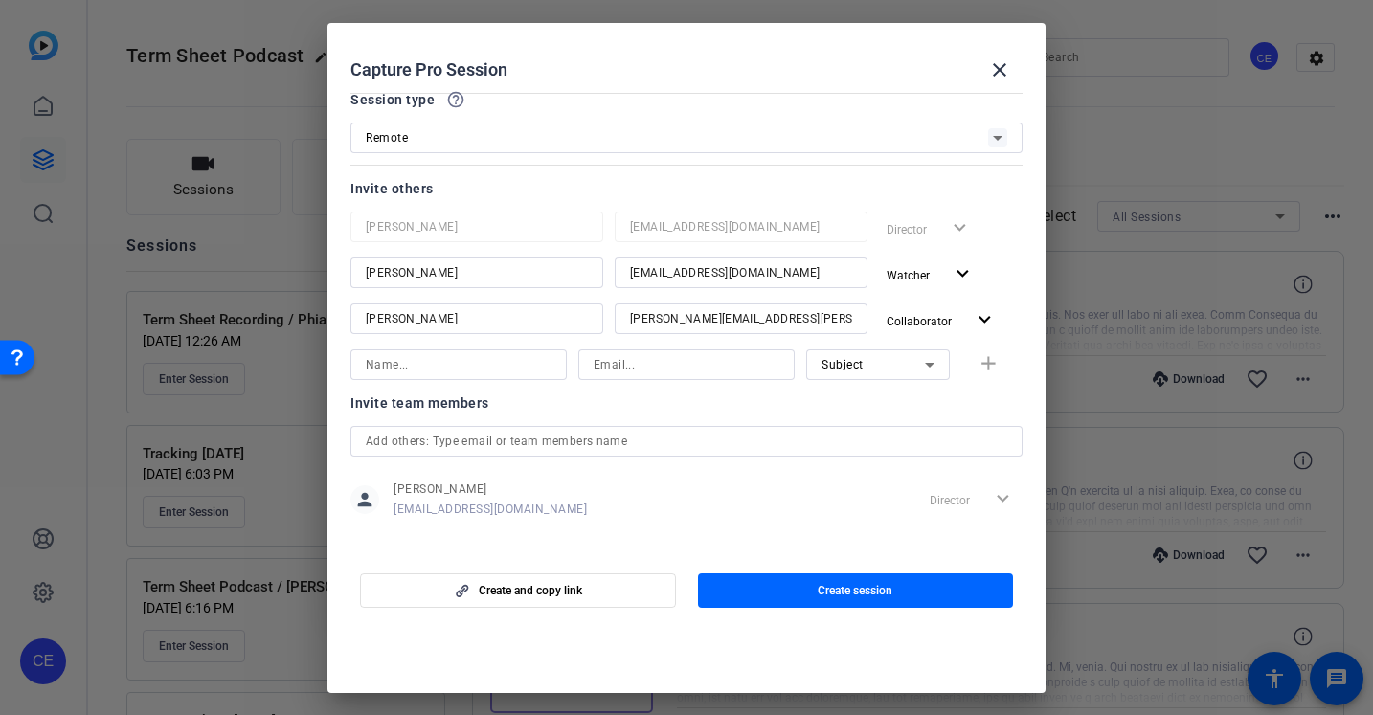
scroll to position [106, 0]
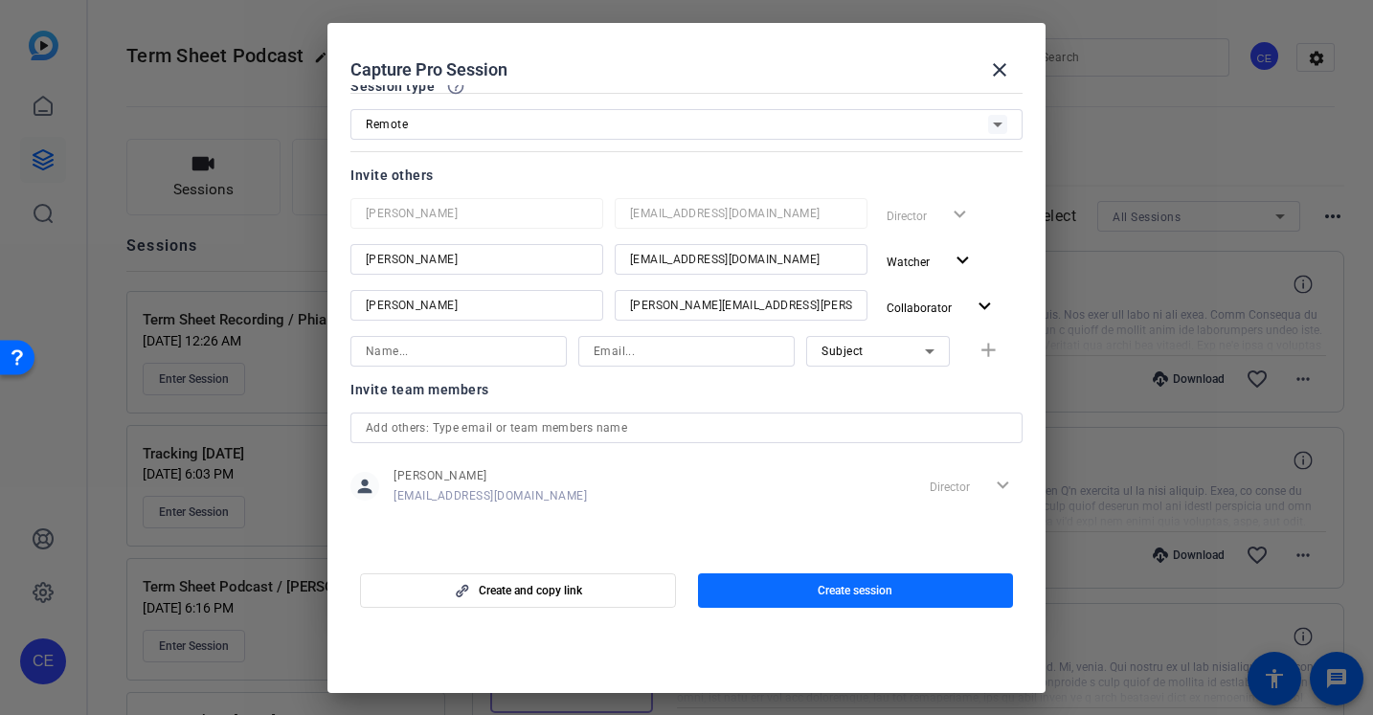
click at [819, 587] on span "Create session" at bounding box center [855, 590] width 75 height 15
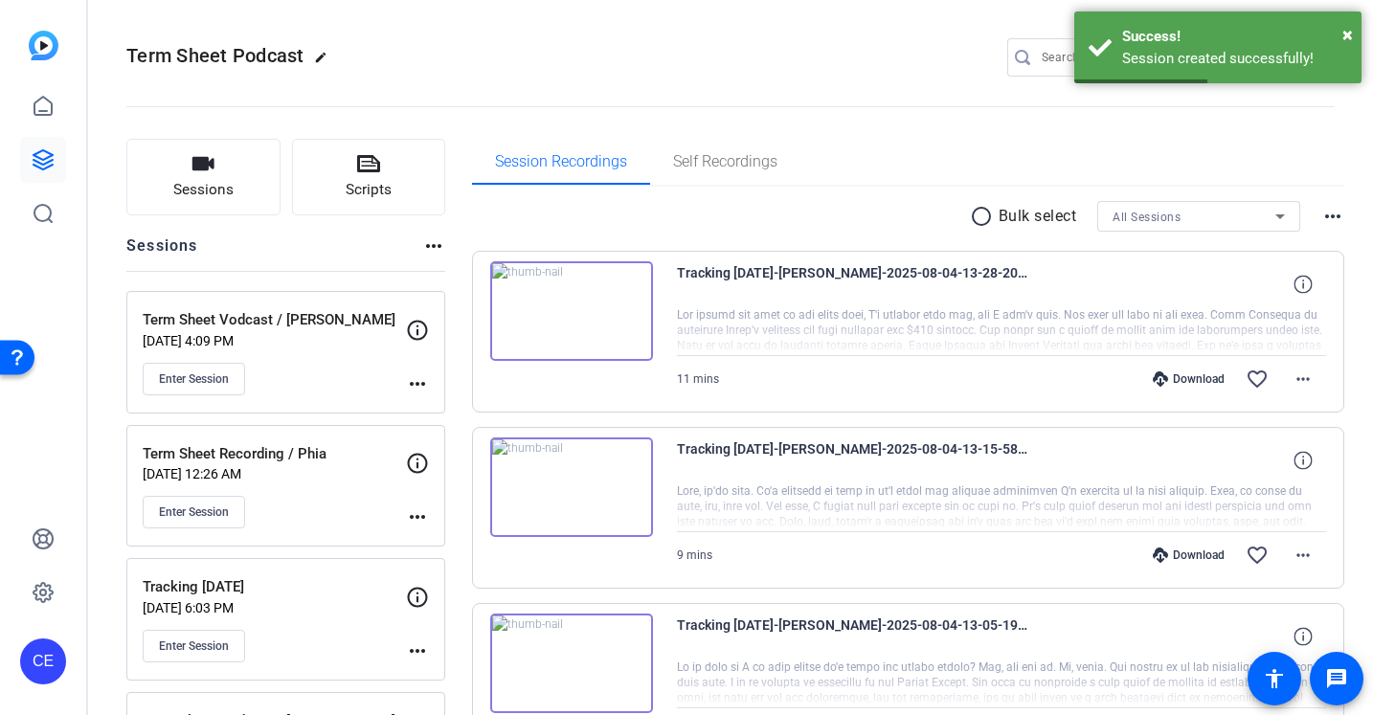
click at [289, 322] on p "Term Sheet Vodcast / [PERSON_NAME]" at bounding box center [274, 320] width 263 height 22
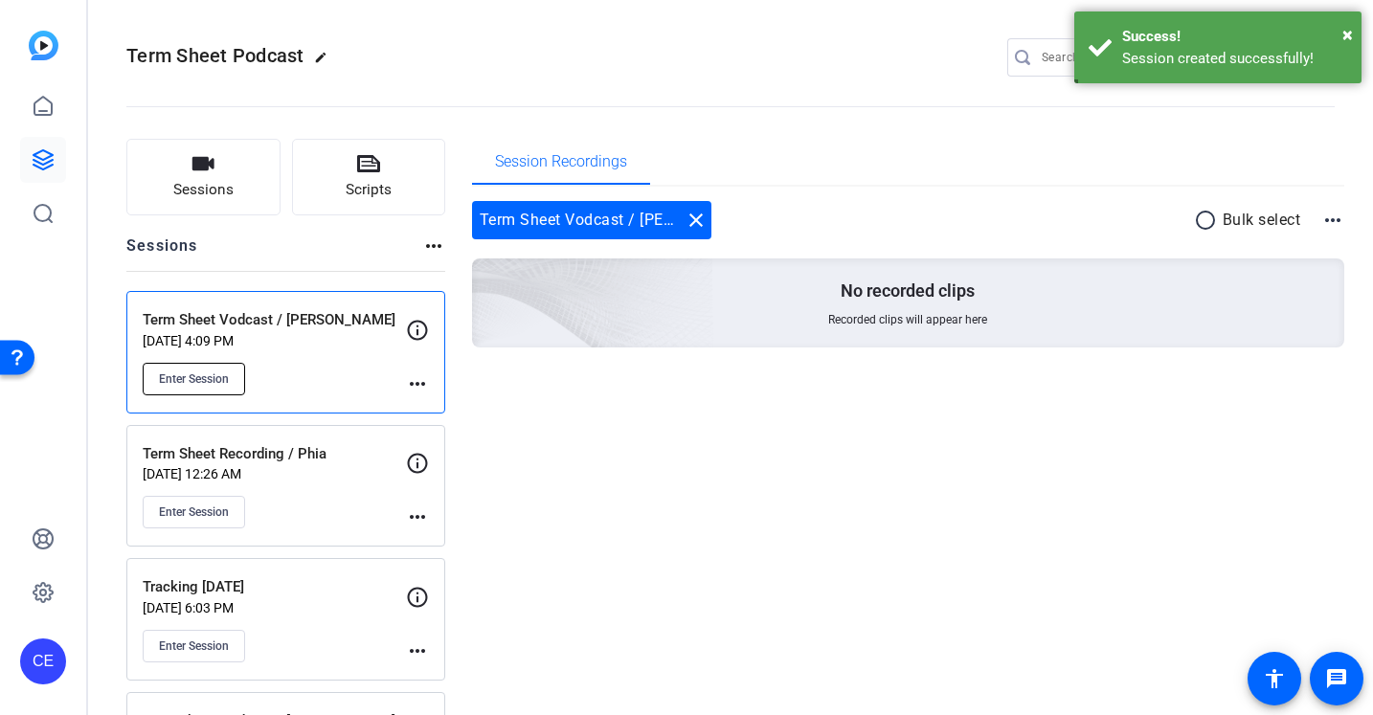
click at [198, 376] on span "Enter Session" at bounding box center [194, 379] width 70 height 15
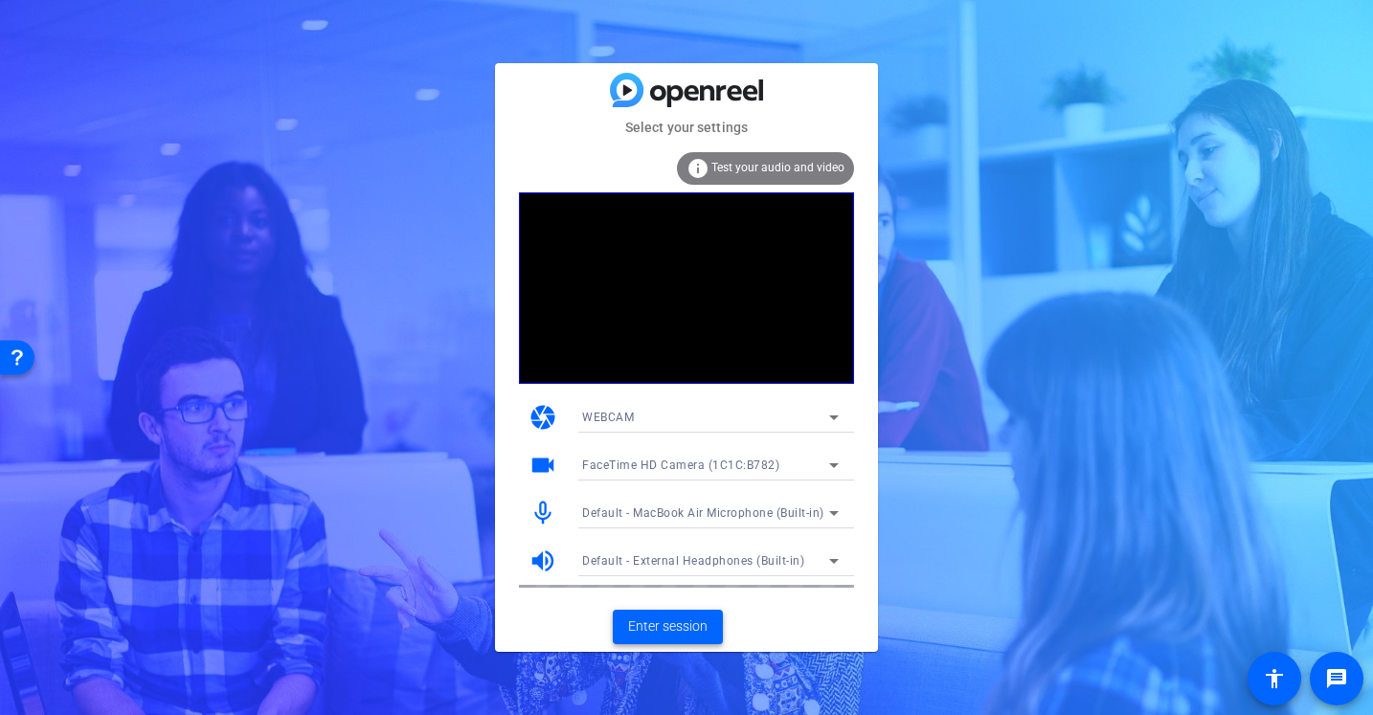
click at [692, 625] on span "Enter session" at bounding box center [667, 627] width 79 height 20
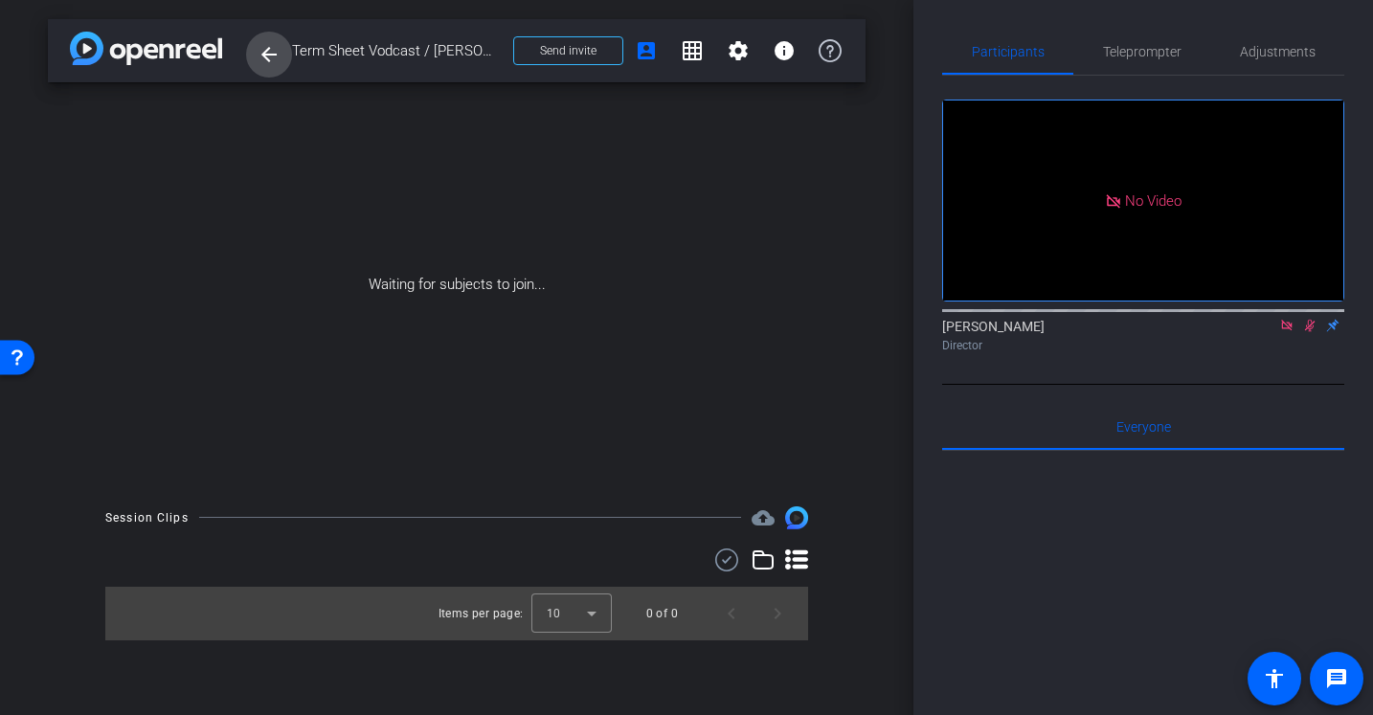
click at [273, 58] on mat-icon "arrow_back" at bounding box center [269, 54] width 23 height 23
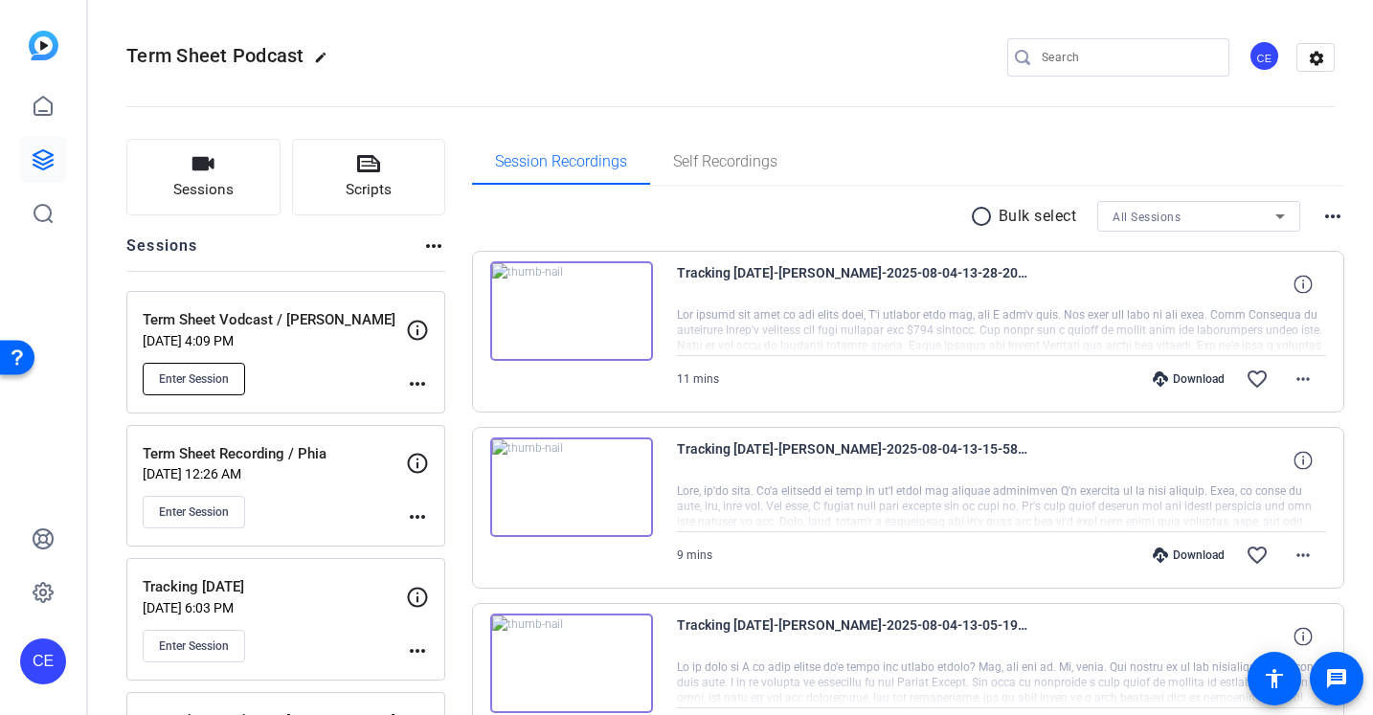
click at [207, 374] on span "Enter Session" at bounding box center [194, 379] width 70 height 15
click at [314, 328] on p "Term Sheet Vodcast / [PERSON_NAME]" at bounding box center [274, 320] width 263 height 22
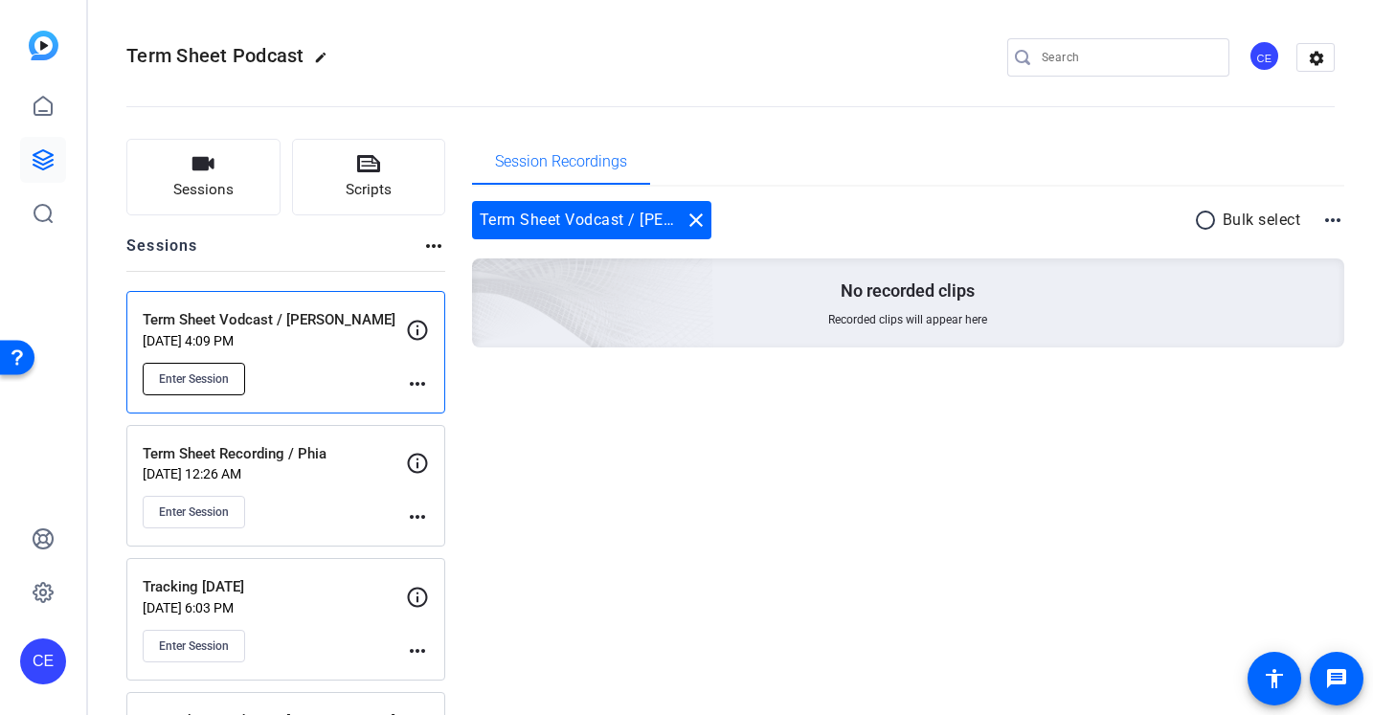
click at [223, 382] on span "Enter Session" at bounding box center [194, 379] width 70 height 15
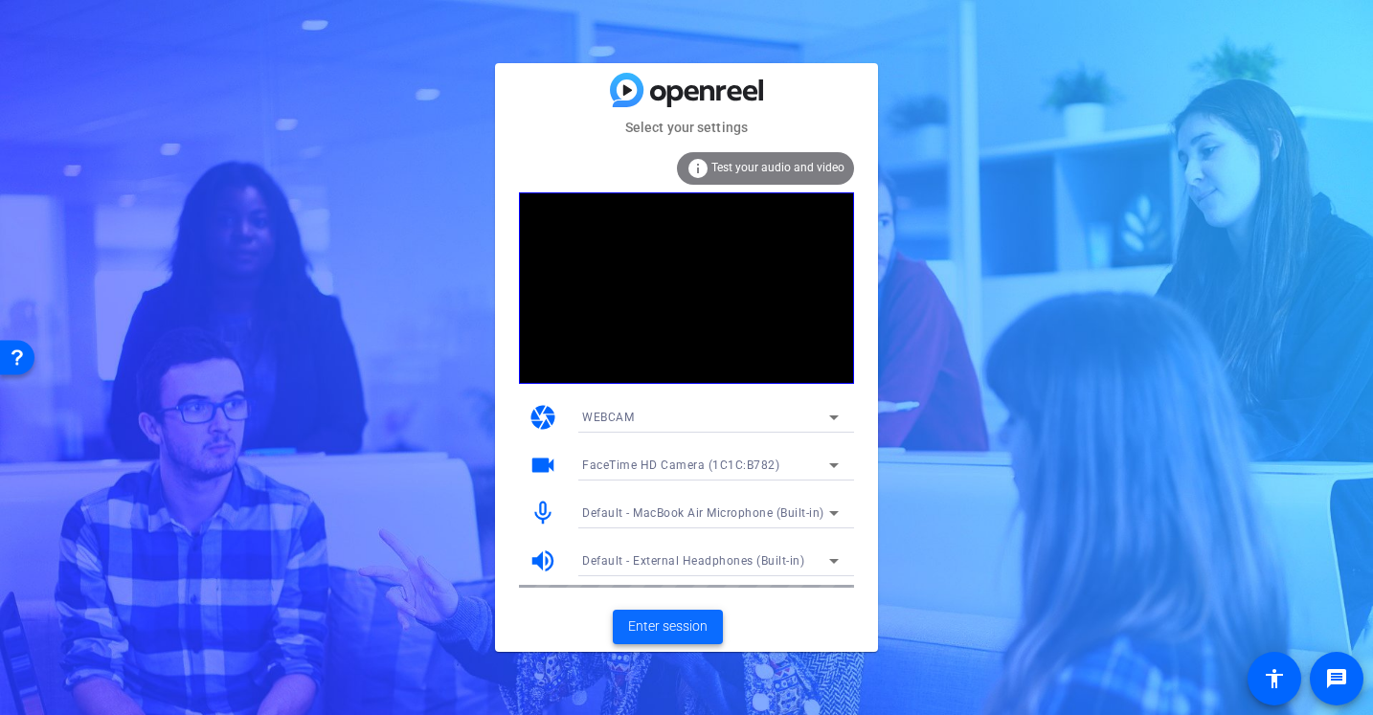
click at [657, 625] on span "Enter session" at bounding box center [667, 627] width 79 height 20
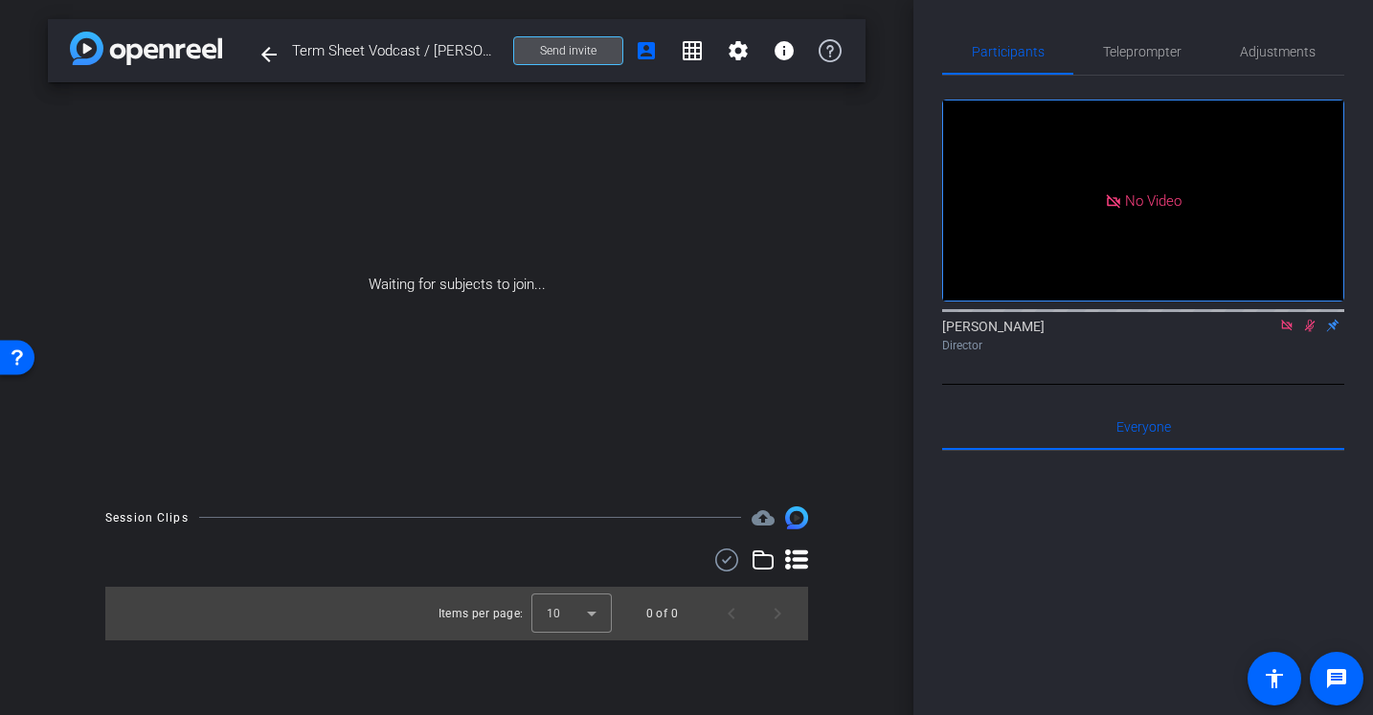
click at [569, 51] on span "Send invite" at bounding box center [568, 50] width 57 height 15
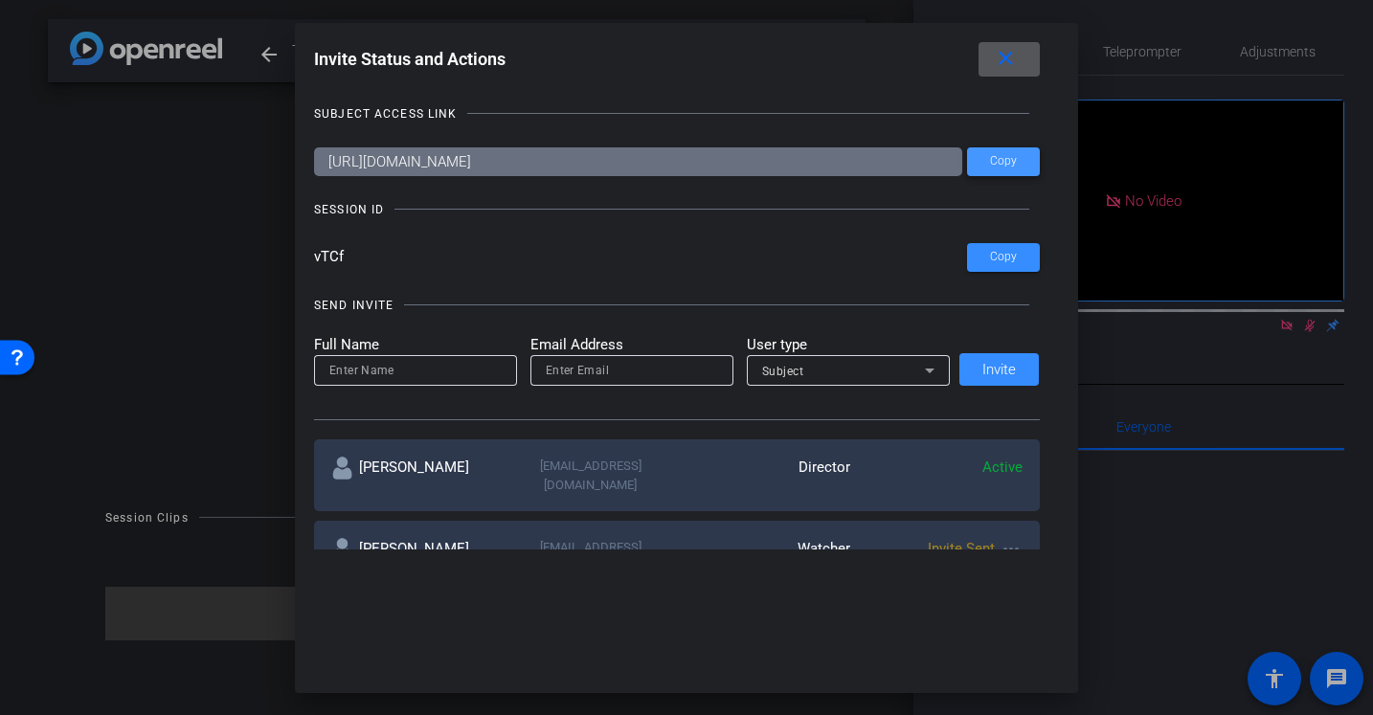
click at [1006, 151] on span at bounding box center [1003, 162] width 73 height 46
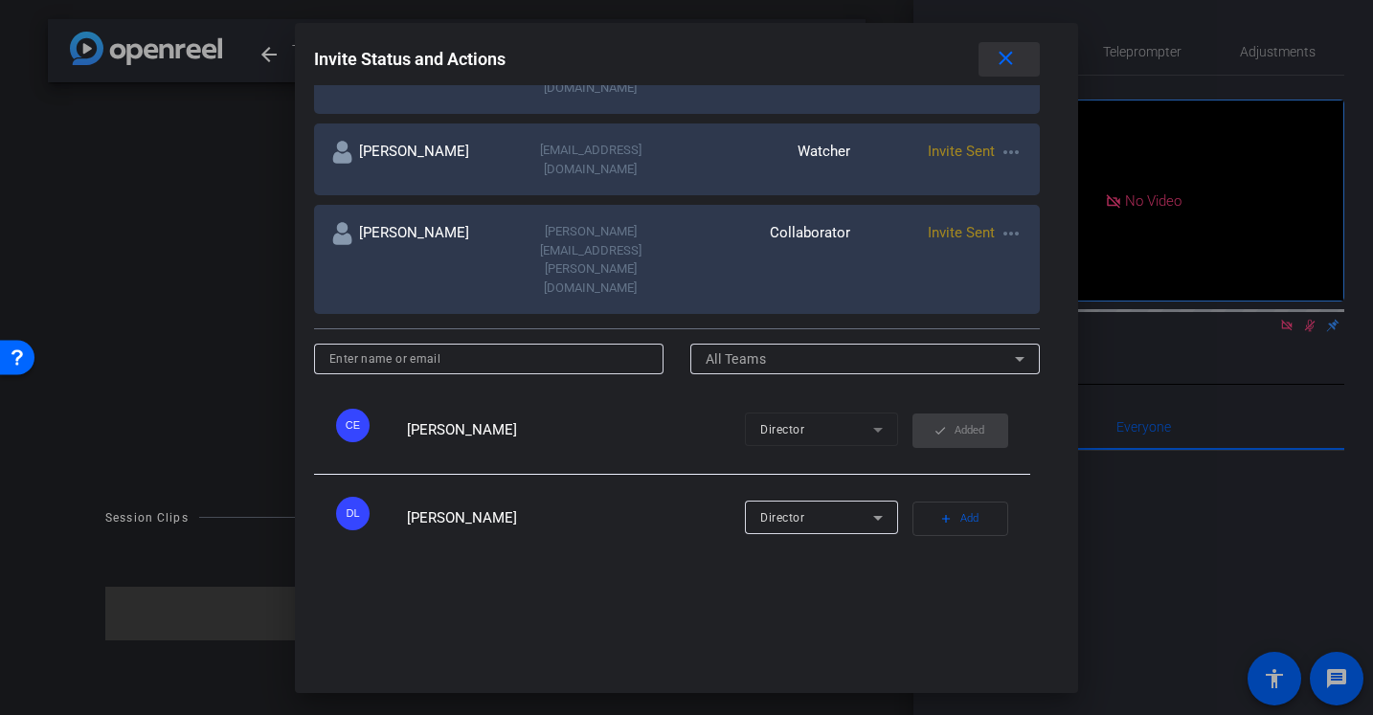
click at [1018, 61] on span at bounding box center [1009, 59] width 61 height 46
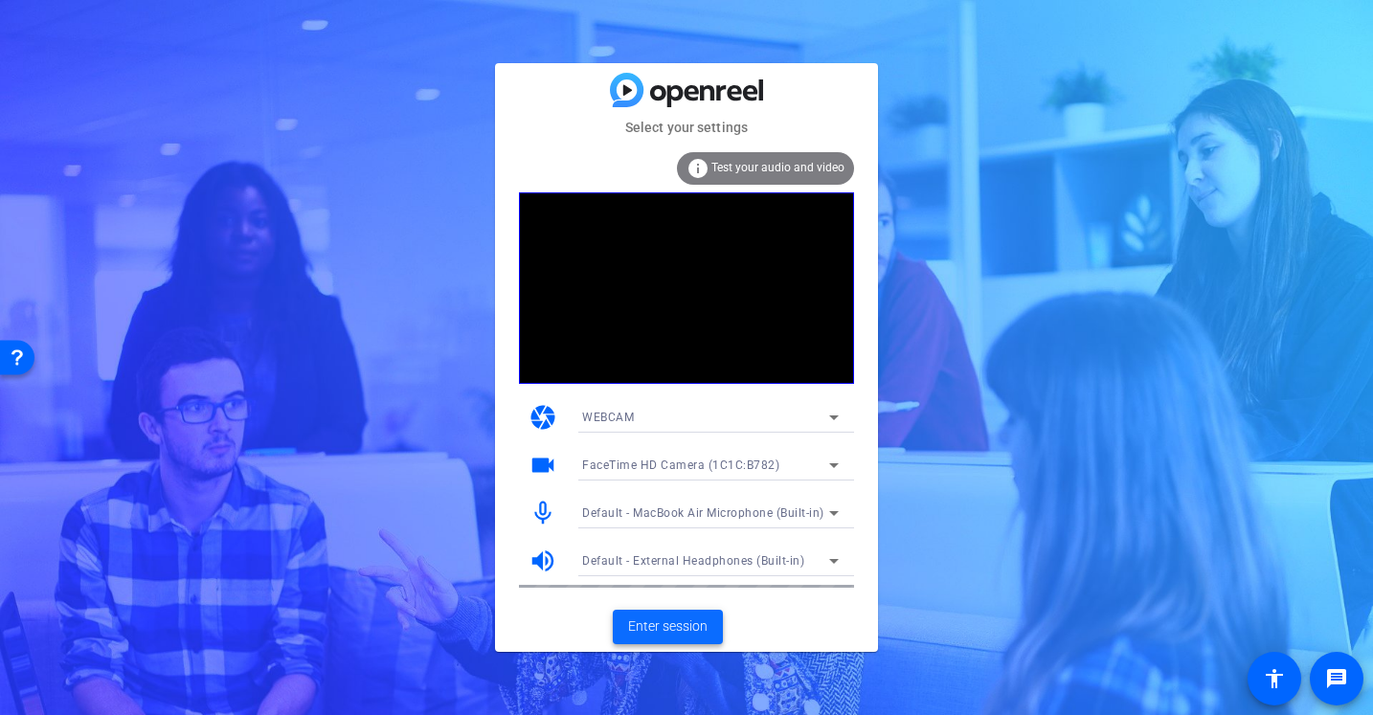
click at [670, 623] on span "Enter session" at bounding box center [667, 627] width 79 height 20
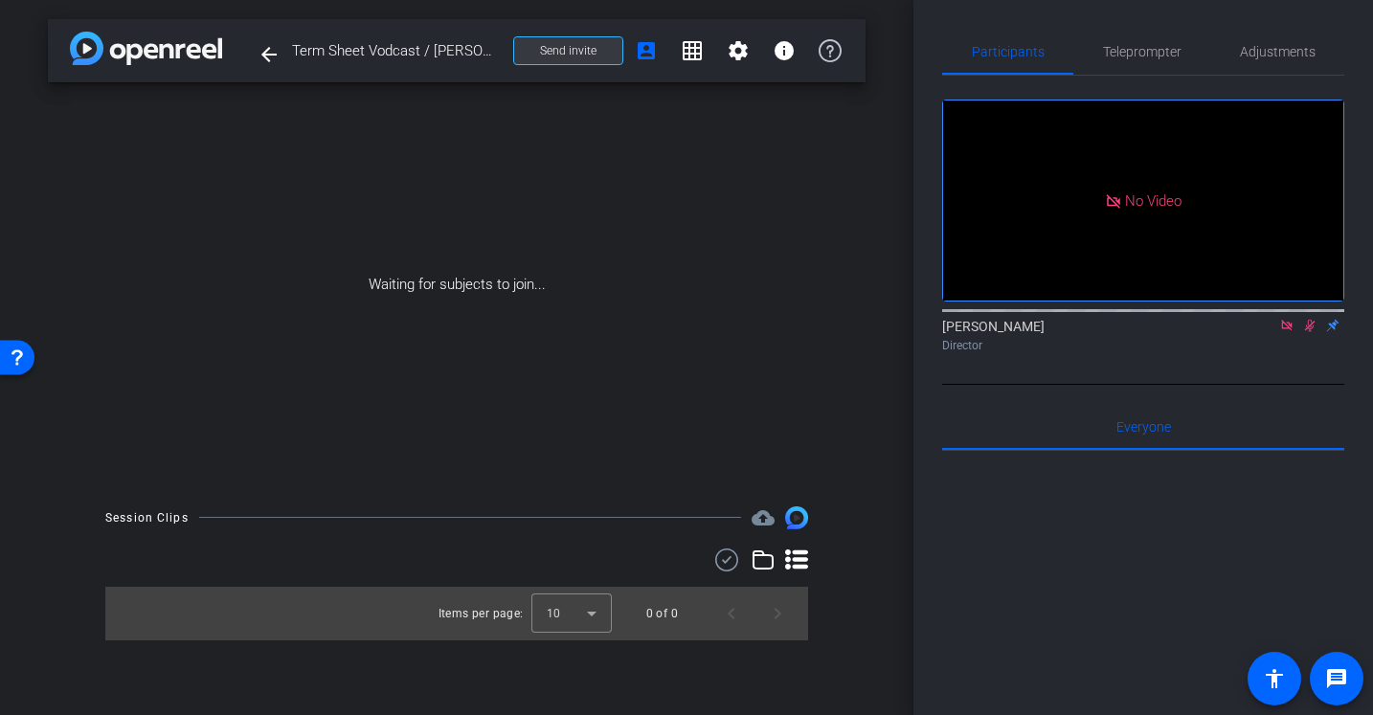
click at [573, 55] on span "Send invite" at bounding box center [568, 50] width 57 height 15
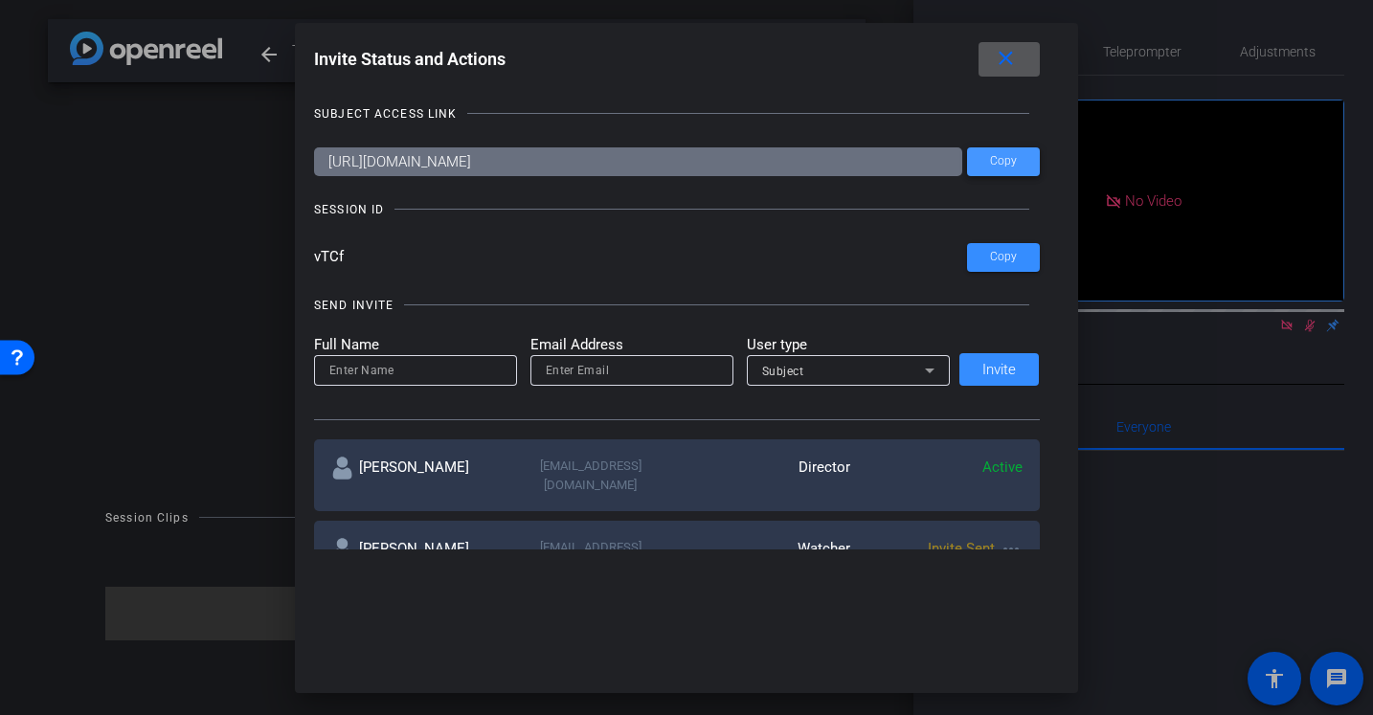
click at [1020, 169] on span at bounding box center [1003, 162] width 73 height 46
click at [331, 250] on input "vTCf" at bounding box center [640, 257] width 653 height 29
